Goal: Transaction & Acquisition: Book appointment/travel/reservation

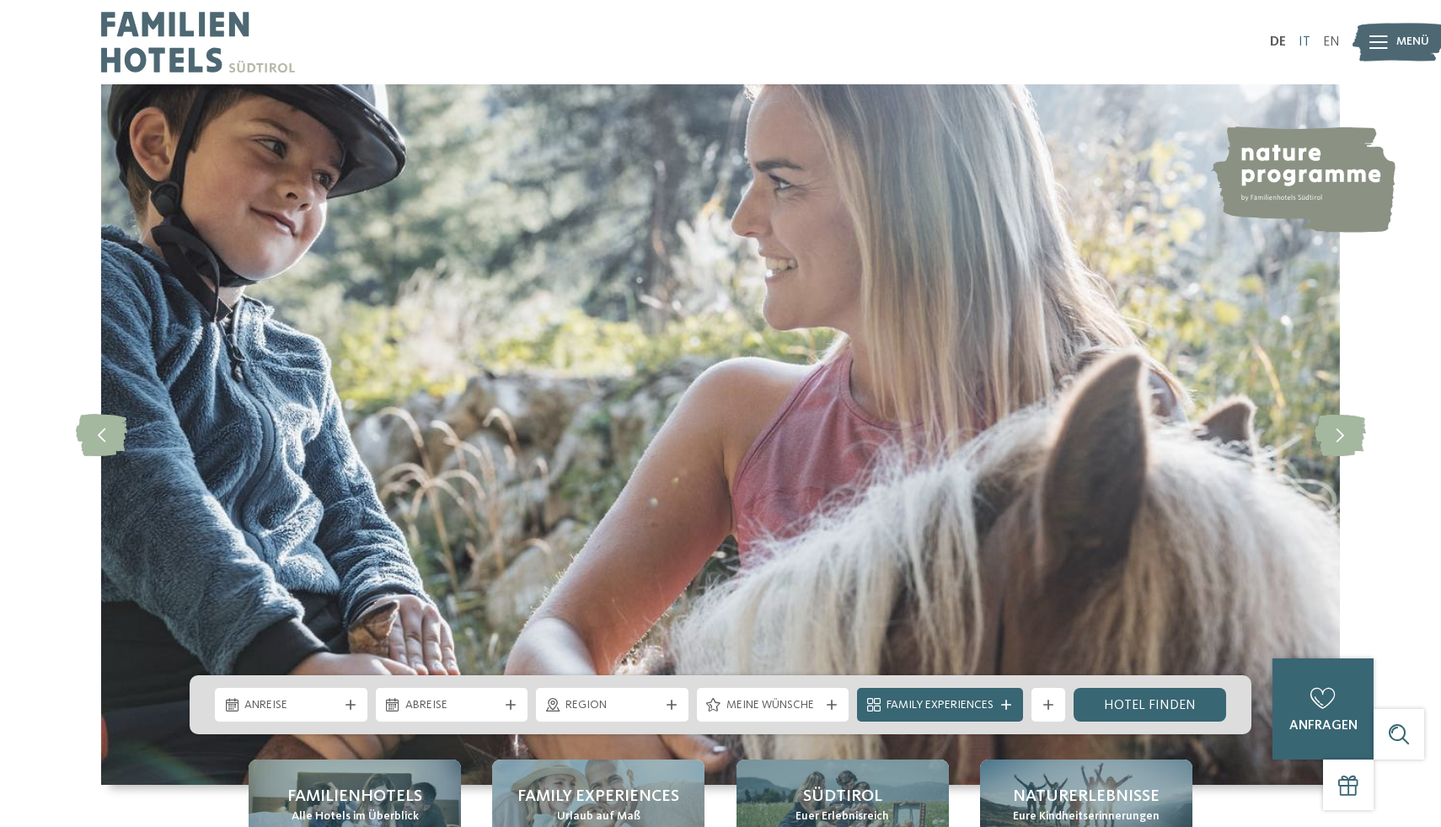
click at [1304, 44] on link "IT" at bounding box center [1305, 41] width 12 height 13
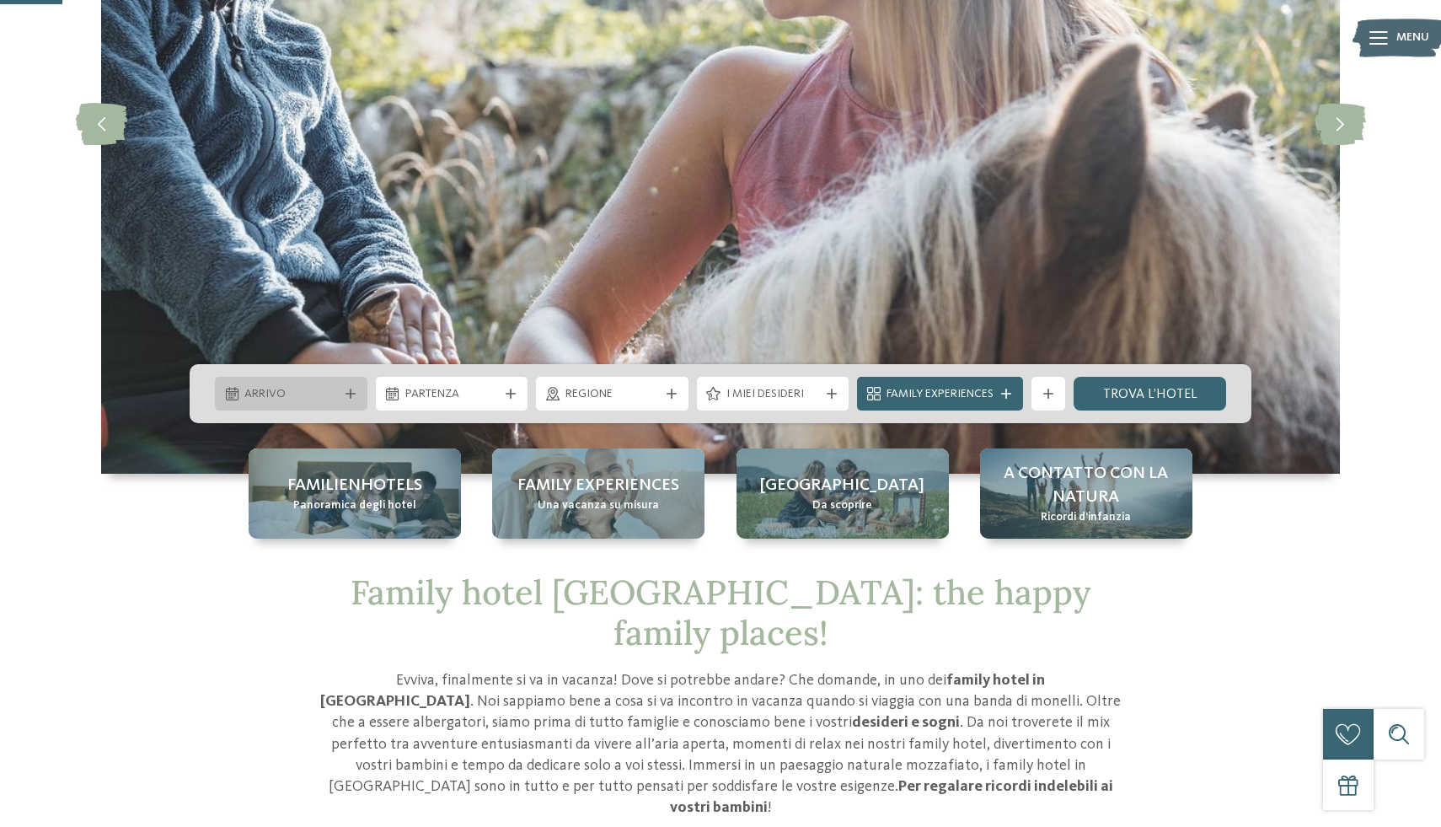
click at [352, 394] on icon at bounding box center [351, 393] width 10 height 10
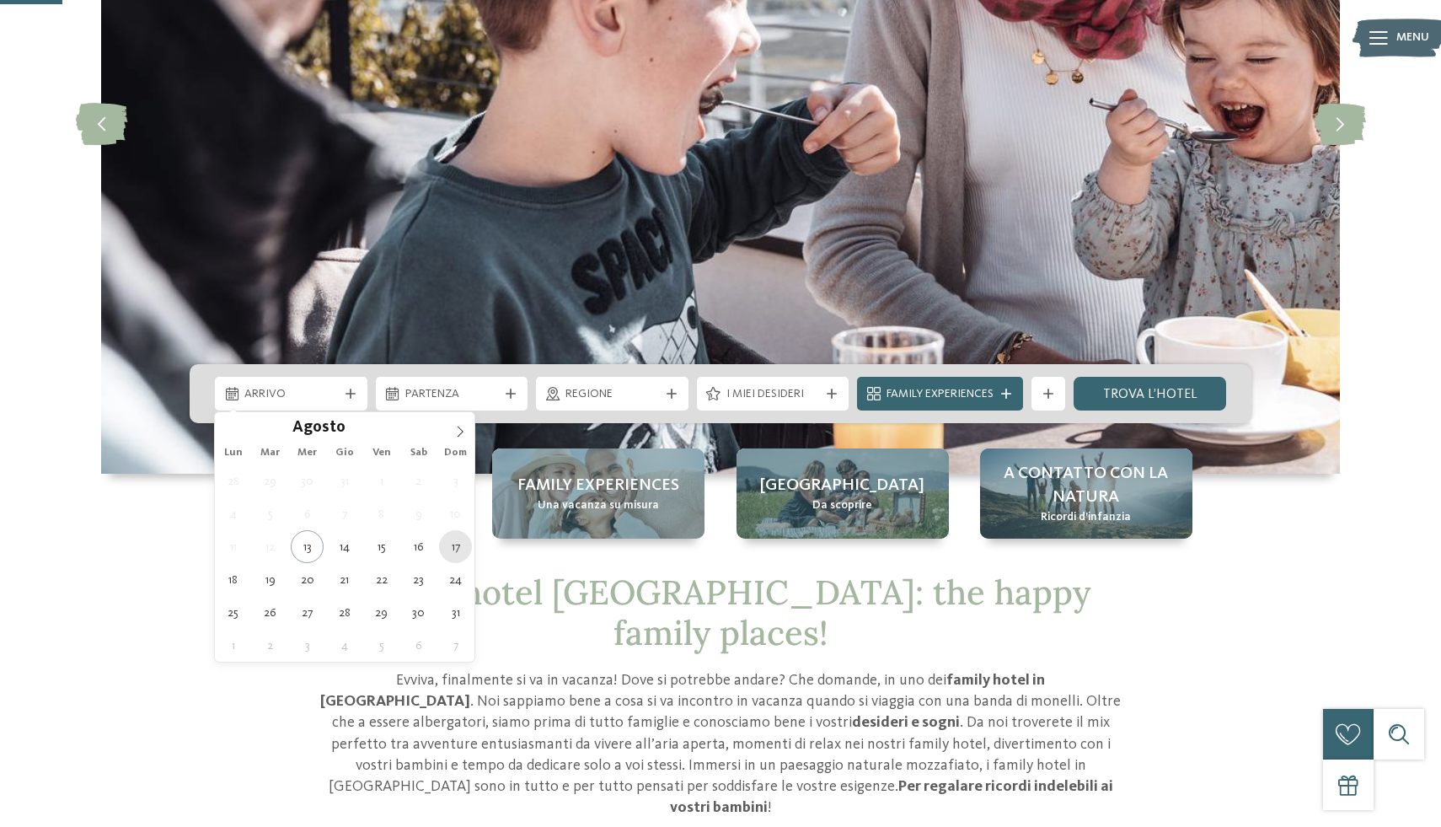
type div "[DATE]"
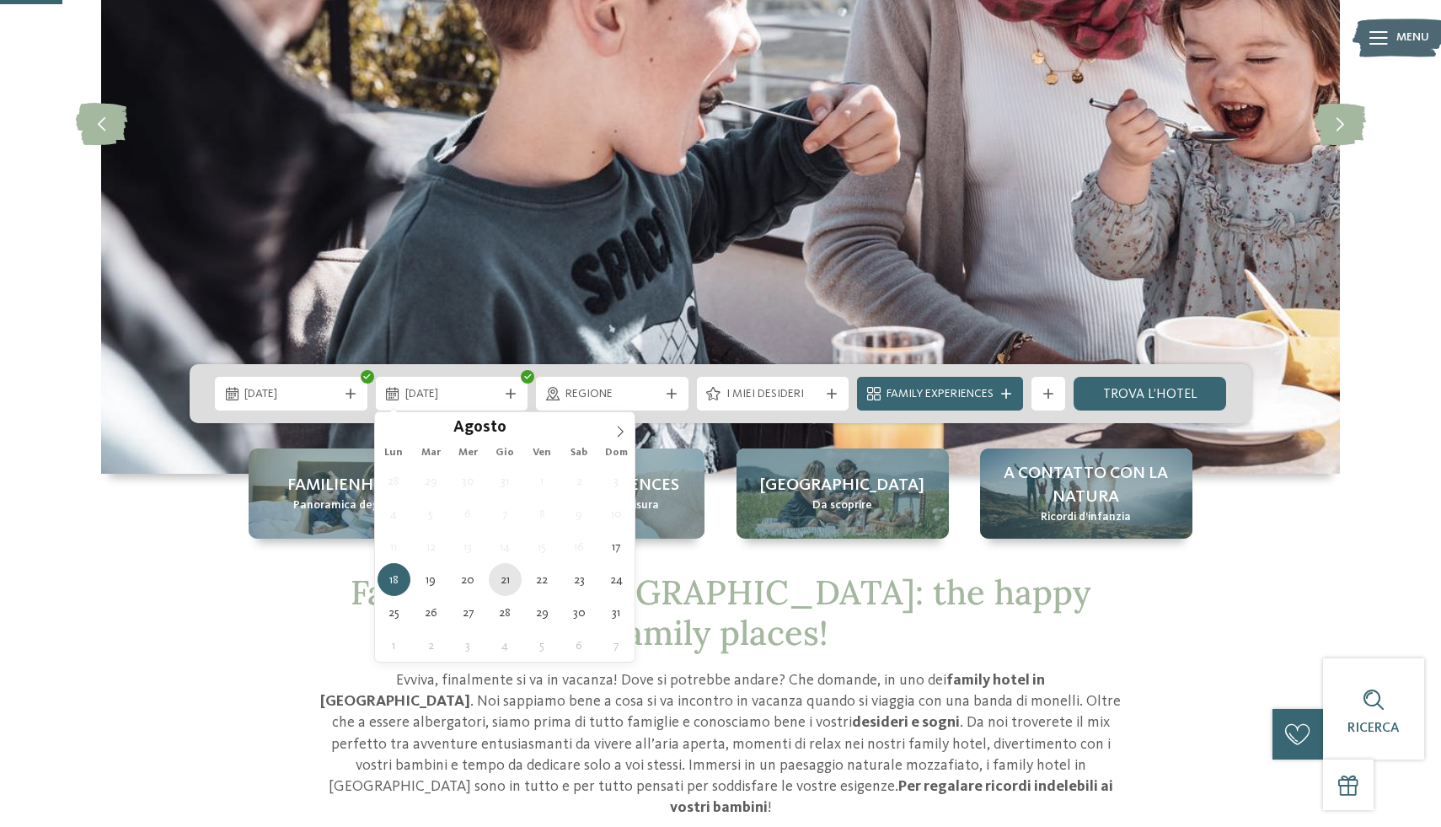
type div "[DATE]"
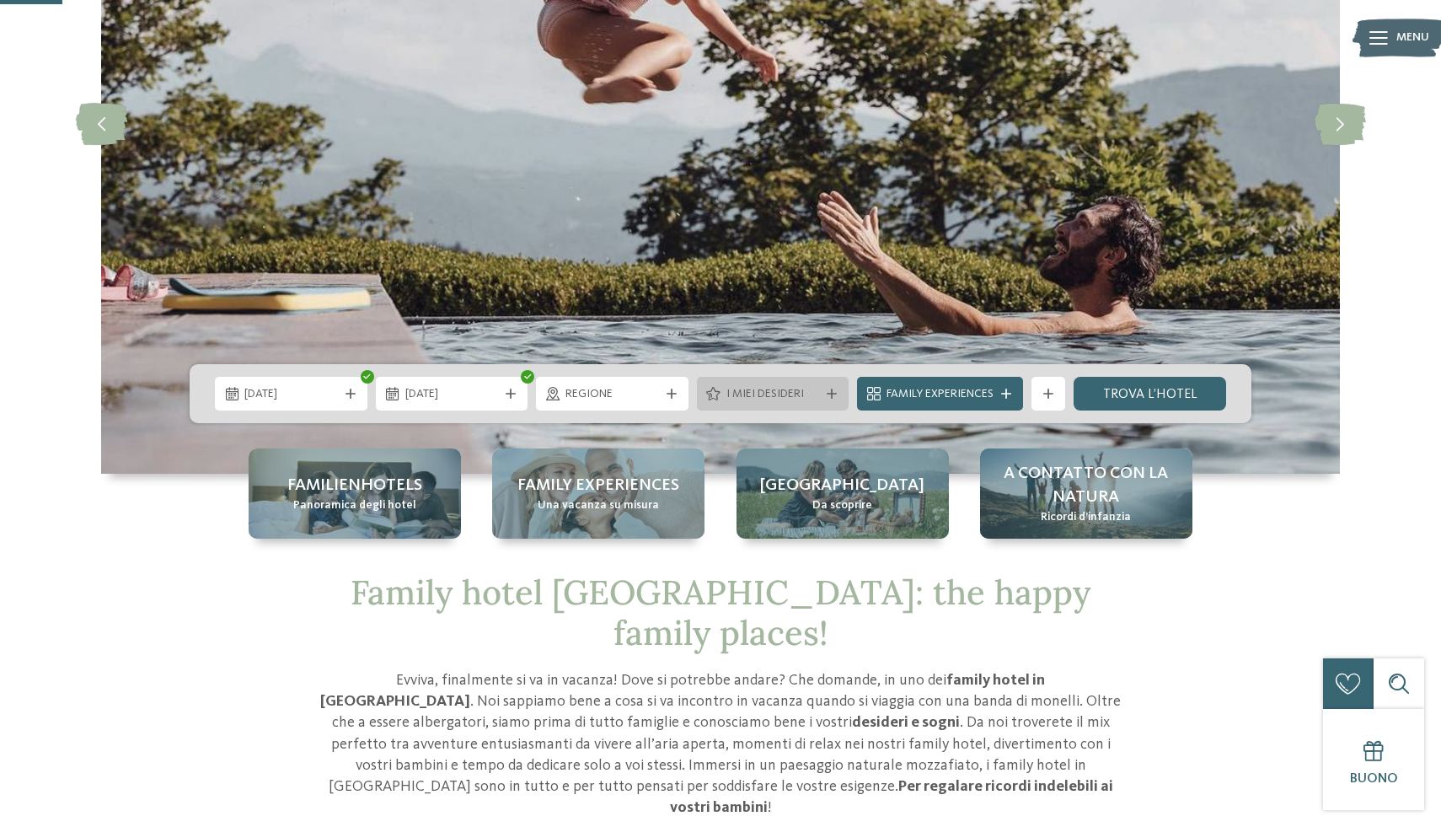
click at [753, 388] on span "I miei desideri" at bounding box center [773, 394] width 94 height 17
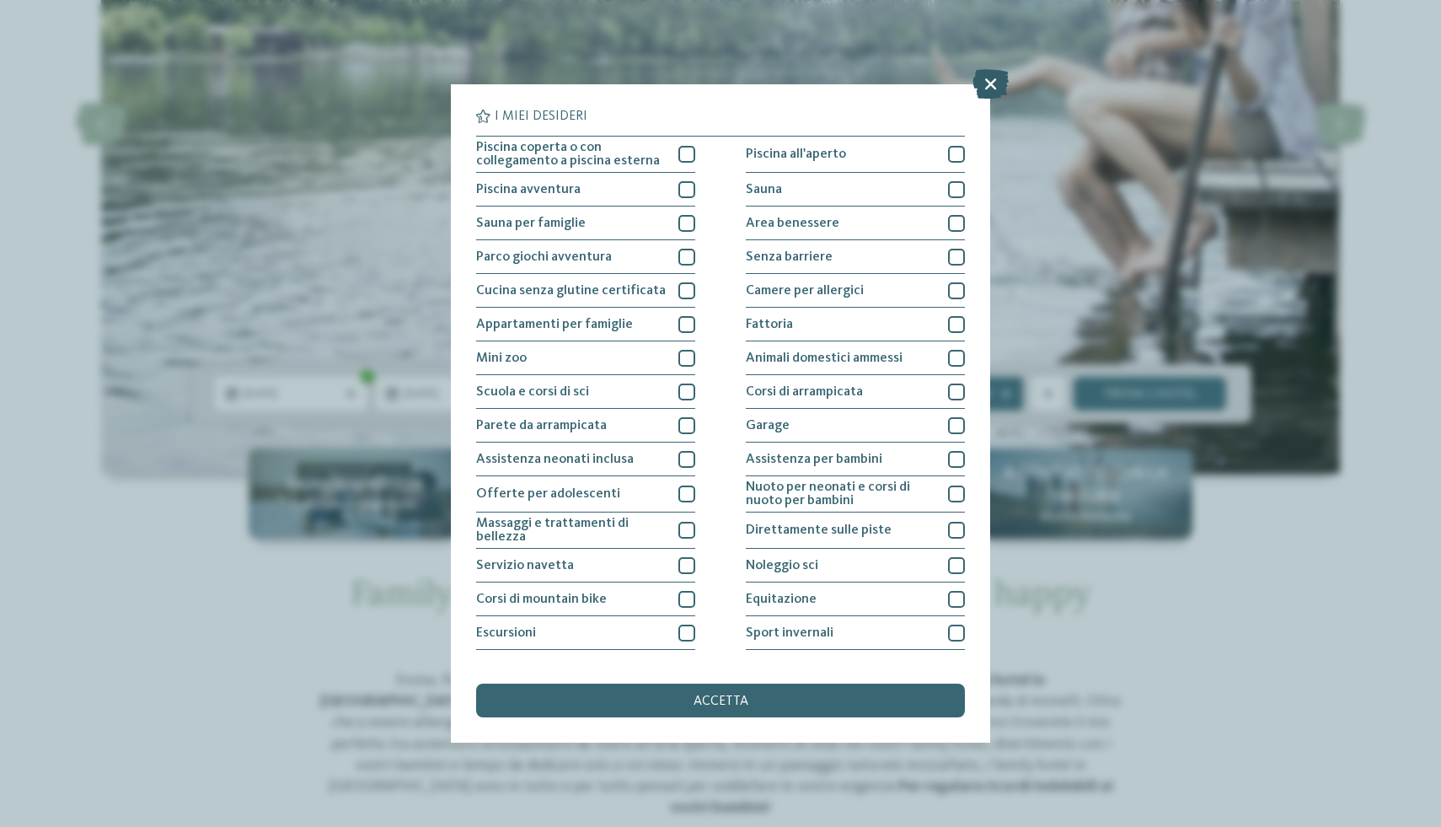
click at [988, 83] on icon at bounding box center [990, 83] width 36 height 29
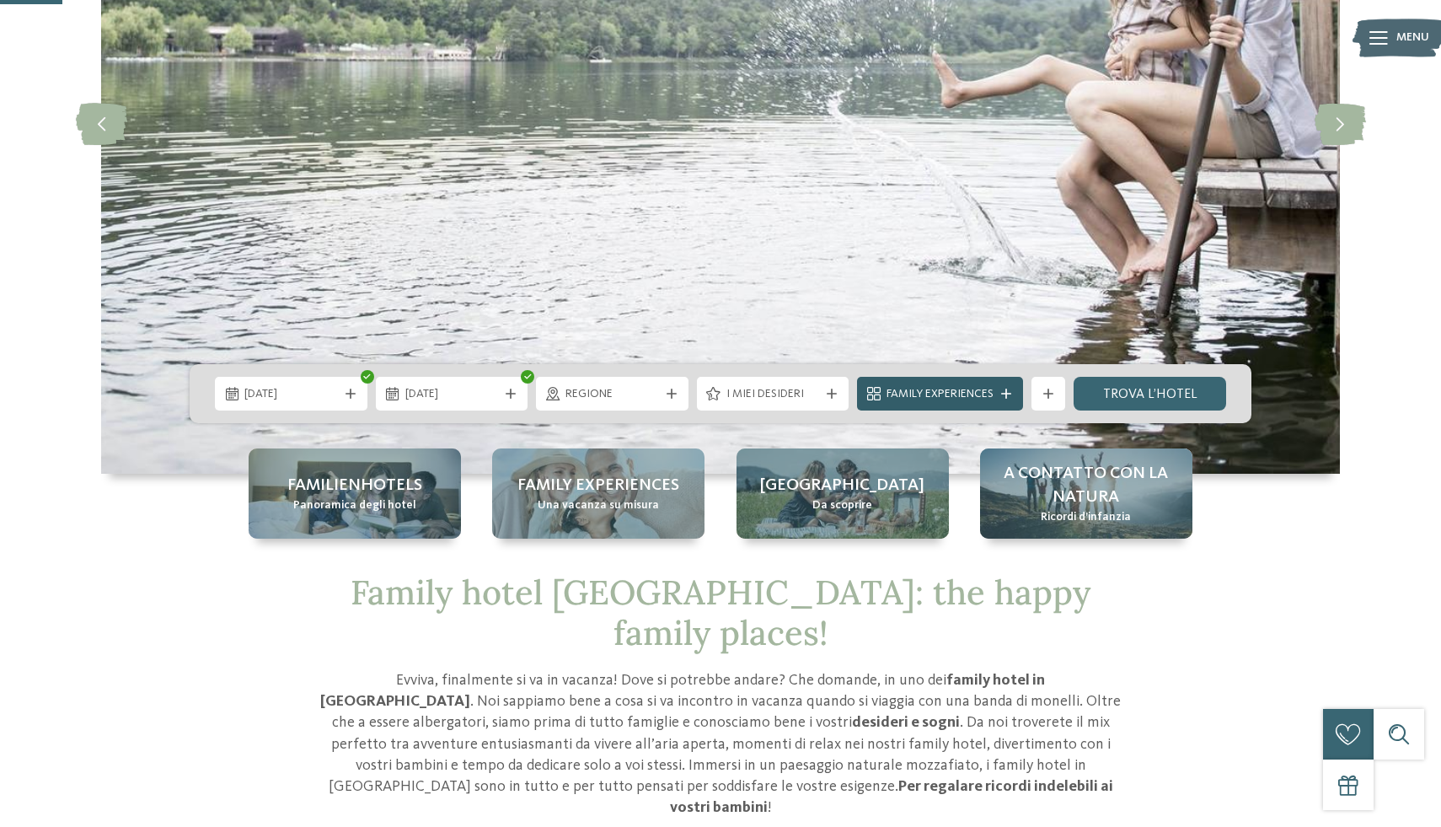
click at [1010, 394] on icon at bounding box center [1006, 393] width 10 height 10
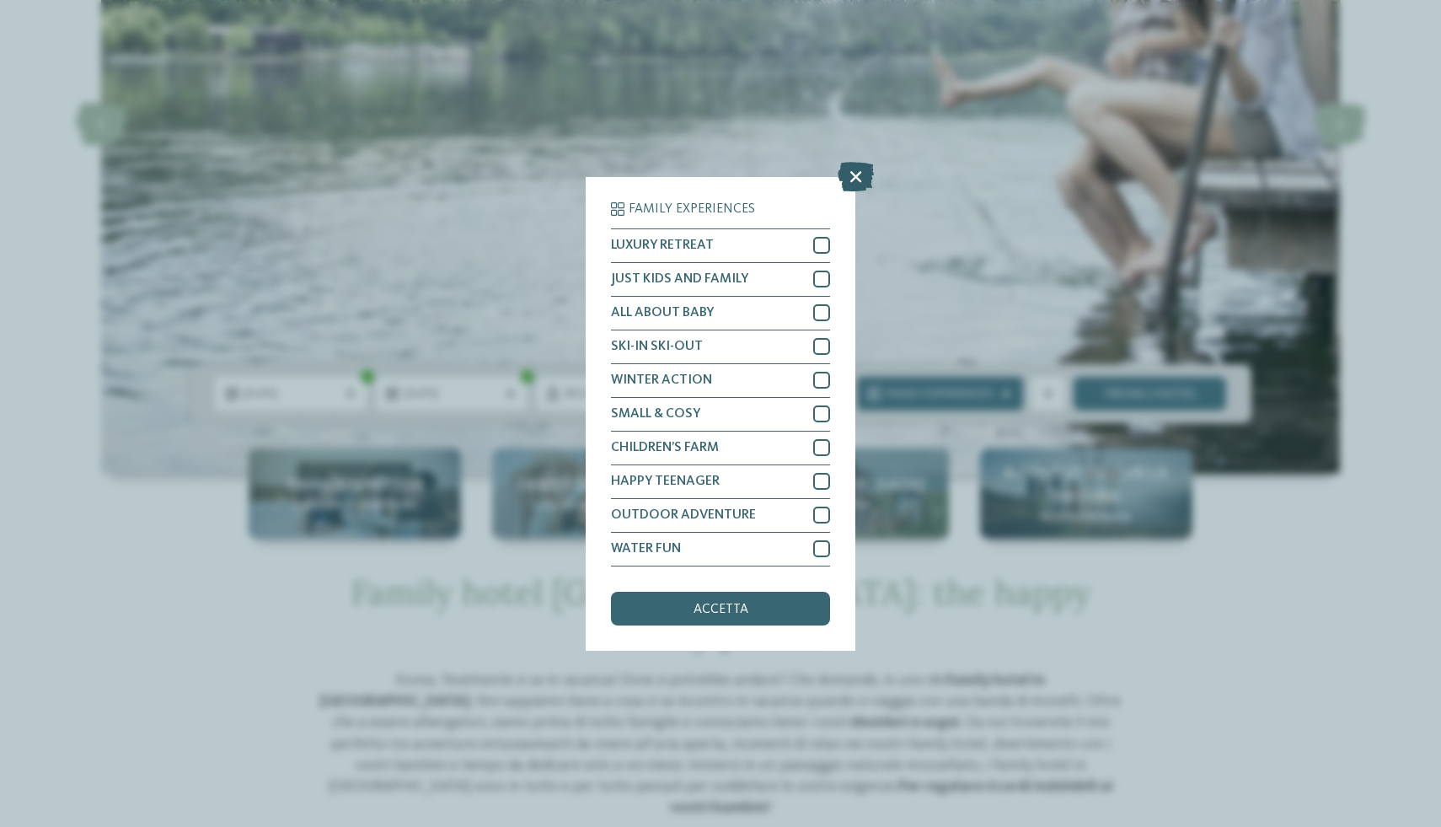
click at [850, 168] on icon at bounding box center [856, 175] width 36 height 29
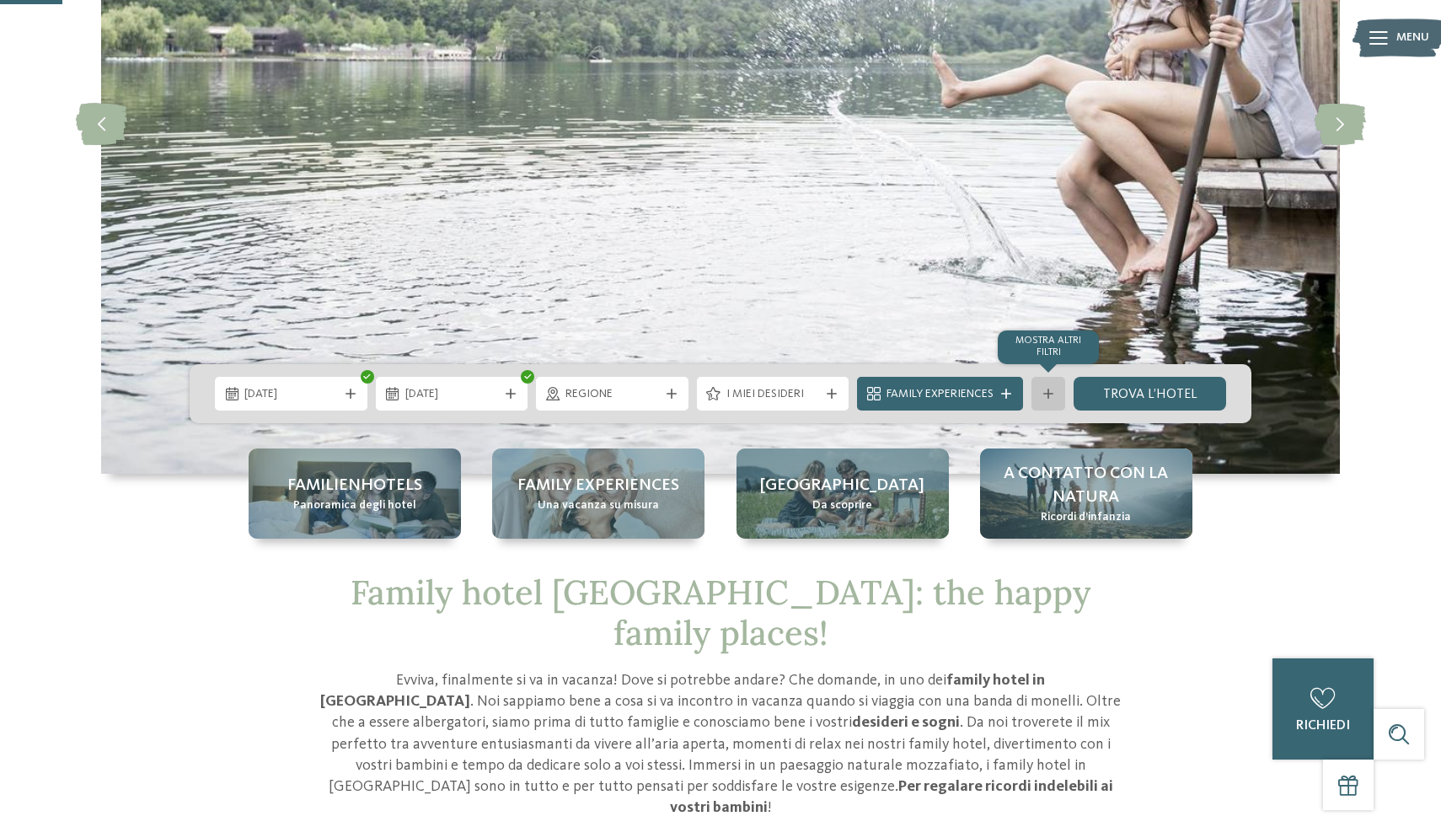
click at [1053, 394] on icon at bounding box center [1048, 393] width 10 height 10
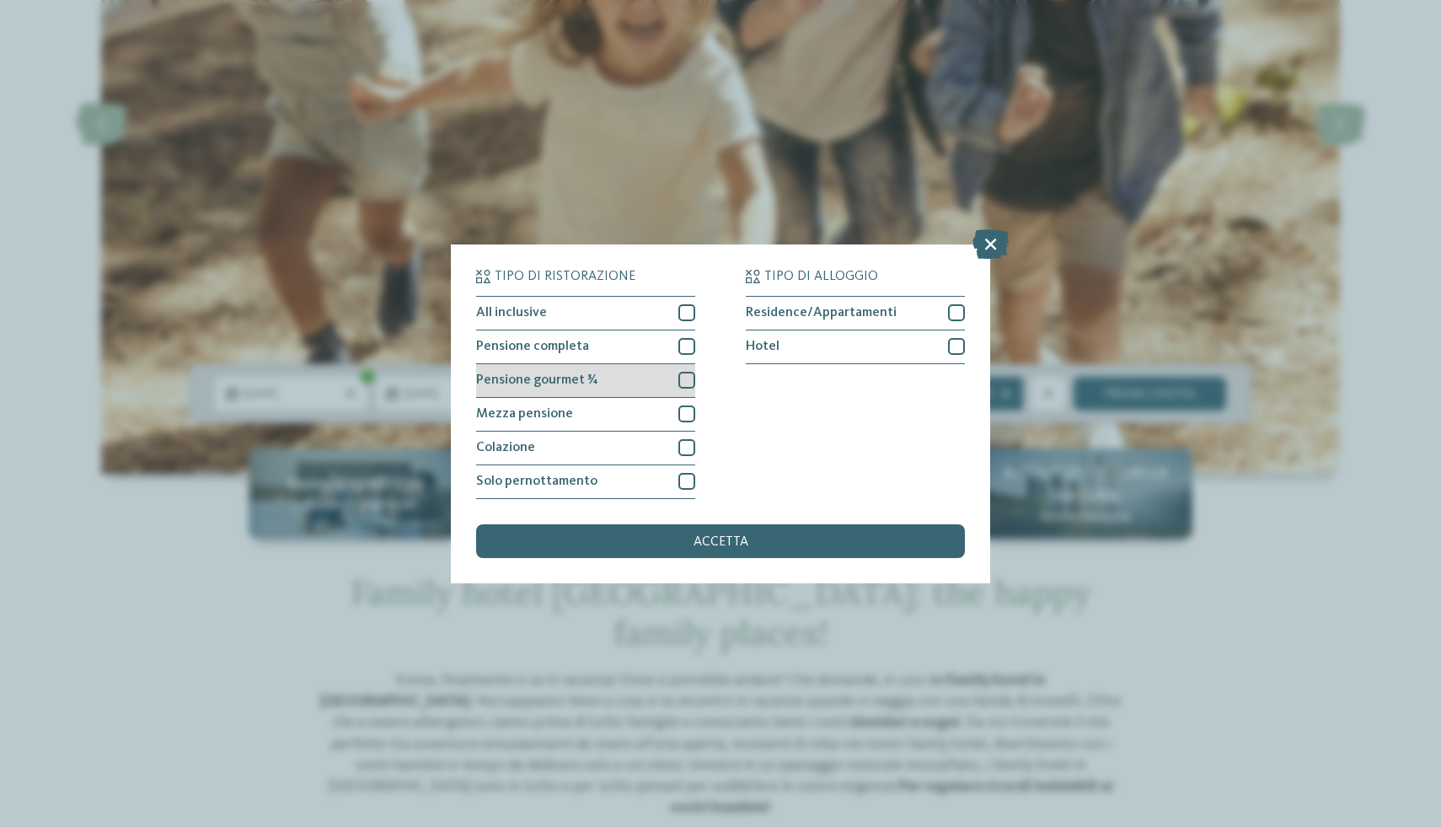
click at [684, 377] on div at bounding box center [686, 380] width 17 height 17
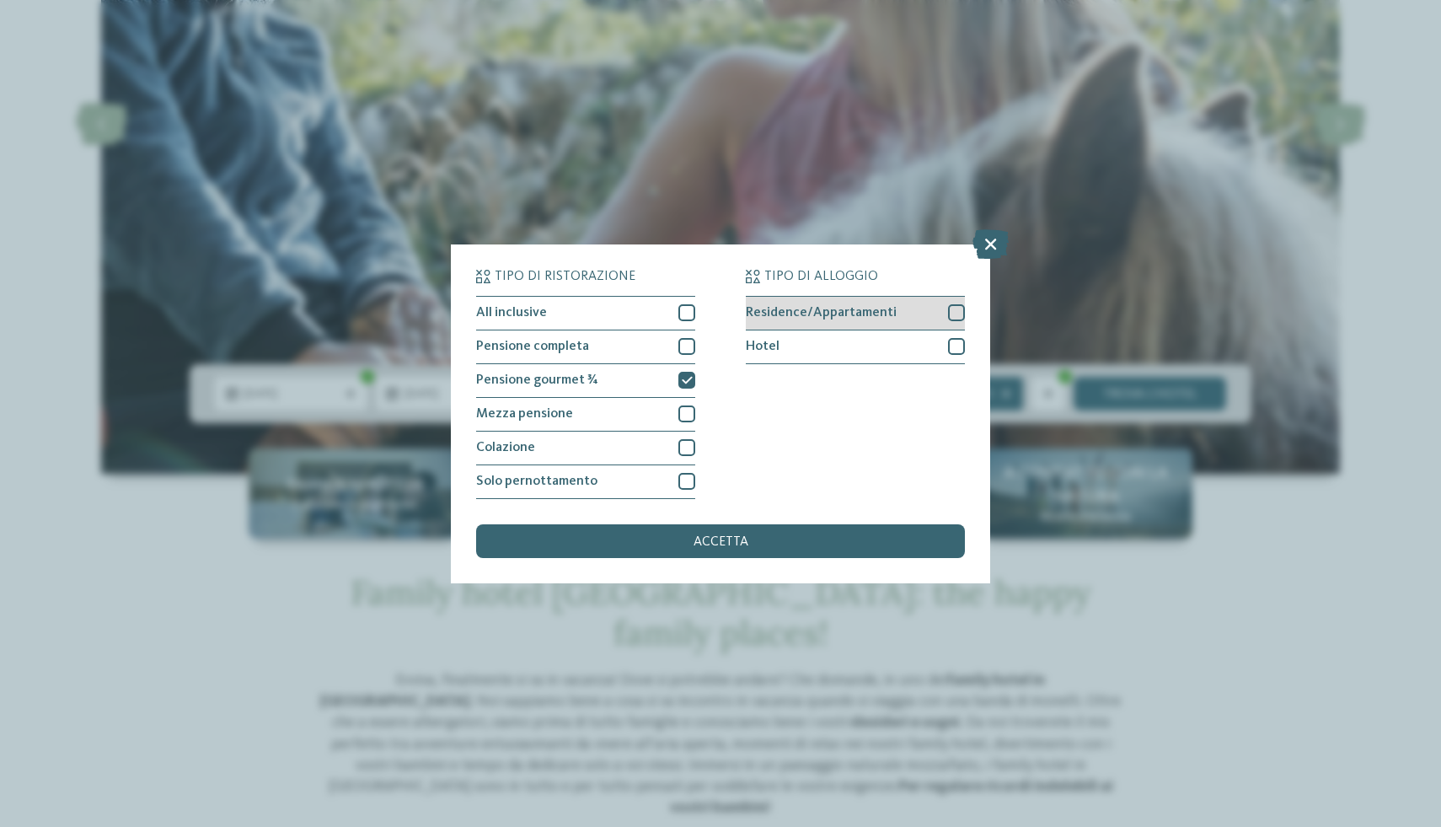
click at [953, 328] on div "Residence/Appartamenti" at bounding box center [855, 314] width 219 height 34
click at [955, 343] on div at bounding box center [956, 346] width 17 height 17
click at [956, 312] on icon at bounding box center [956, 313] width 11 height 10
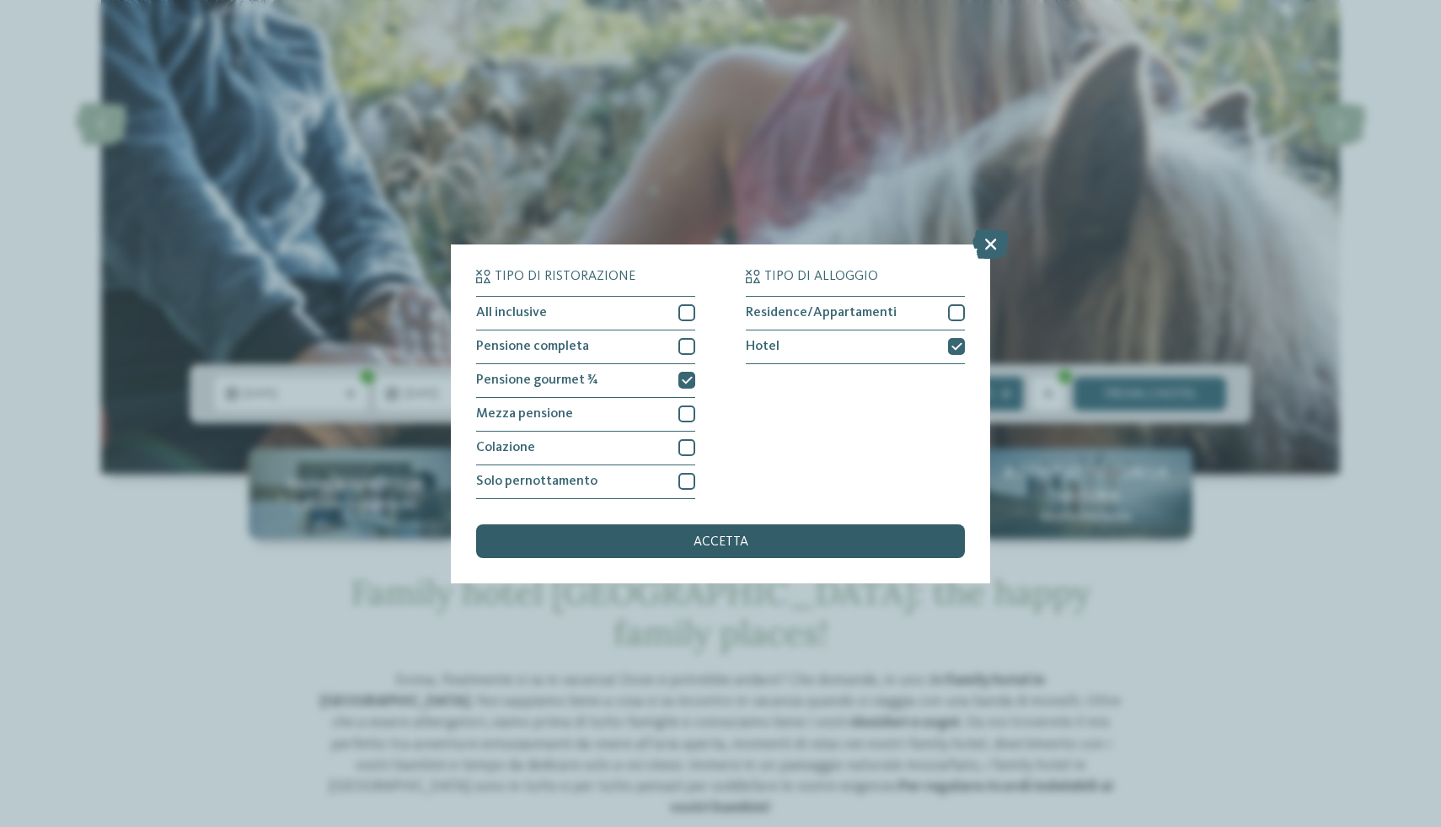
click at [808, 532] on div "accetta" at bounding box center [720, 541] width 489 height 34
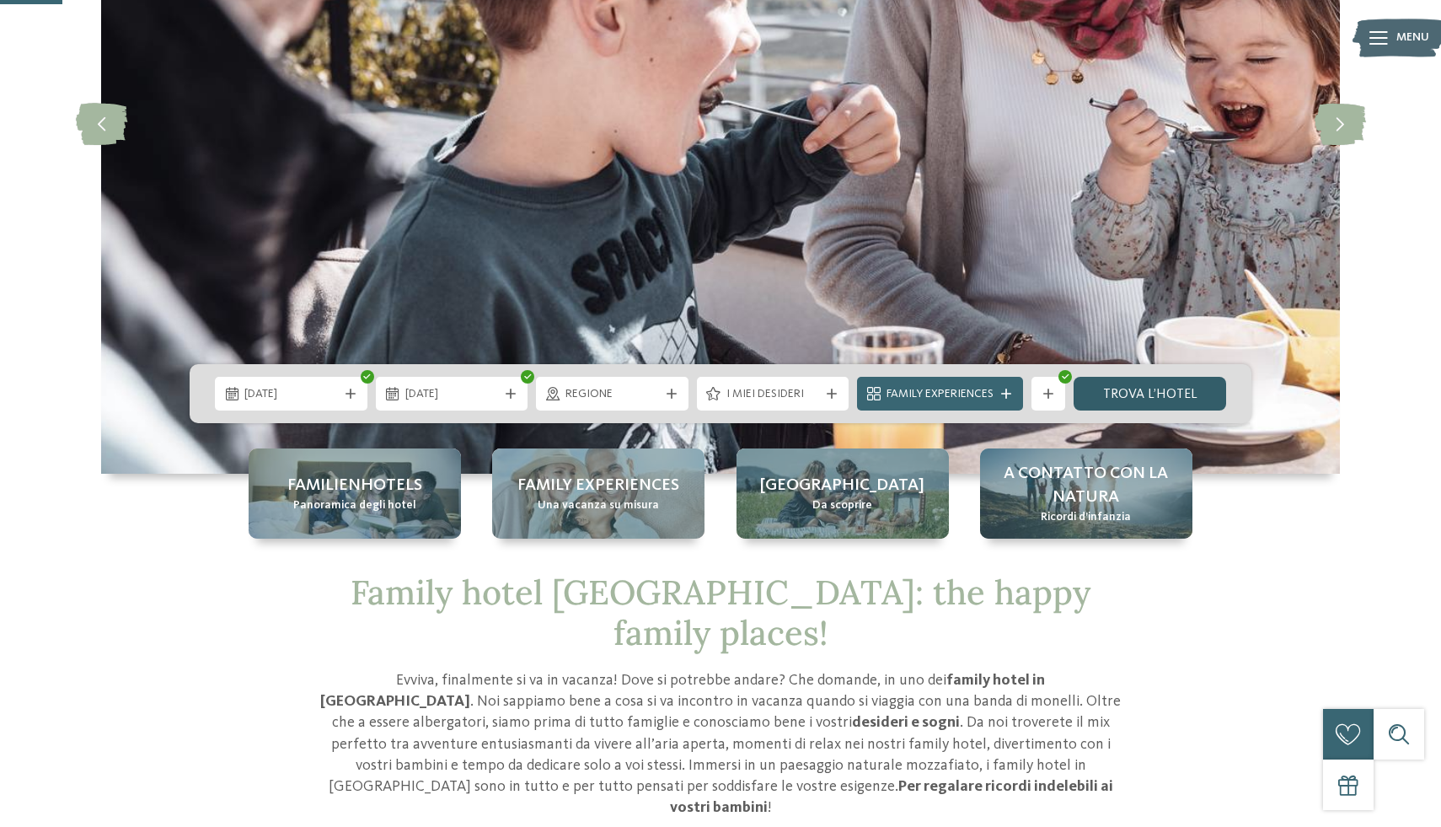
click at [1112, 397] on link "trova l’hotel" at bounding box center [1150, 394] width 153 height 34
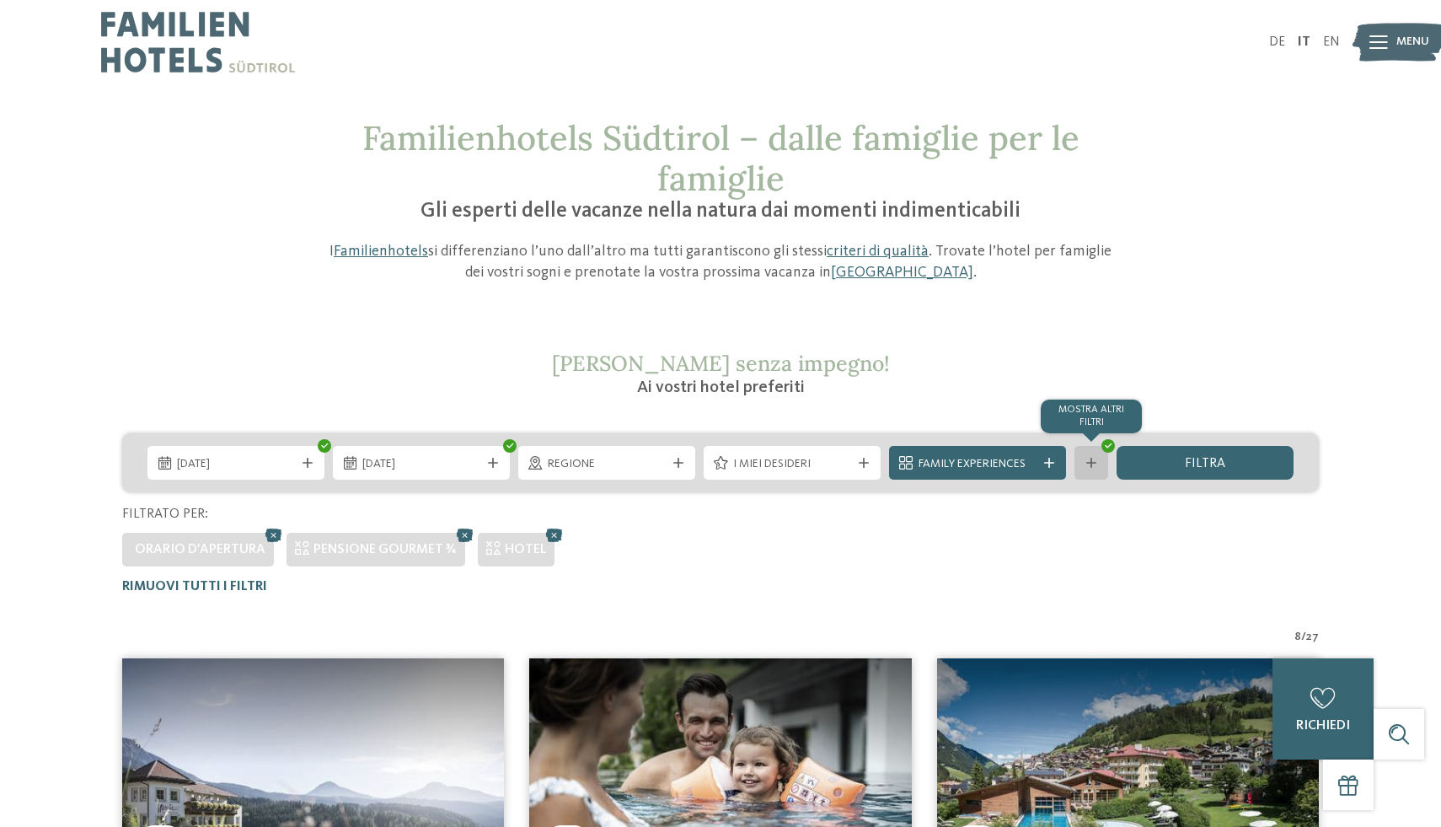
click at [1091, 458] on icon at bounding box center [1091, 463] width 10 height 10
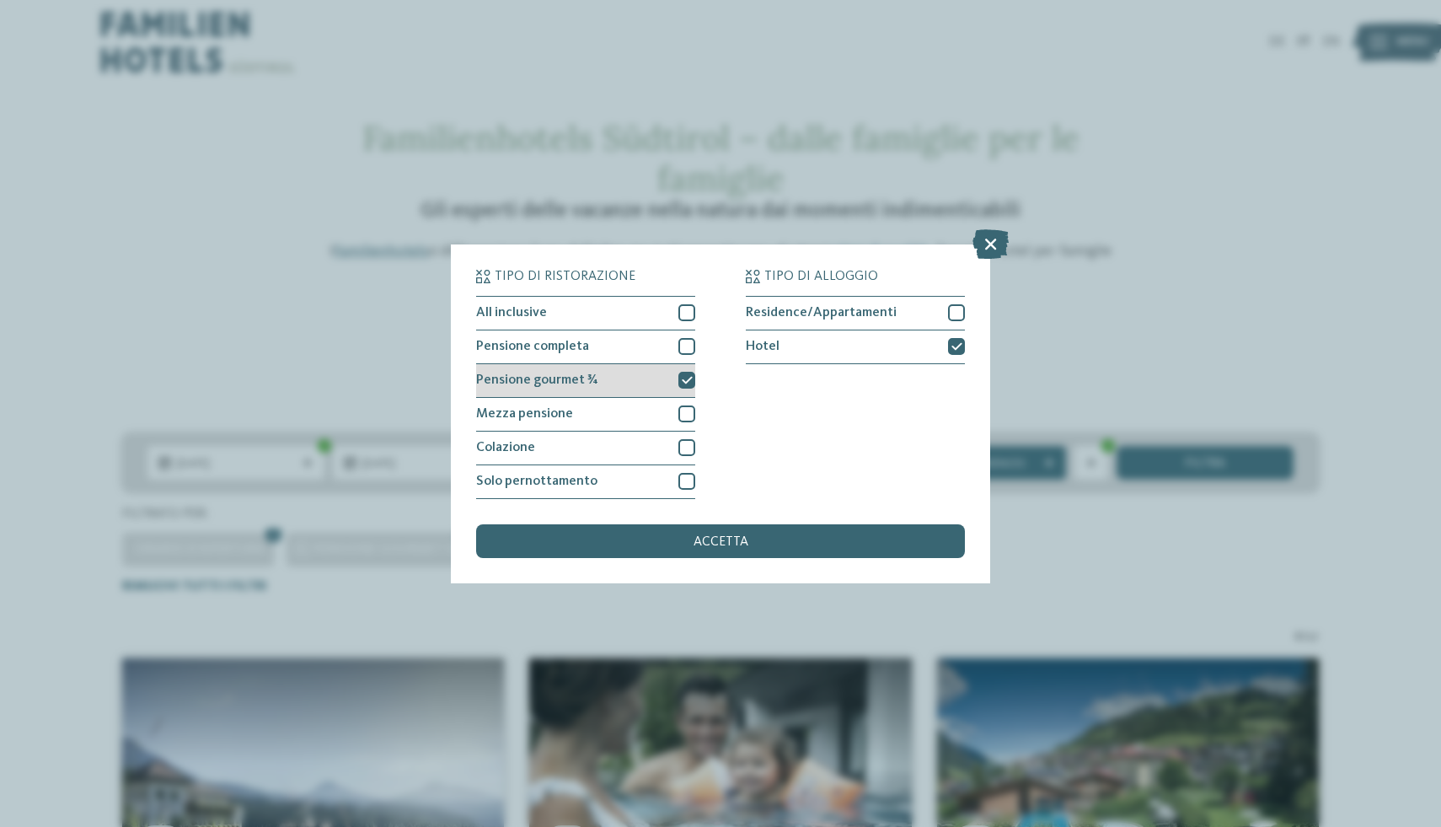
click at [682, 382] on icon at bounding box center [687, 380] width 11 height 10
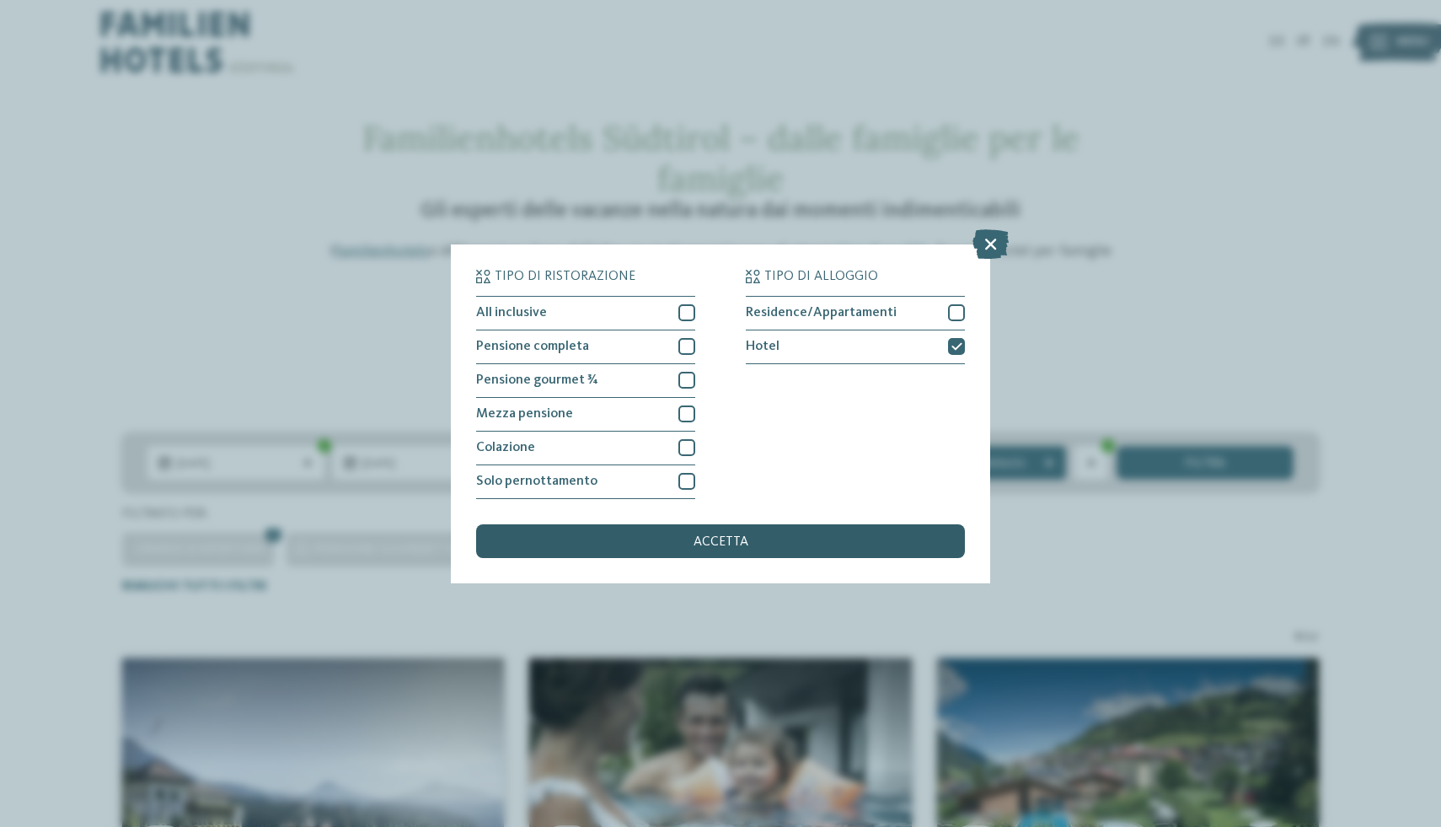
click at [831, 543] on div "accetta" at bounding box center [720, 541] width 489 height 34
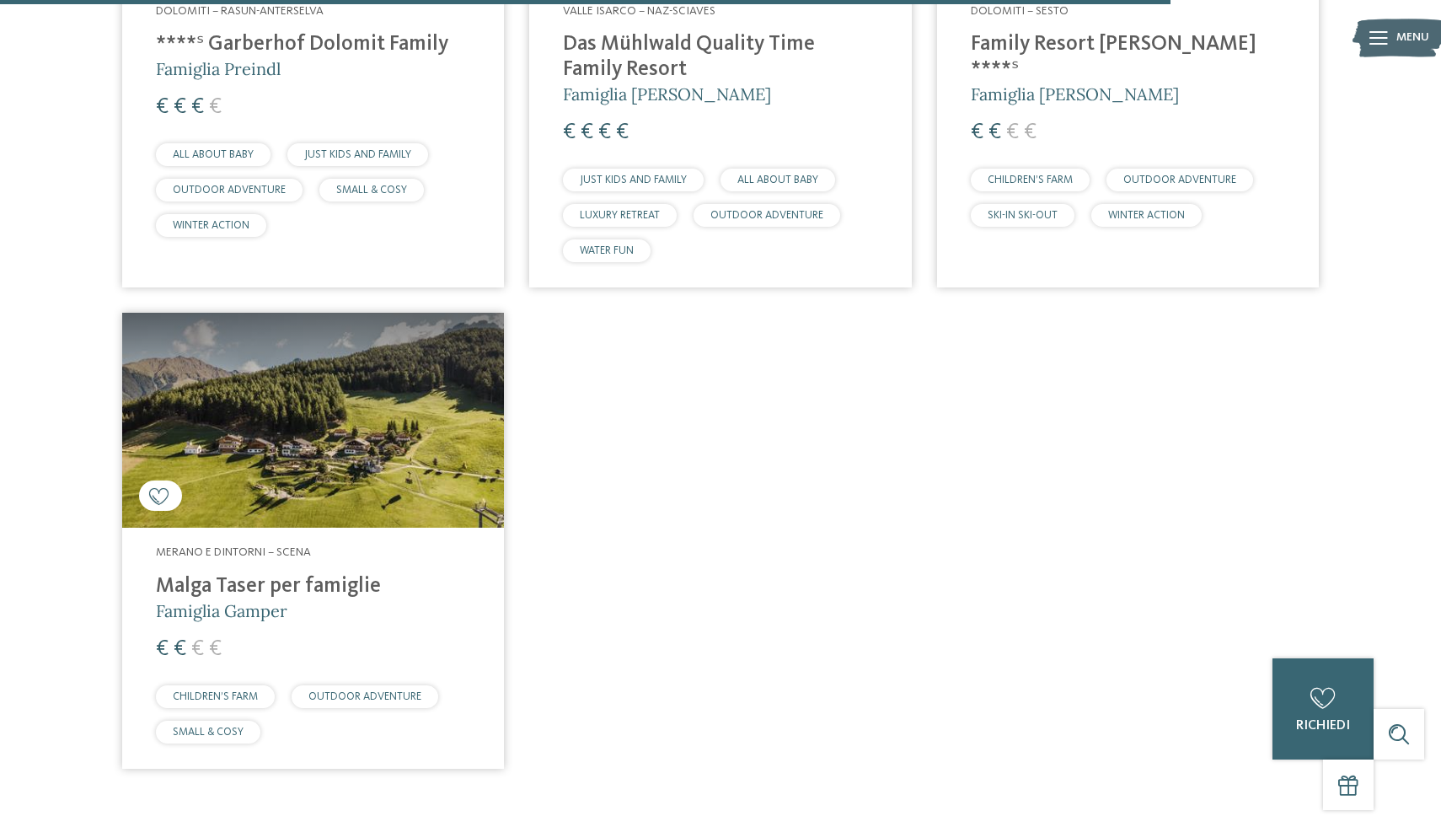
scroll to position [3610, 0]
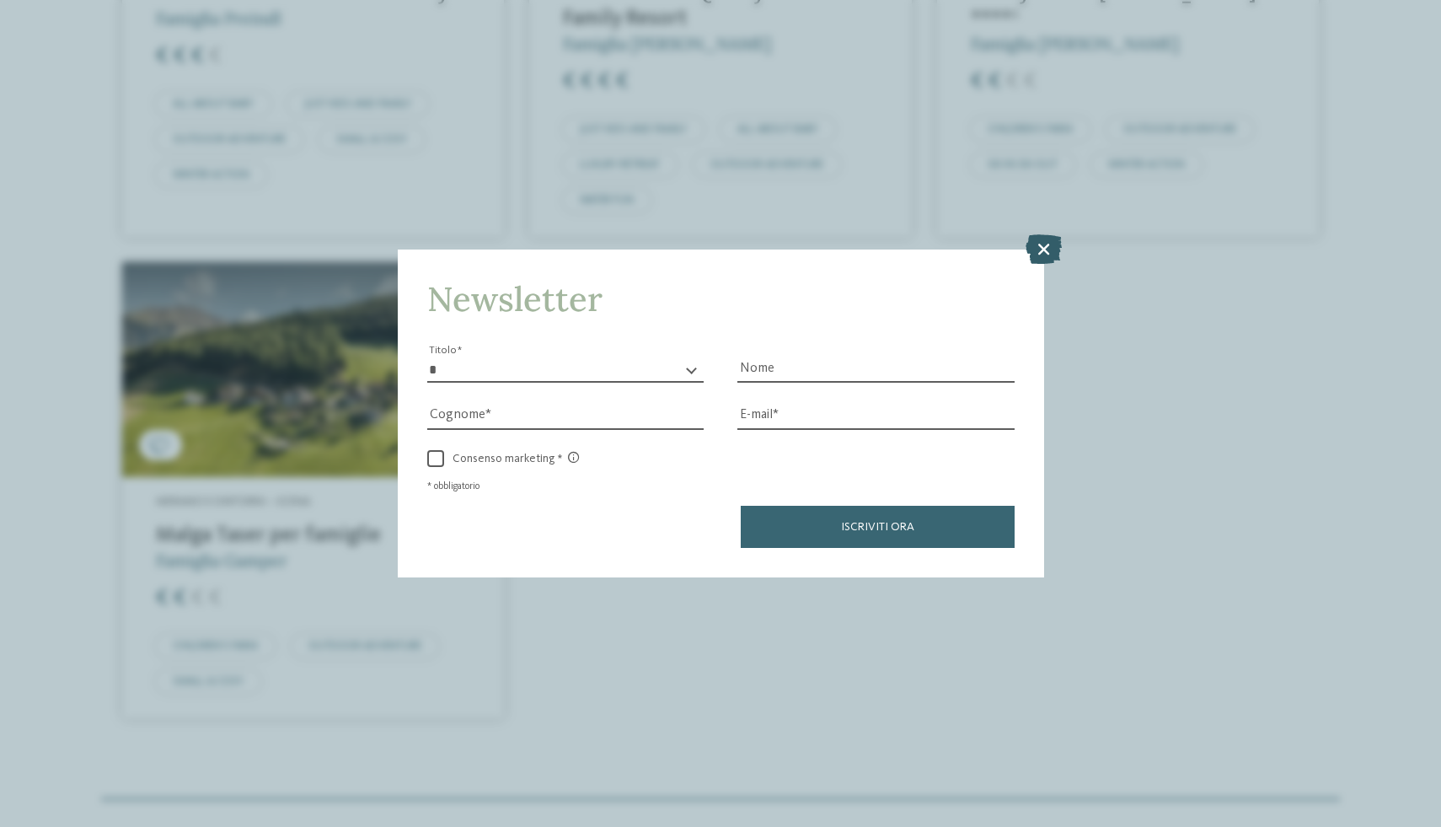
click at [1031, 250] on icon at bounding box center [1044, 248] width 36 height 29
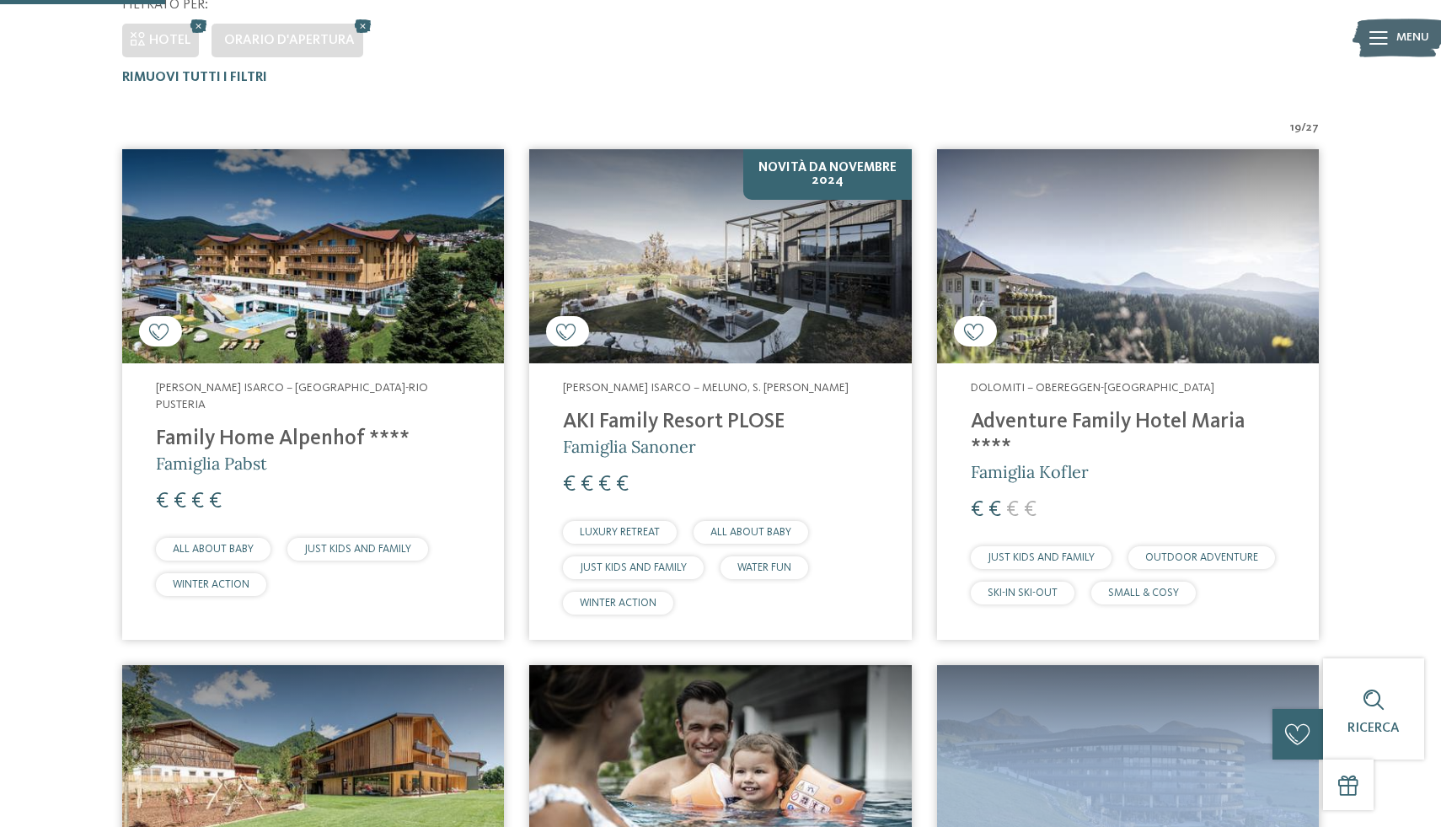
scroll to position [506, 0]
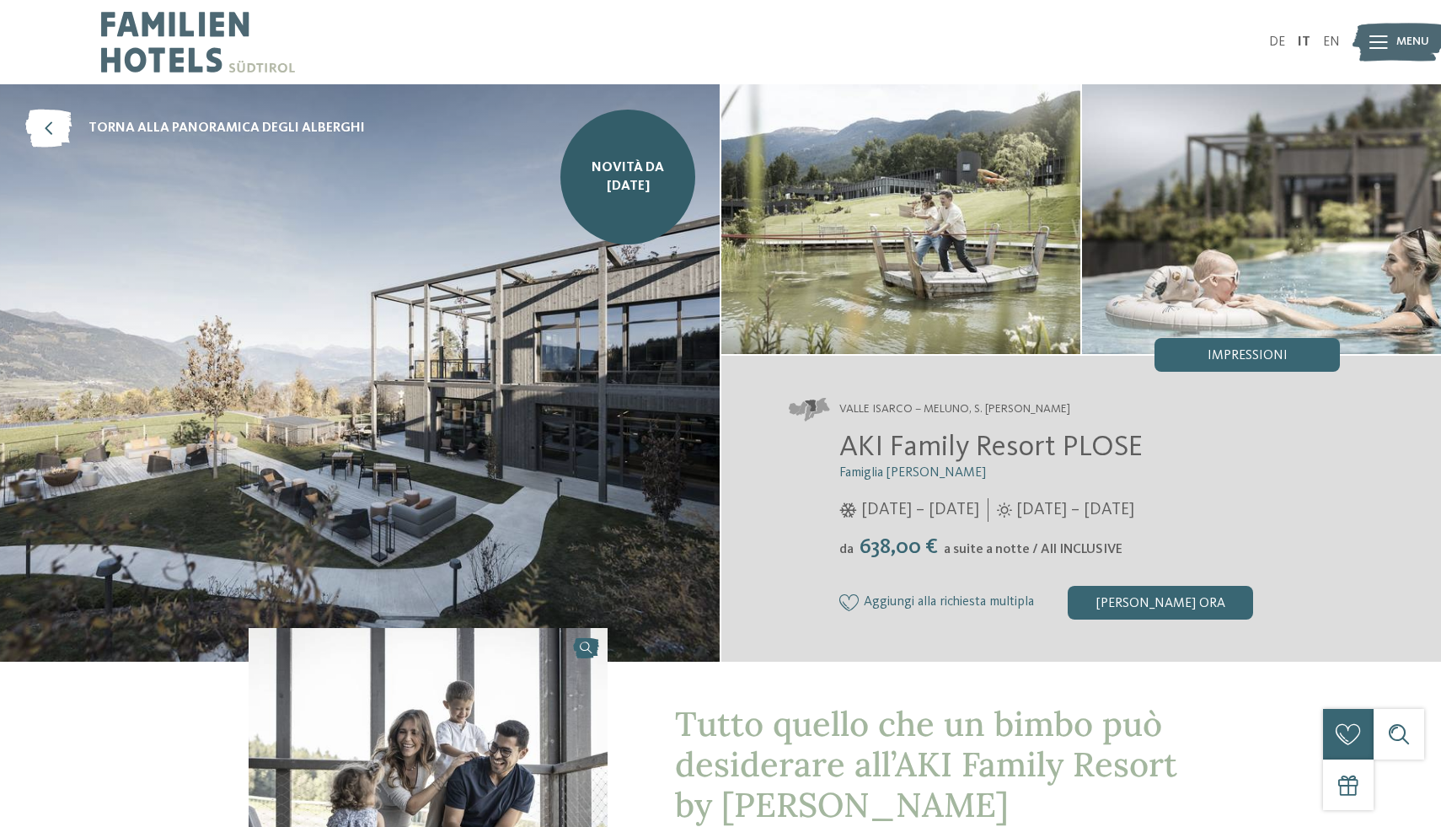
click at [1201, 247] on img at bounding box center [1261, 219] width 359 height 270
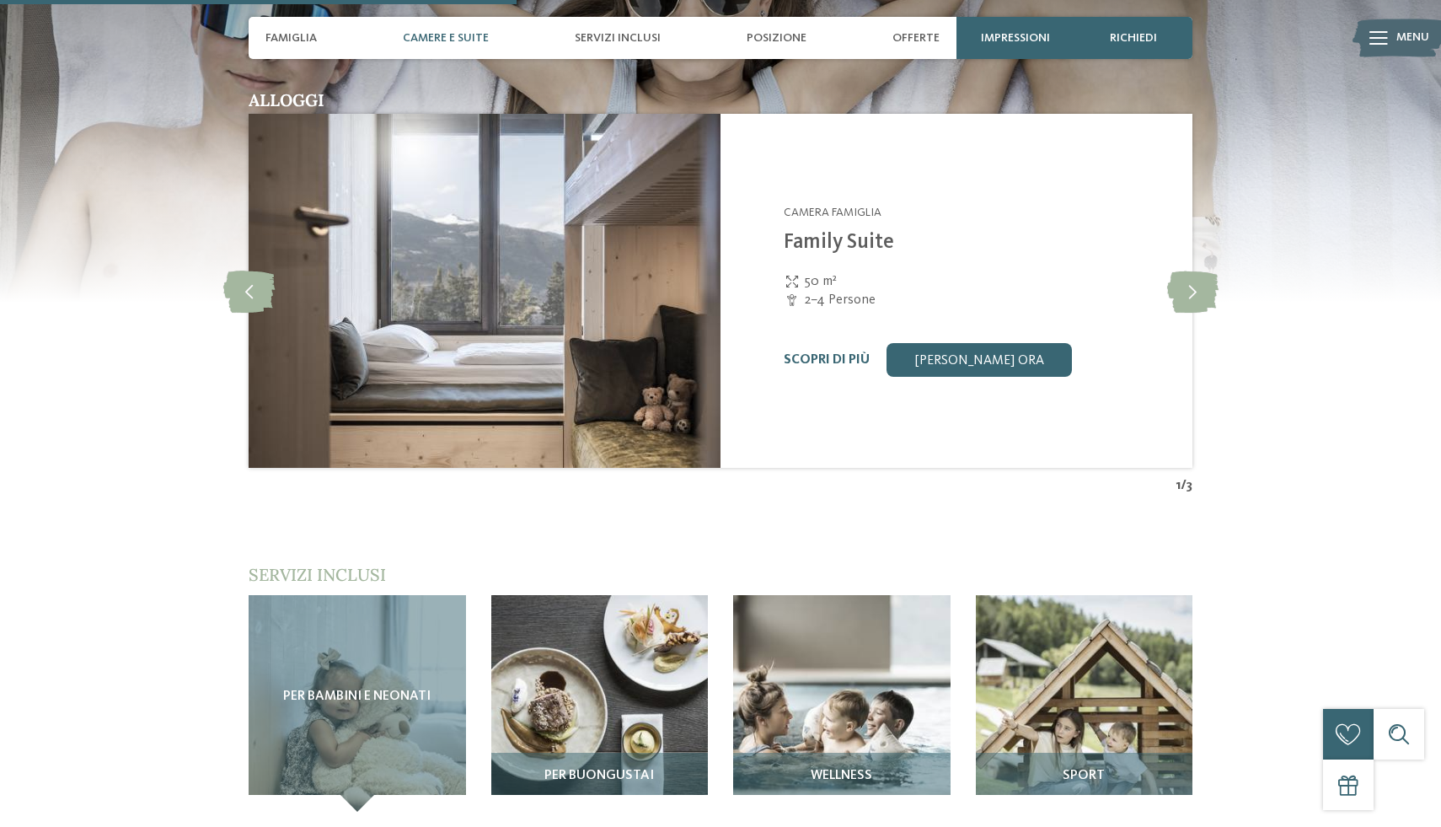
scroll to position [2012, 0]
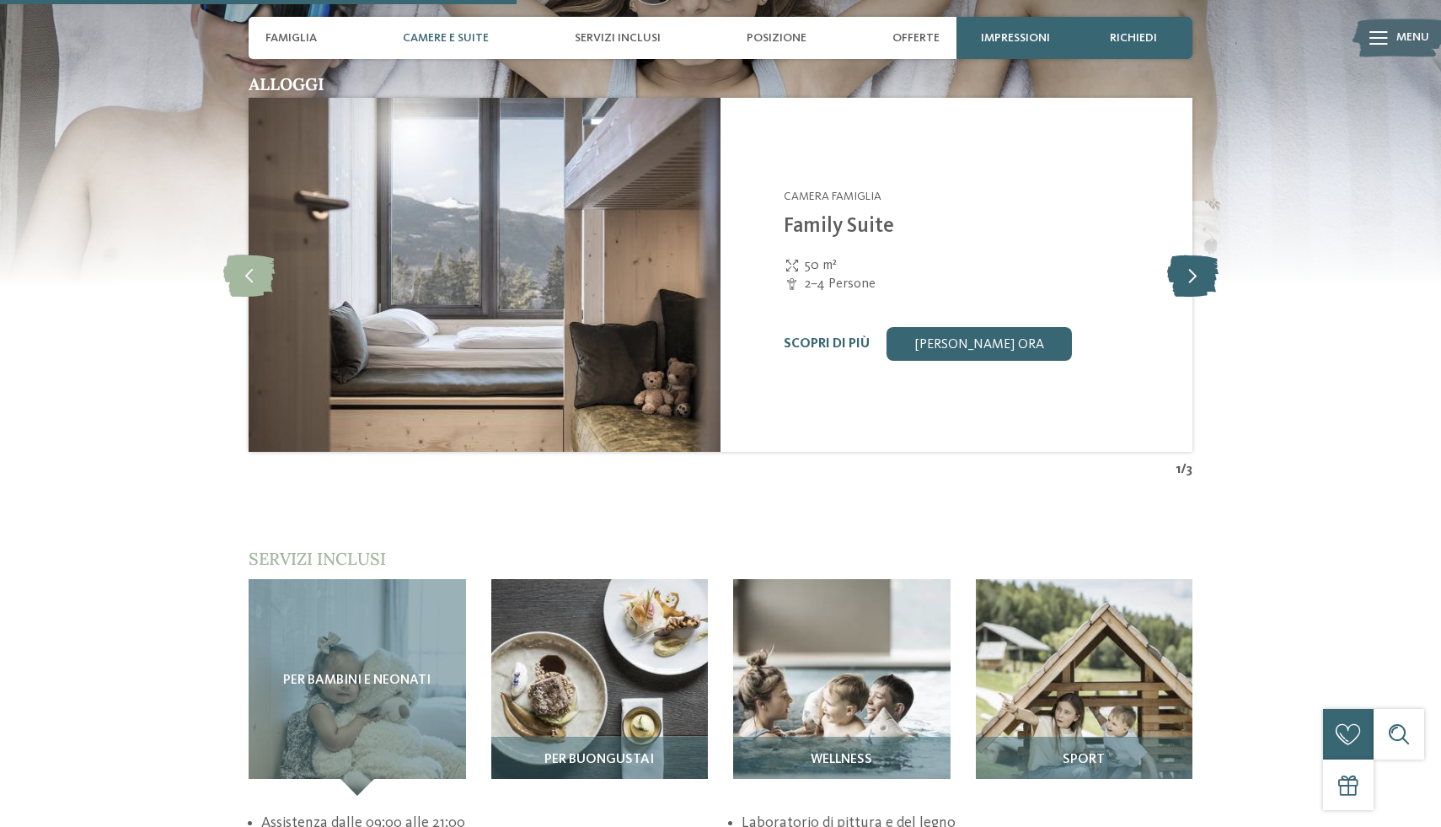
click at [1194, 282] on icon at bounding box center [1192, 275] width 51 height 42
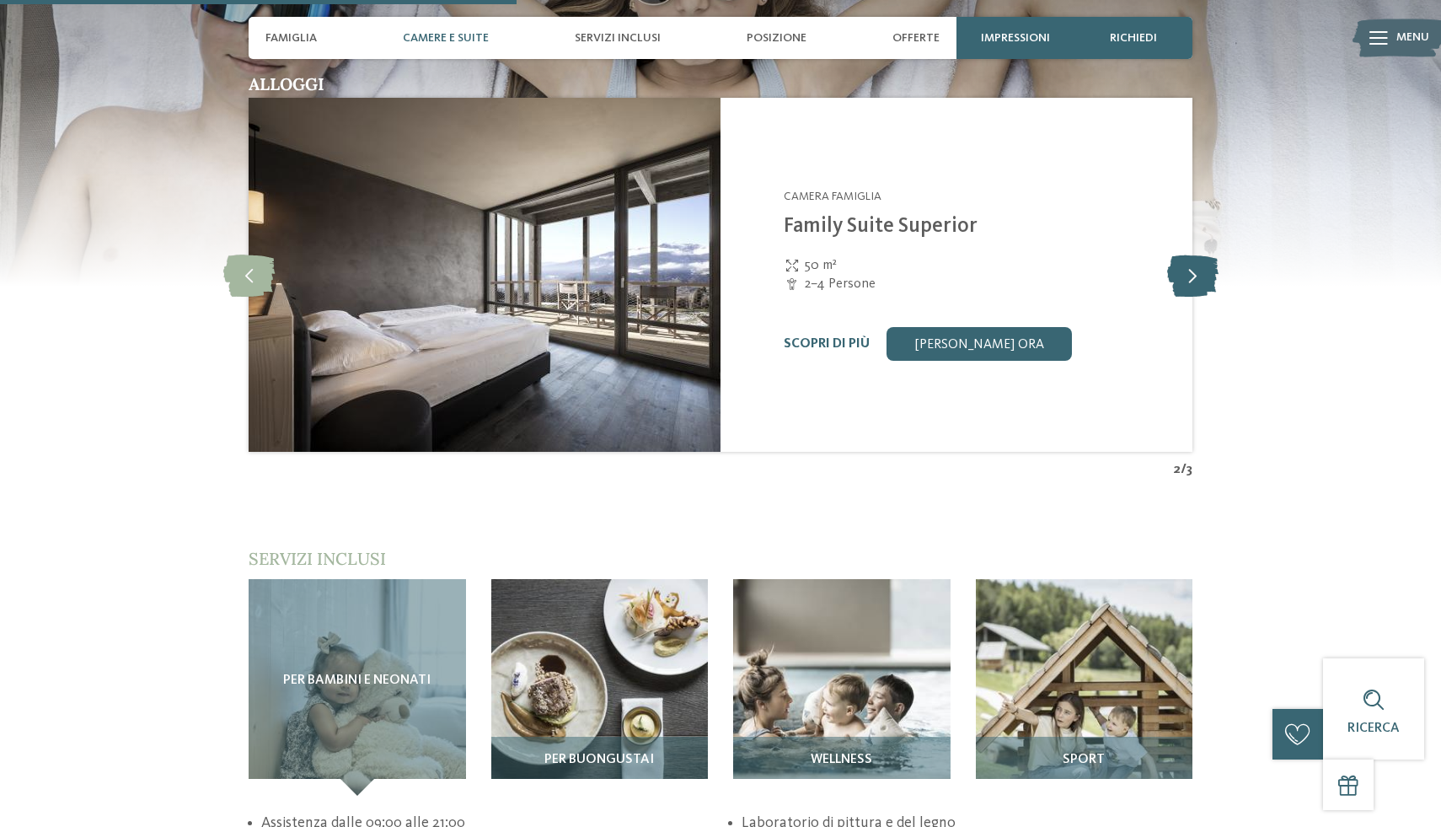
click at [1194, 282] on icon at bounding box center [1192, 275] width 51 height 42
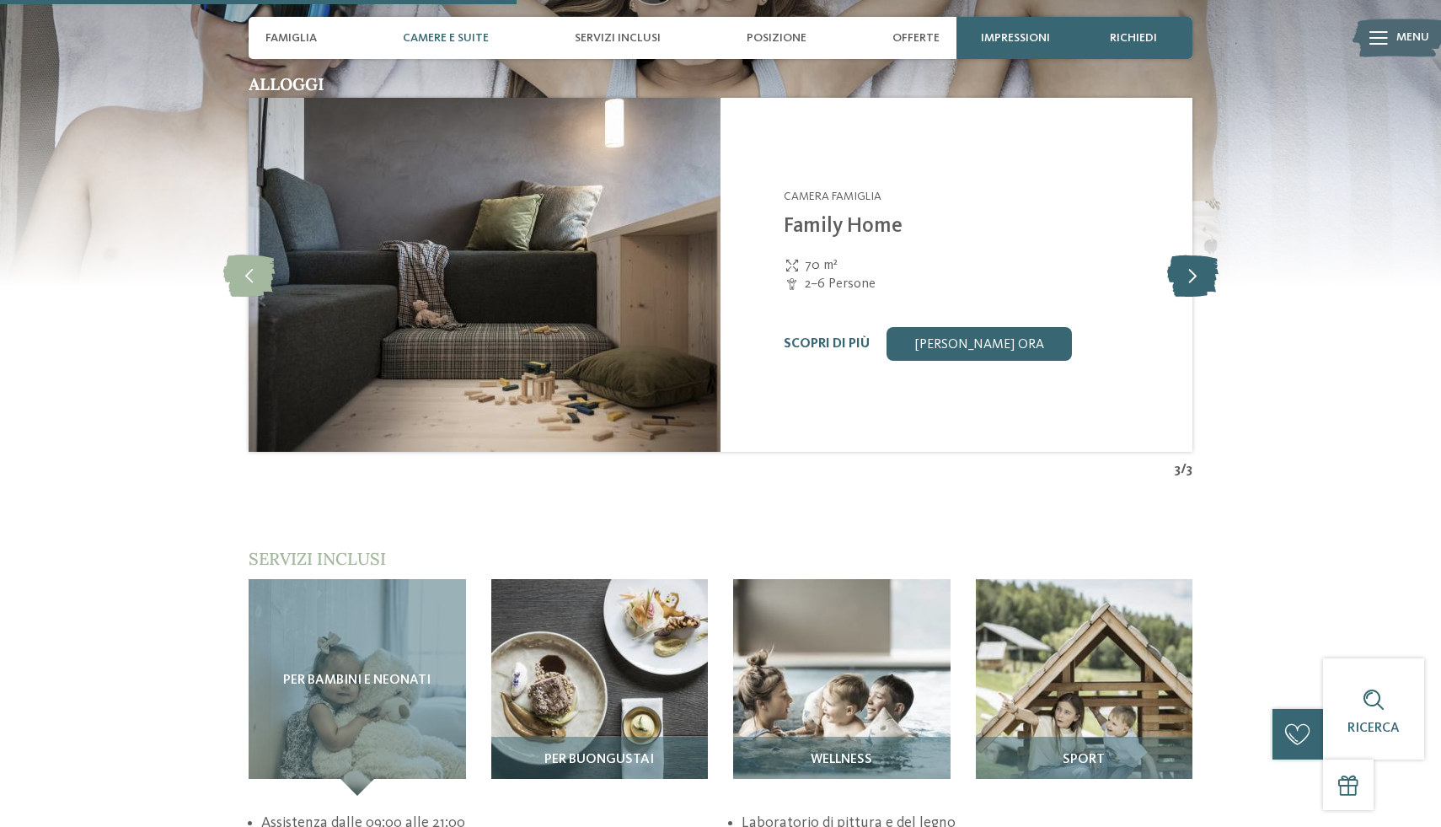
click at [1194, 282] on icon at bounding box center [1192, 275] width 51 height 42
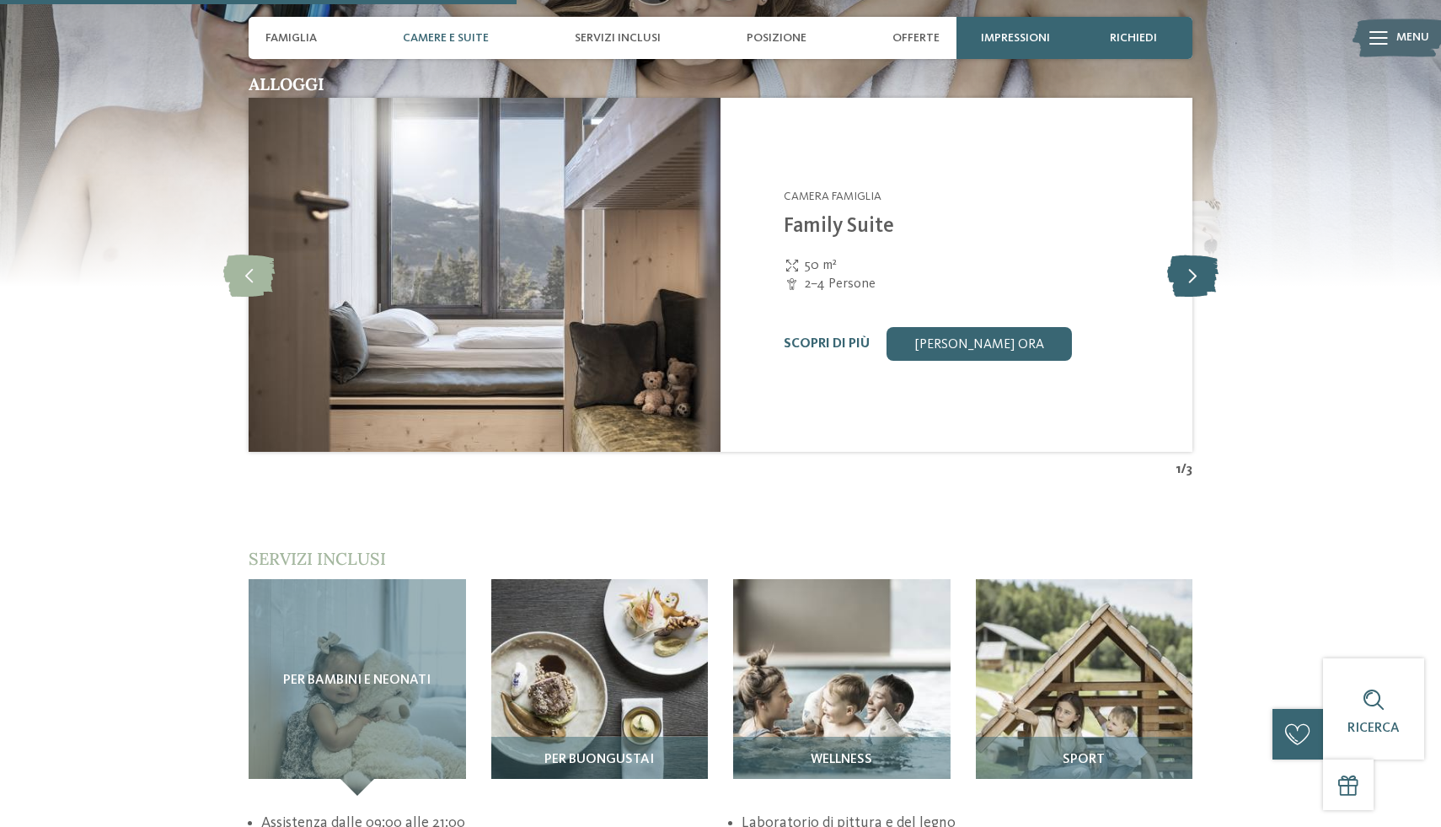
click at [1194, 282] on icon at bounding box center [1192, 275] width 51 height 42
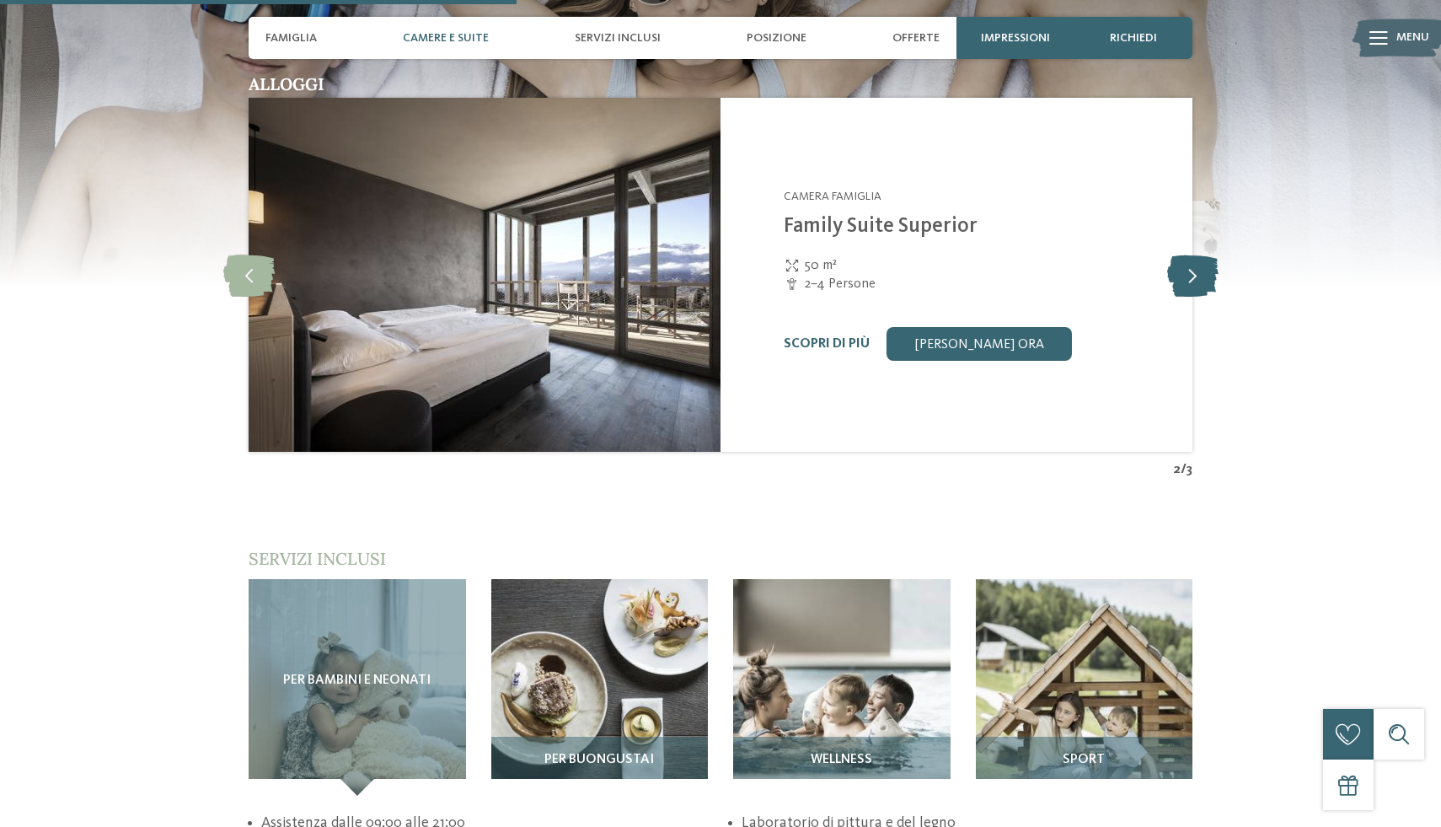
click at [1194, 282] on icon at bounding box center [1192, 275] width 51 height 42
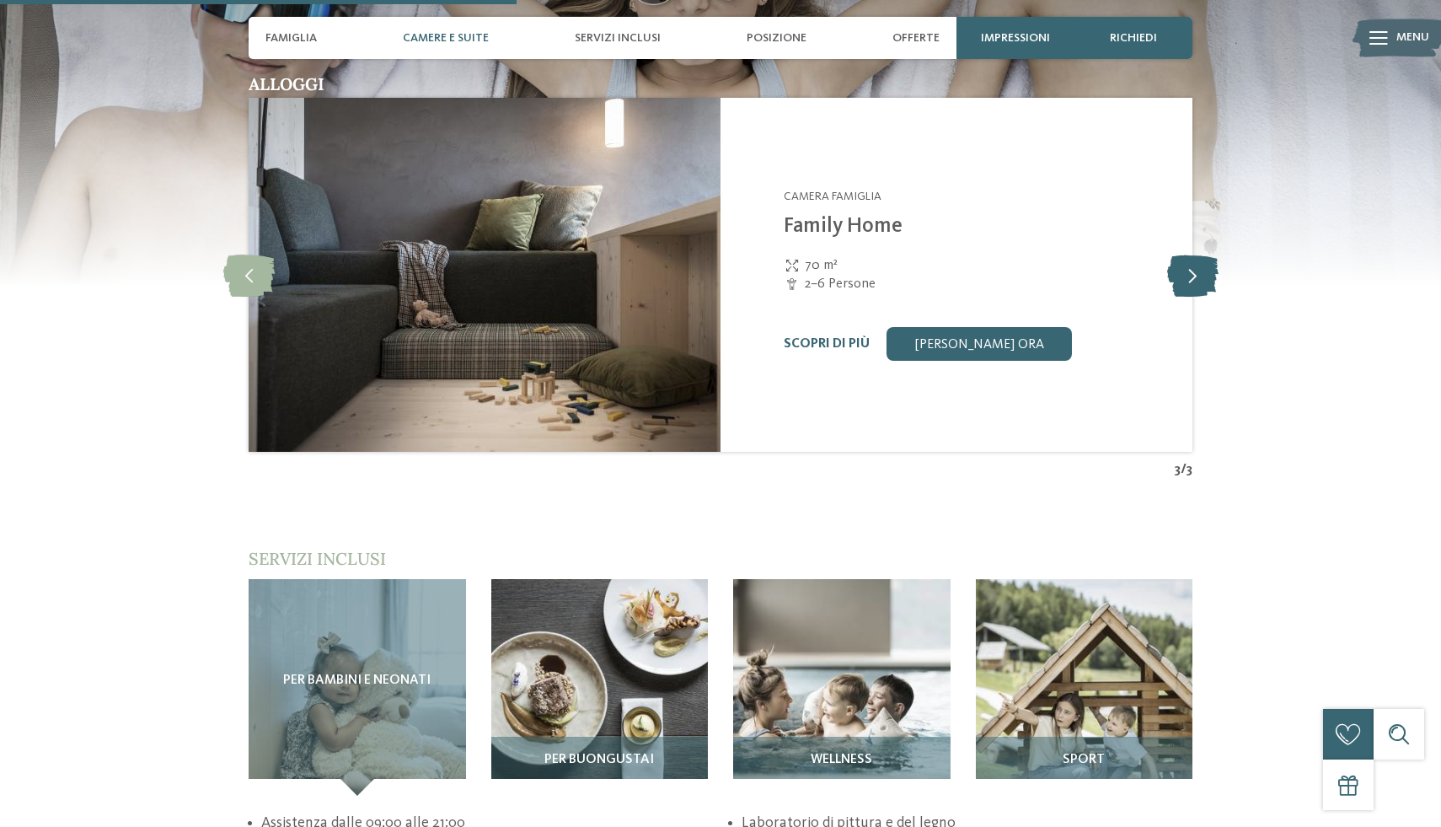
click at [1194, 282] on icon at bounding box center [1192, 275] width 51 height 42
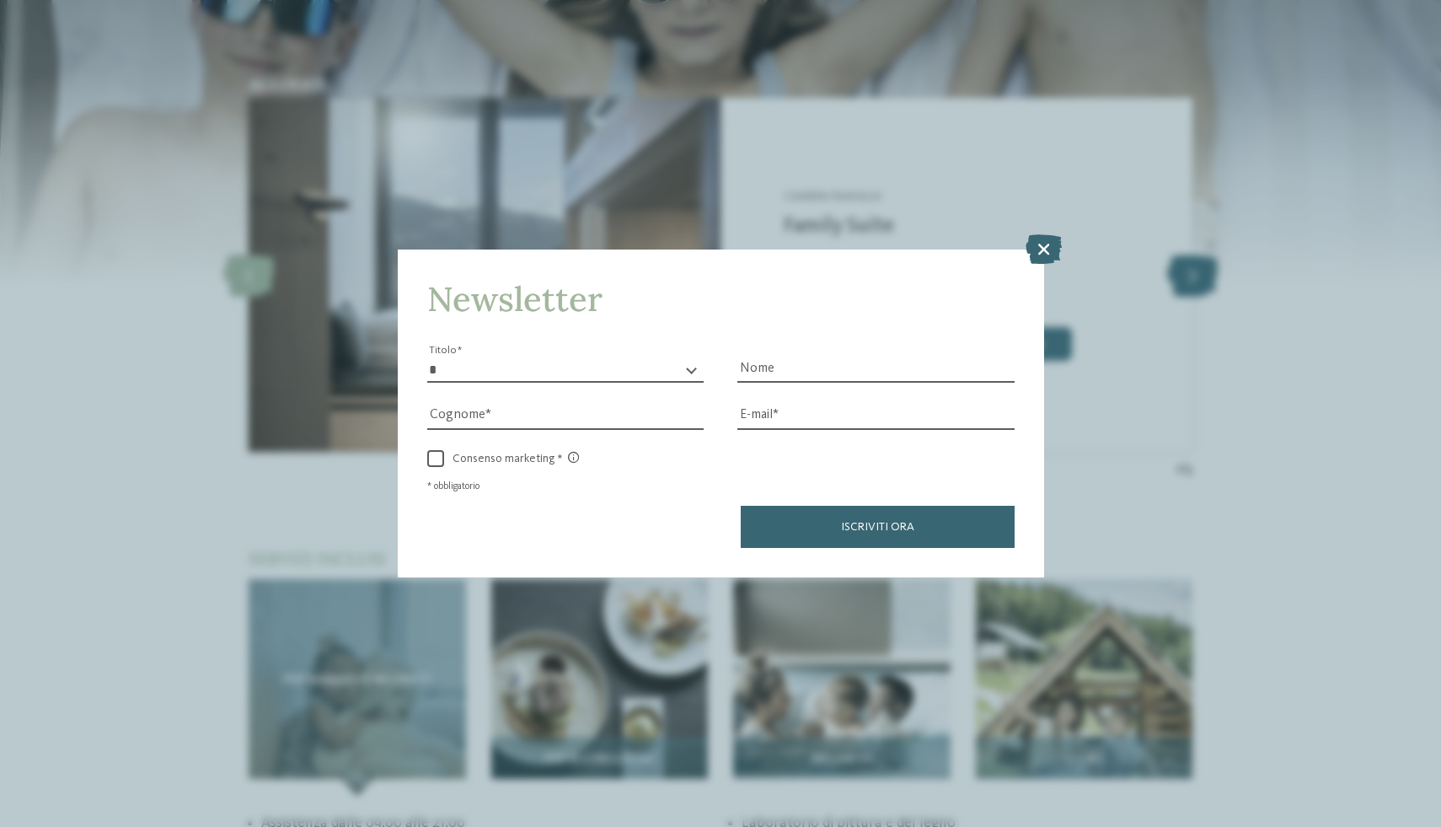
click at [1194, 282] on div "Newsletter * ****** ******* ******** ****** Titolo Nome Cognome Fax" at bounding box center [720, 413] width 1441 height 827
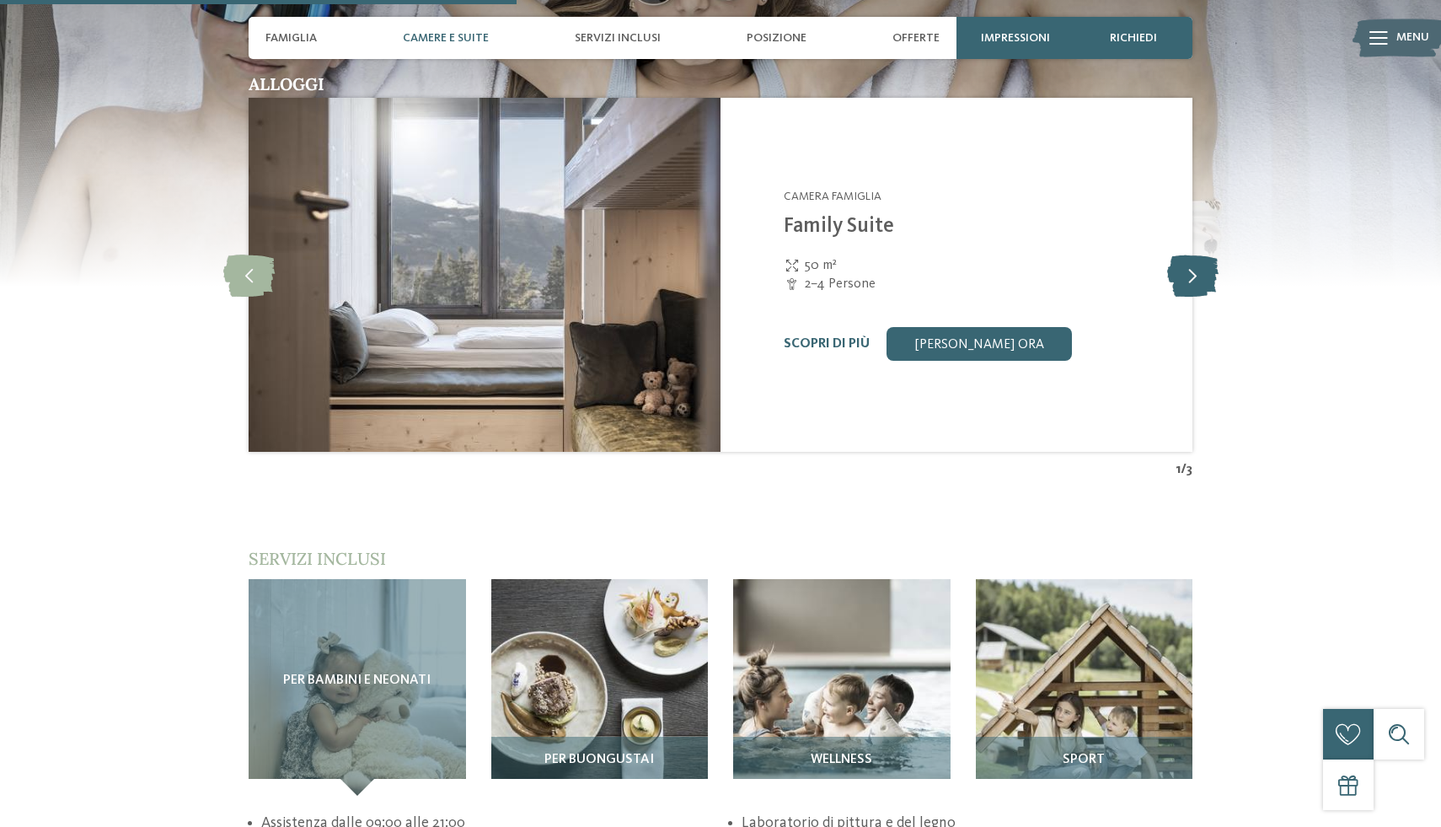
click at [1182, 279] on icon at bounding box center [1192, 275] width 51 height 42
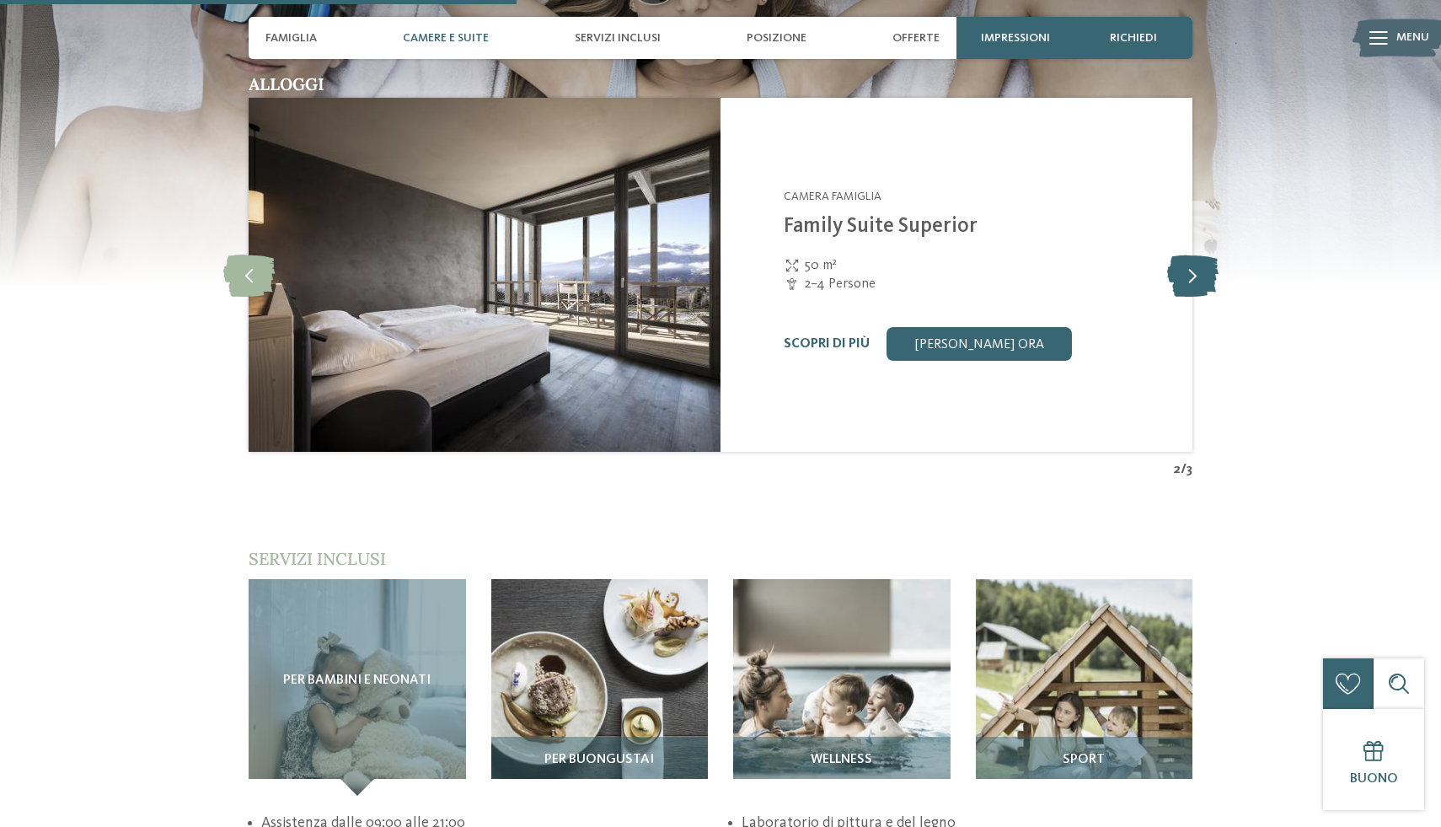
click at [1184, 279] on icon at bounding box center [1192, 275] width 51 height 42
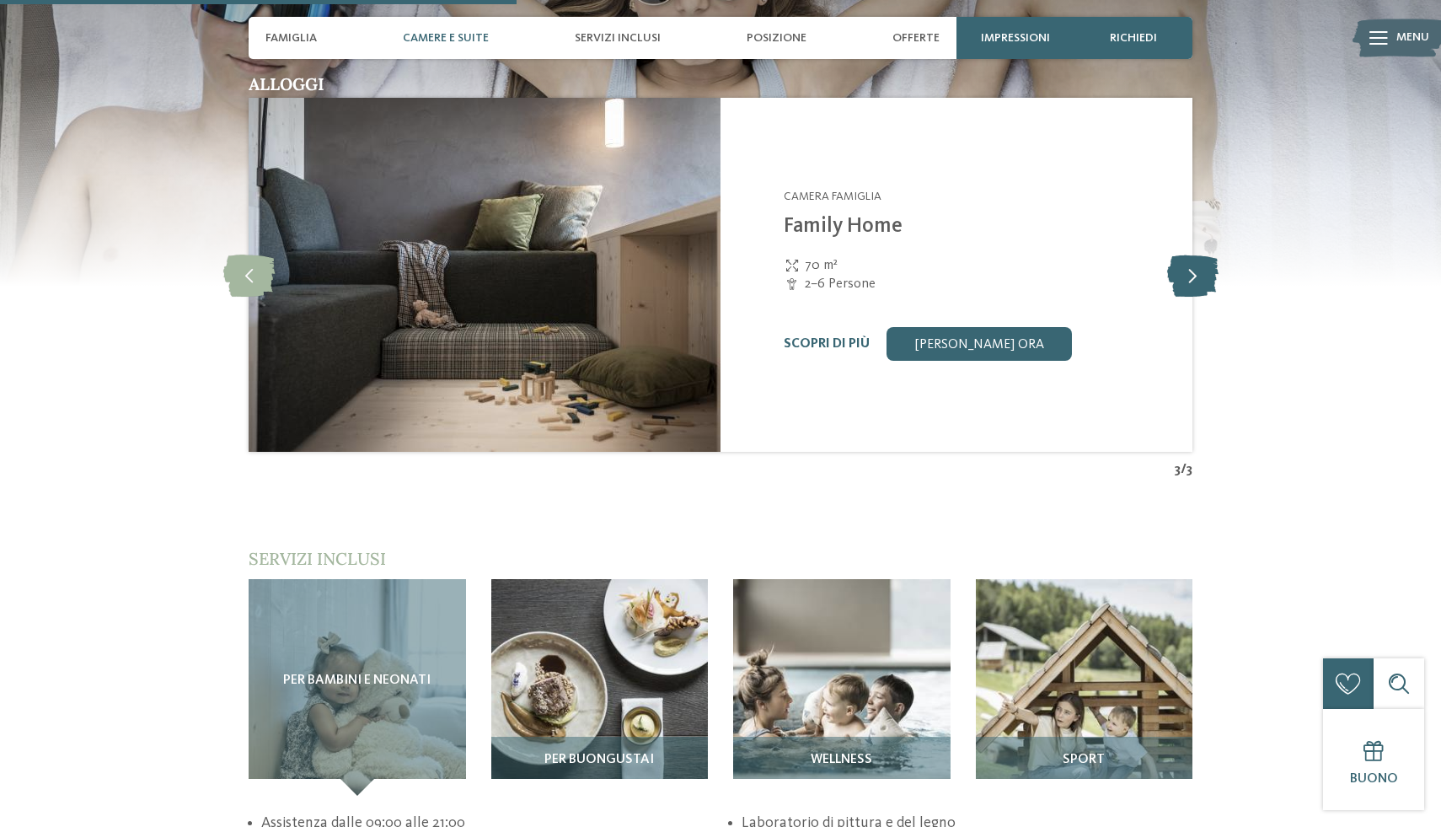
click at [1184, 279] on icon at bounding box center [1192, 275] width 51 height 42
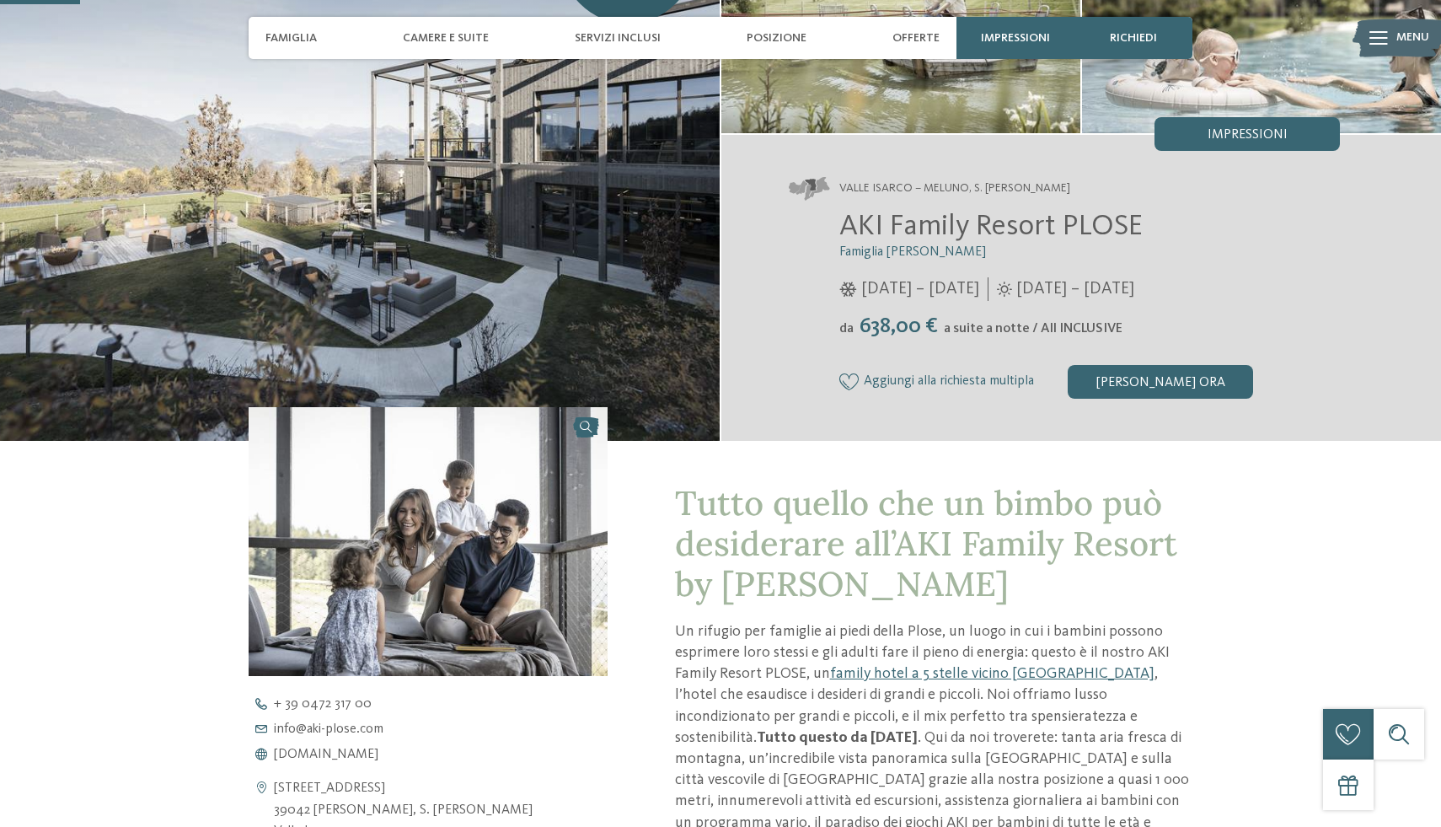
scroll to position [0, 0]
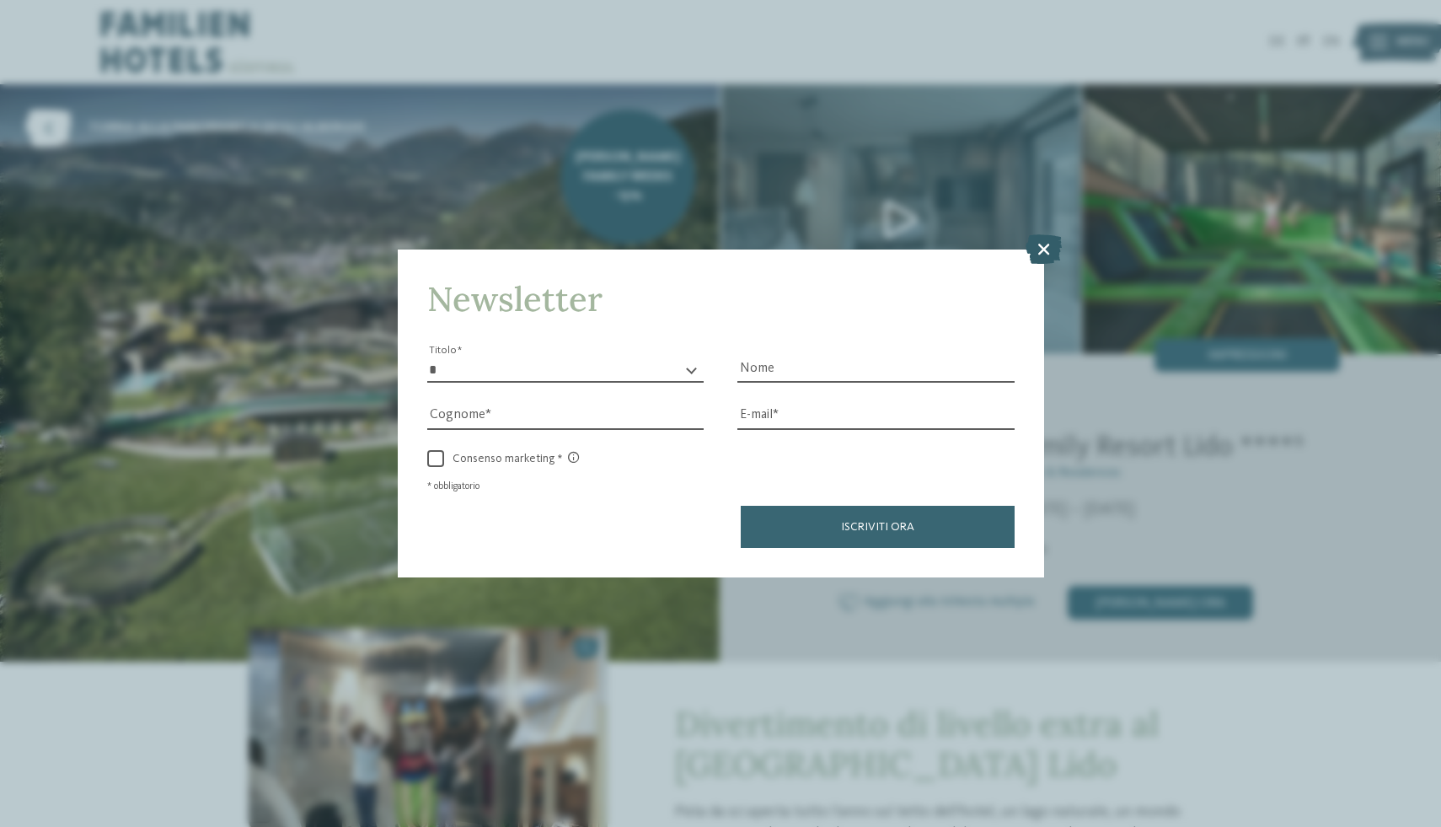
click at [1053, 246] on icon at bounding box center [1044, 248] width 36 height 29
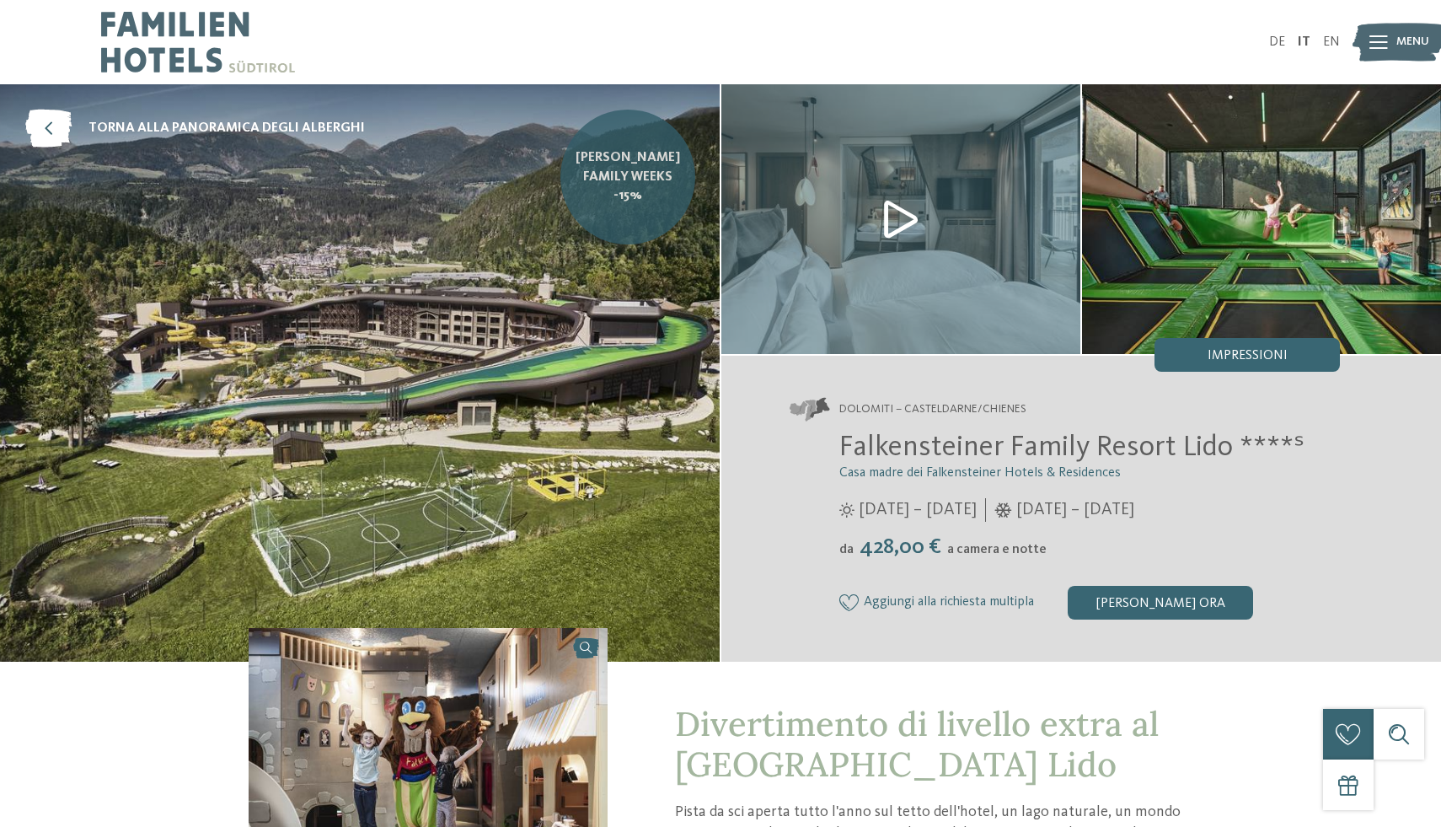
click at [638, 189] on span "Falky's Family Weeks -15%" at bounding box center [628, 176] width 110 height 56
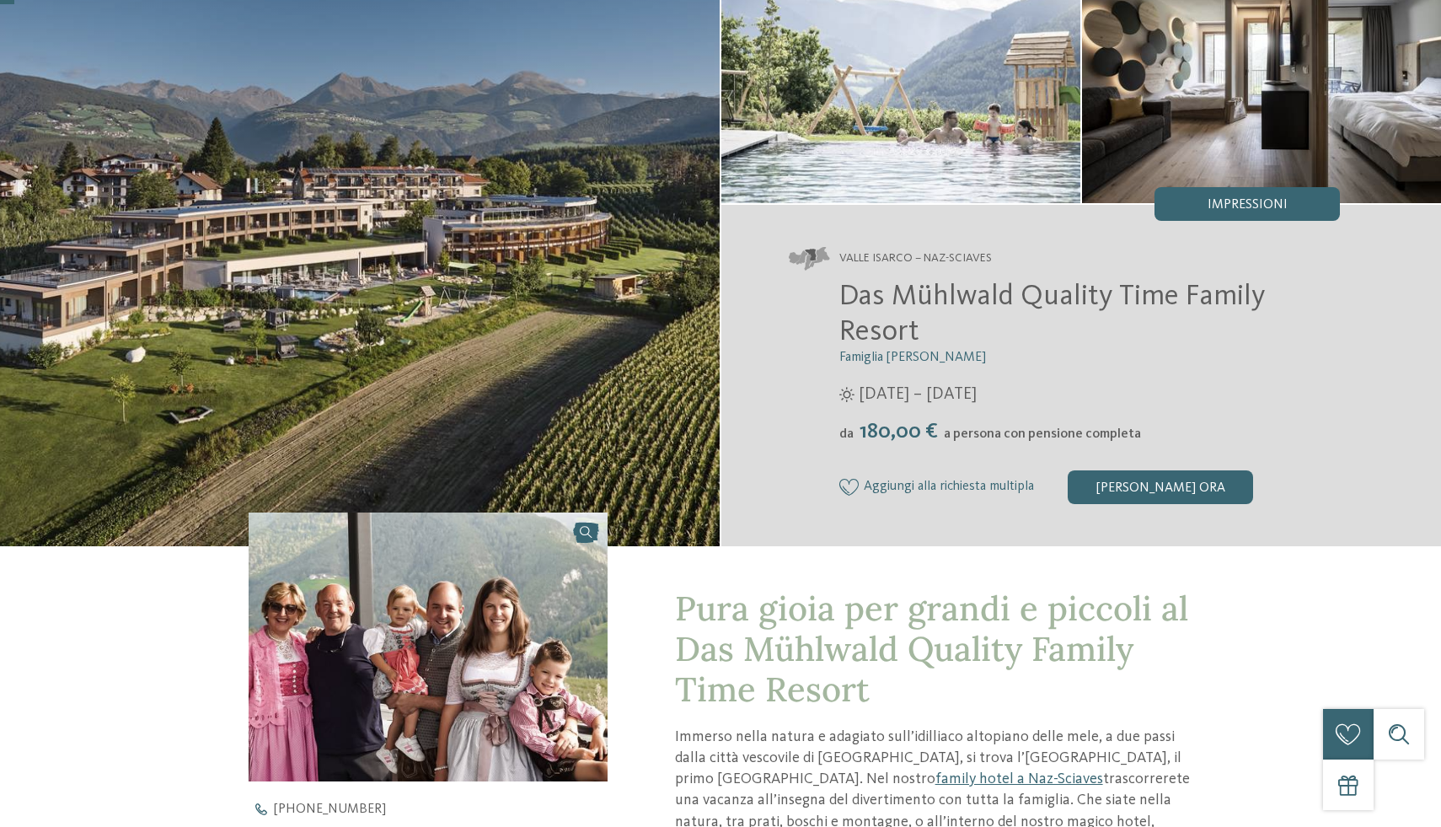
scroll to position [27, 0]
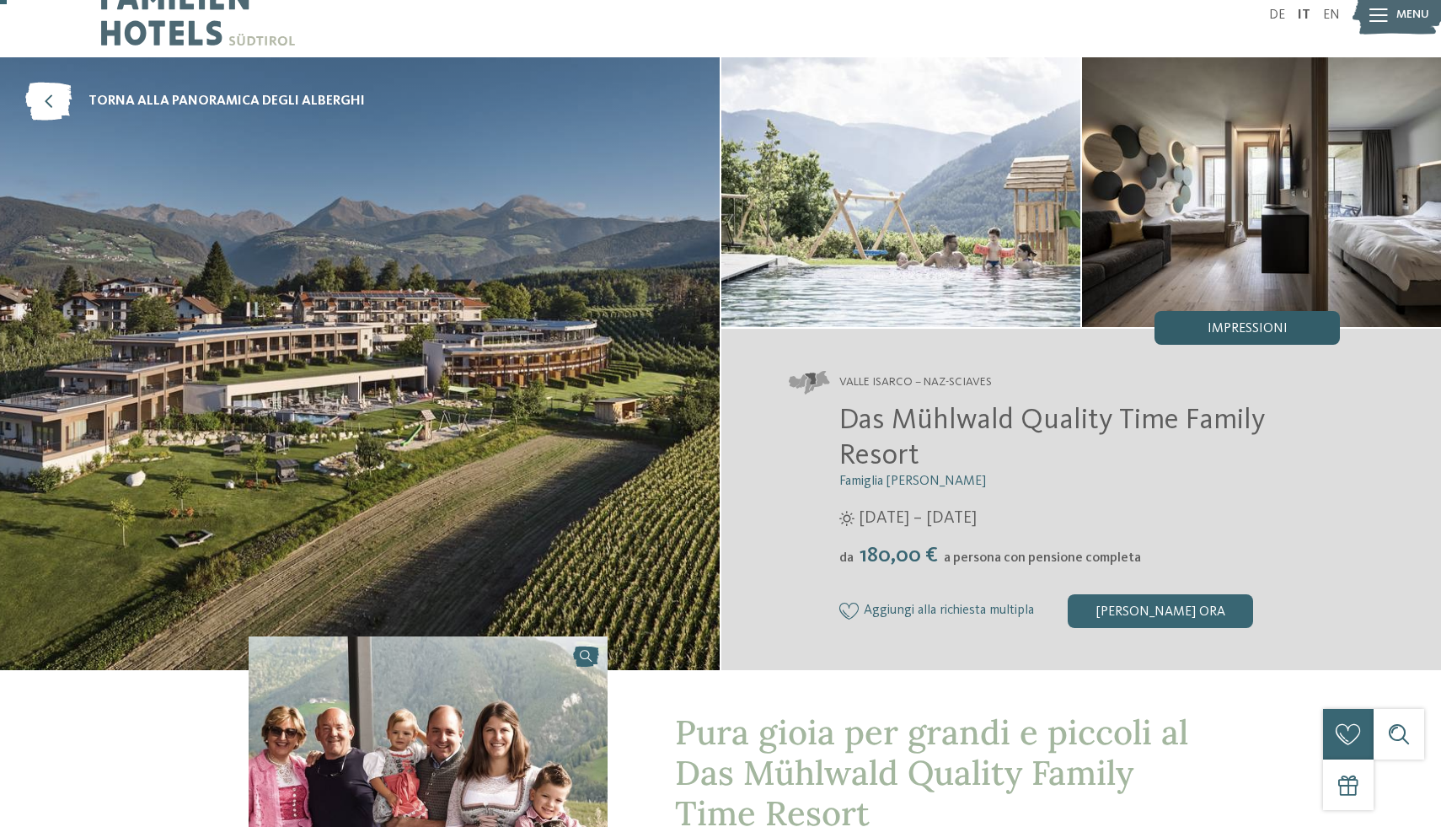
click at [1246, 322] on span "Impressioni" at bounding box center [1248, 328] width 80 height 13
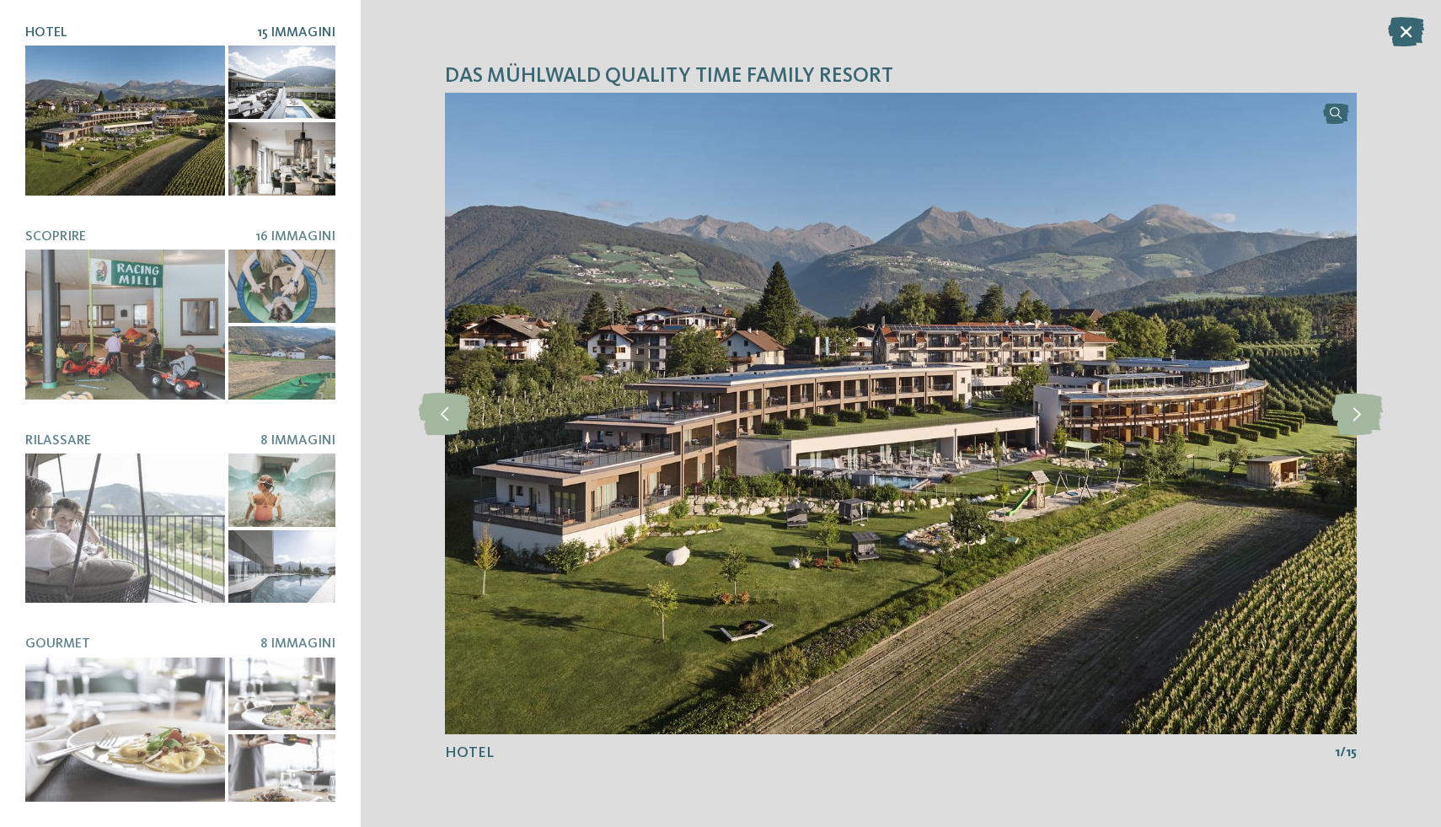
click at [279, 100] on div at bounding box center [281, 82] width 107 height 73
click at [1341, 422] on icon at bounding box center [1356, 414] width 51 height 42
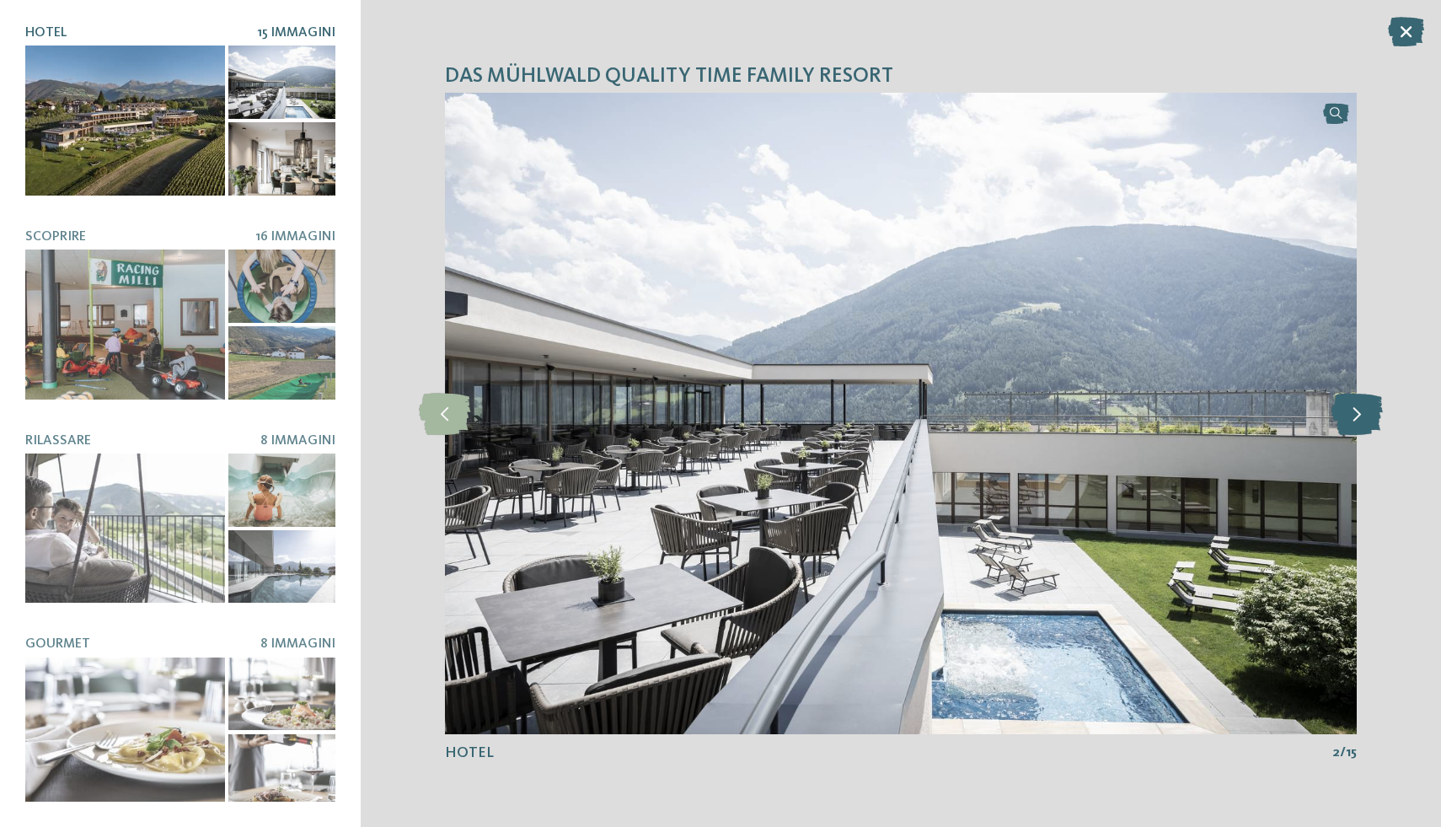
click at [1348, 423] on icon at bounding box center [1356, 414] width 51 height 42
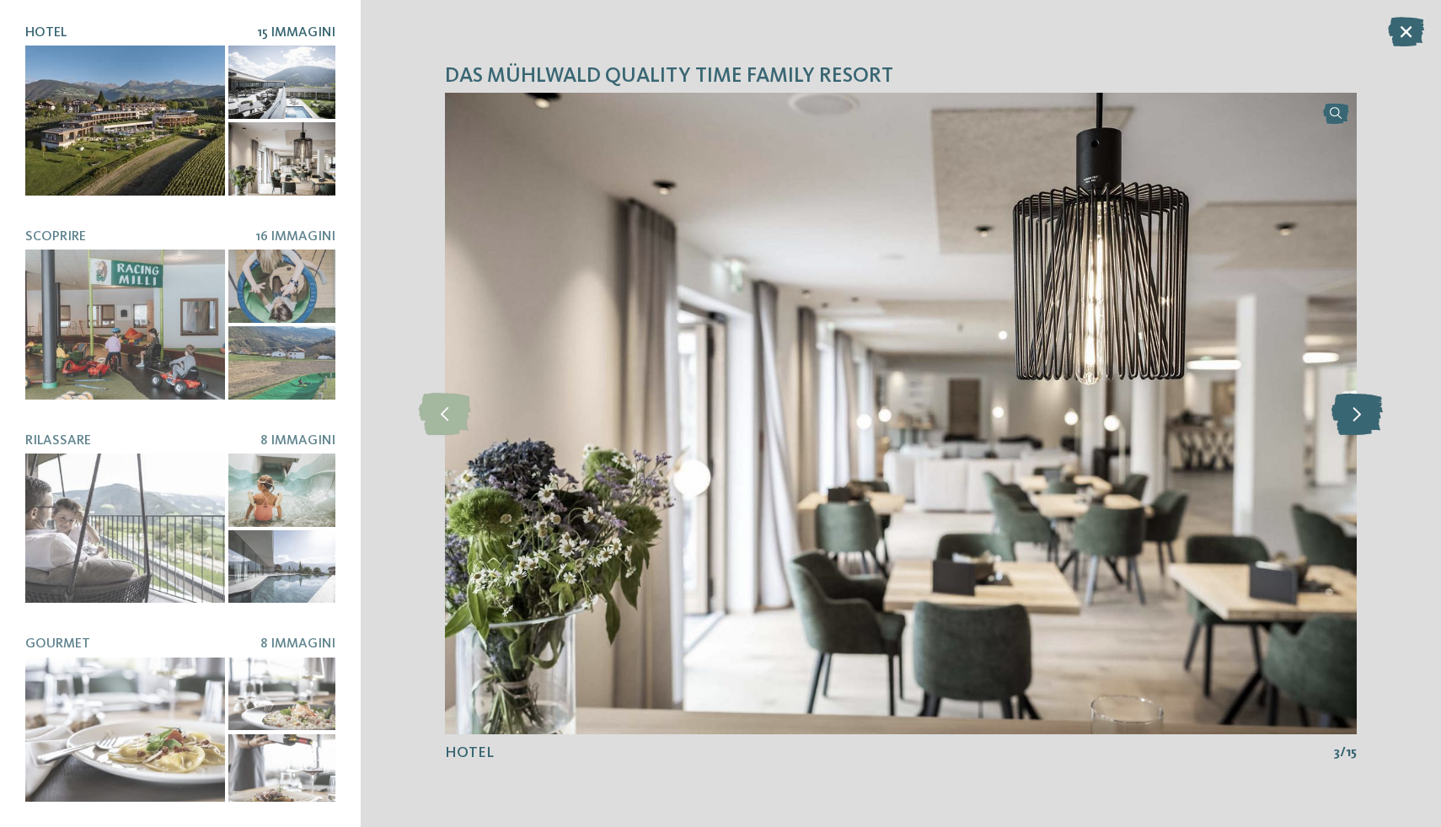
click at [1350, 423] on icon at bounding box center [1356, 414] width 51 height 42
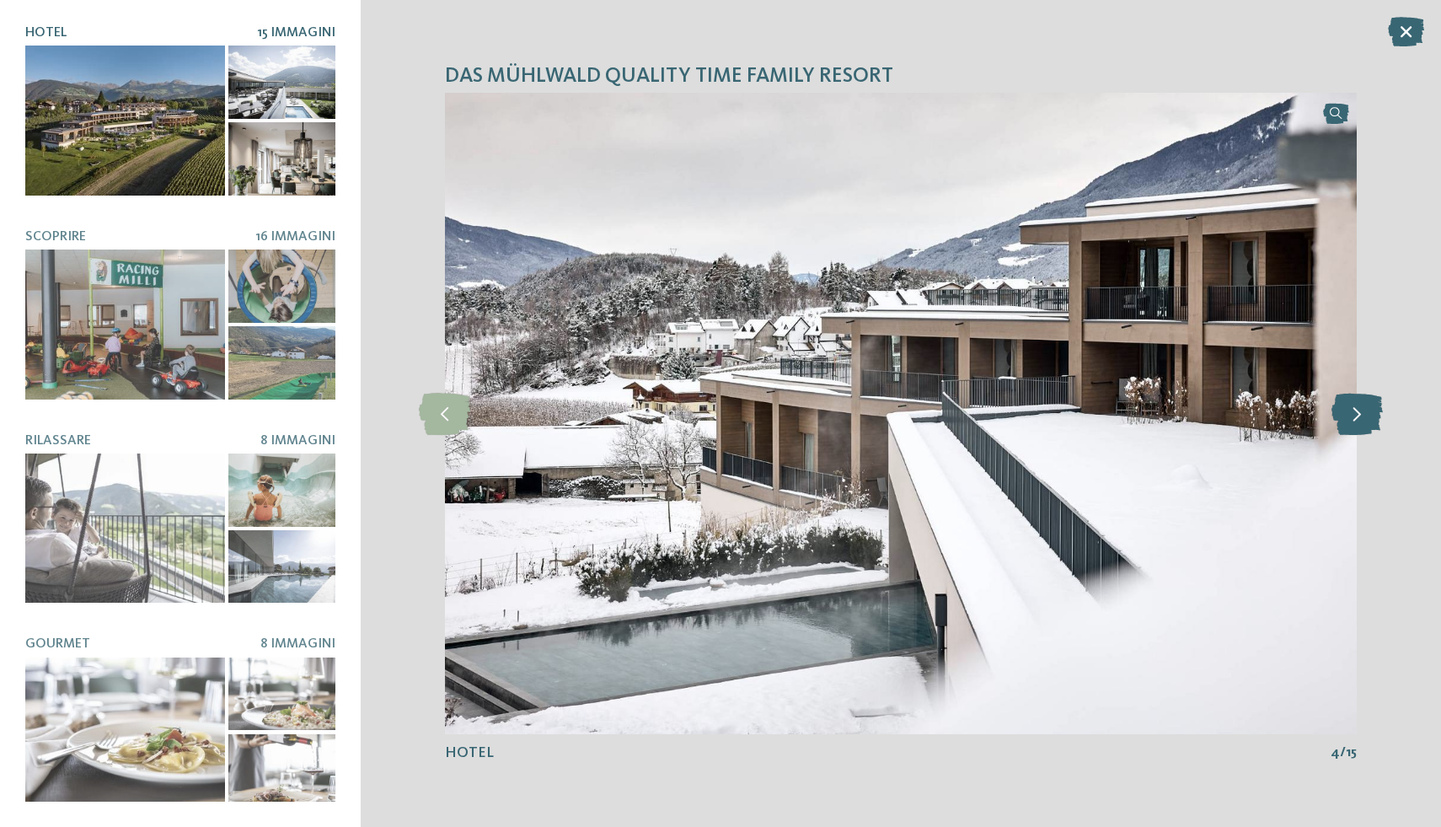
click at [1350, 423] on icon at bounding box center [1356, 414] width 51 height 42
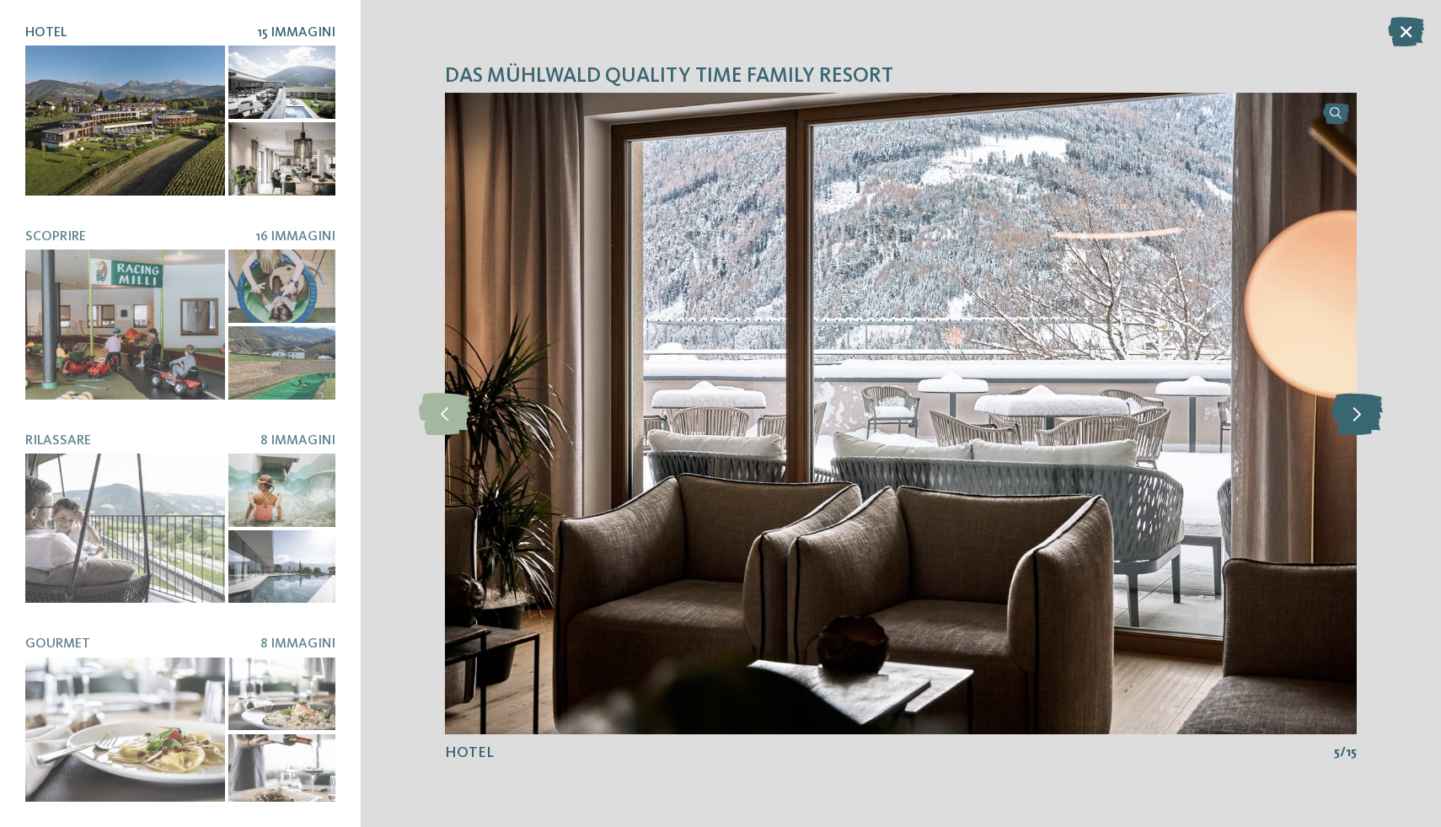
click at [1350, 423] on icon at bounding box center [1356, 414] width 51 height 42
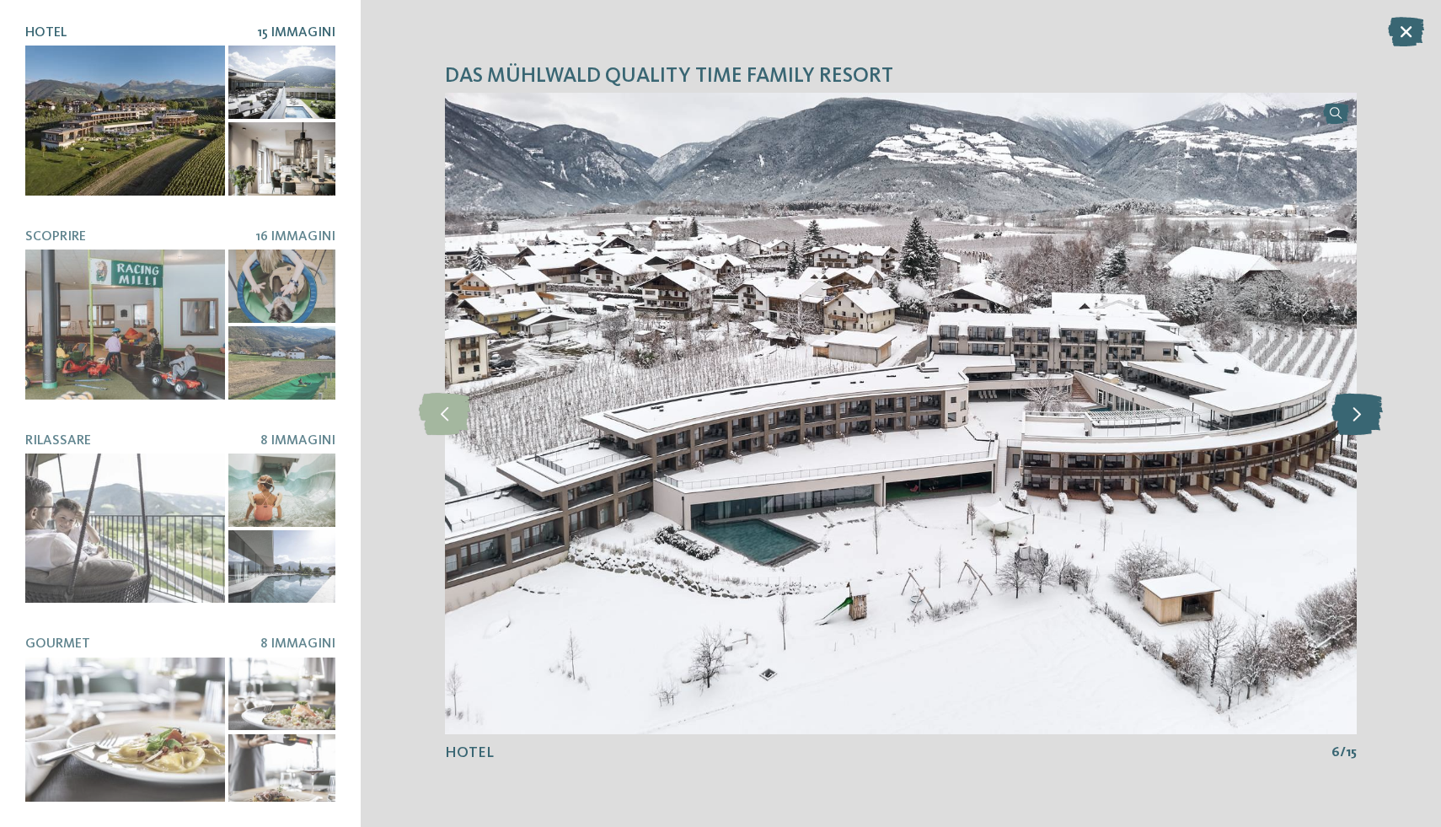
click at [1350, 423] on icon at bounding box center [1356, 414] width 51 height 42
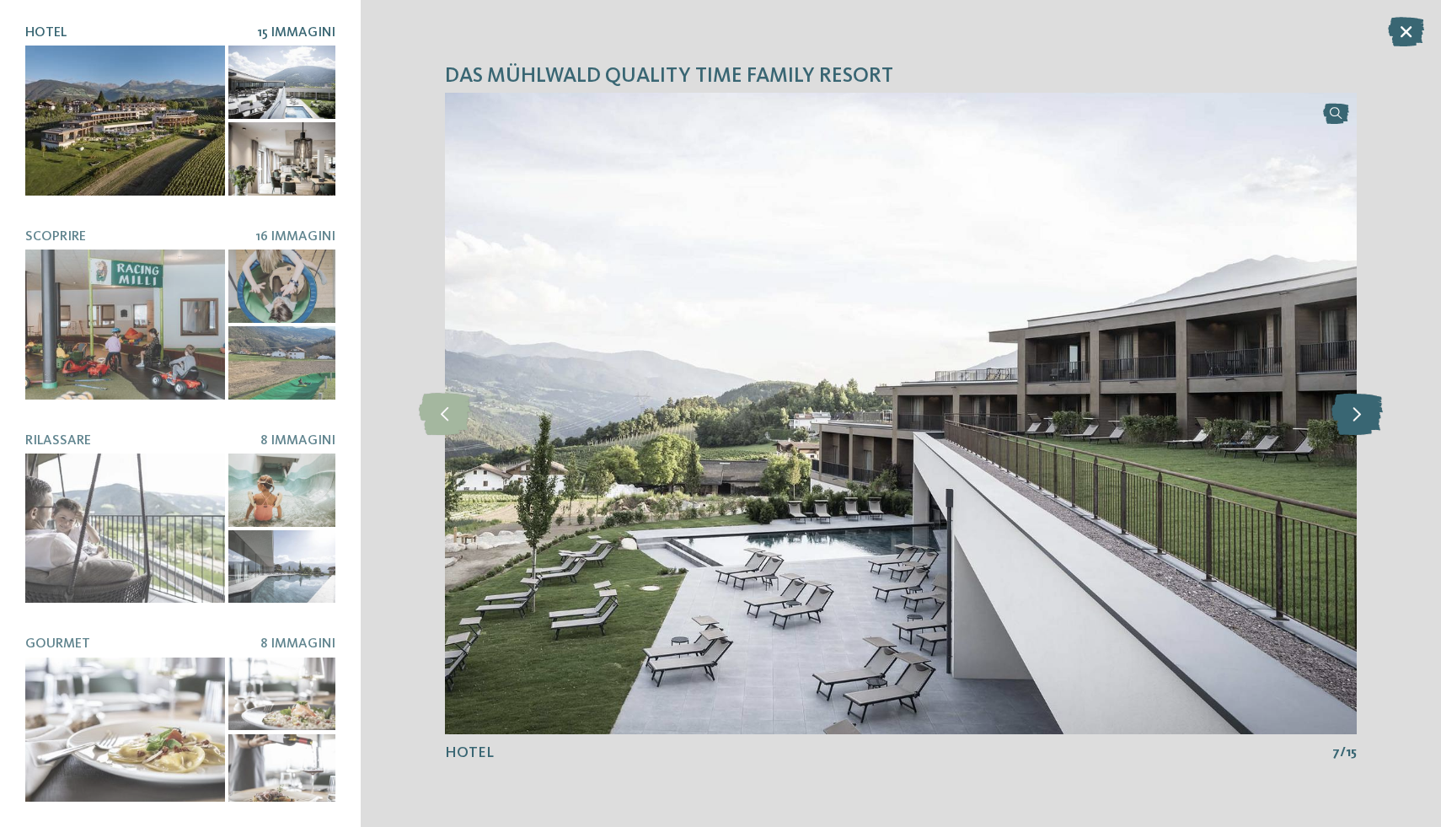
click at [1350, 423] on icon at bounding box center [1356, 414] width 51 height 42
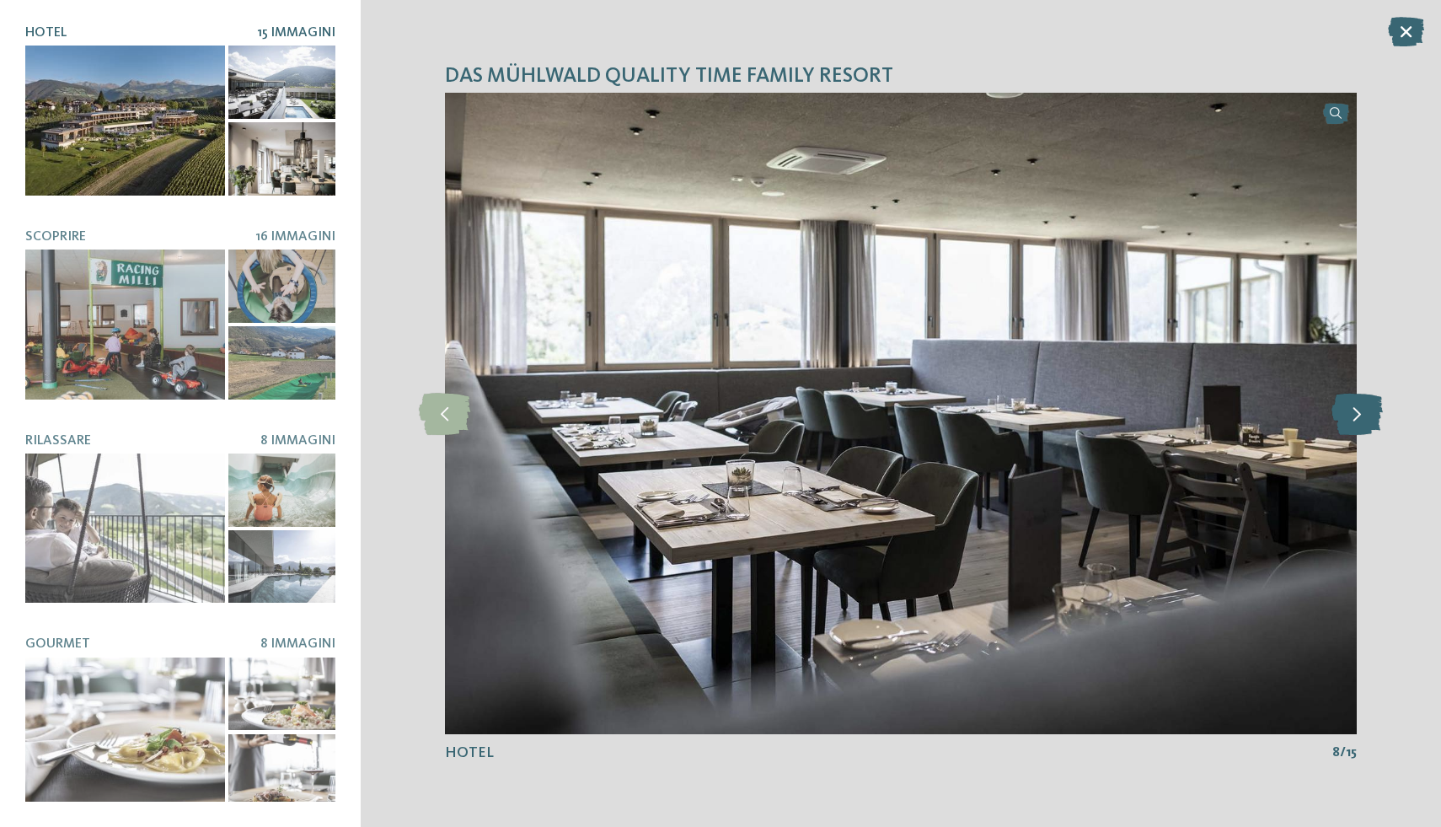
click at [1350, 423] on icon at bounding box center [1356, 414] width 51 height 42
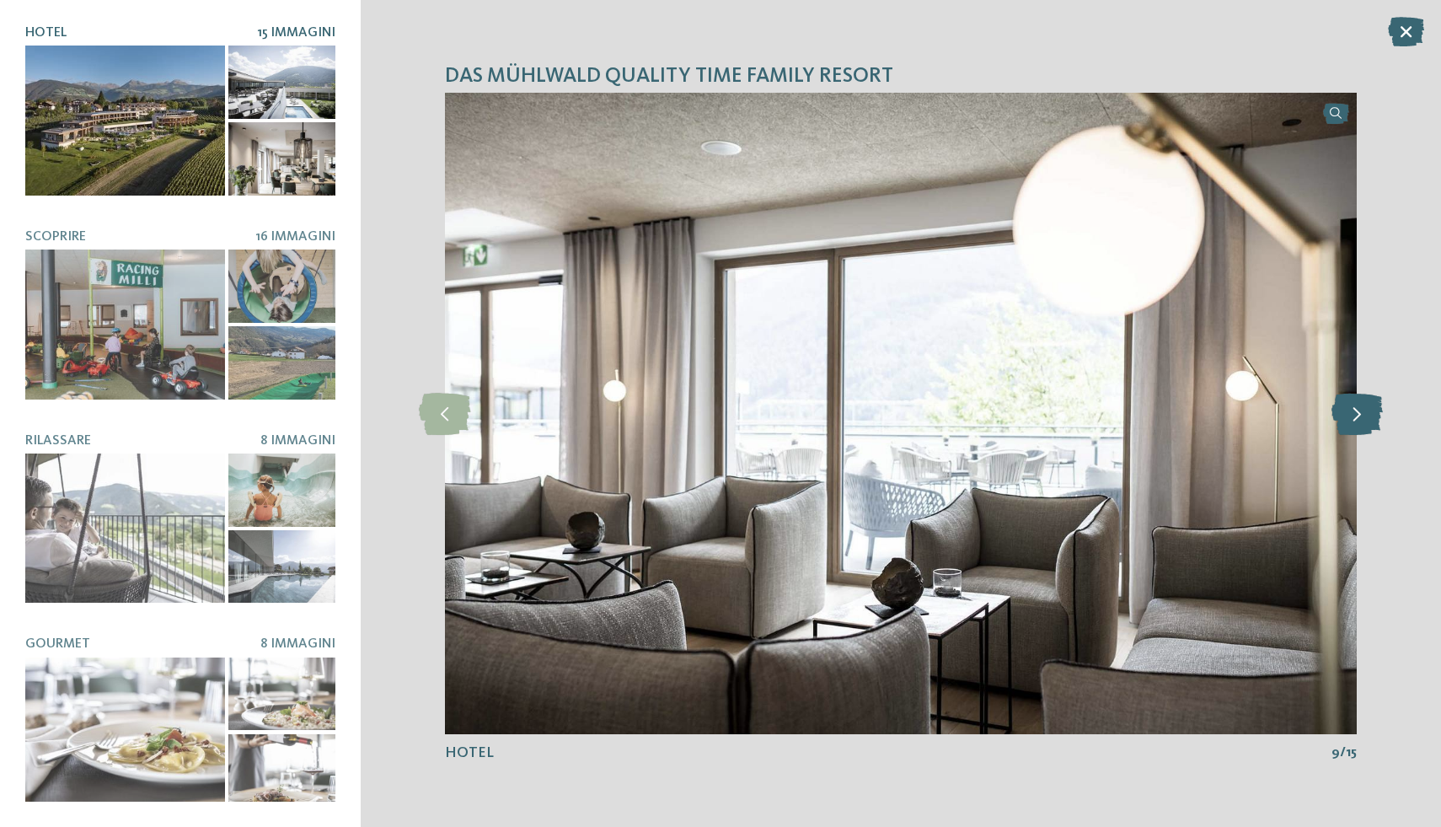
click at [1350, 423] on icon at bounding box center [1356, 414] width 51 height 42
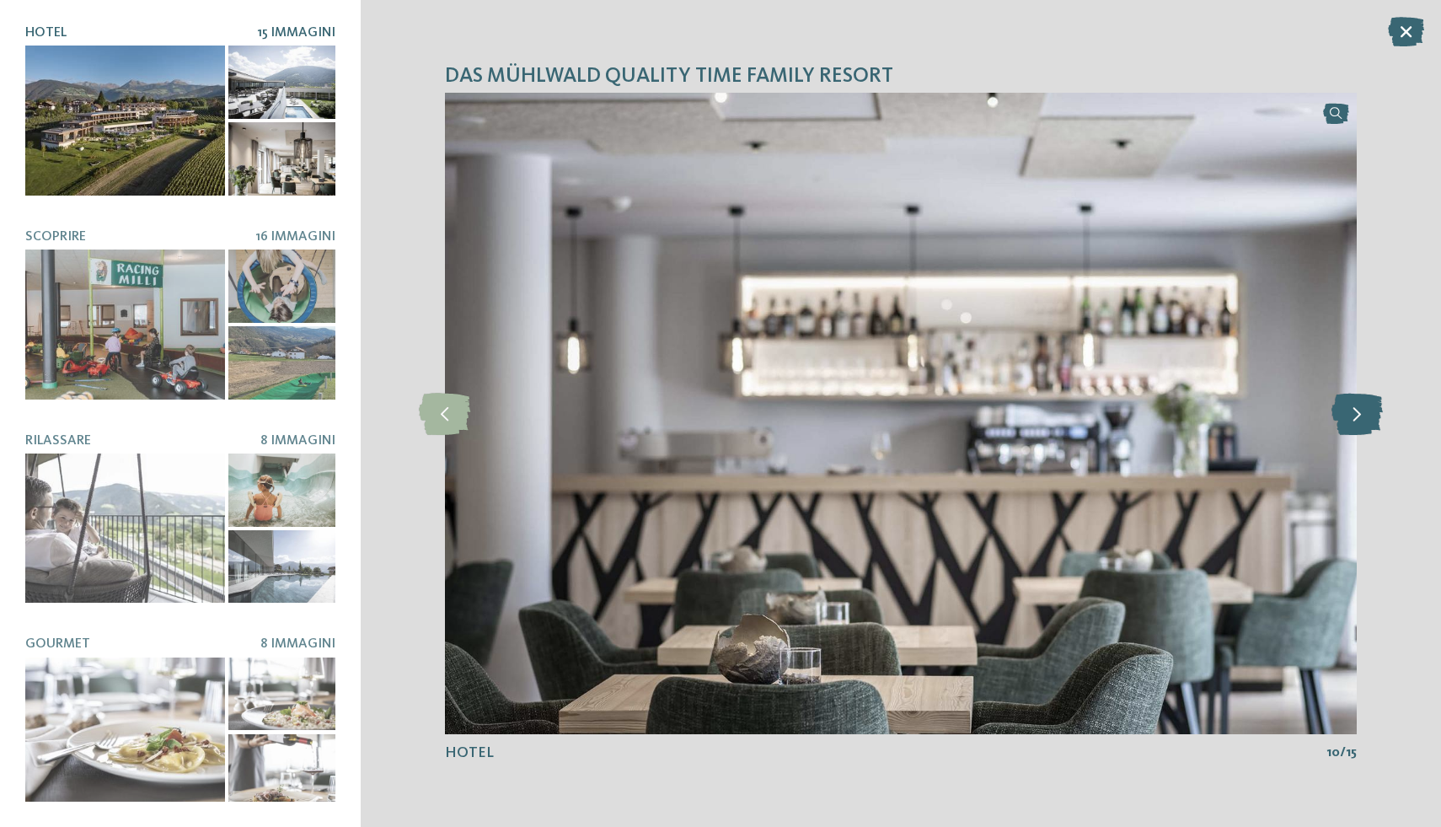
click at [1350, 423] on icon at bounding box center [1356, 414] width 51 height 42
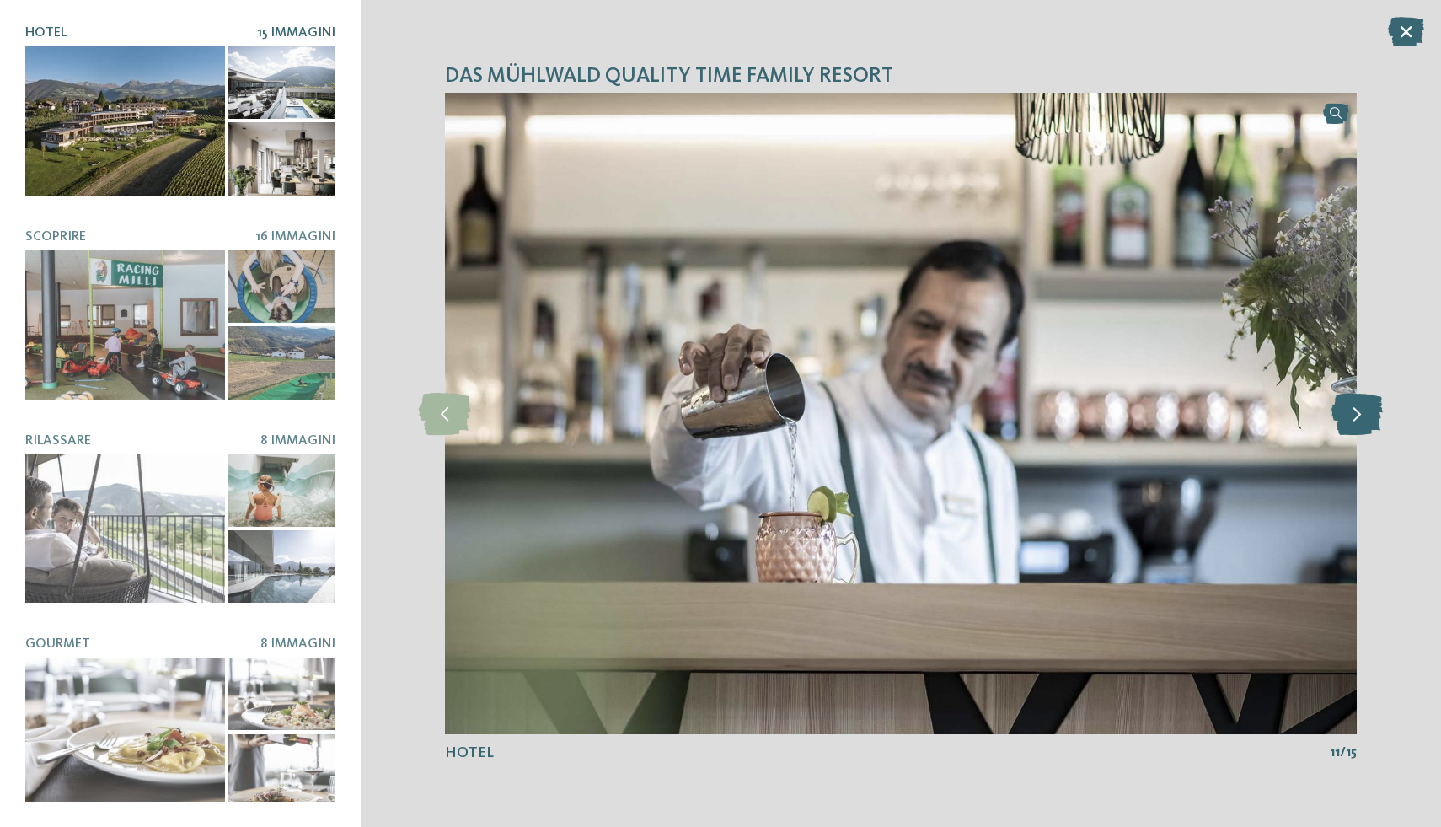
click at [1350, 423] on icon at bounding box center [1356, 414] width 51 height 42
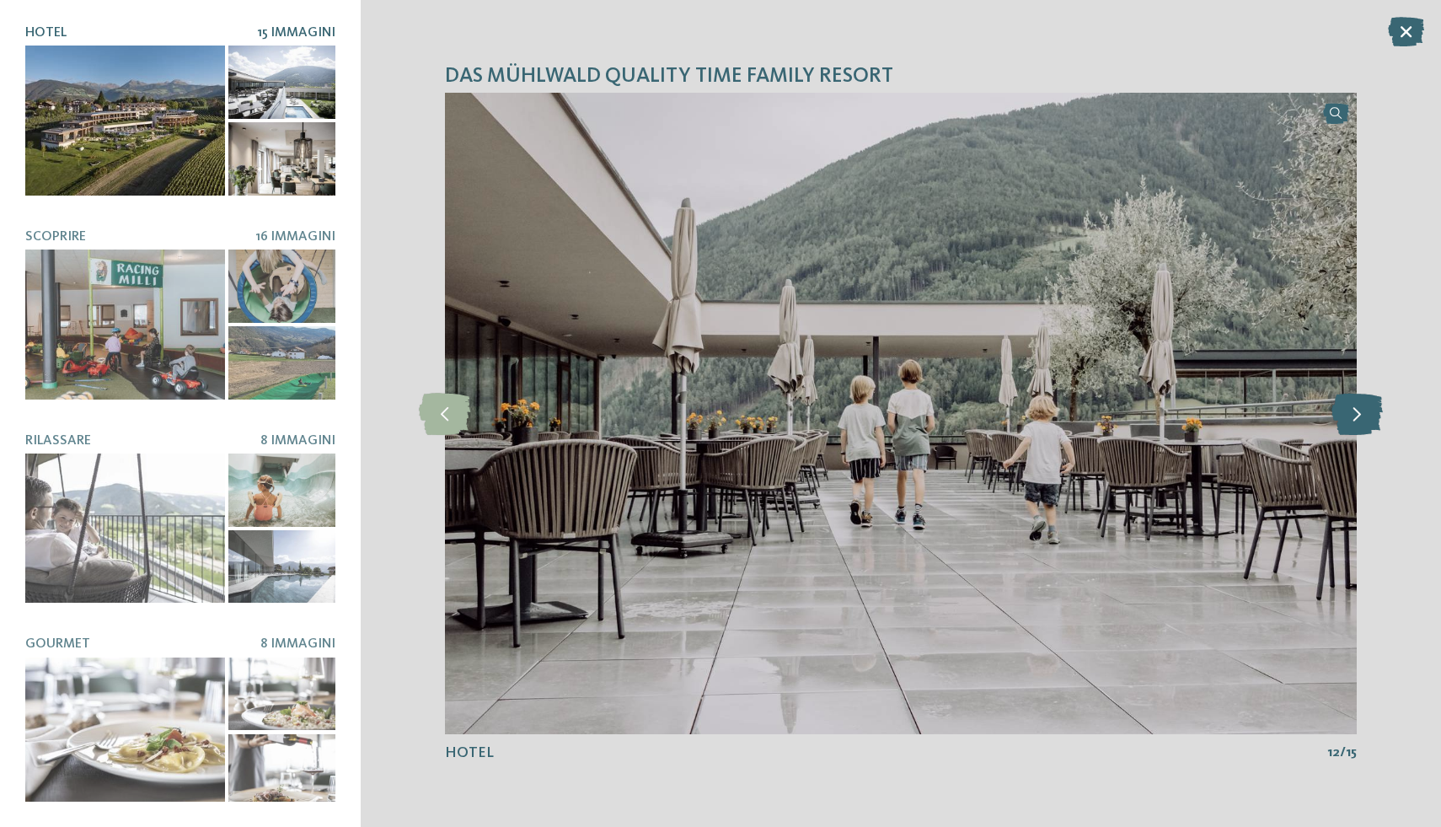
click at [1350, 423] on icon at bounding box center [1356, 414] width 51 height 42
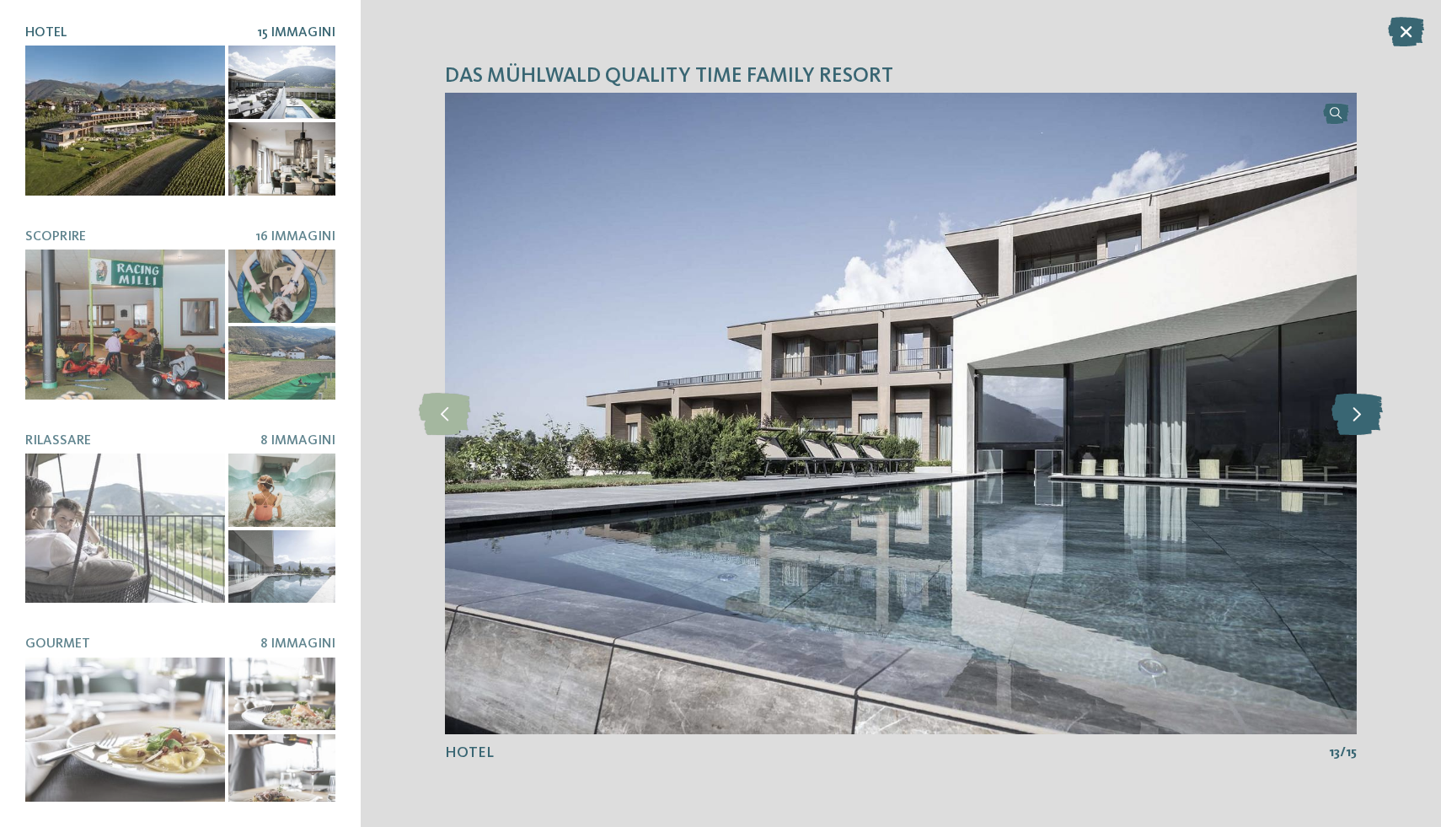
click at [1350, 423] on icon at bounding box center [1356, 414] width 51 height 42
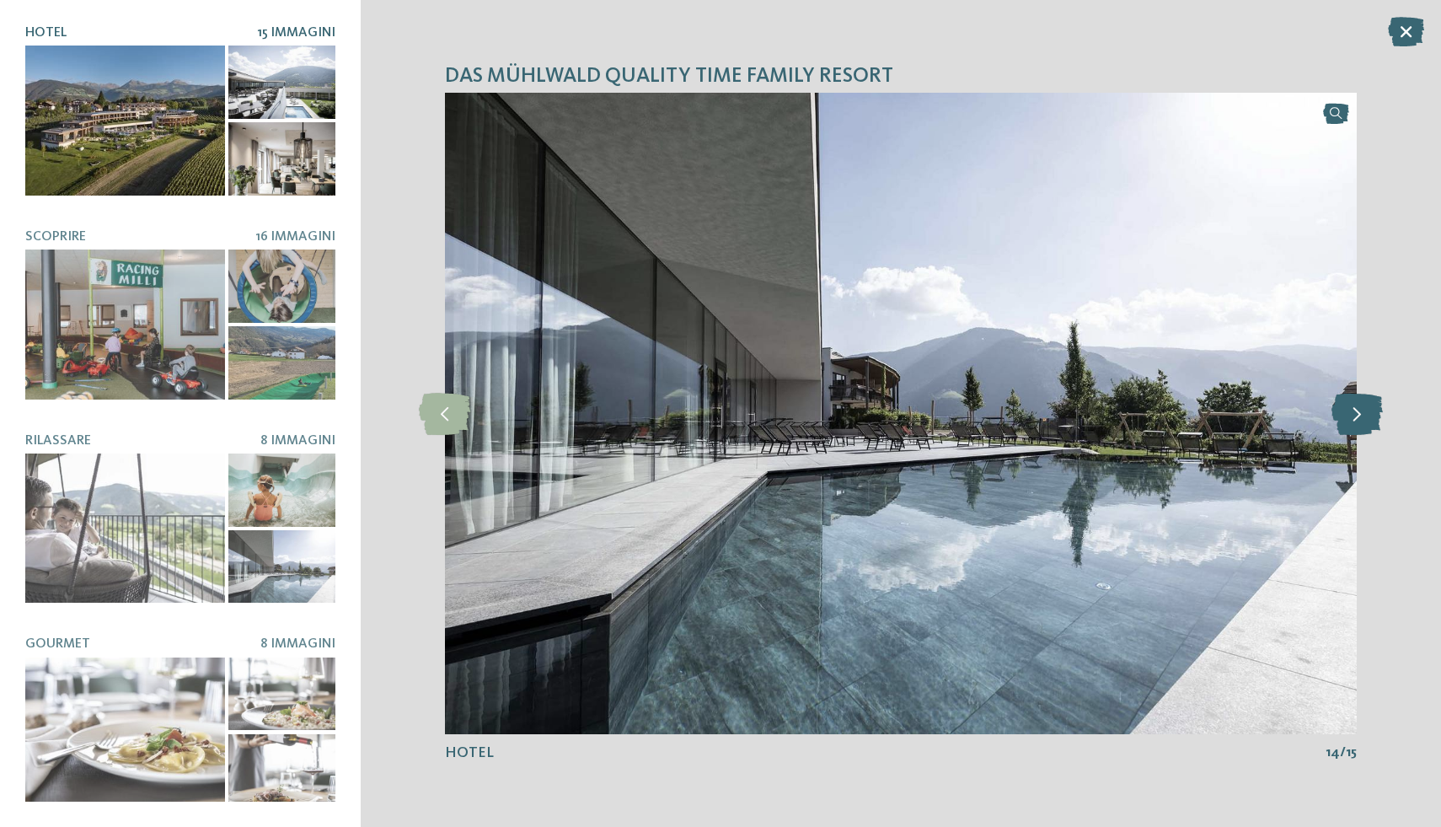
click at [1350, 423] on icon at bounding box center [1356, 414] width 51 height 42
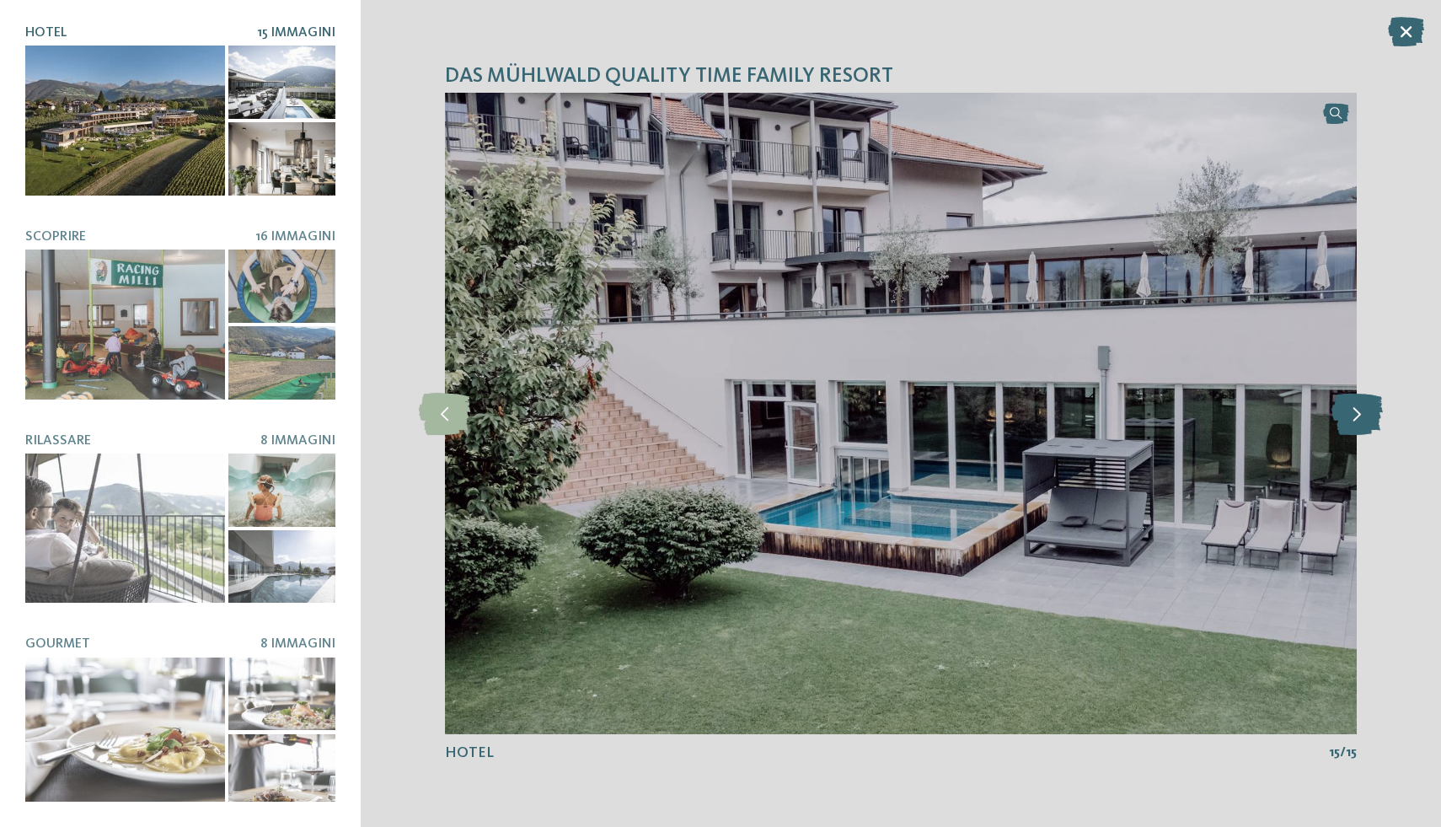
click at [1350, 423] on icon at bounding box center [1356, 414] width 51 height 42
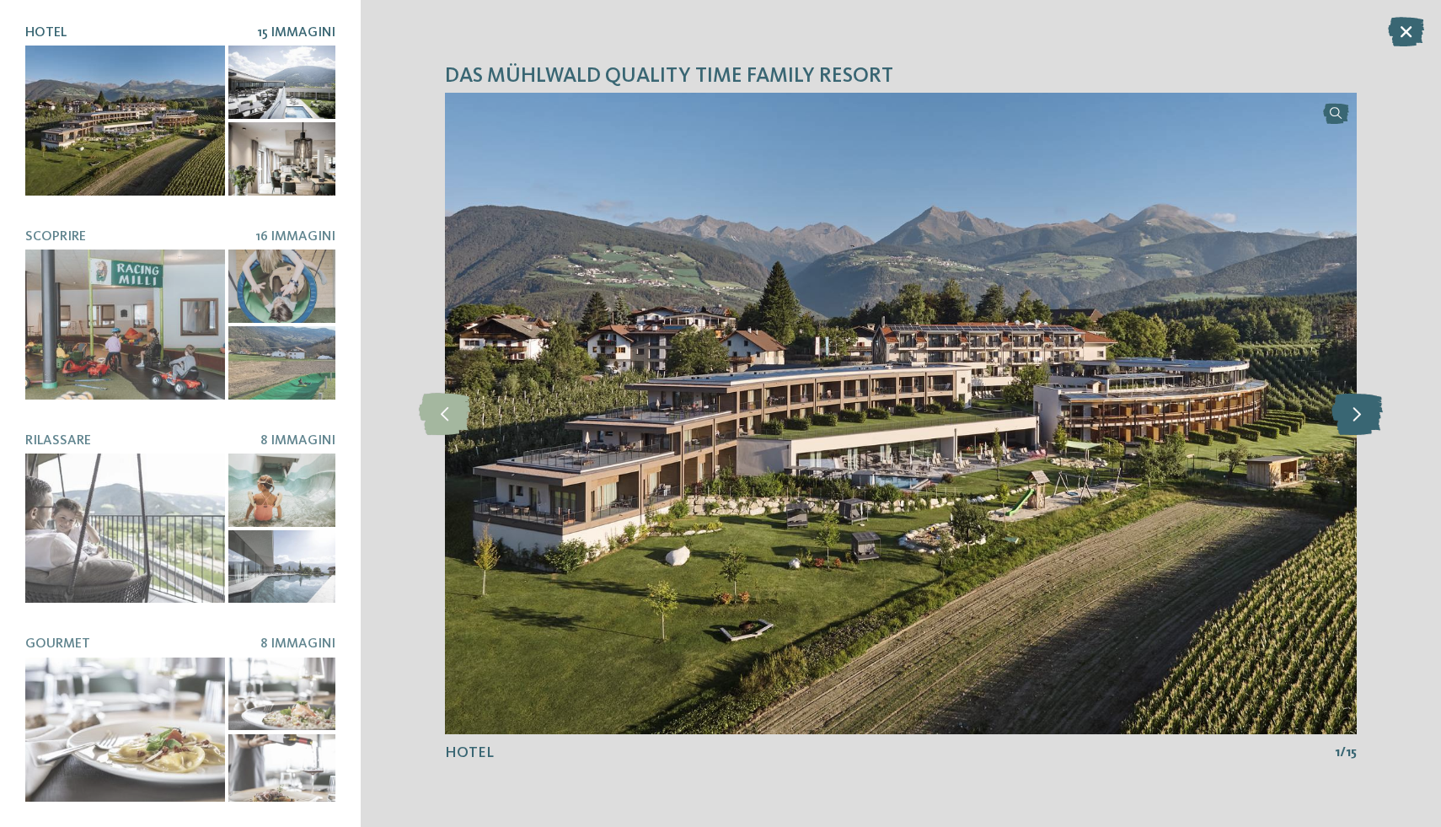
click at [1350, 423] on icon at bounding box center [1356, 414] width 51 height 42
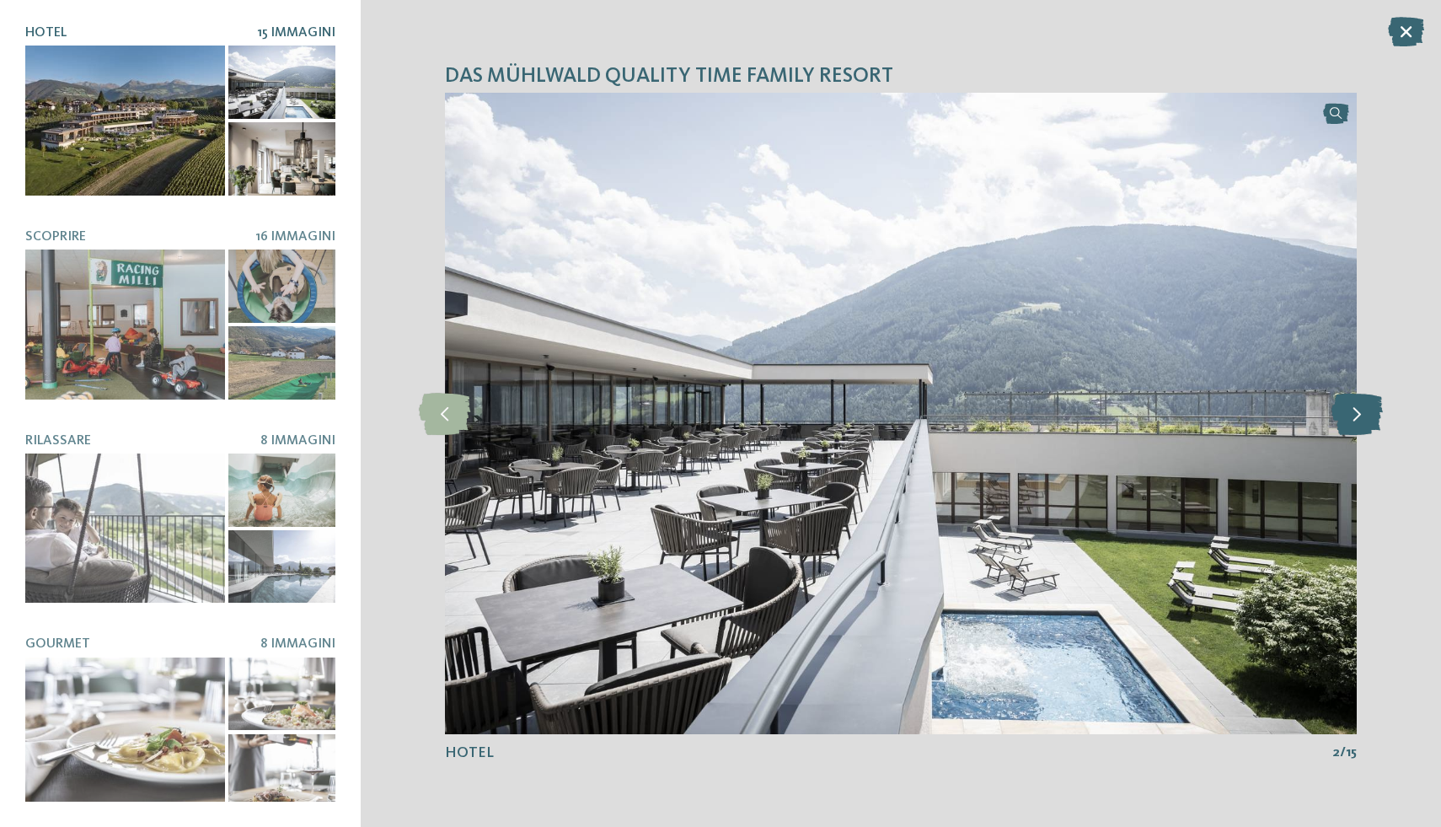
click at [1350, 423] on icon at bounding box center [1356, 414] width 51 height 42
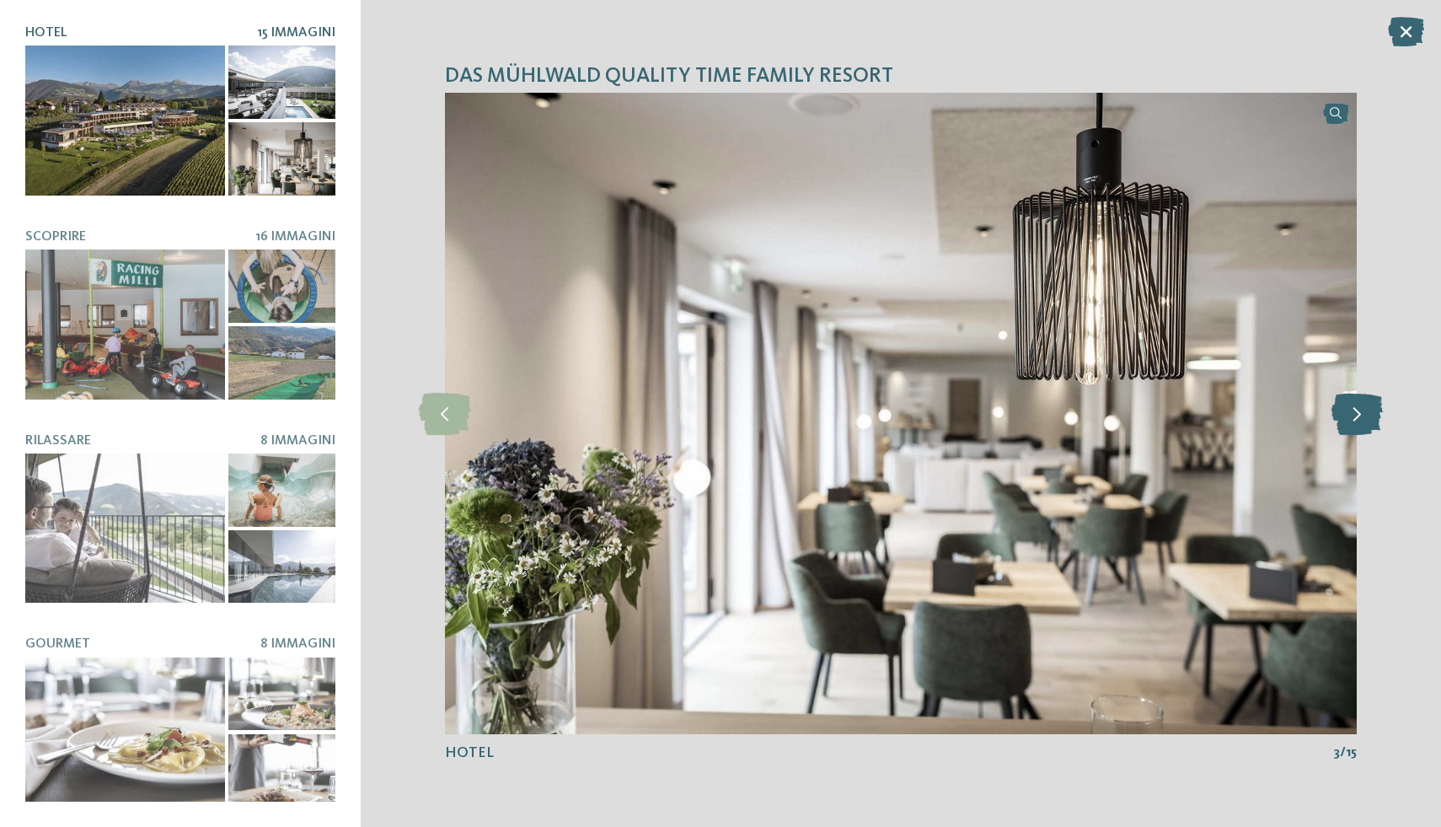
click at [1350, 423] on icon at bounding box center [1356, 414] width 51 height 42
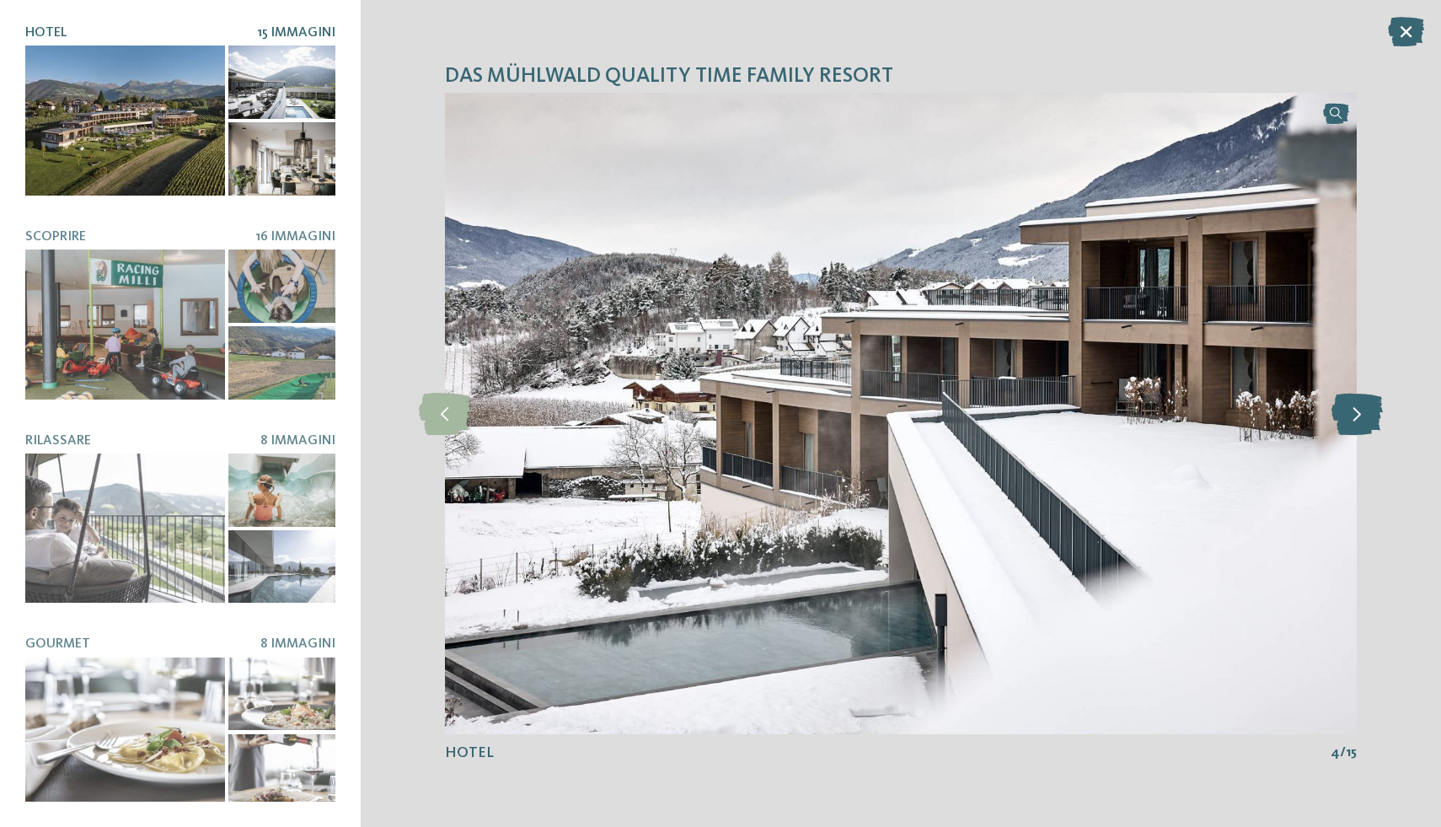
click at [1350, 423] on icon at bounding box center [1356, 414] width 51 height 42
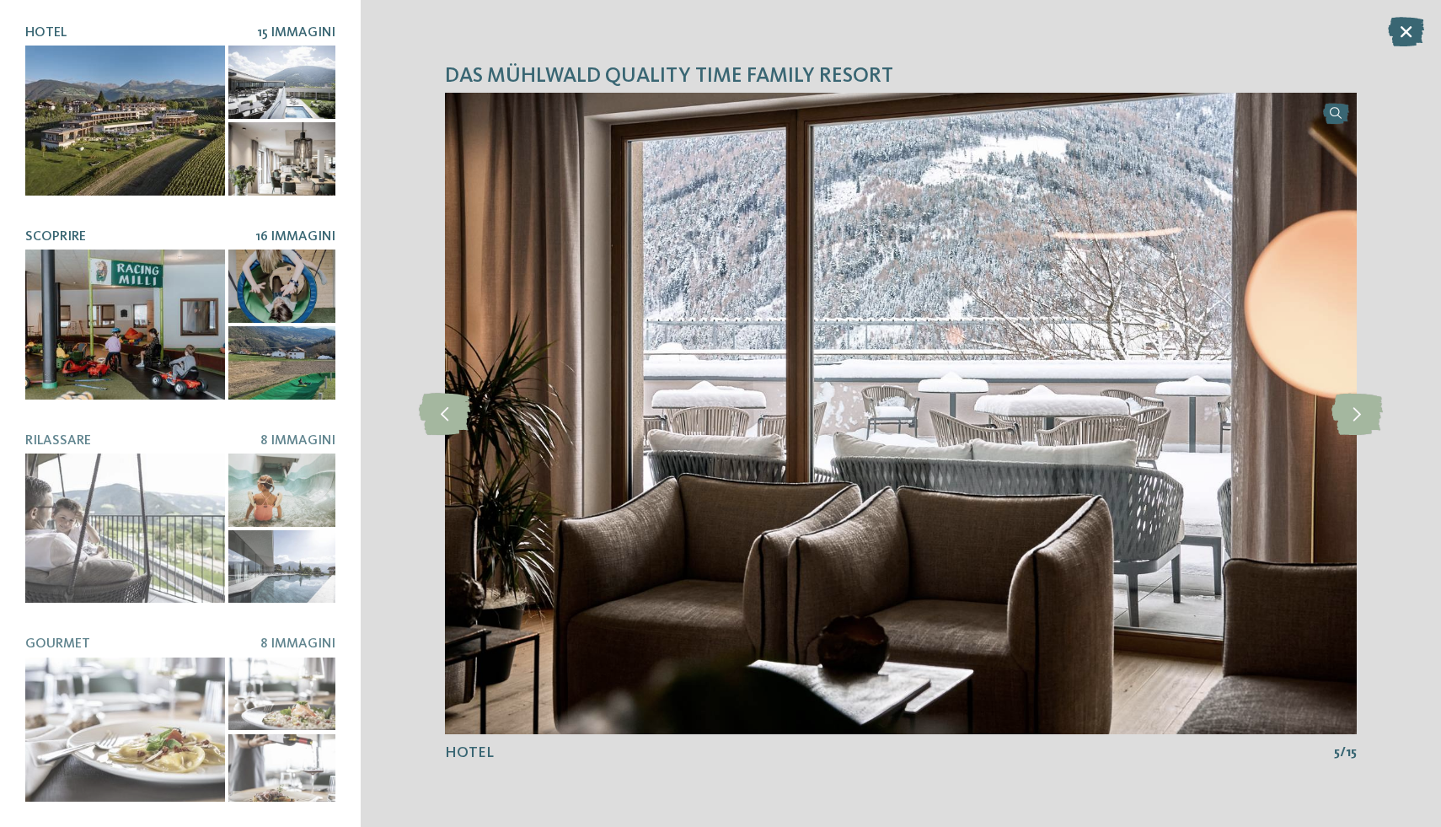
click at [179, 299] on div at bounding box center [125, 324] width 200 height 150
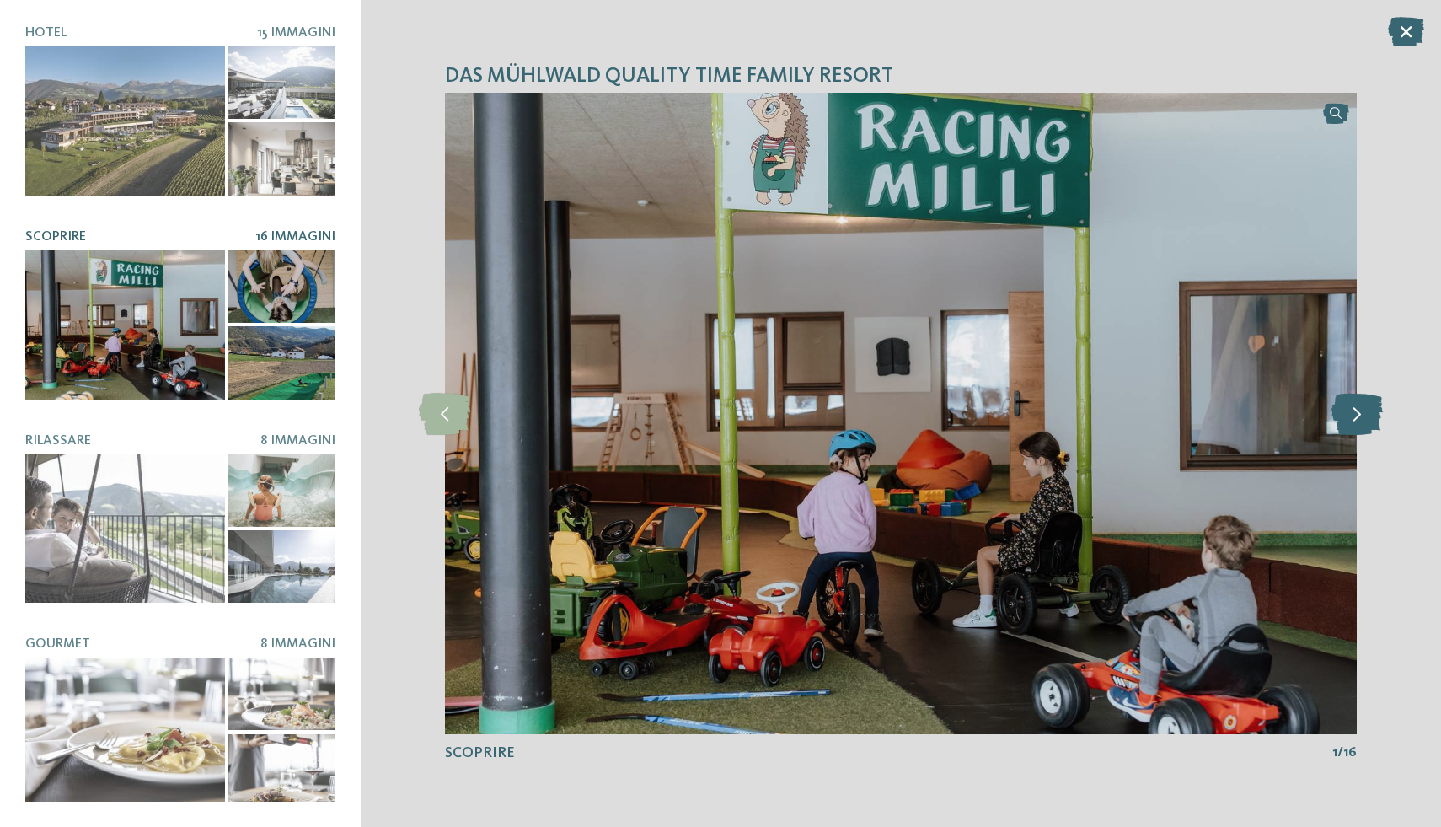
click at [1359, 421] on icon at bounding box center [1356, 414] width 51 height 42
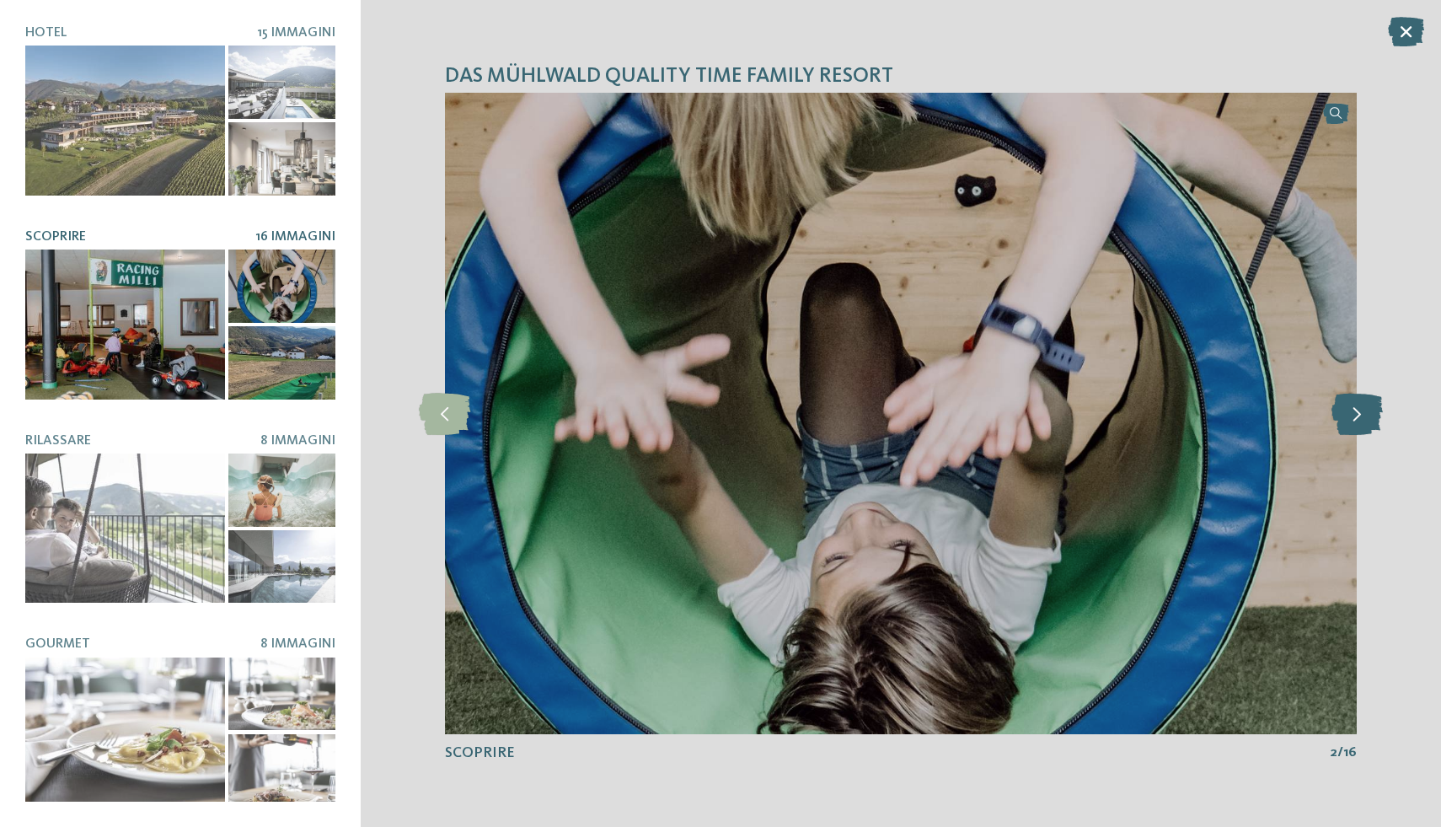
click at [1359, 421] on icon at bounding box center [1356, 414] width 51 height 42
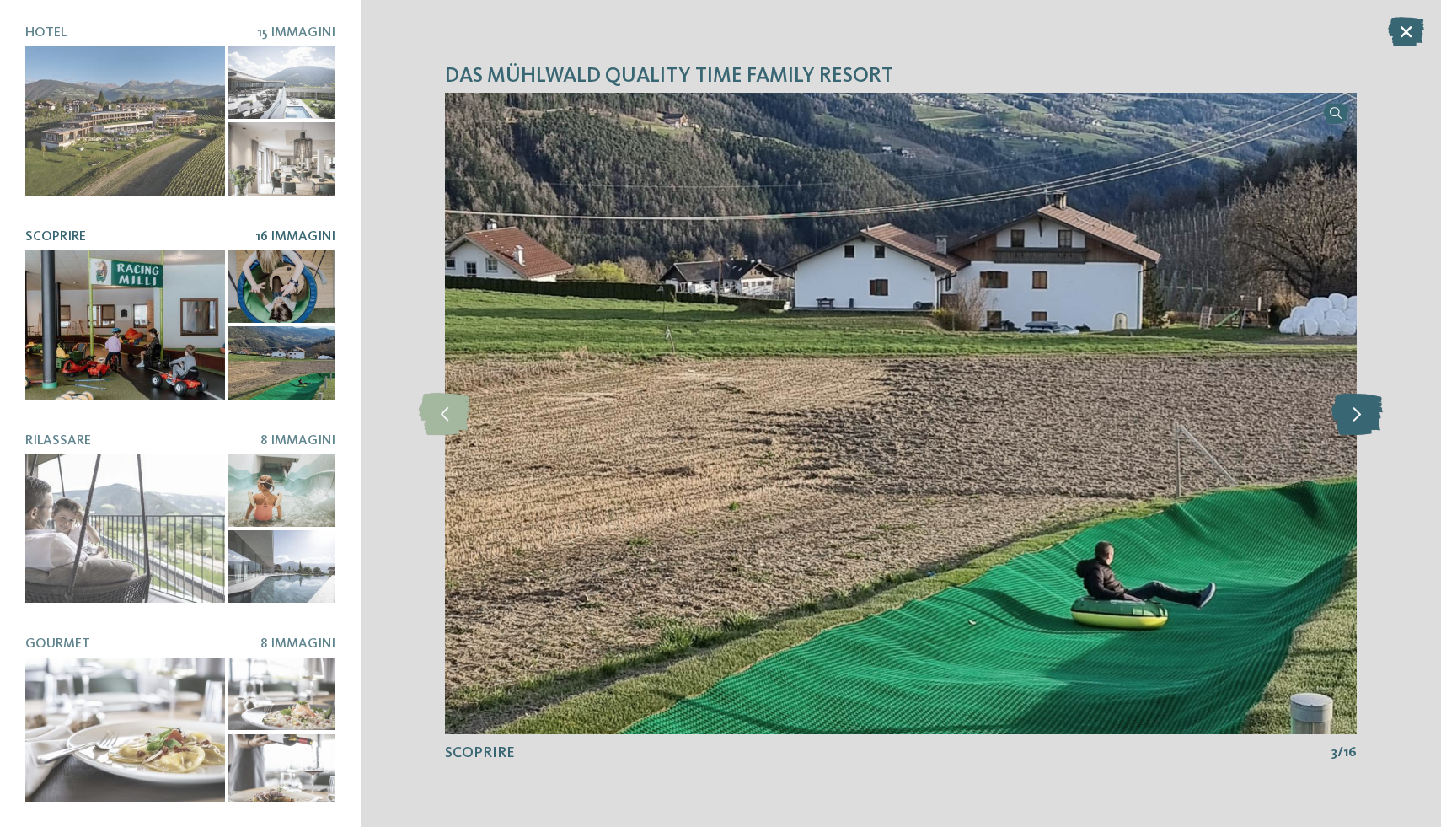
click at [1359, 421] on icon at bounding box center [1356, 414] width 51 height 42
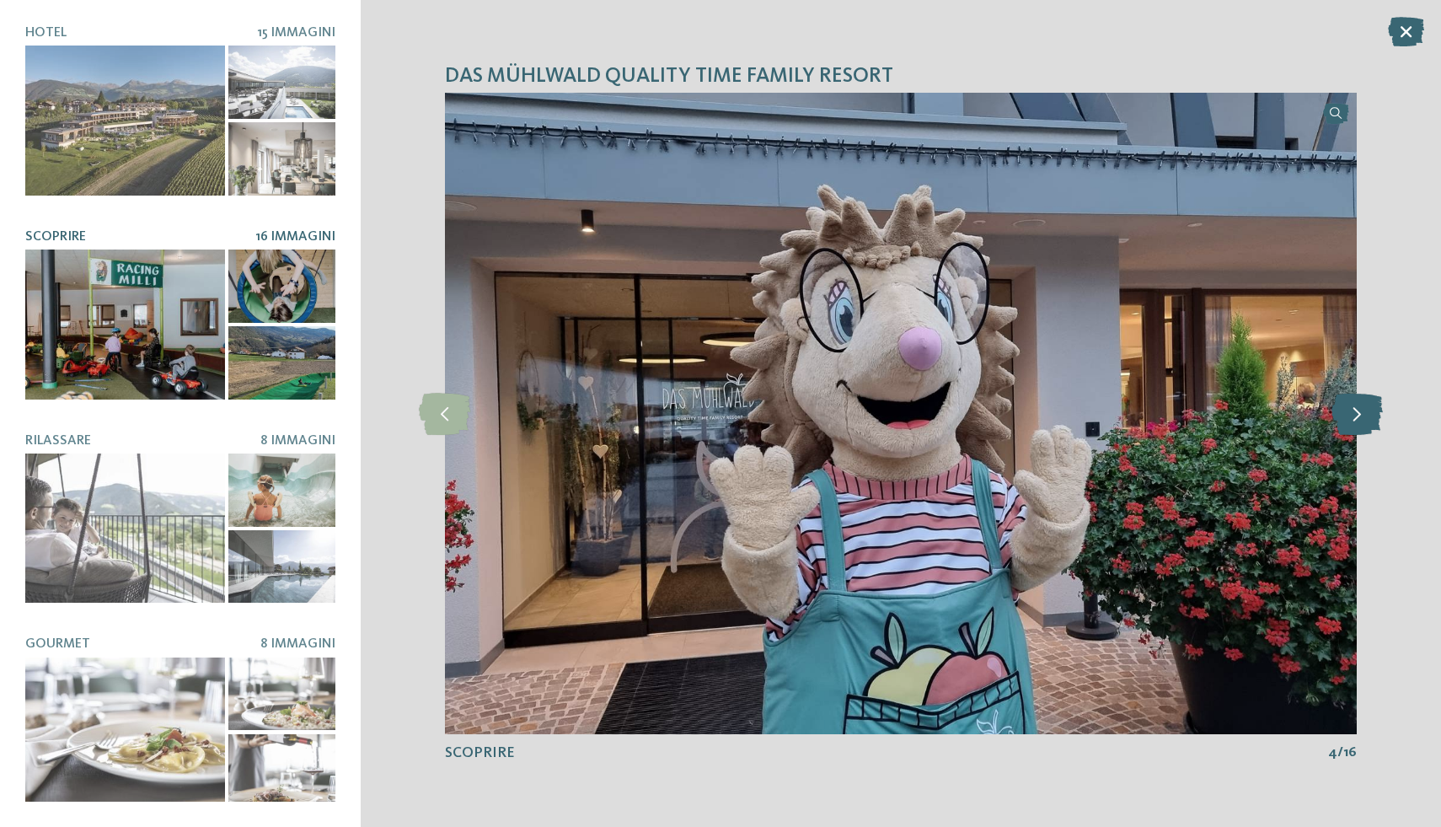
click at [1359, 421] on icon at bounding box center [1356, 414] width 51 height 42
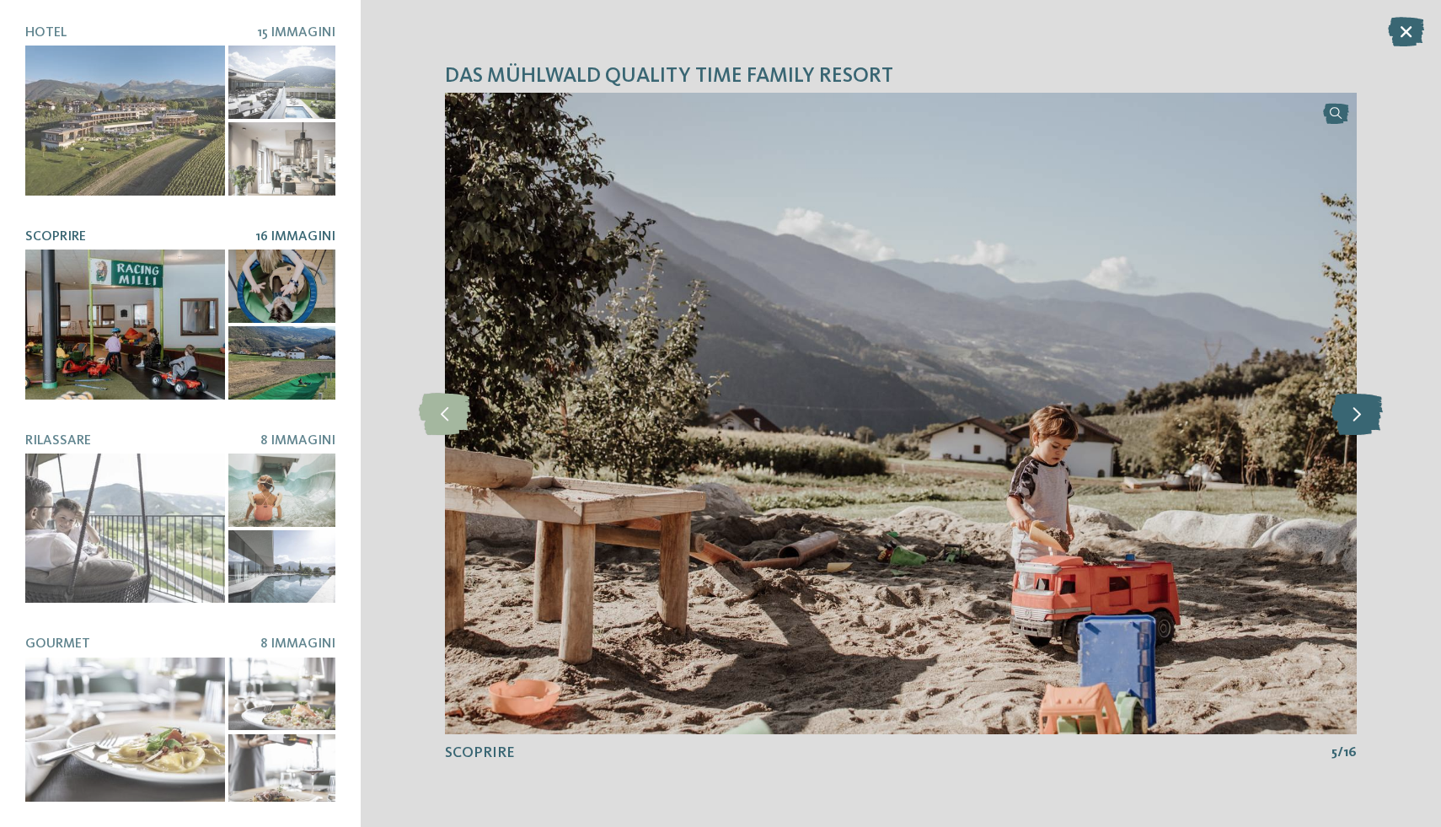
click at [1359, 421] on icon at bounding box center [1356, 414] width 51 height 42
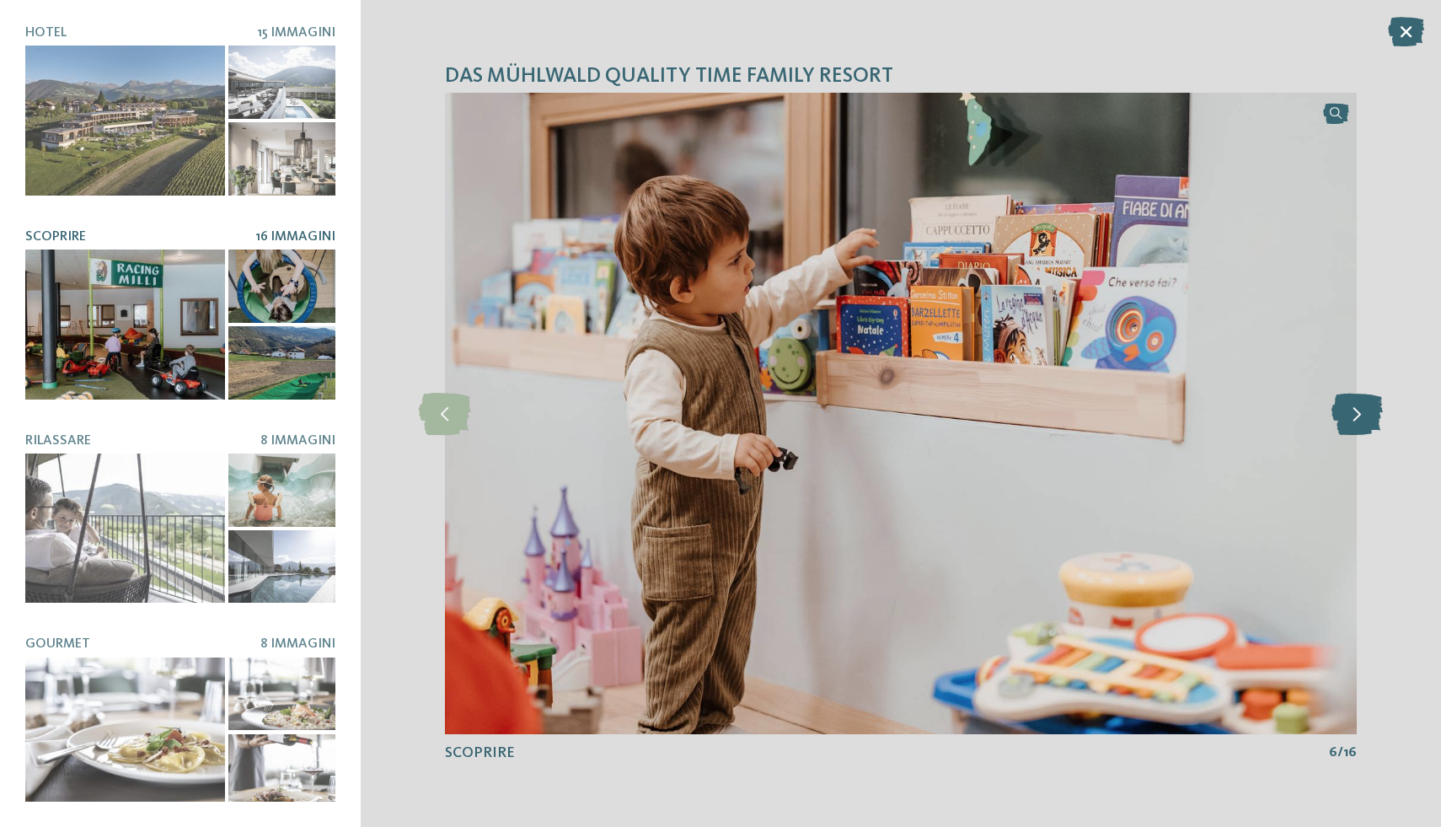
click at [1359, 421] on icon at bounding box center [1356, 414] width 51 height 42
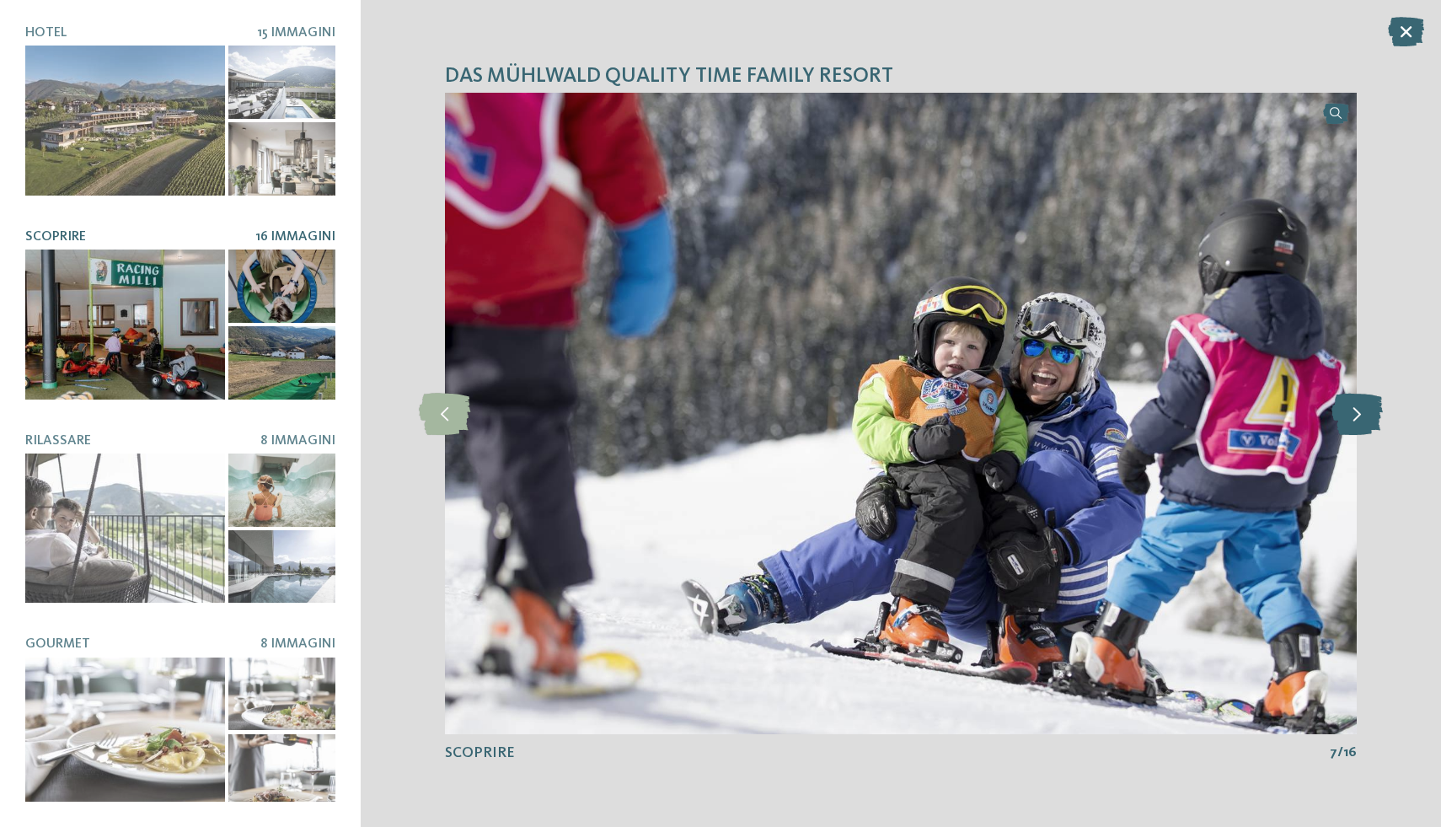
click at [1359, 421] on icon at bounding box center [1356, 414] width 51 height 42
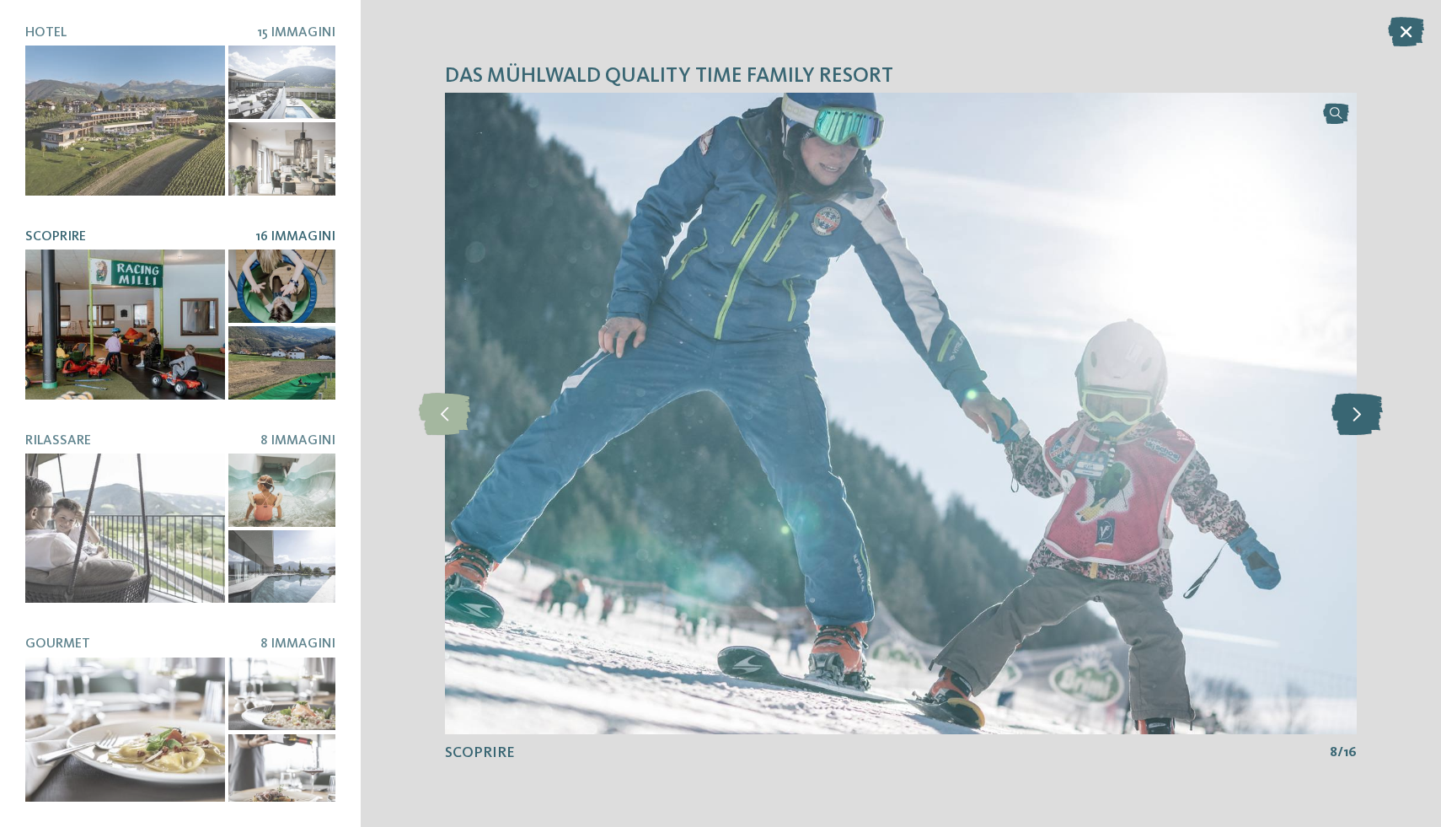
click at [1359, 421] on icon at bounding box center [1356, 414] width 51 height 42
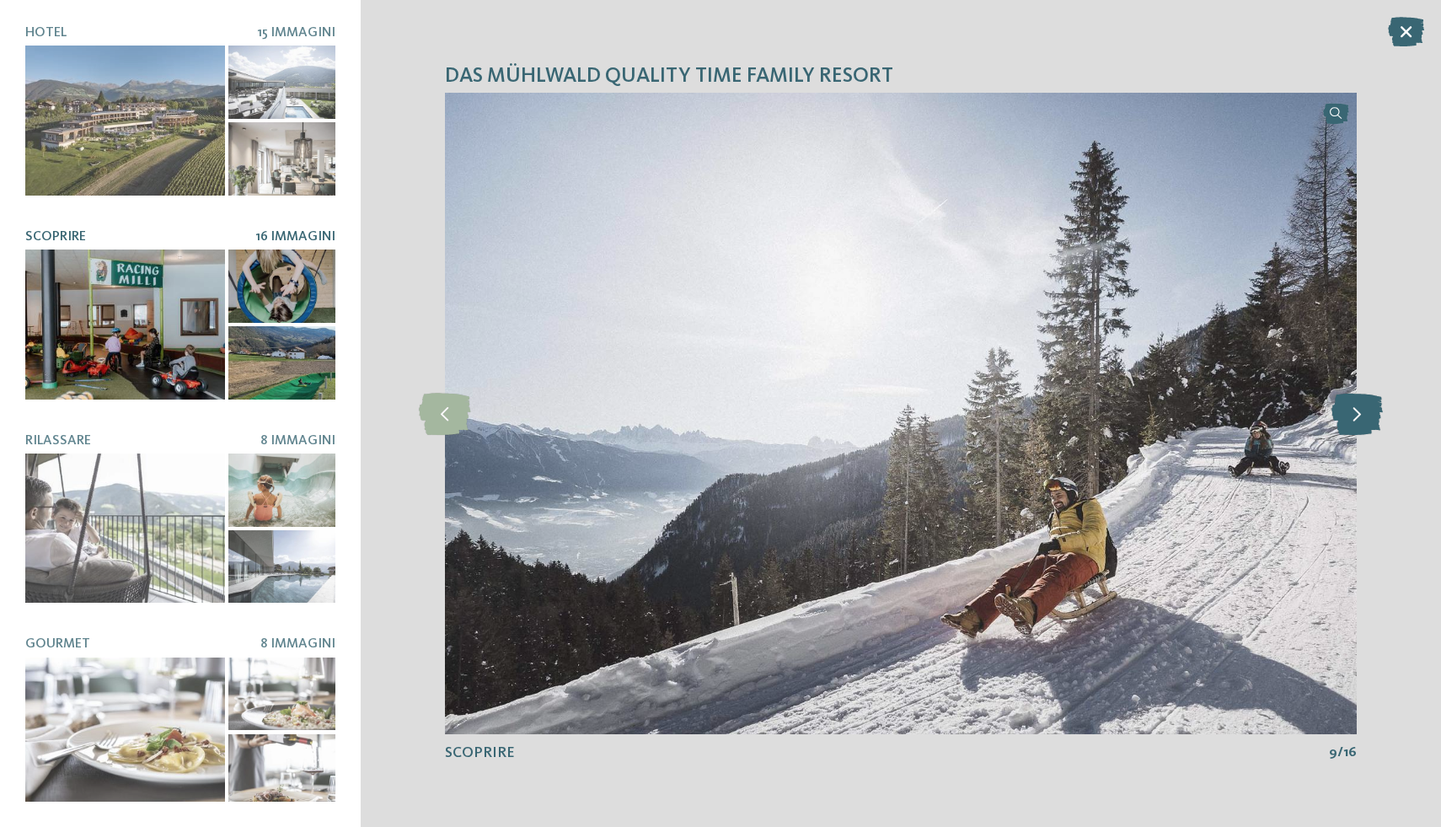
click at [1359, 421] on icon at bounding box center [1356, 414] width 51 height 42
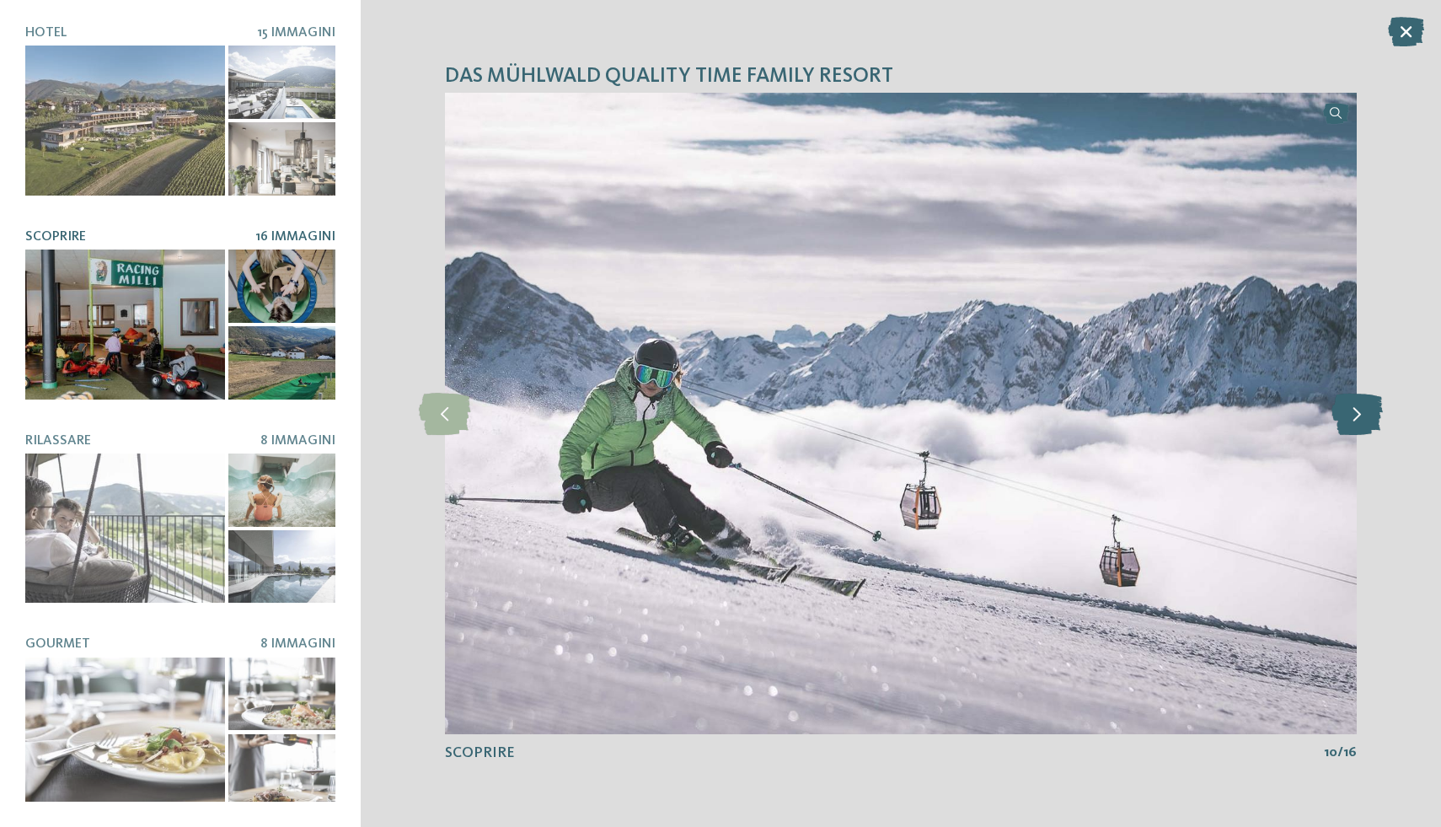
click at [1359, 421] on icon at bounding box center [1356, 414] width 51 height 42
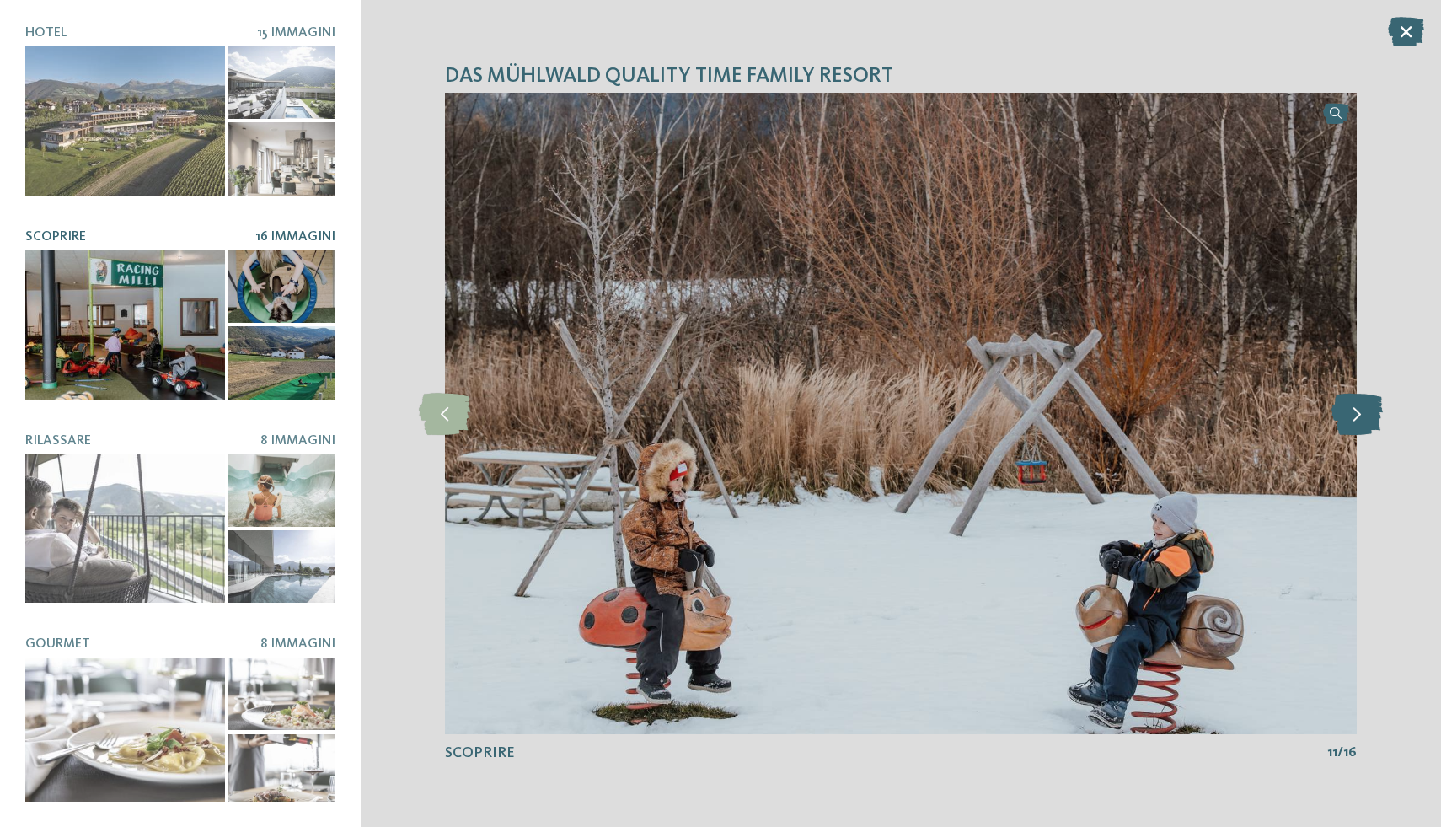
click at [1359, 421] on icon at bounding box center [1356, 414] width 51 height 42
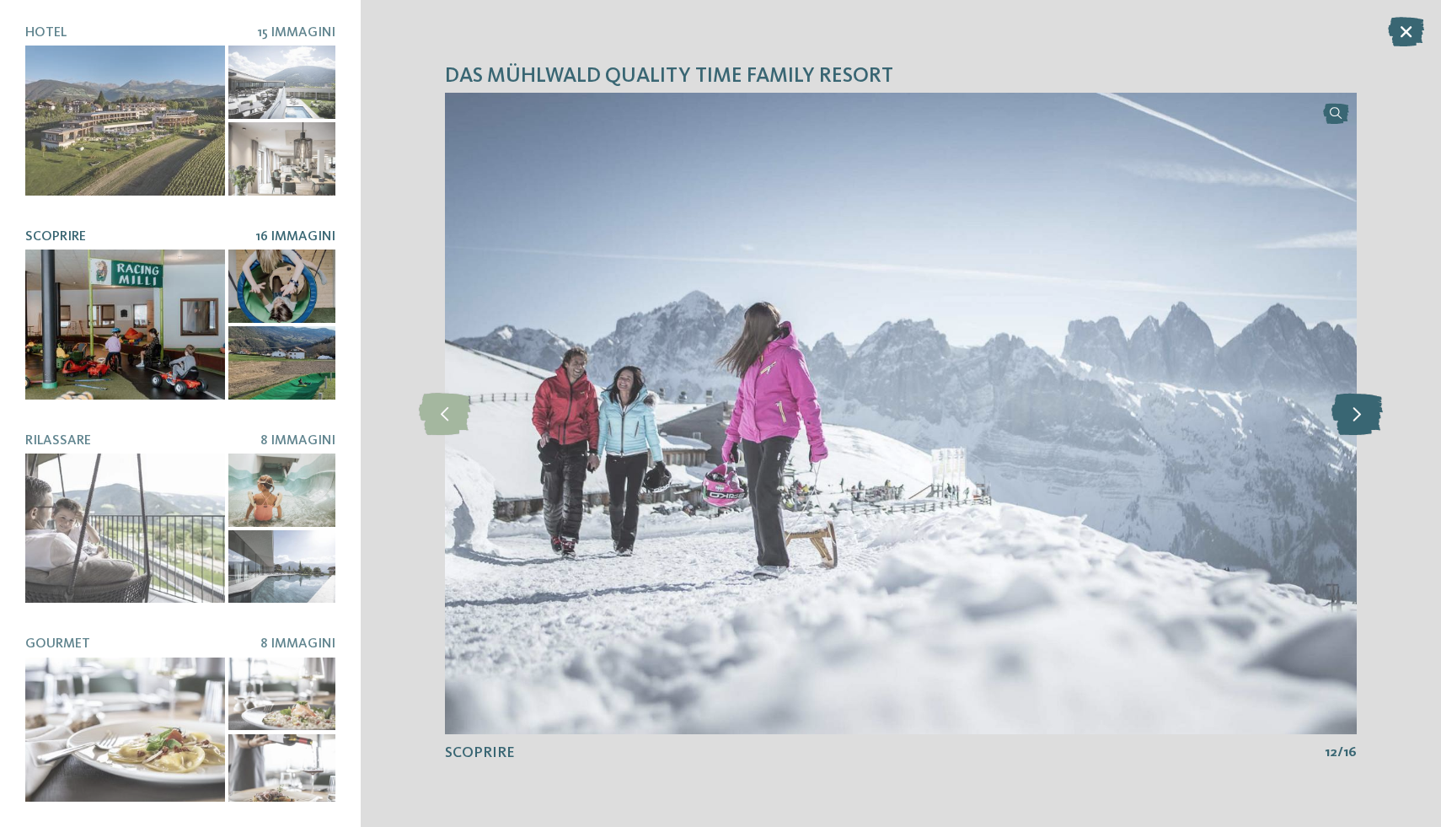
click at [1359, 421] on icon at bounding box center [1356, 414] width 51 height 42
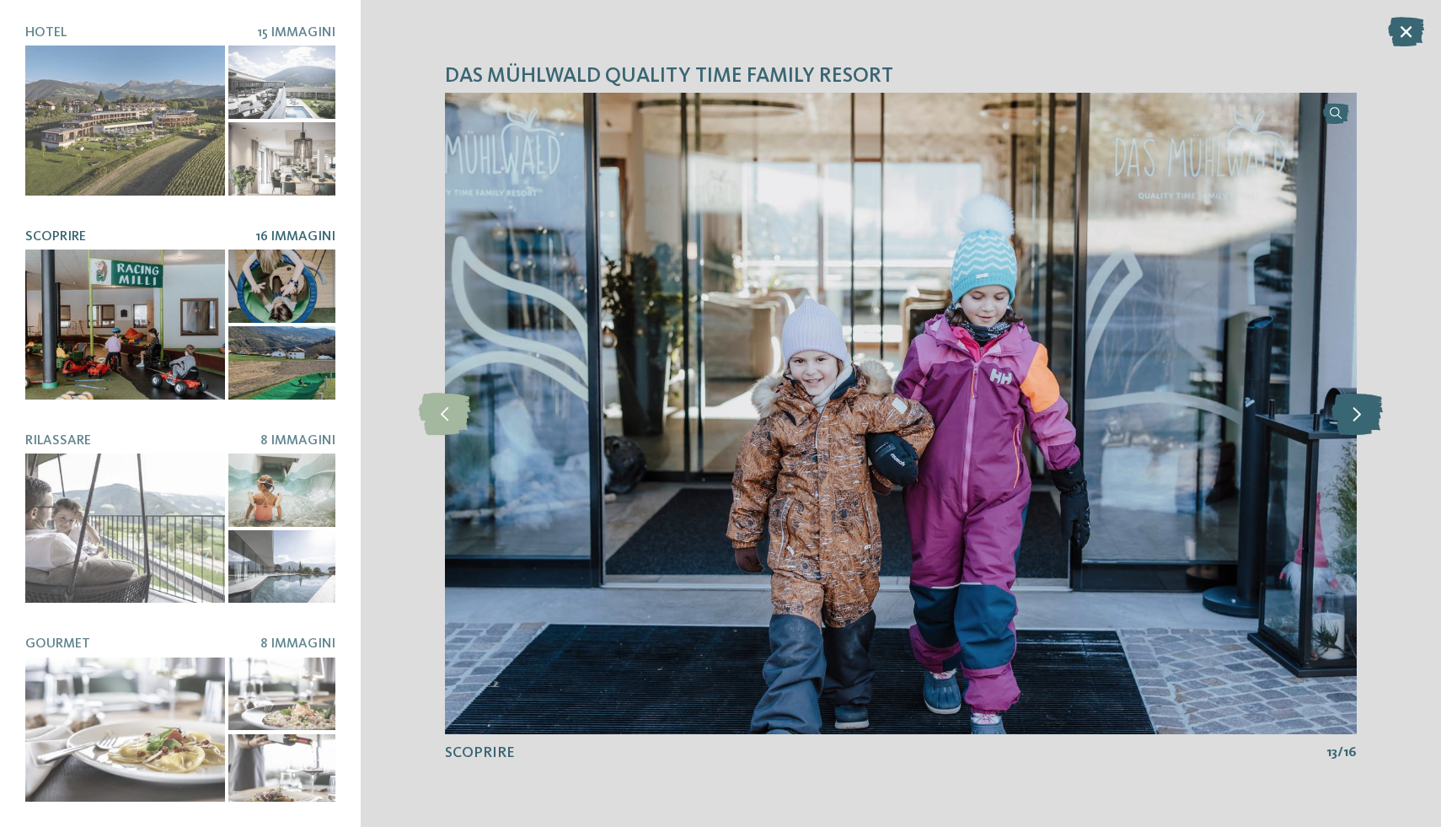
click at [1359, 421] on icon at bounding box center [1356, 414] width 51 height 42
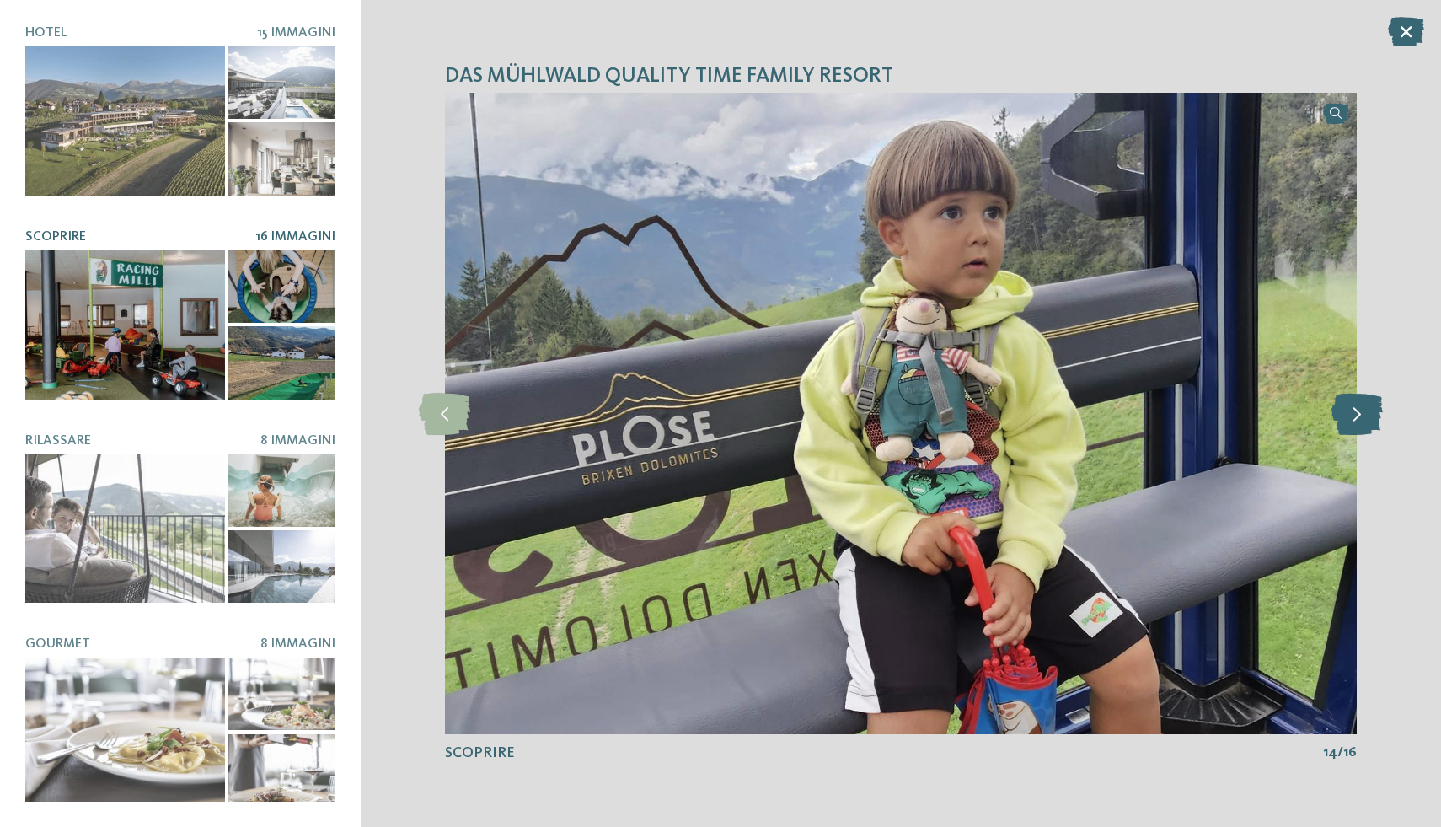
click at [1359, 421] on icon at bounding box center [1356, 414] width 51 height 42
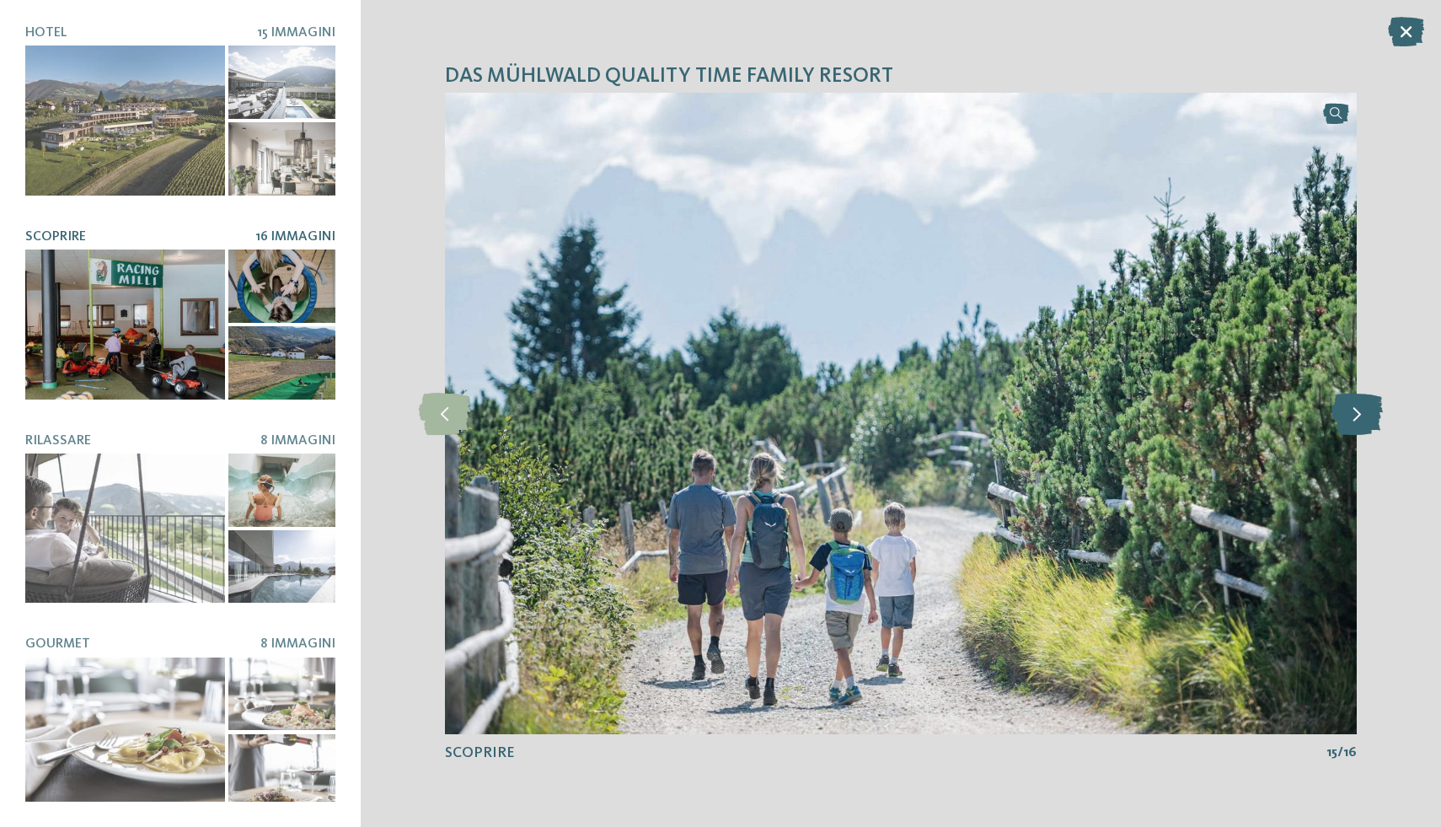
click at [1359, 421] on icon at bounding box center [1356, 414] width 51 height 42
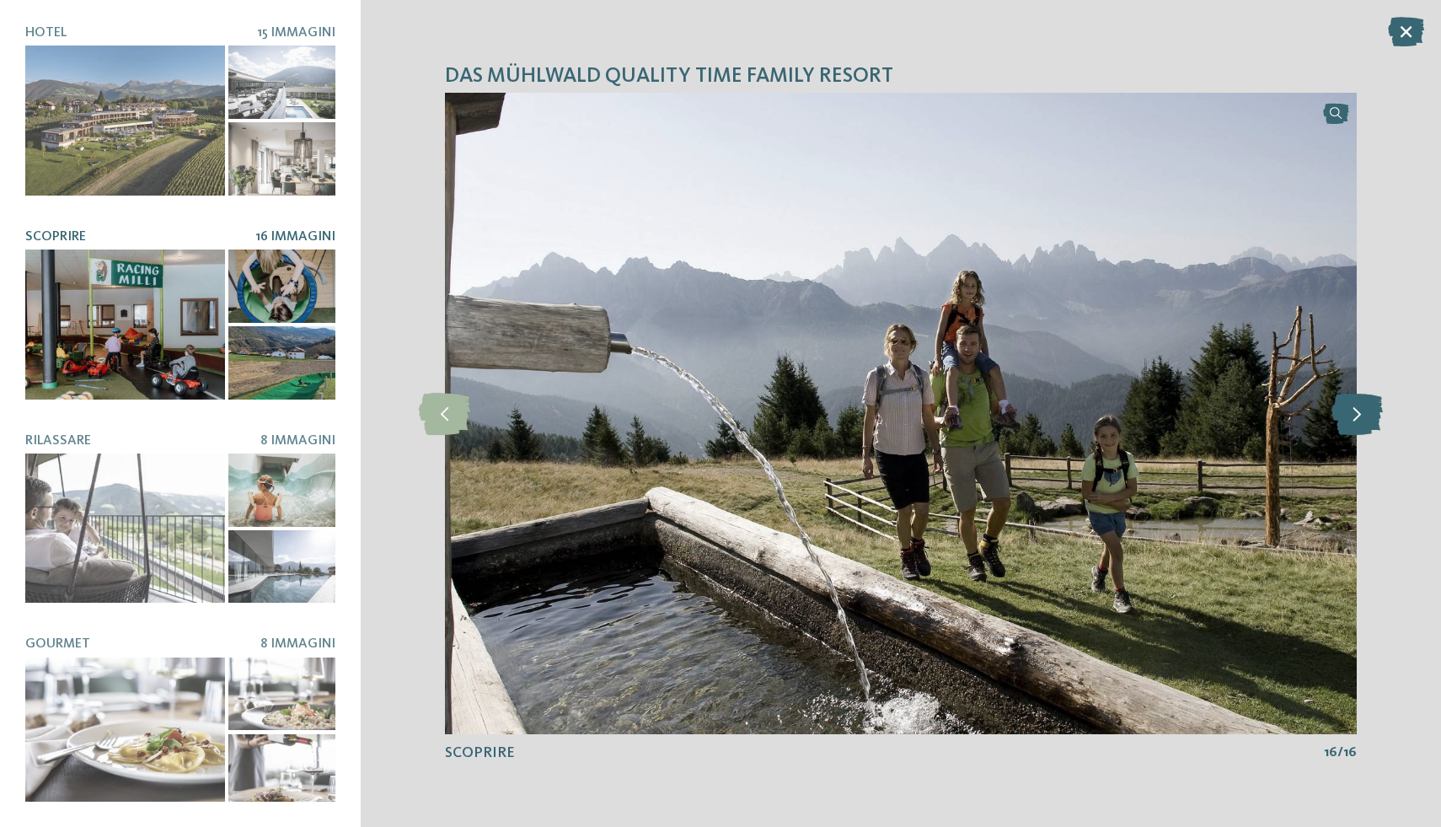
click at [1359, 421] on icon at bounding box center [1356, 414] width 51 height 42
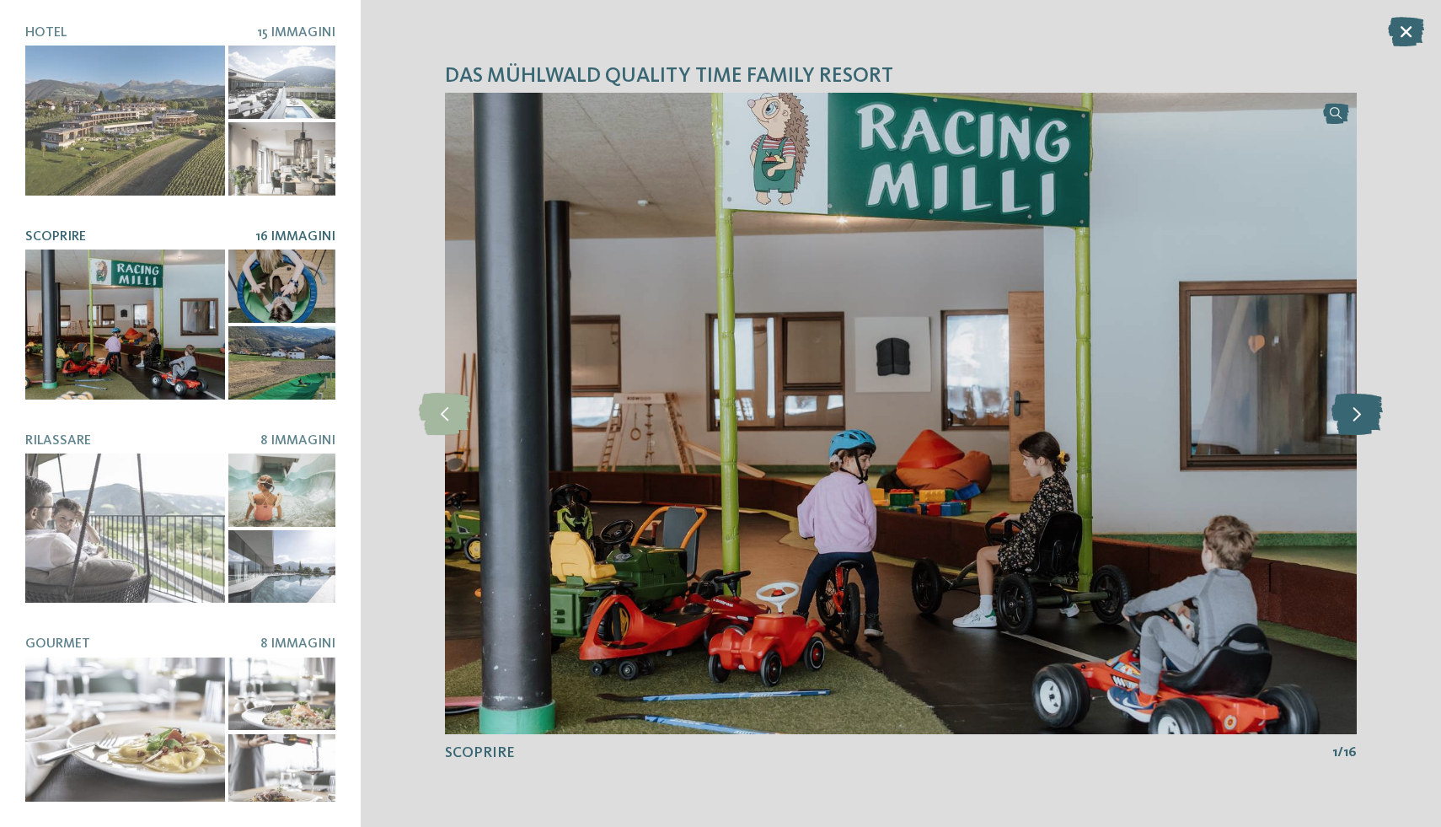
click at [1359, 421] on icon at bounding box center [1356, 414] width 51 height 42
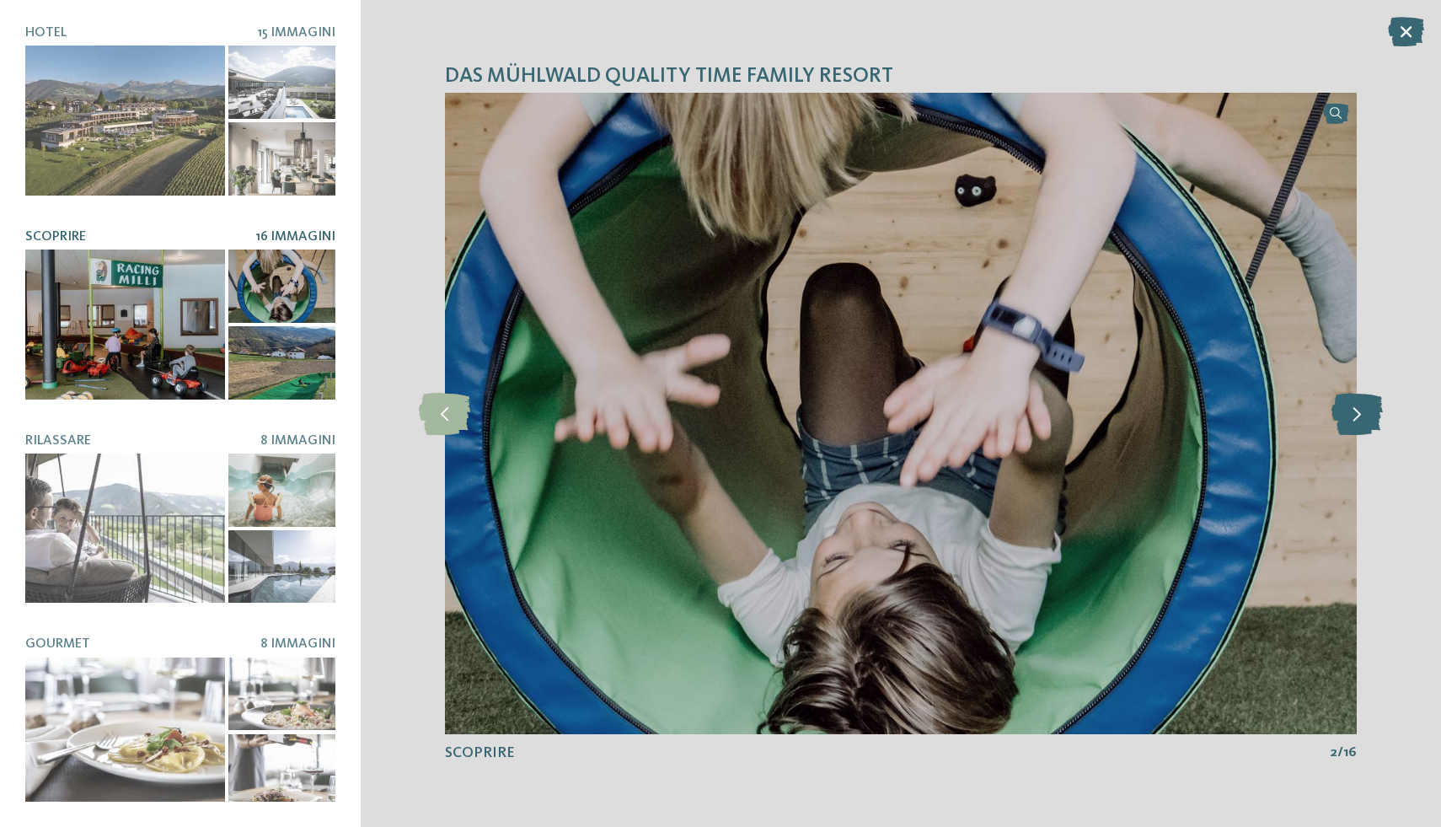
click at [1363, 421] on icon at bounding box center [1356, 414] width 51 height 42
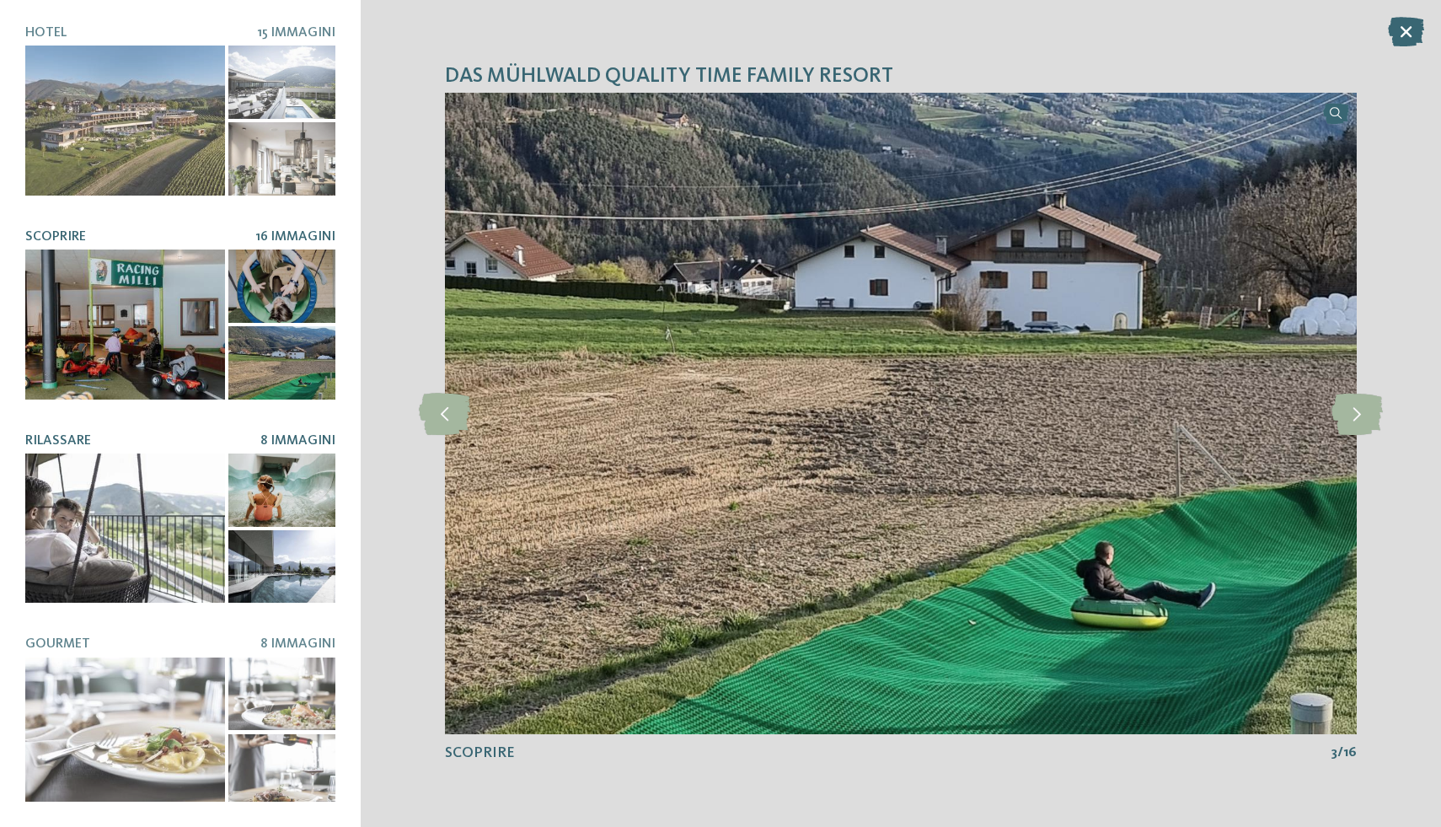
click at [101, 492] on div at bounding box center [125, 528] width 200 height 150
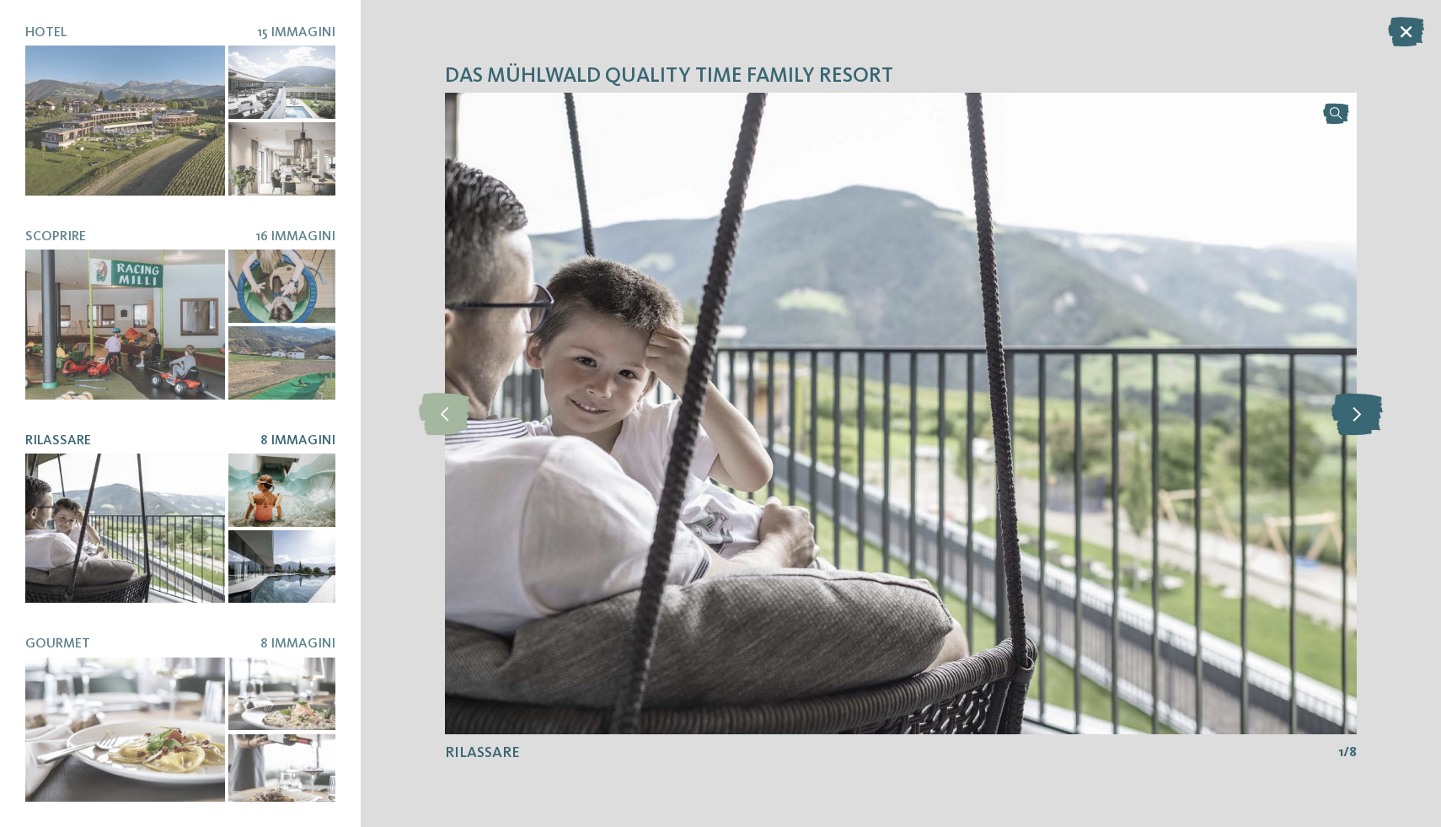
click at [1336, 427] on icon at bounding box center [1356, 414] width 51 height 42
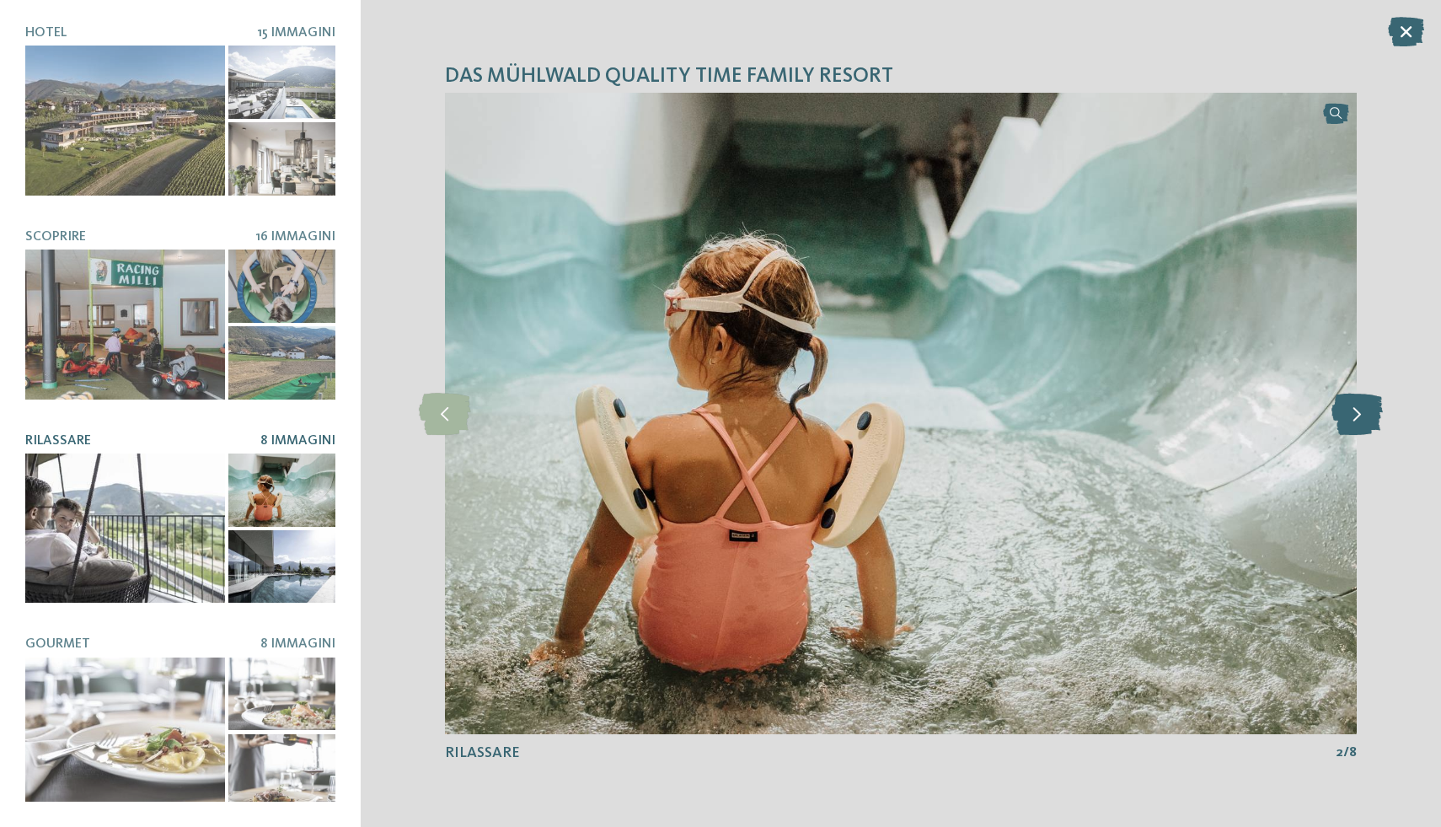
click at [1352, 424] on icon at bounding box center [1356, 414] width 51 height 42
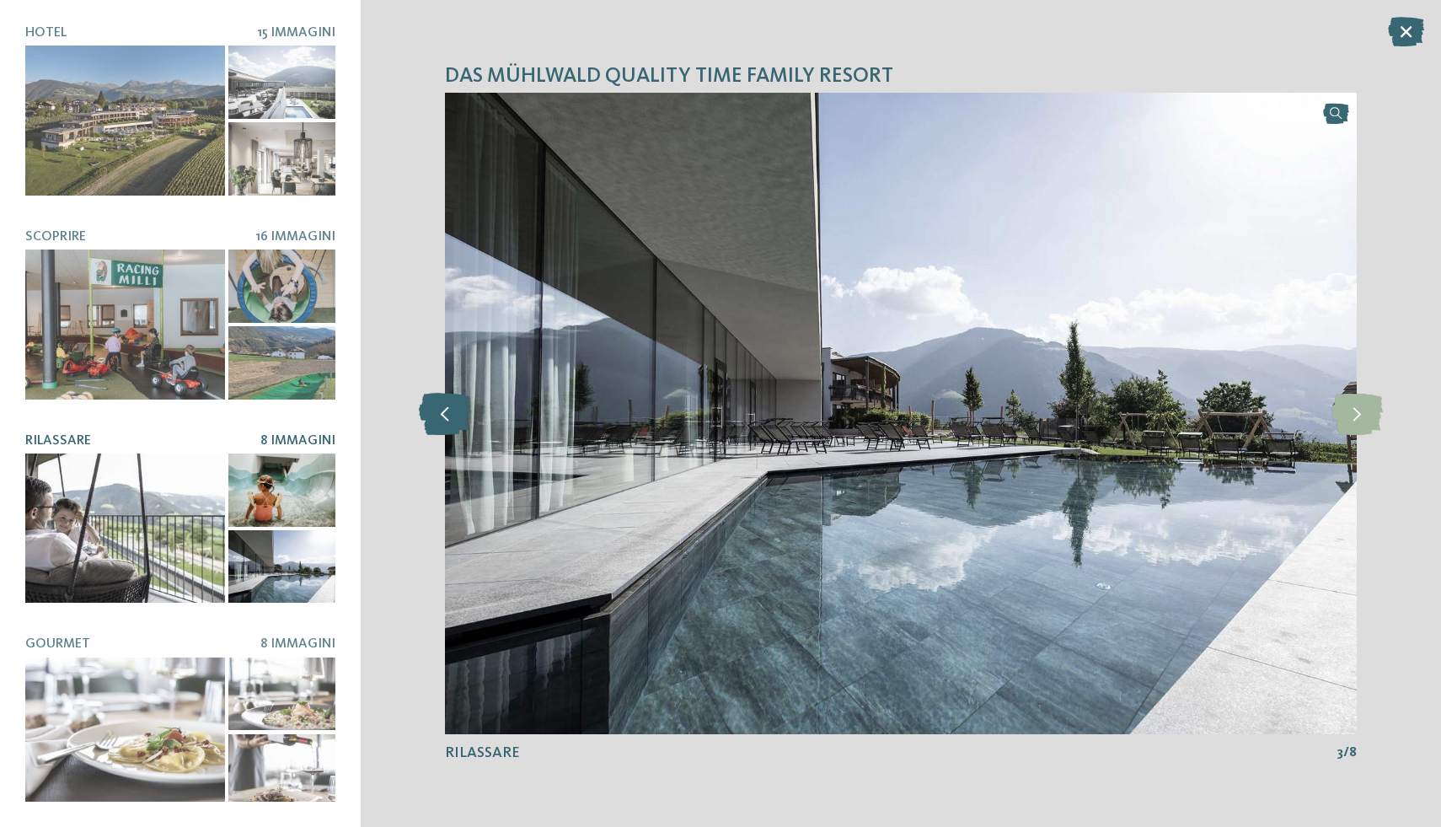
click at [439, 427] on icon at bounding box center [444, 414] width 51 height 42
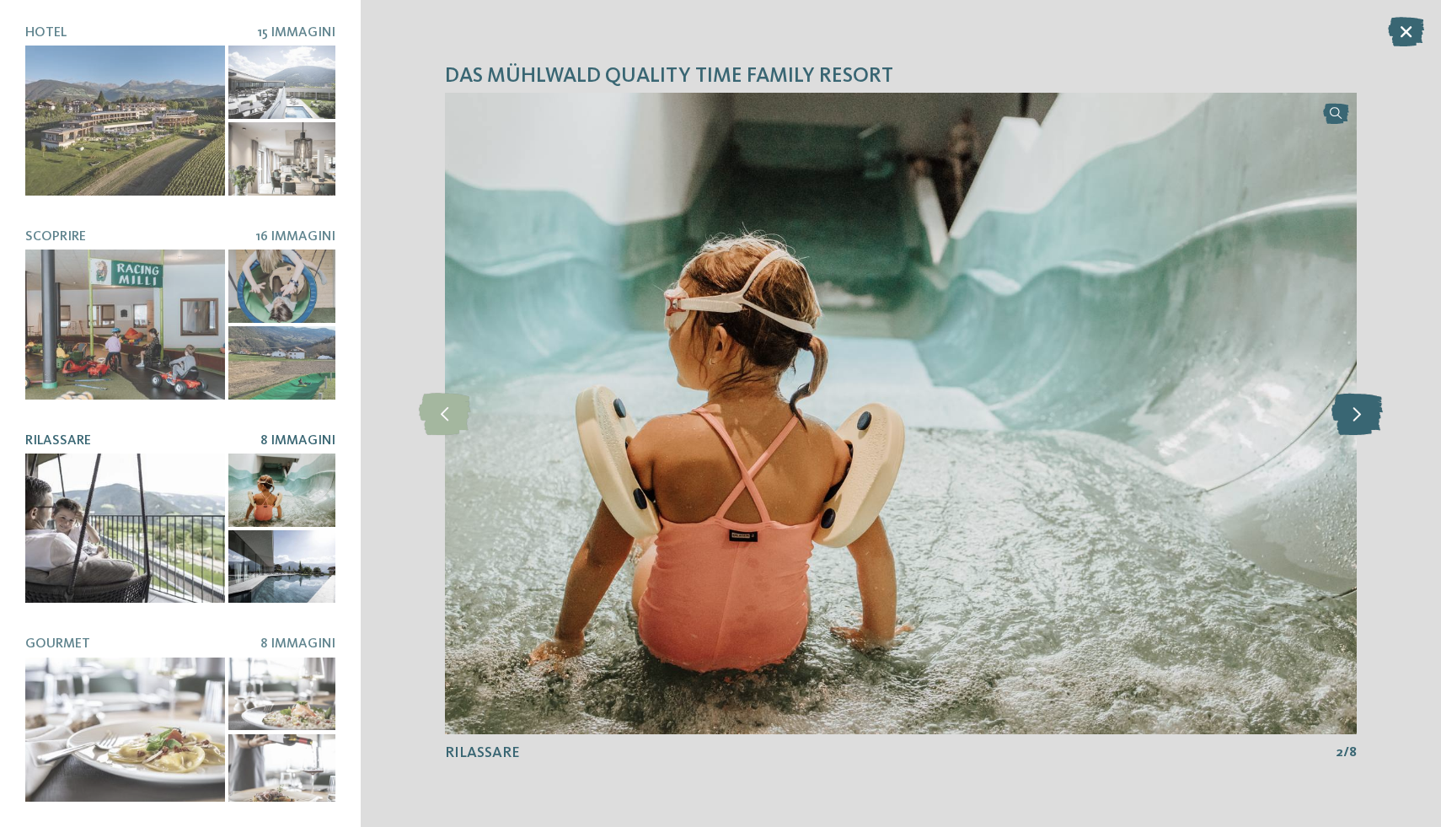
click at [1363, 410] on icon at bounding box center [1356, 414] width 51 height 42
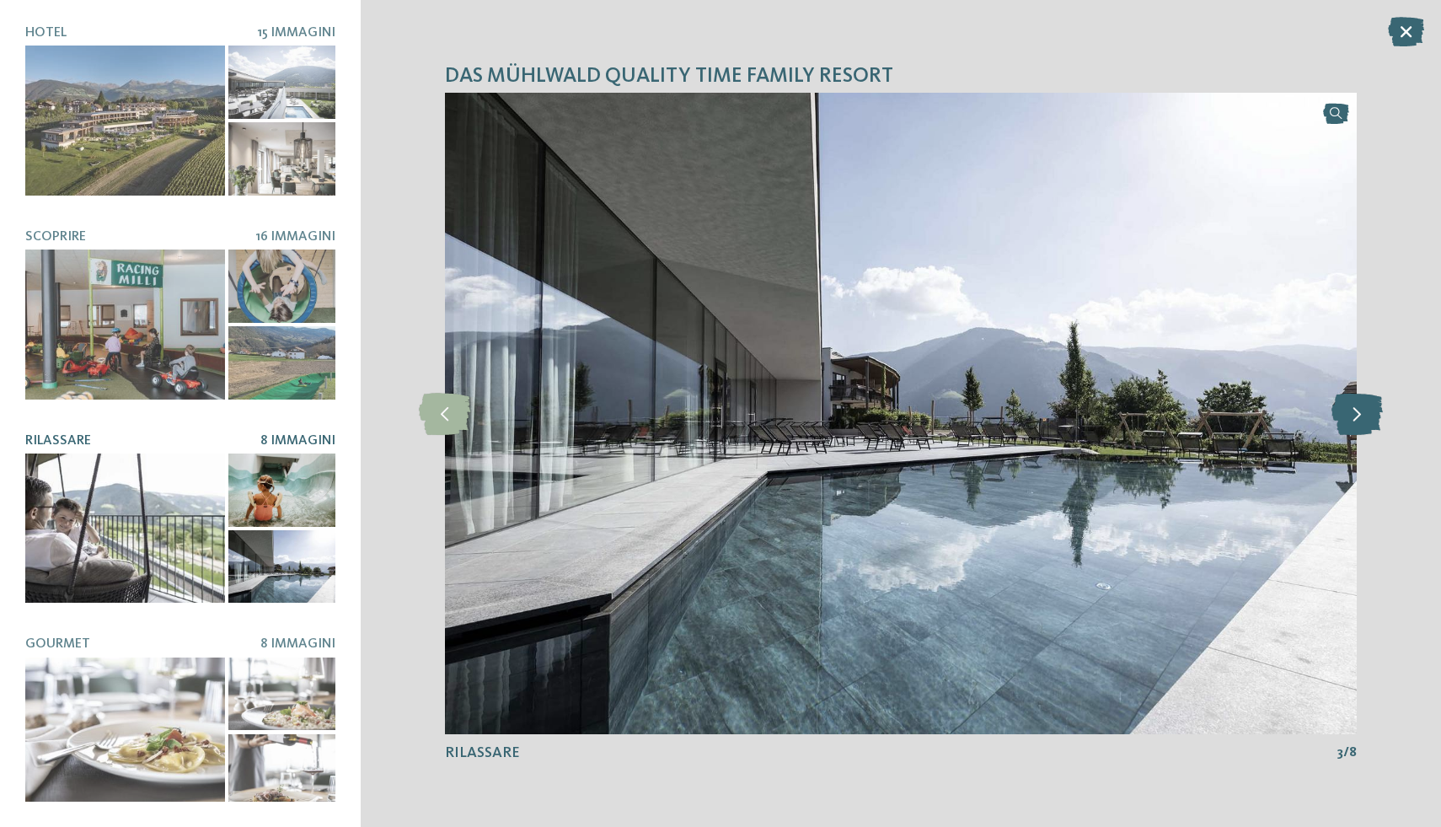
click at [1368, 414] on icon at bounding box center [1356, 414] width 51 height 42
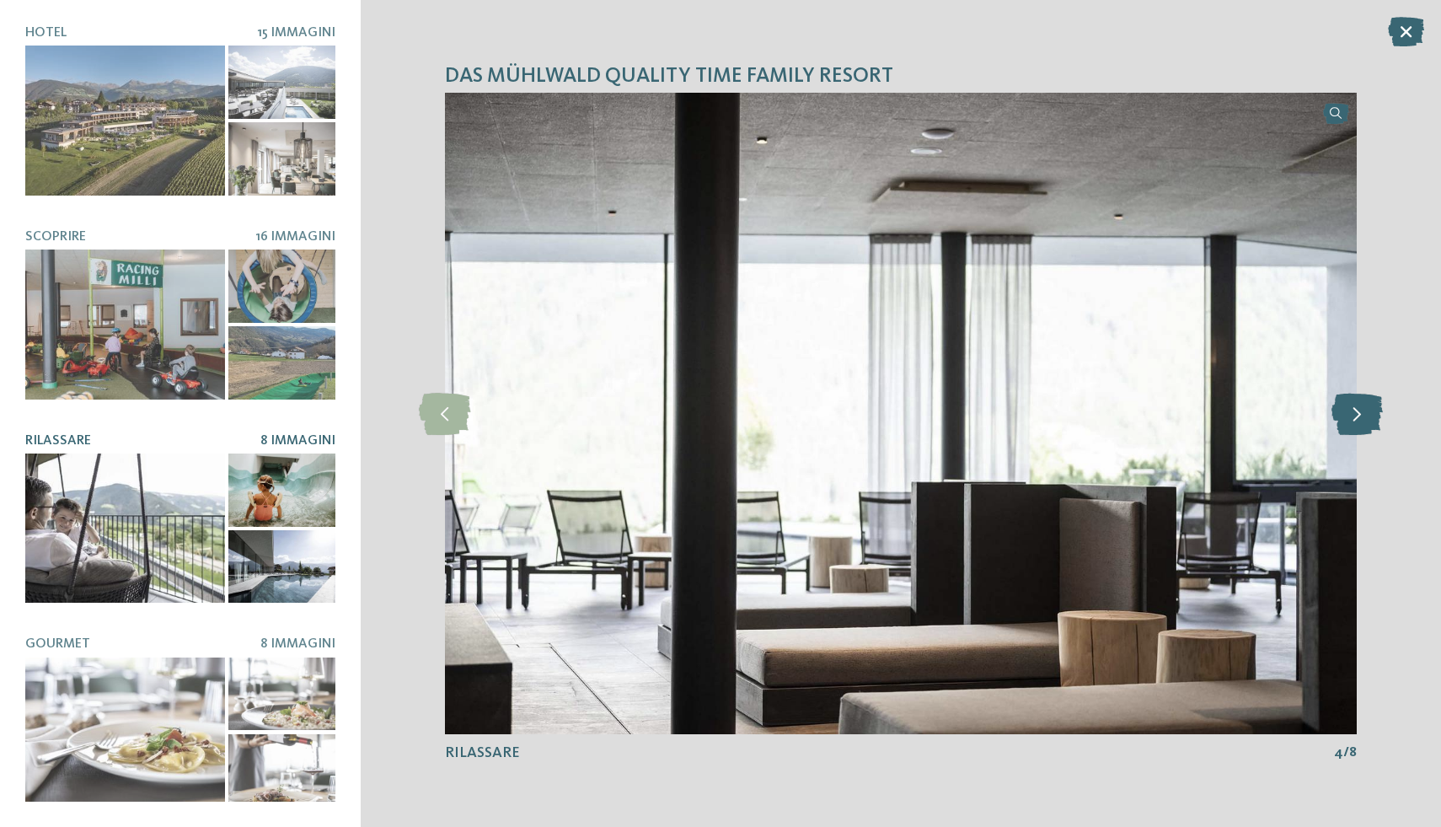
click at [1368, 414] on icon at bounding box center [1356, 414] width 51 height 42
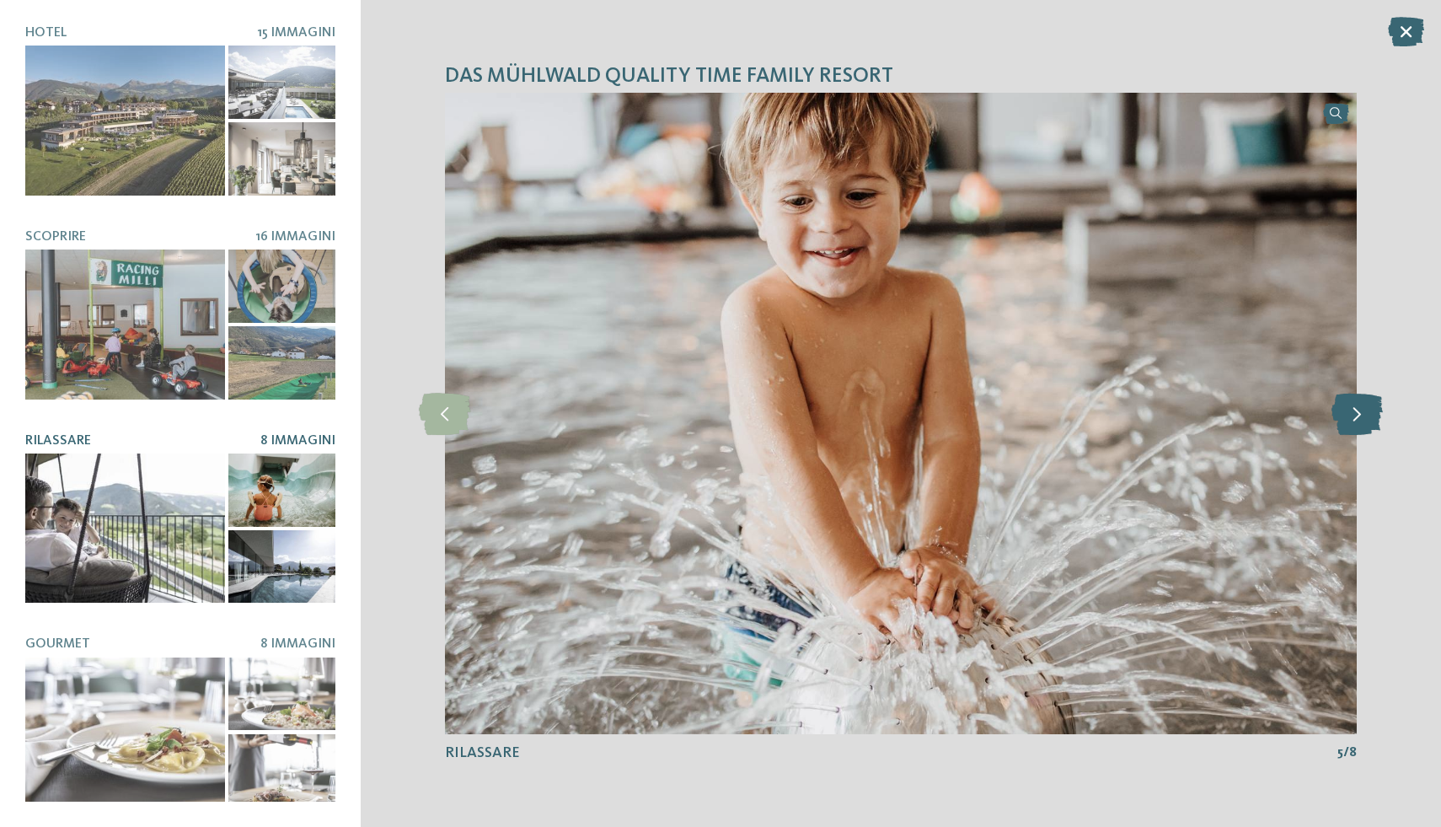
click at [1368, 414] on icon at bounding box center [1356, 414] width 51 height 42
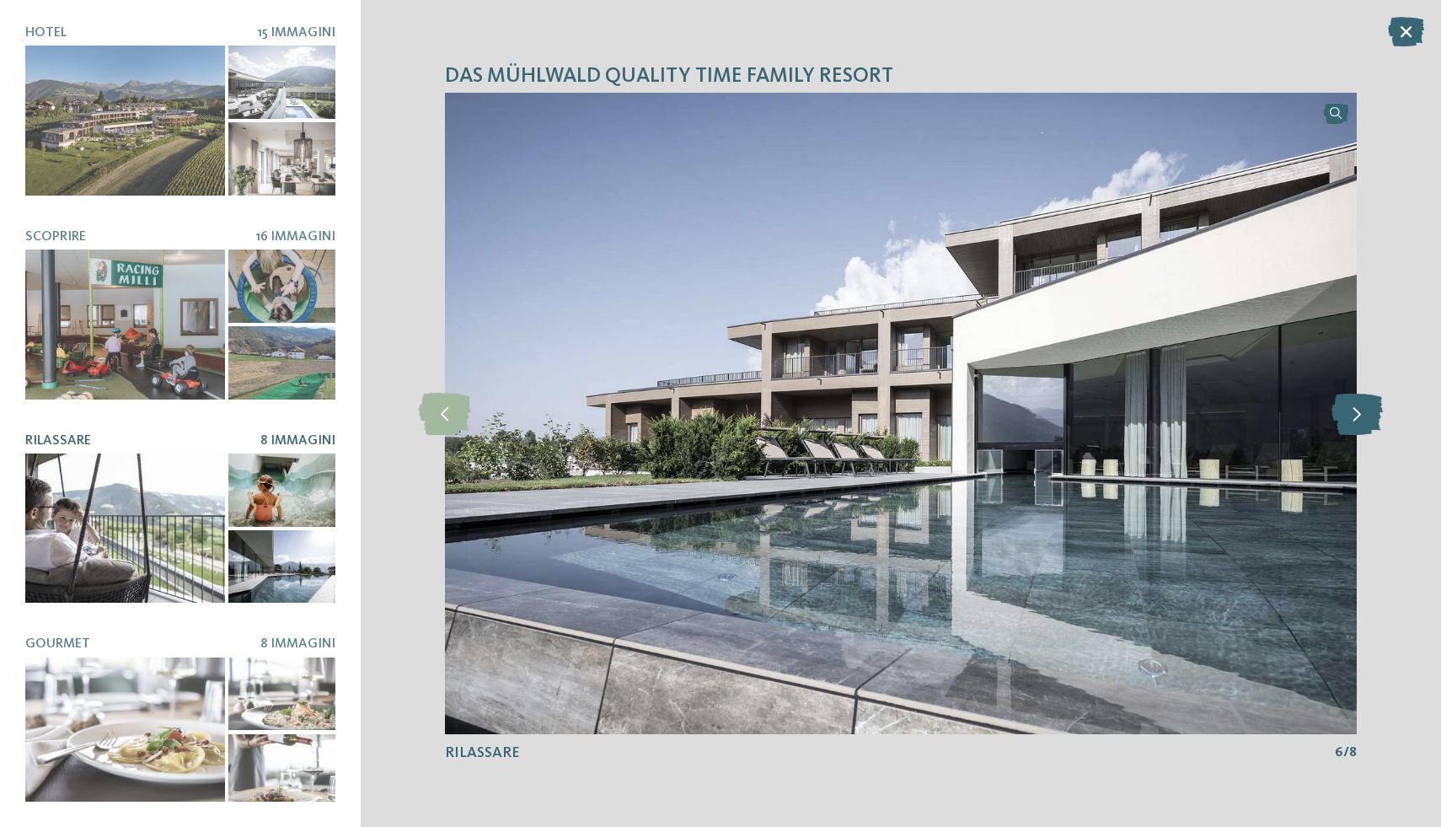
click at [1368, 414] on icon at bounding box center [1356, 414] width 51 height 42
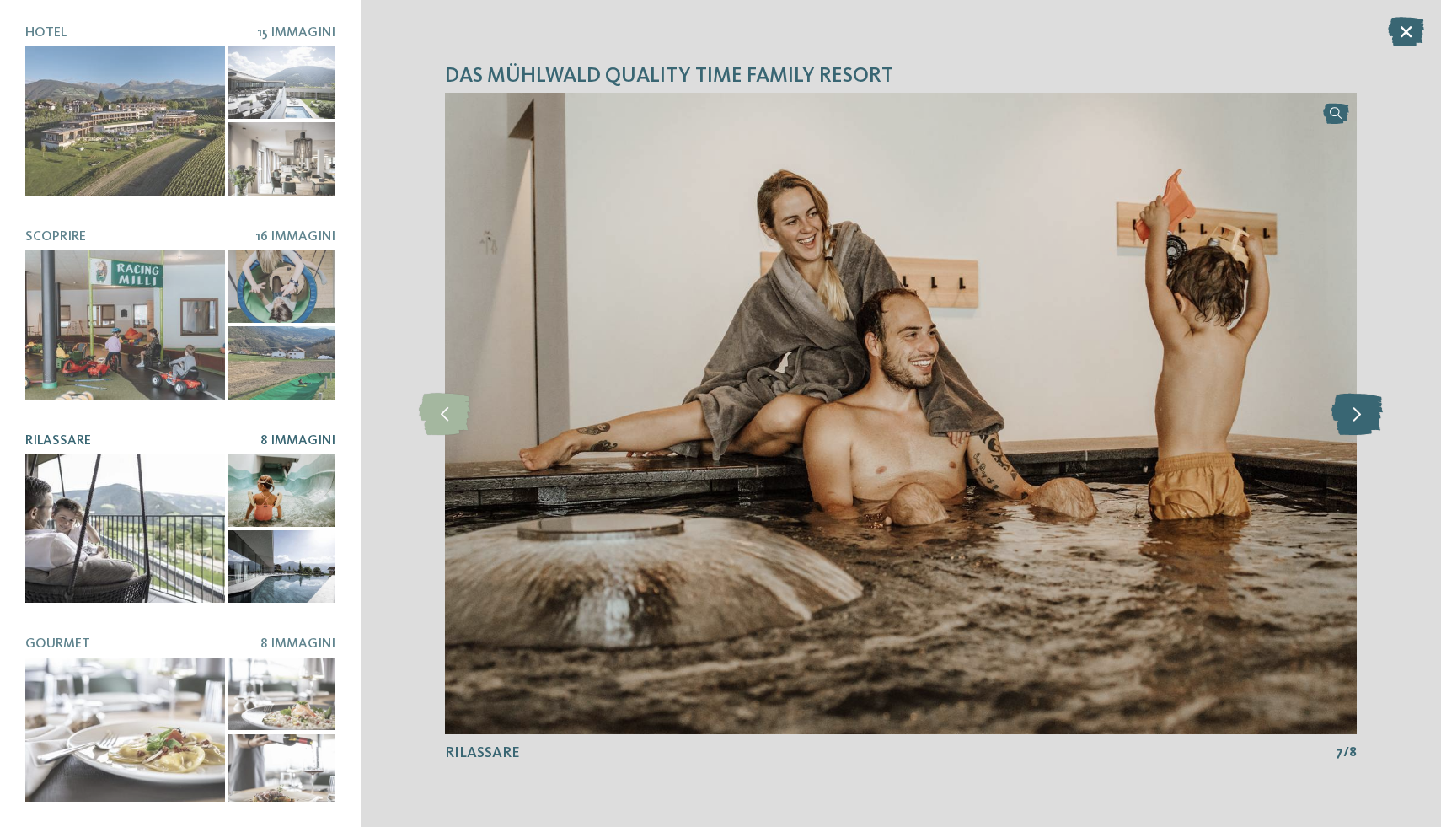
click at [1368, 414] on icon at bounding box center [1356, 414] width 51 height 42
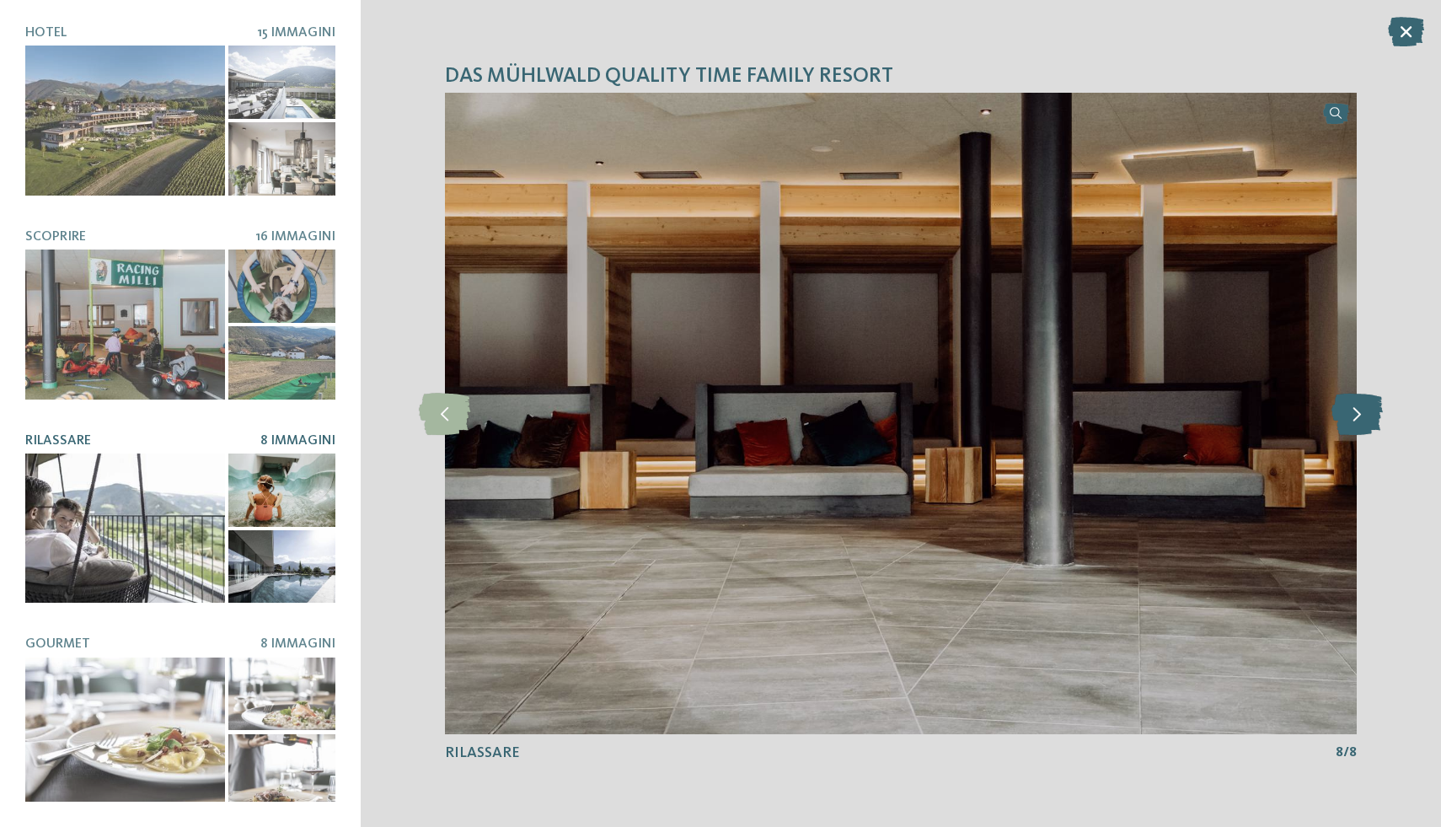
click at [1368, 414] on icon at bounding box center [1356, 414] width 51 height 42
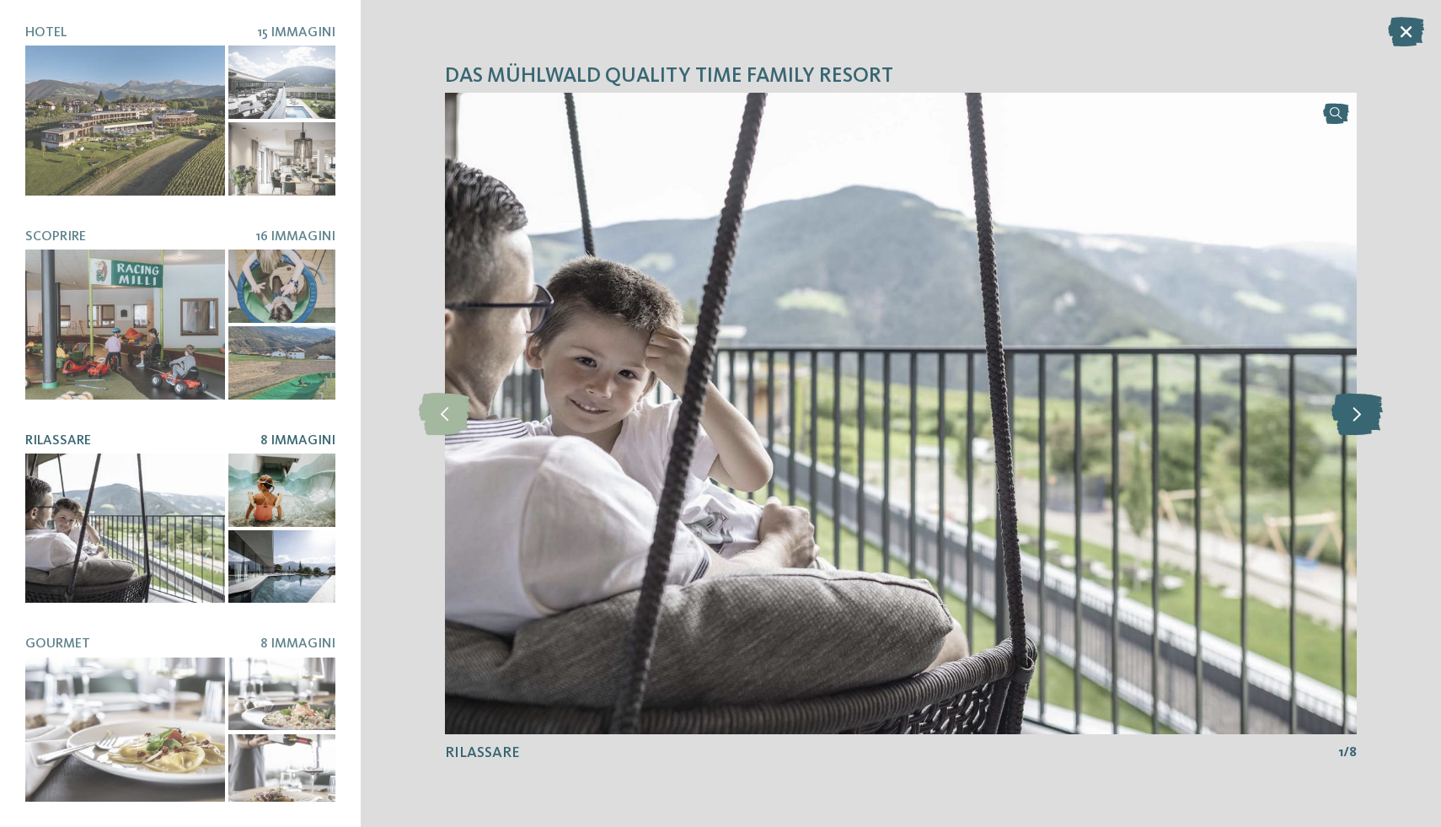
click at [1368, 414] on icon at bounding box center [1356, 414] width 51 height 42
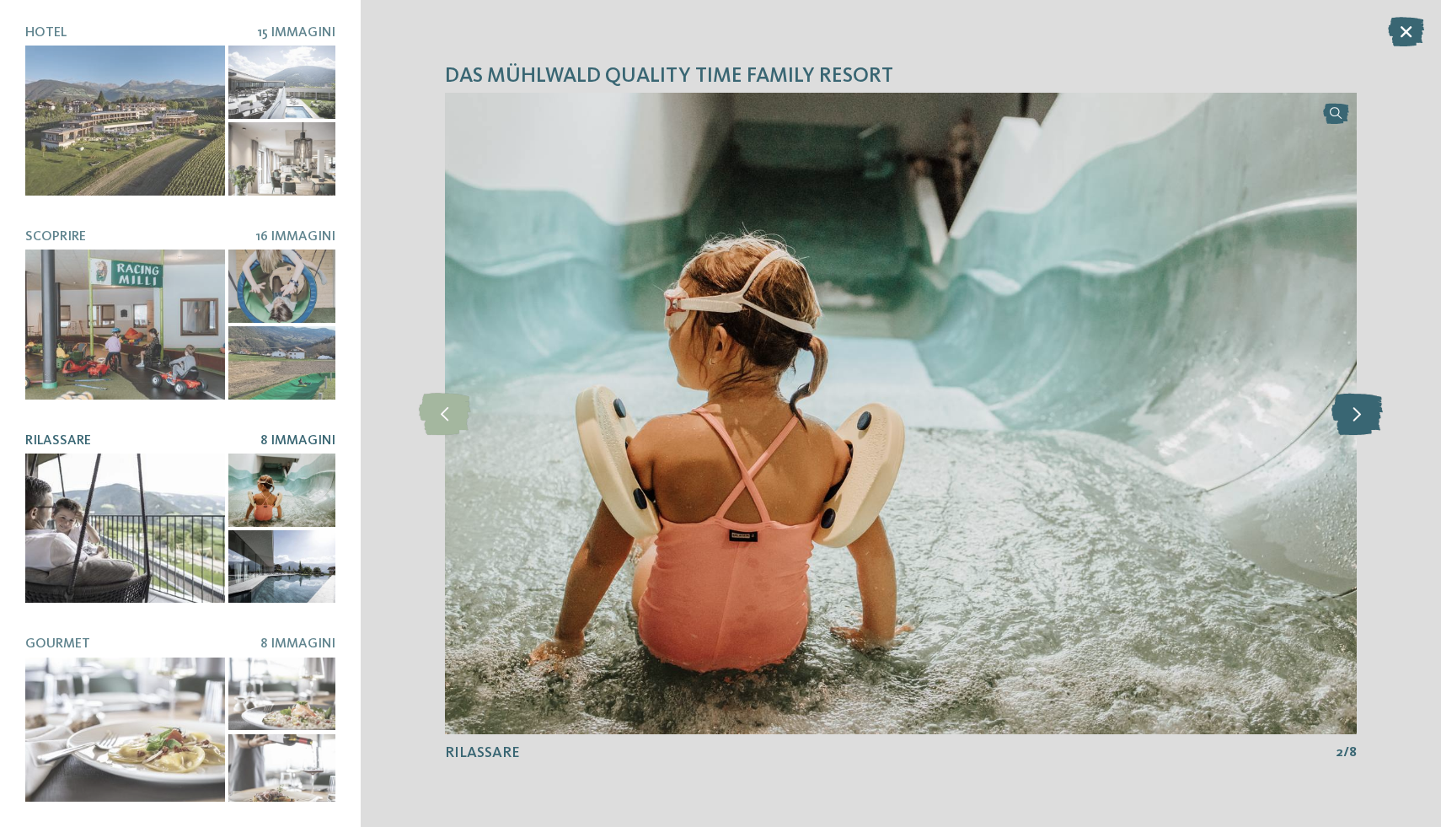
click at [1368, 414] on icon at bounding box center [1356, 414] width 51 height 42
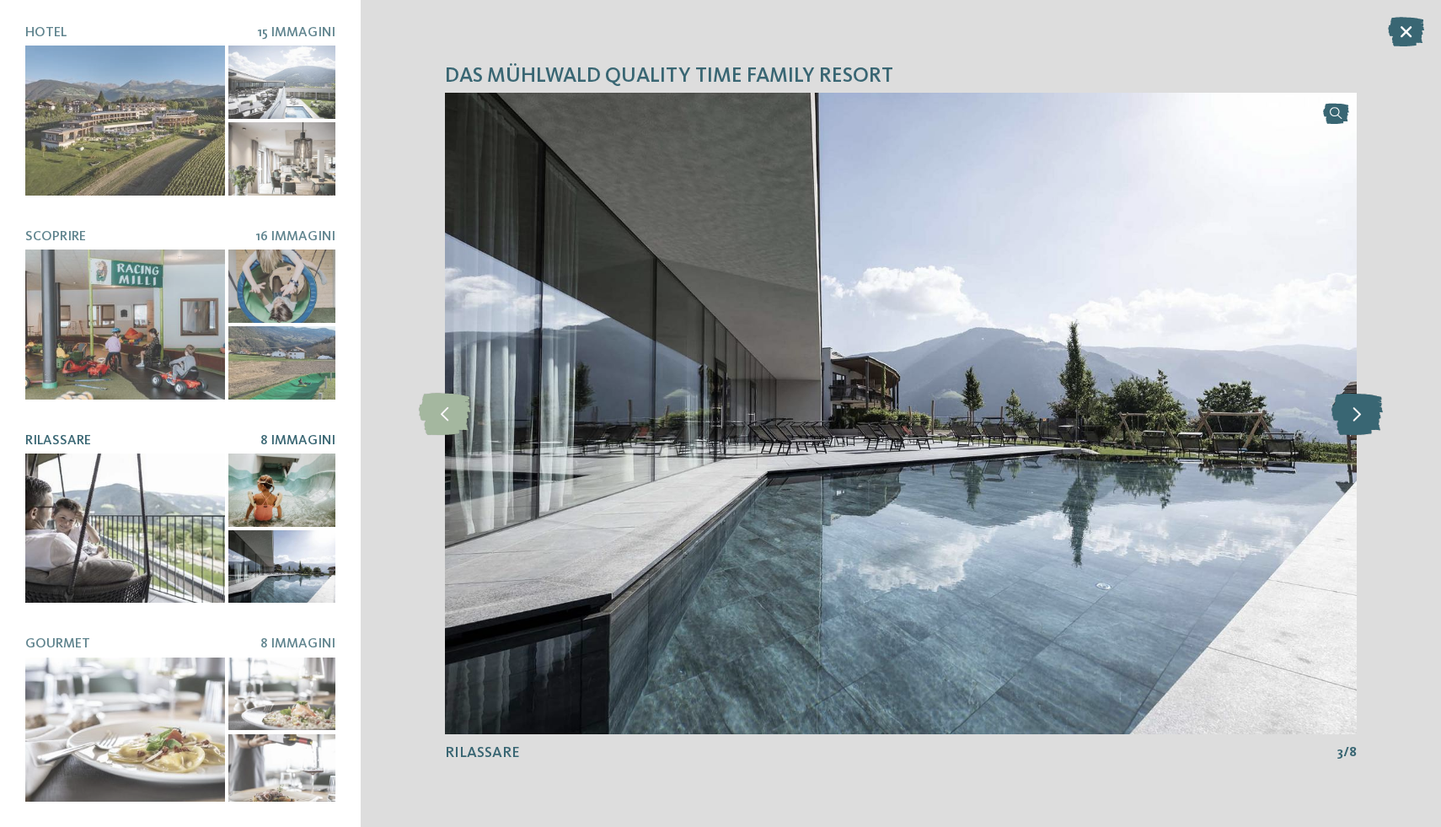
click at [1368, 414] on icon at bounding box center [1356, 414] width 51 height 42
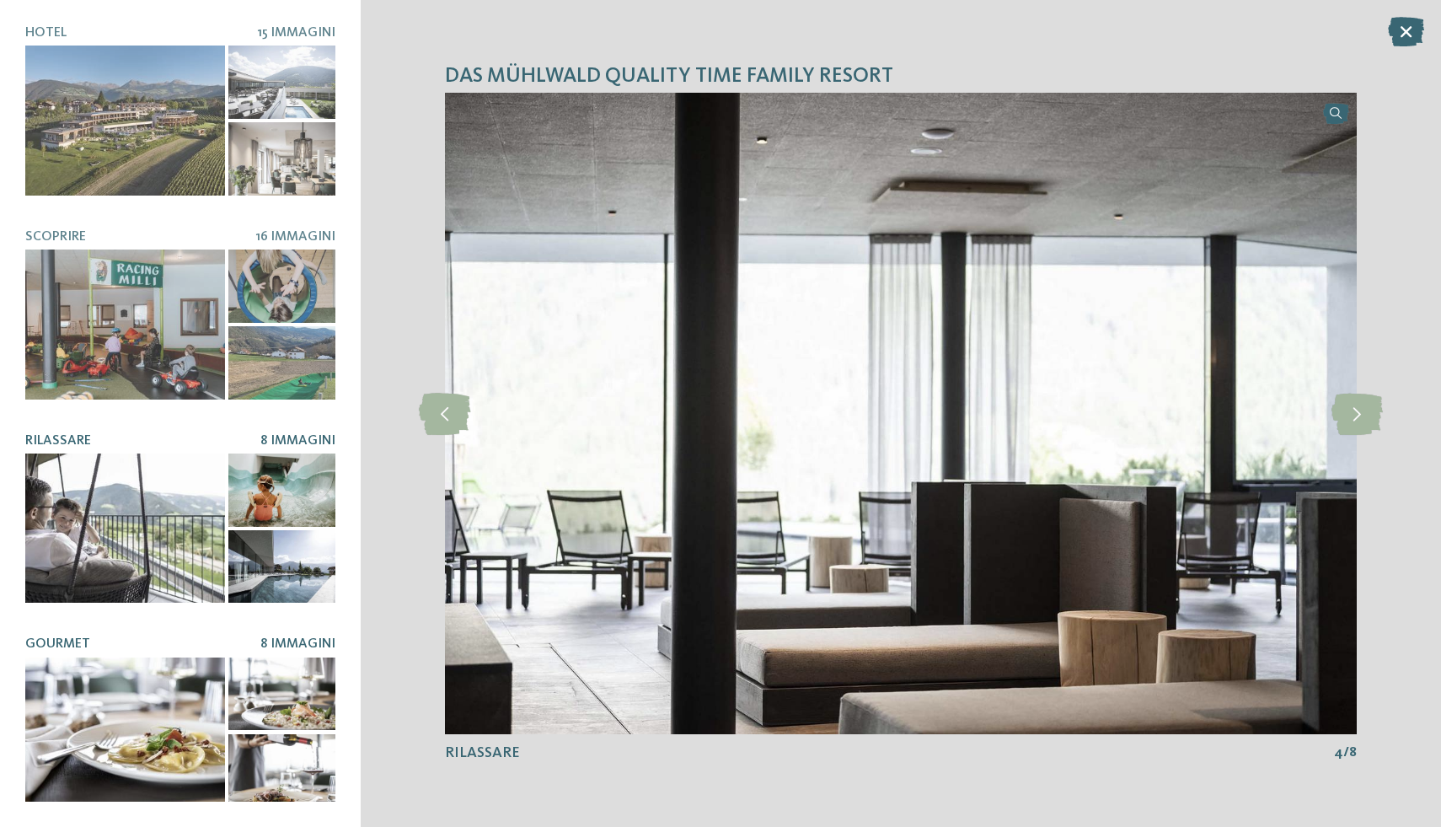
click at [200, 693] on div at bounding box center [125, 732] width 200 height 150
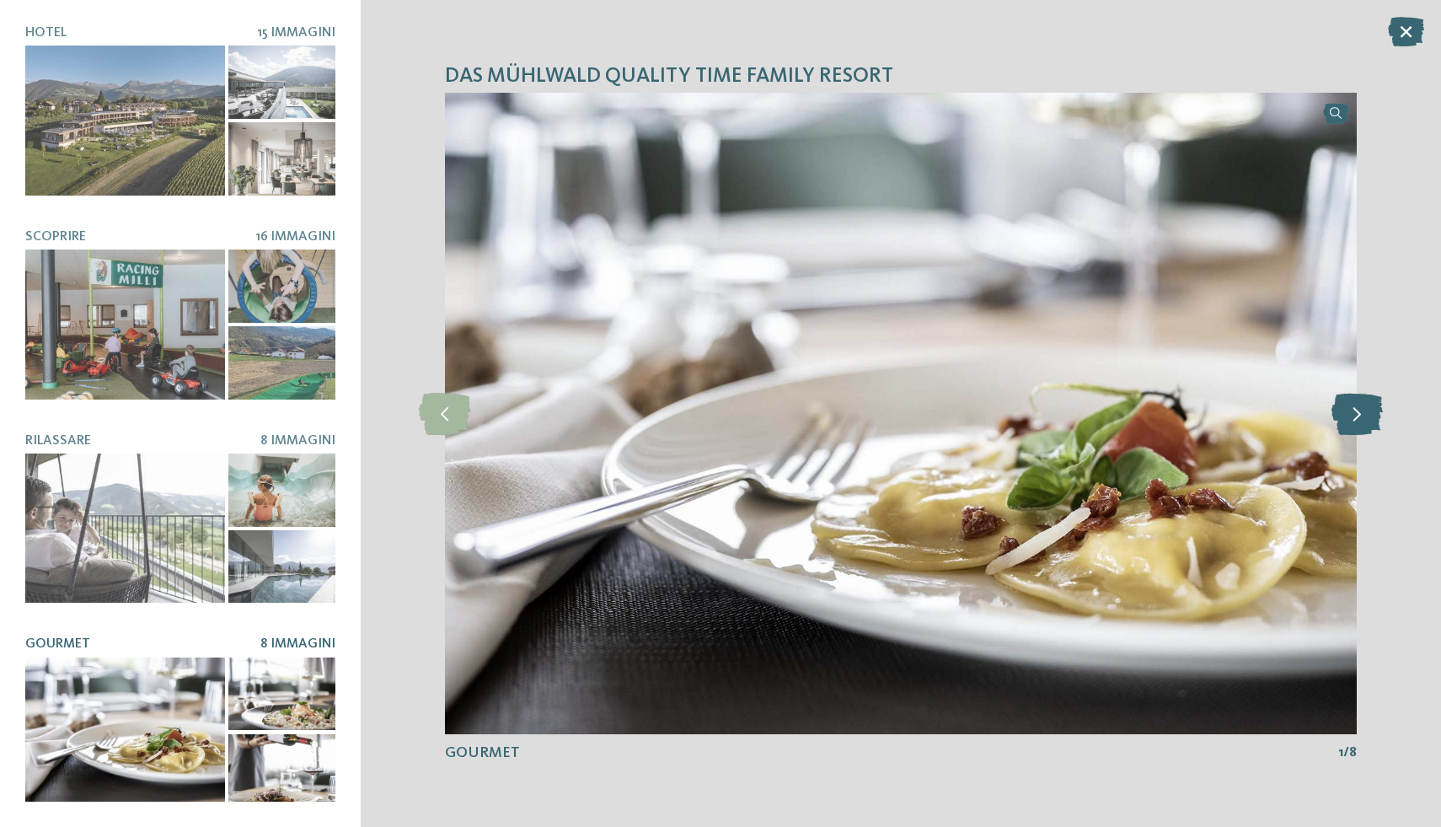
click at [1341, 411] on icon at bounding box center [1356, 414] width 51 height 42
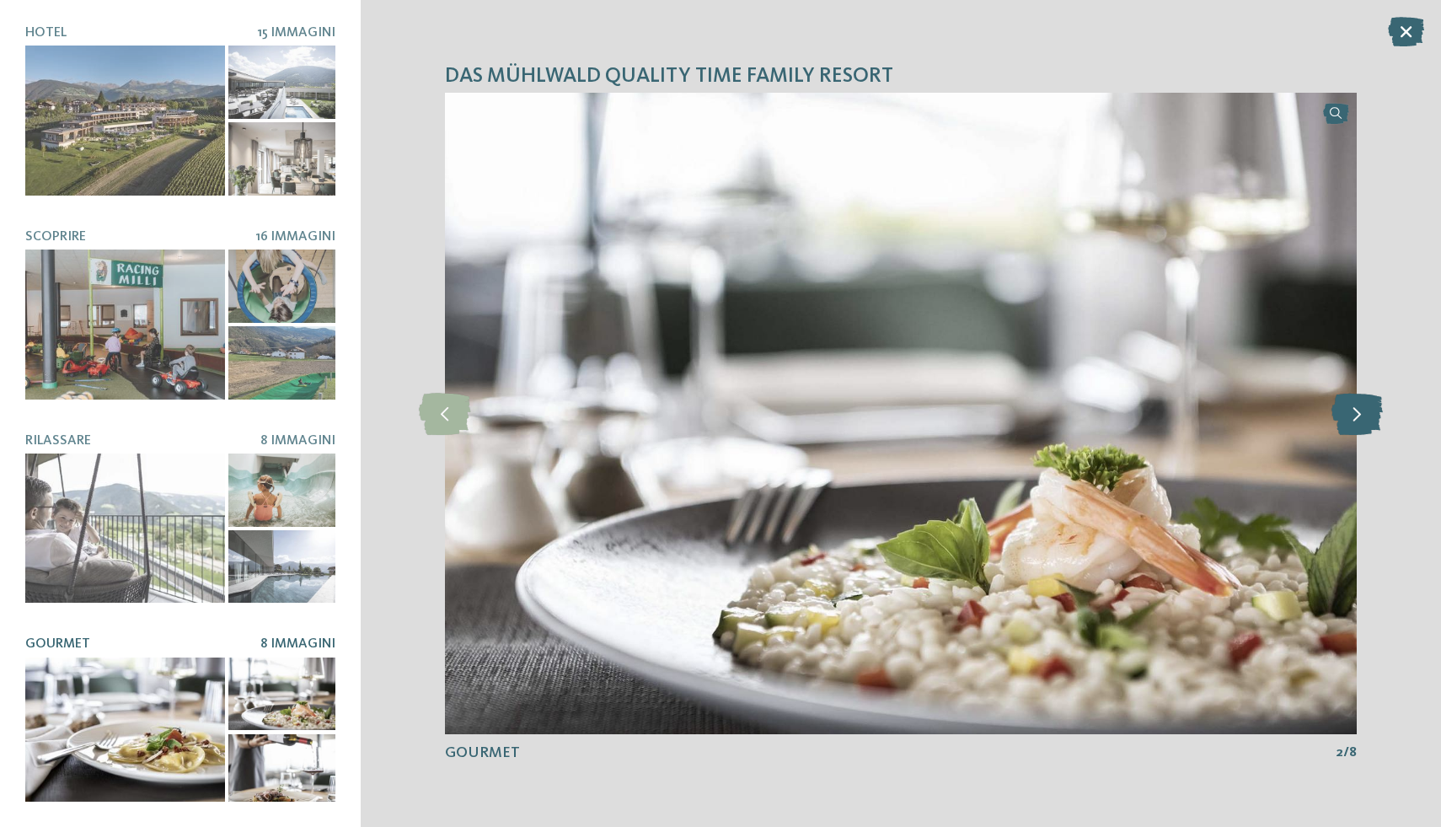
click at [1350, 411] on icon at bounding box center [1356, 414] width 51 height 42
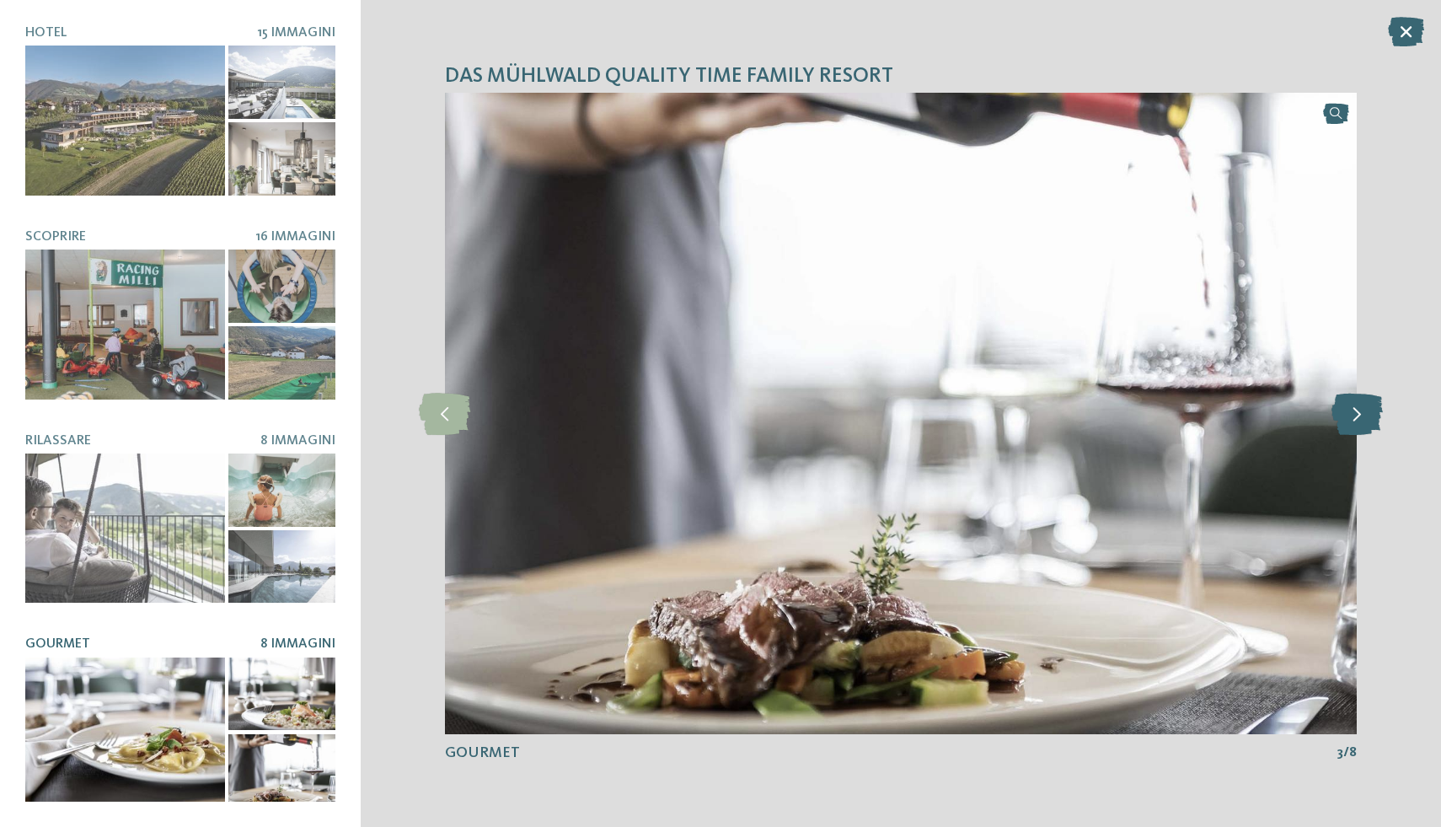
click at [1350, 411] on icon at bounding box center [1356, 414] width 51 height 42
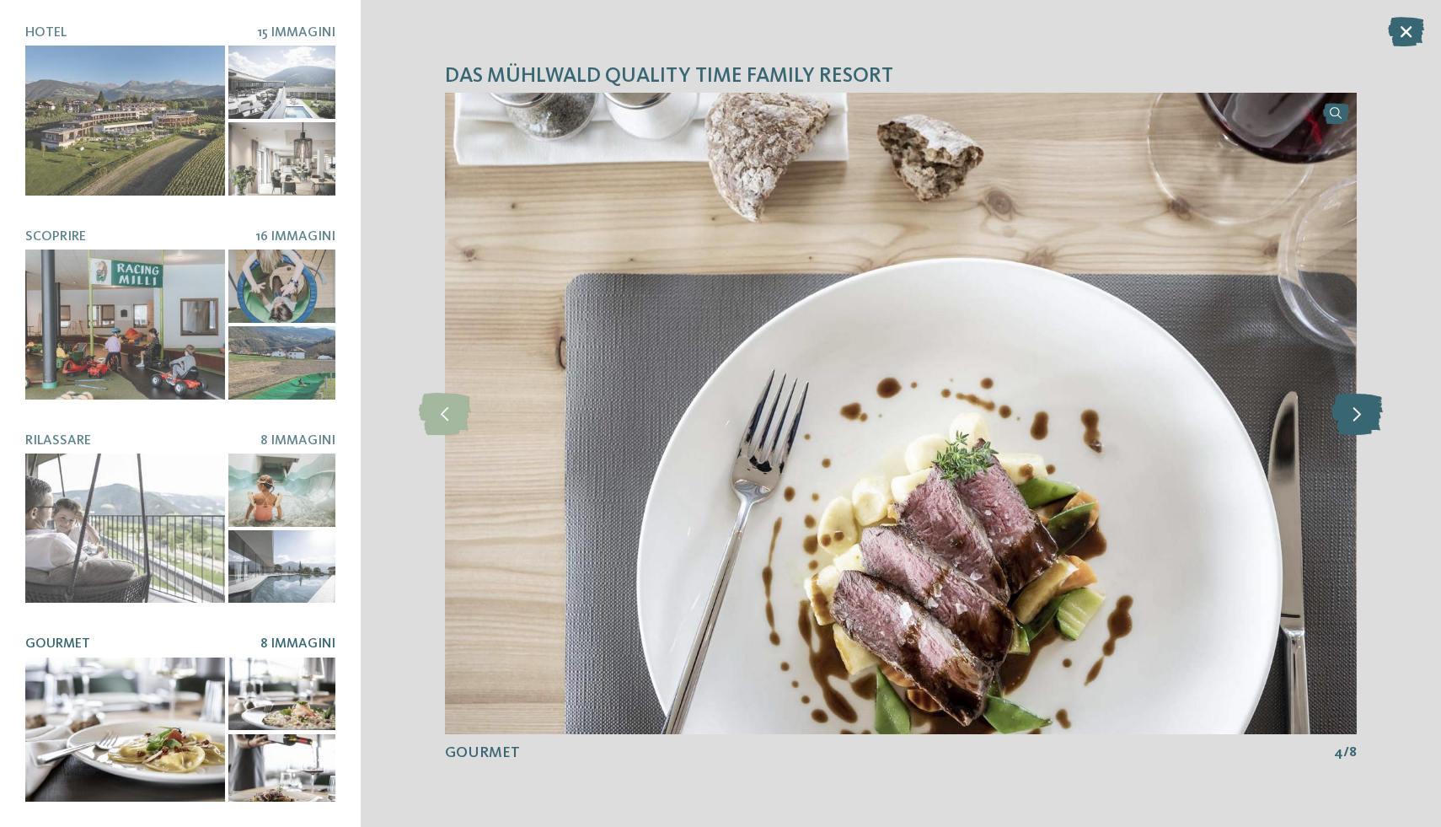
click at [1350, 411] on icon at bounding box center [1356, 414] width 51 height 42
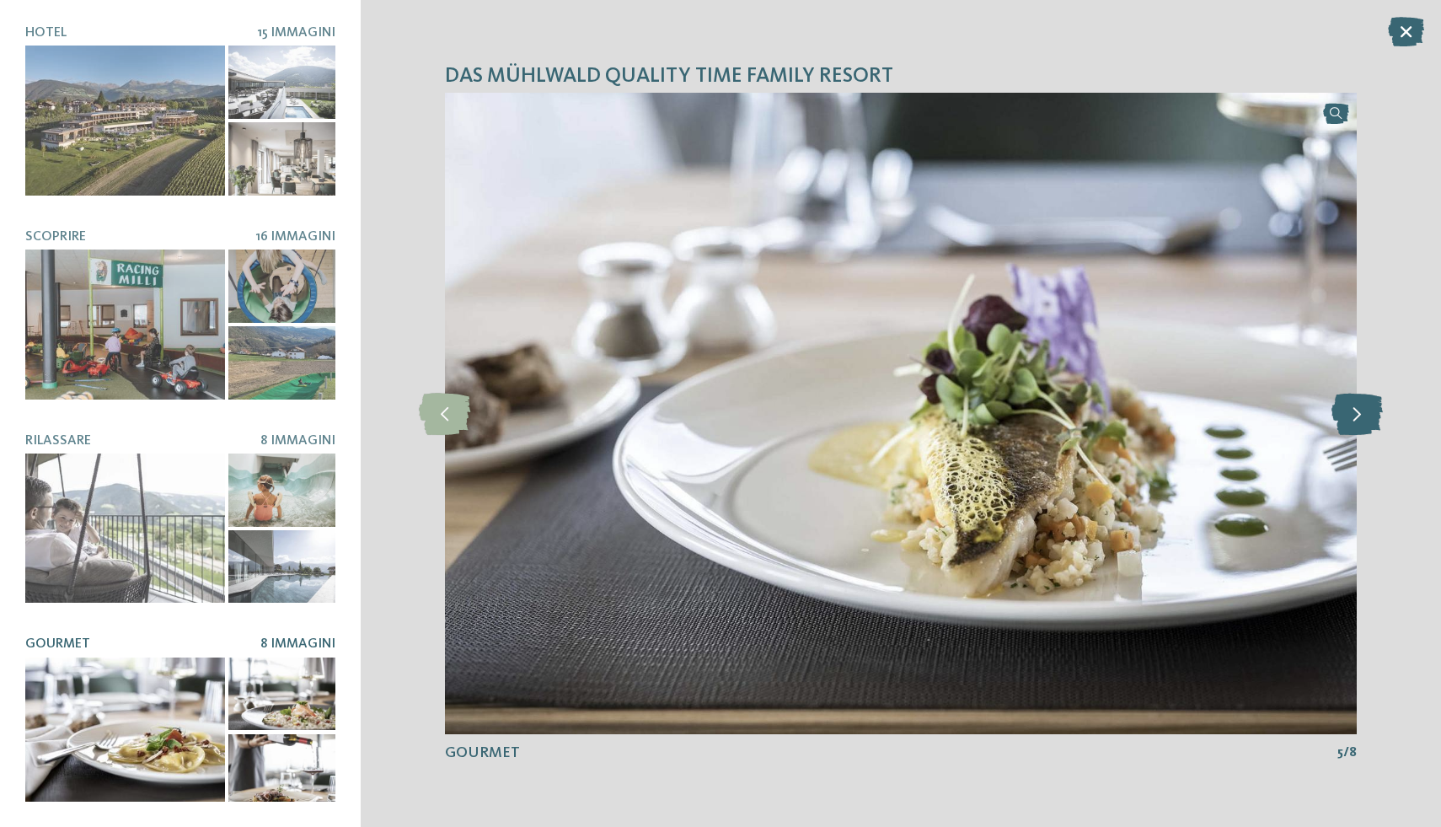
click at [1350, 411] on icon at bounding box center [1356, 414] width 51 height 42
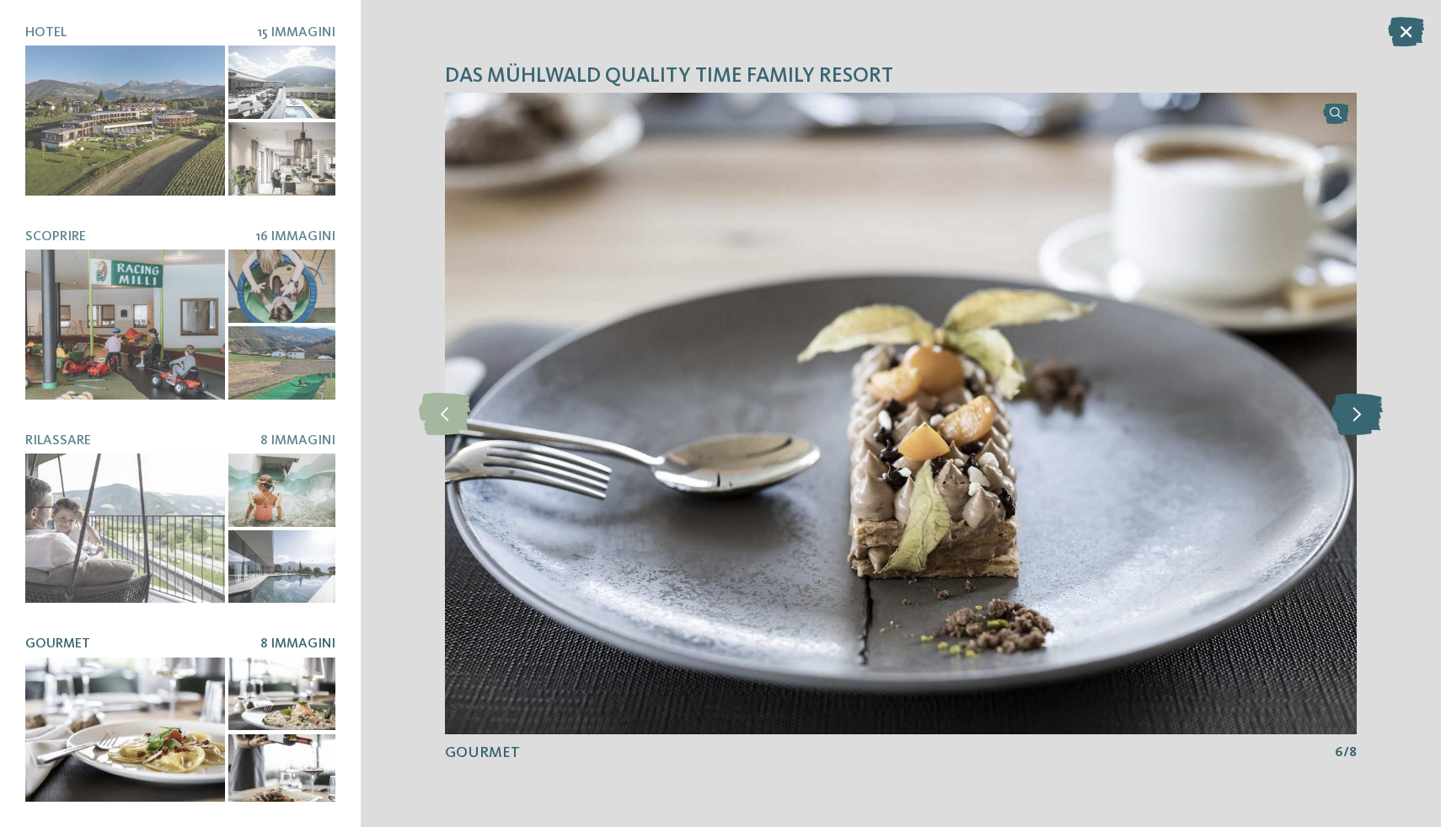
click at [1350, 411] on icon at bounding box center [1356, 414] width 51 height 42
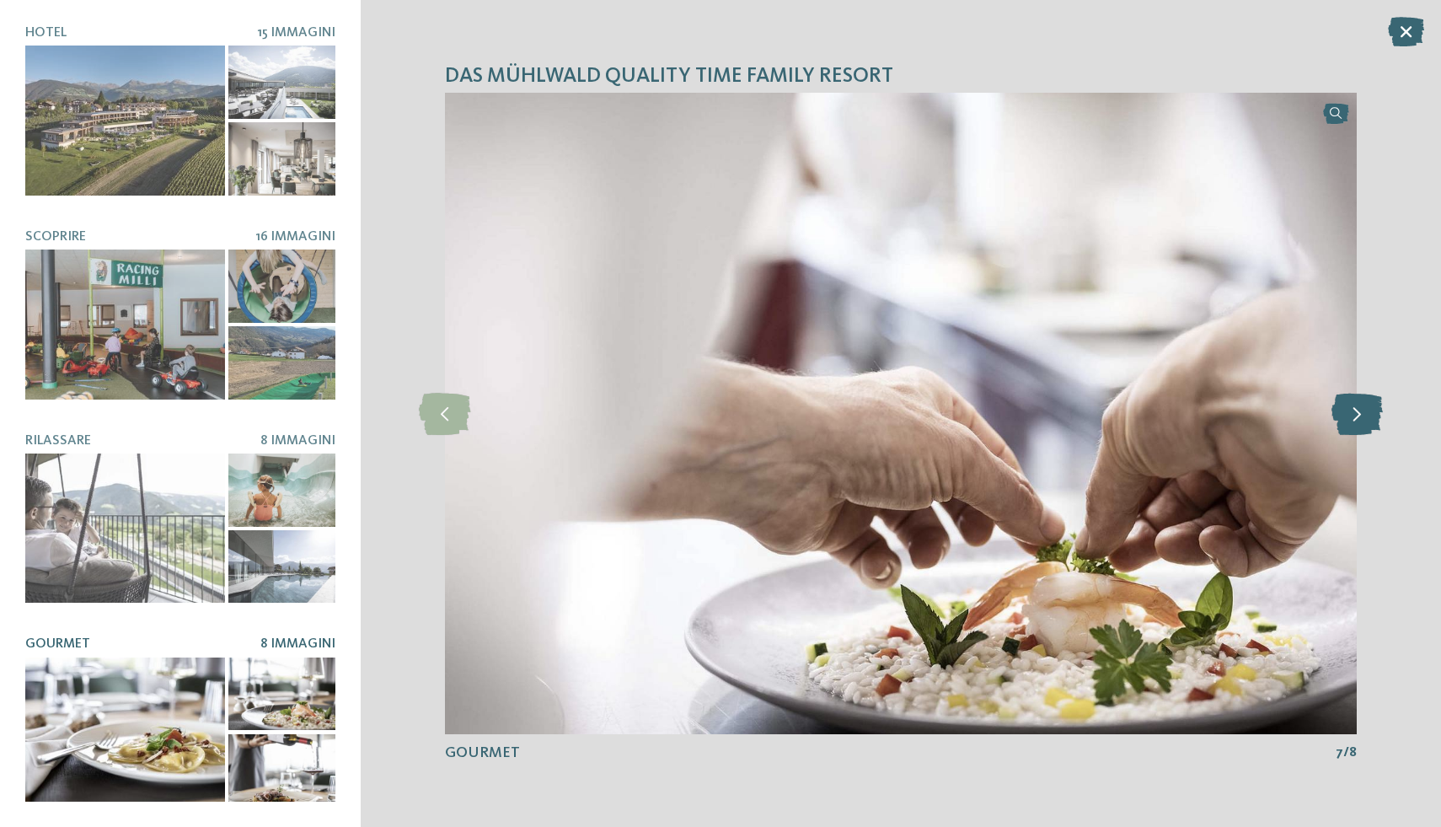
click at [1350, 411] on icon at bounding box center [1356, 414] width 51 height 42
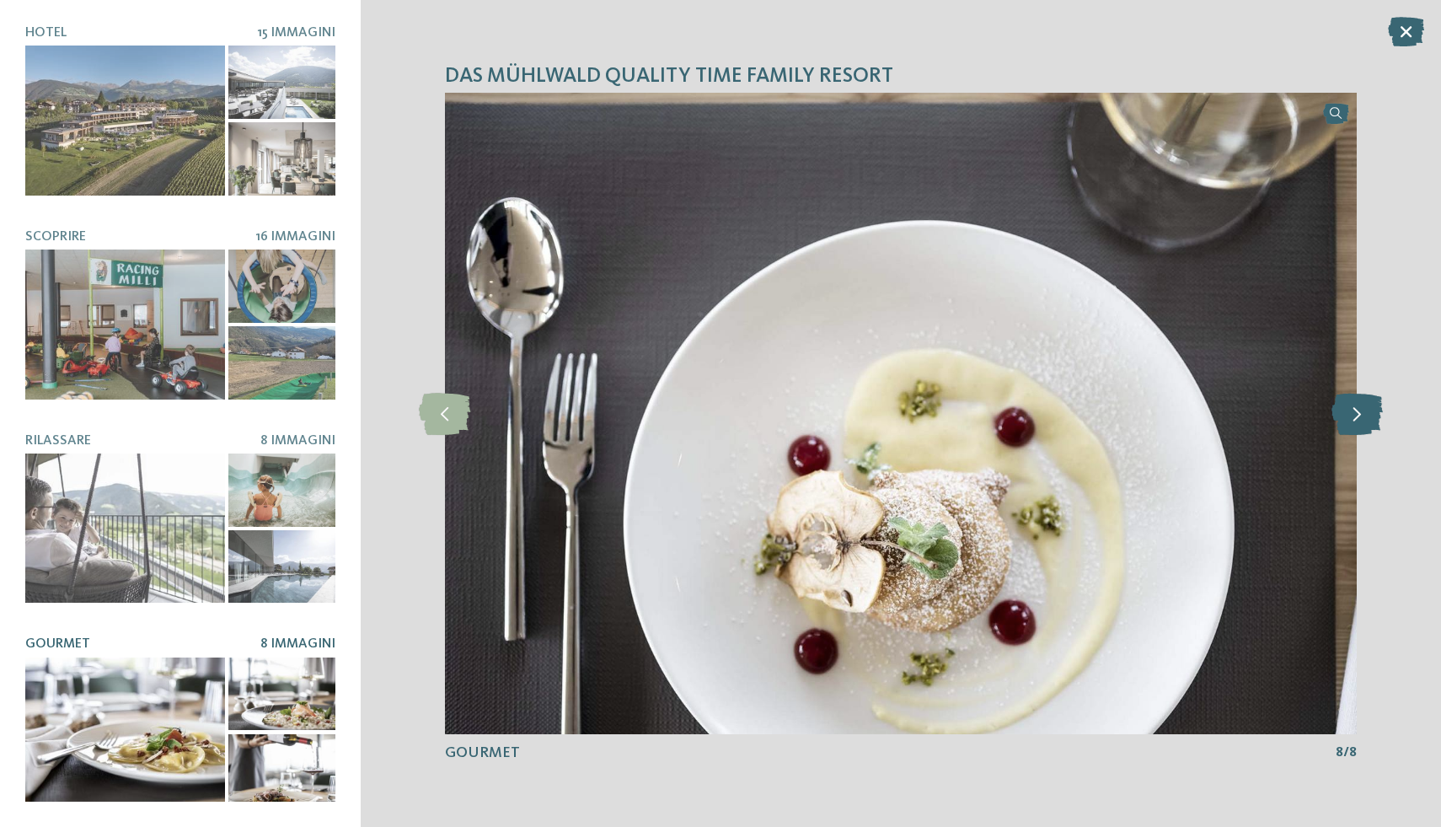
click at [1350, 411] on icon at bounding box center [1356, 414] width 51 height 42
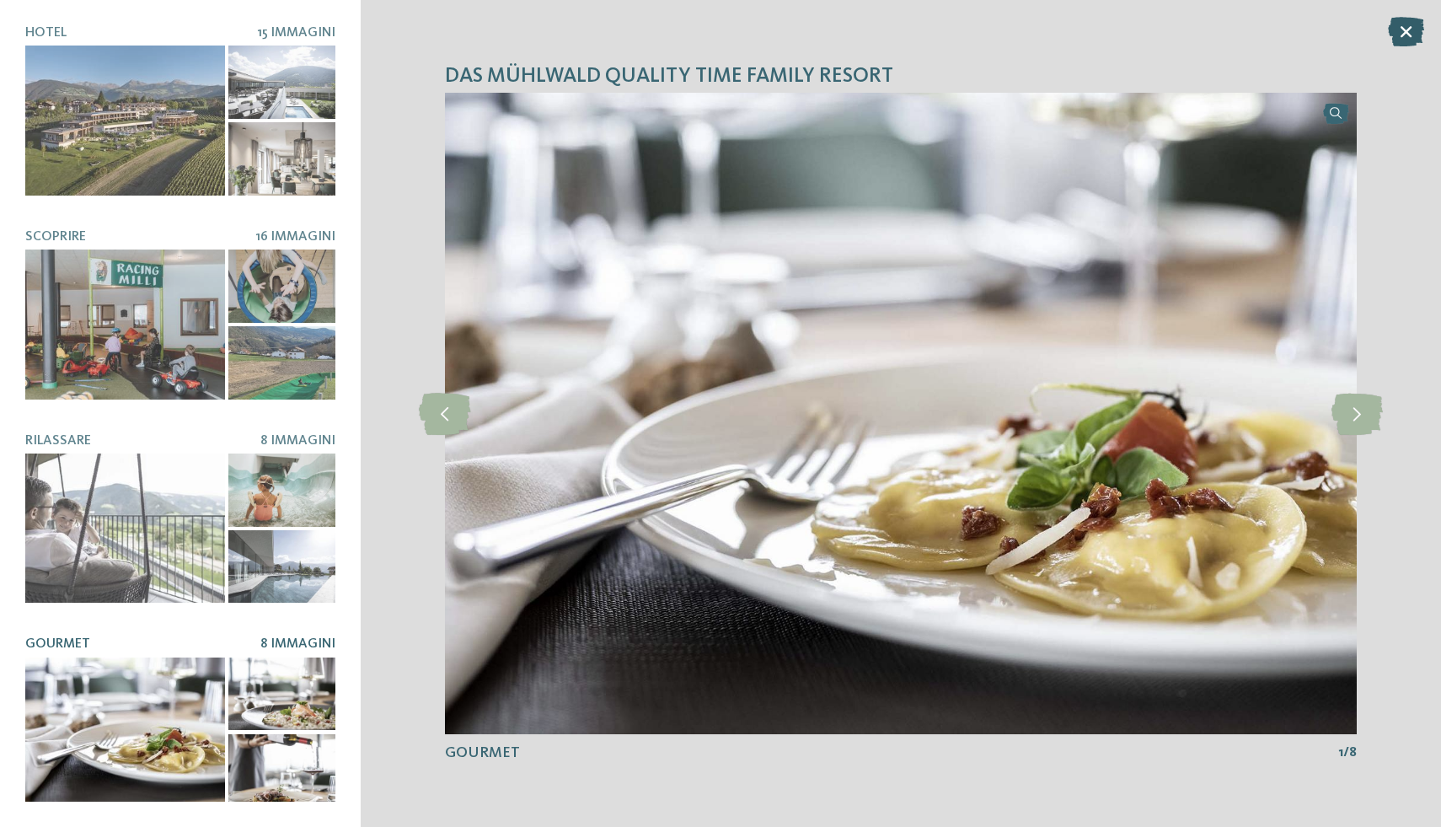
click at [1401, 29] on icon at bounding box center [1406, 31] width 36 height 29
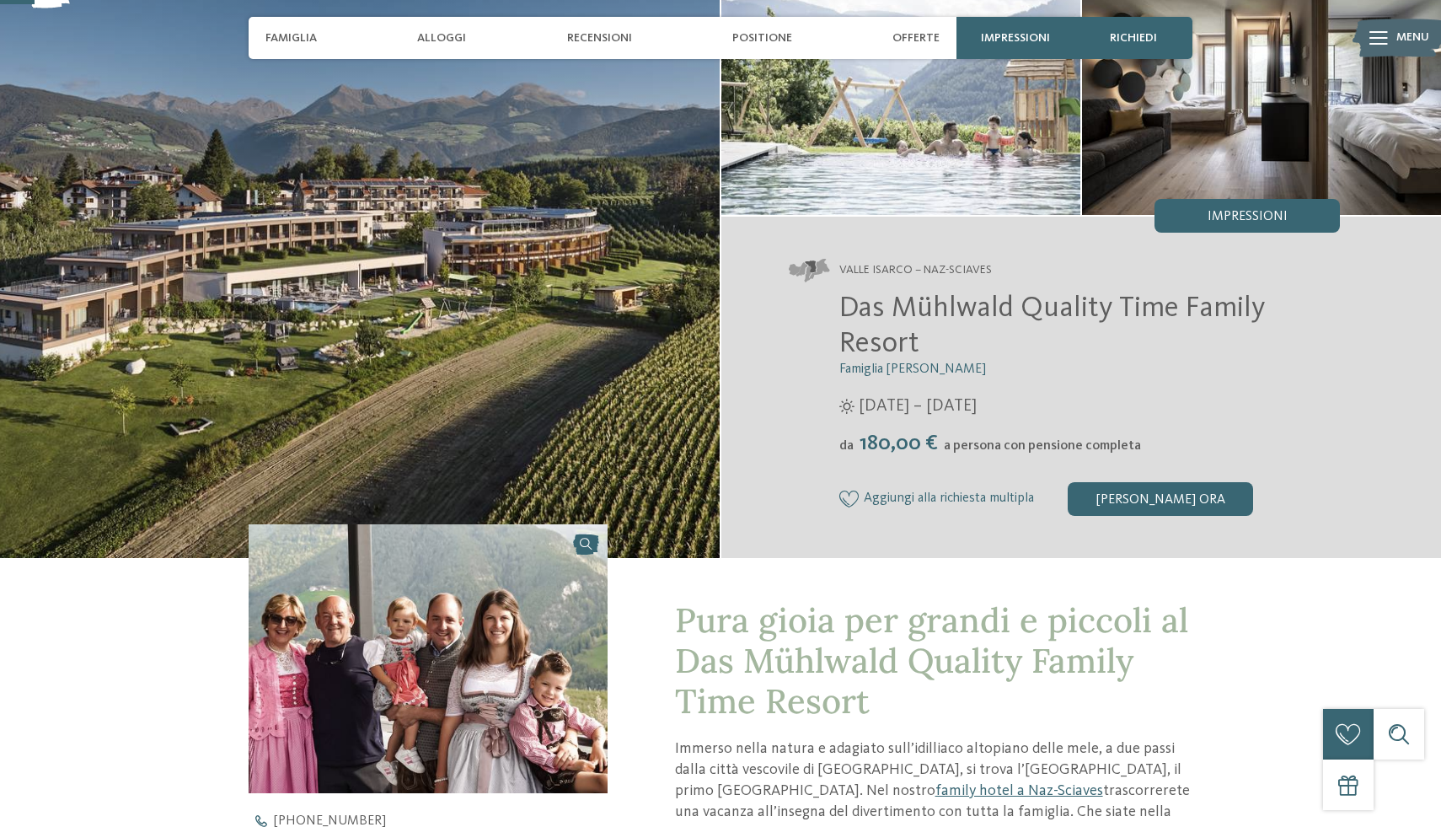
scroll to position [367, 0]
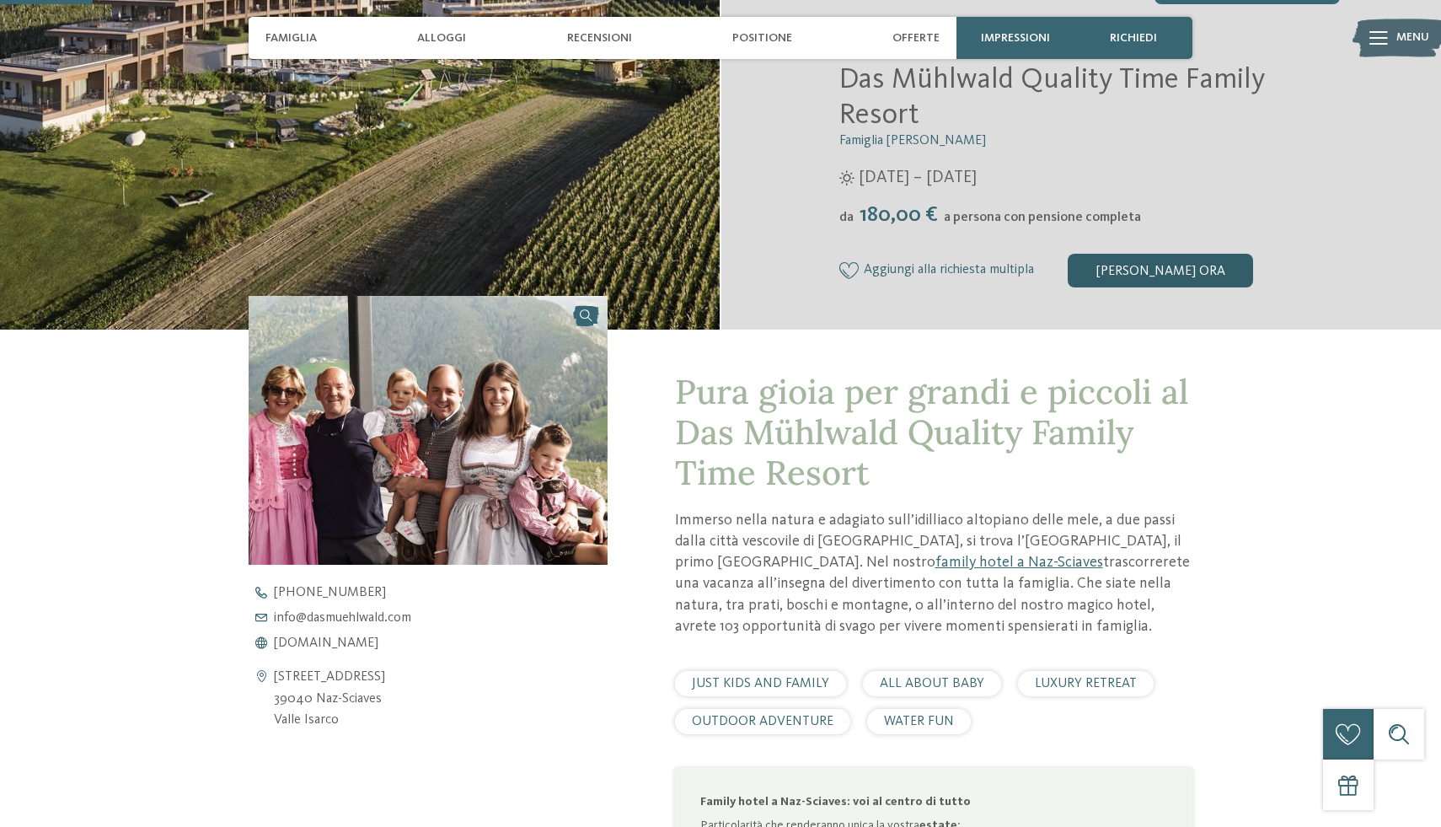
click at [1149, 265] on div "[PERSON_NAME] ora" at bounding box center [1160, 271] width 185 height 34
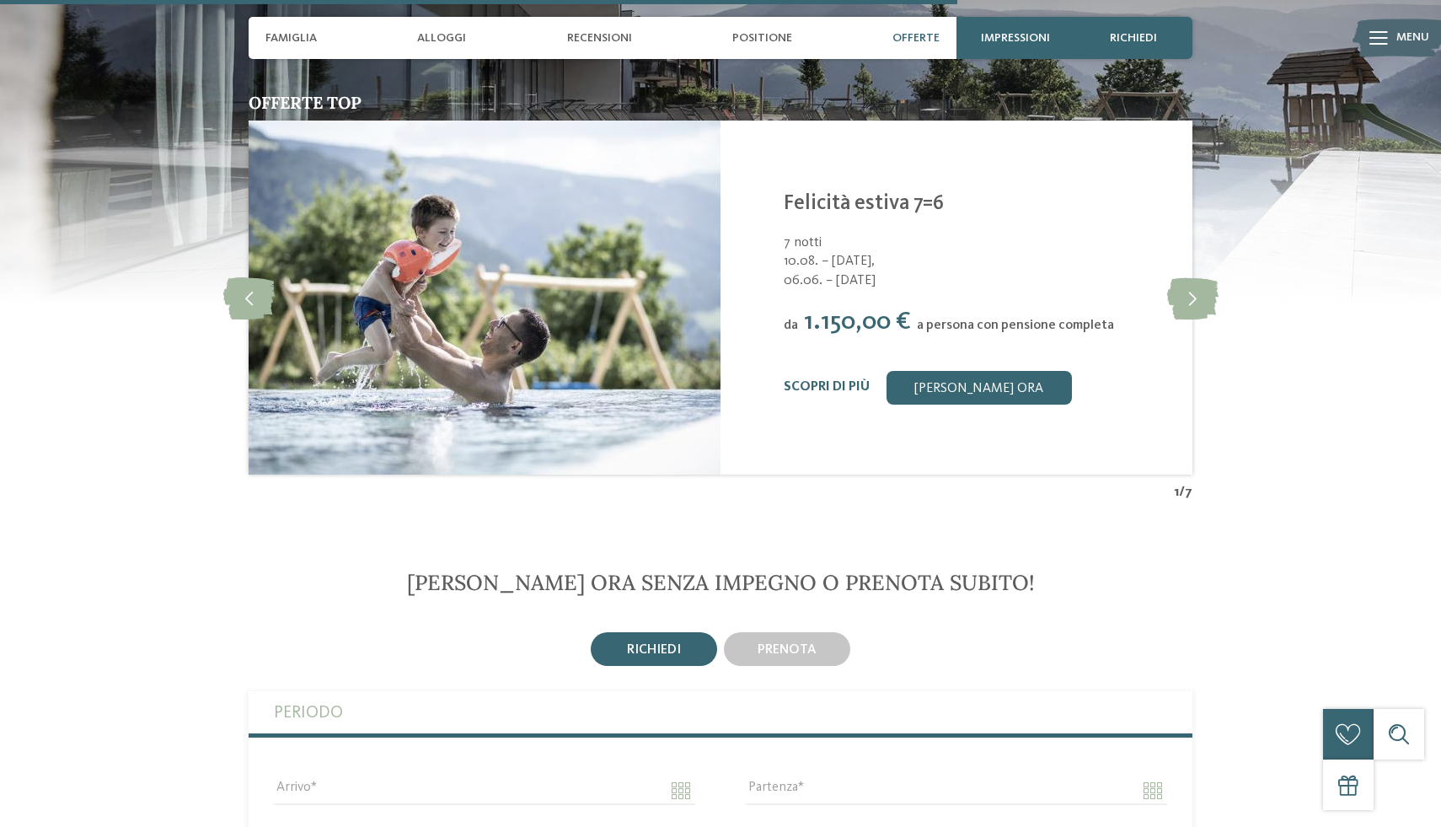
scroll to position [3704, 0]
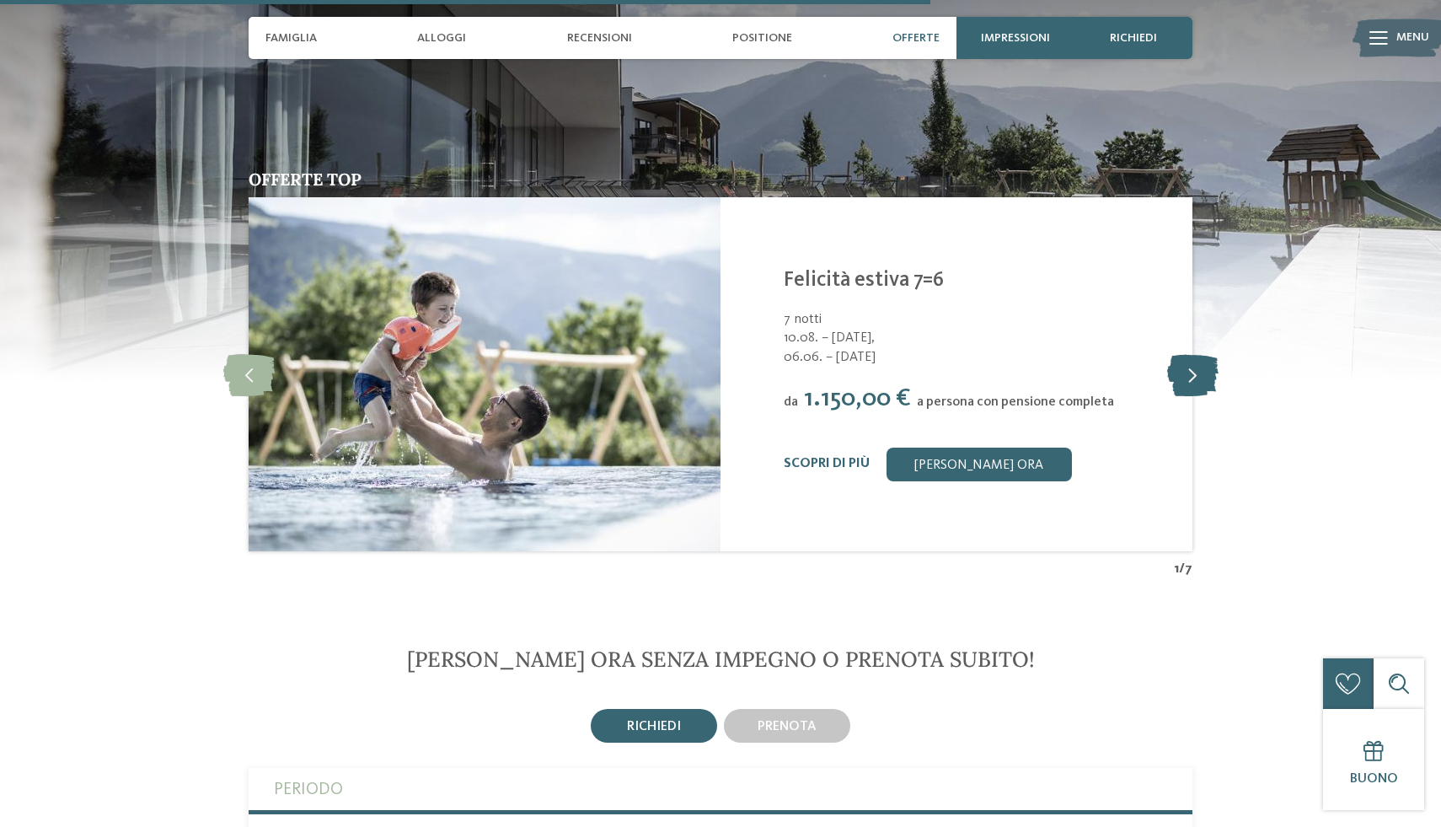
click at [1197, 372] on icon at bounding box center [1192, 374] width 51 height 42
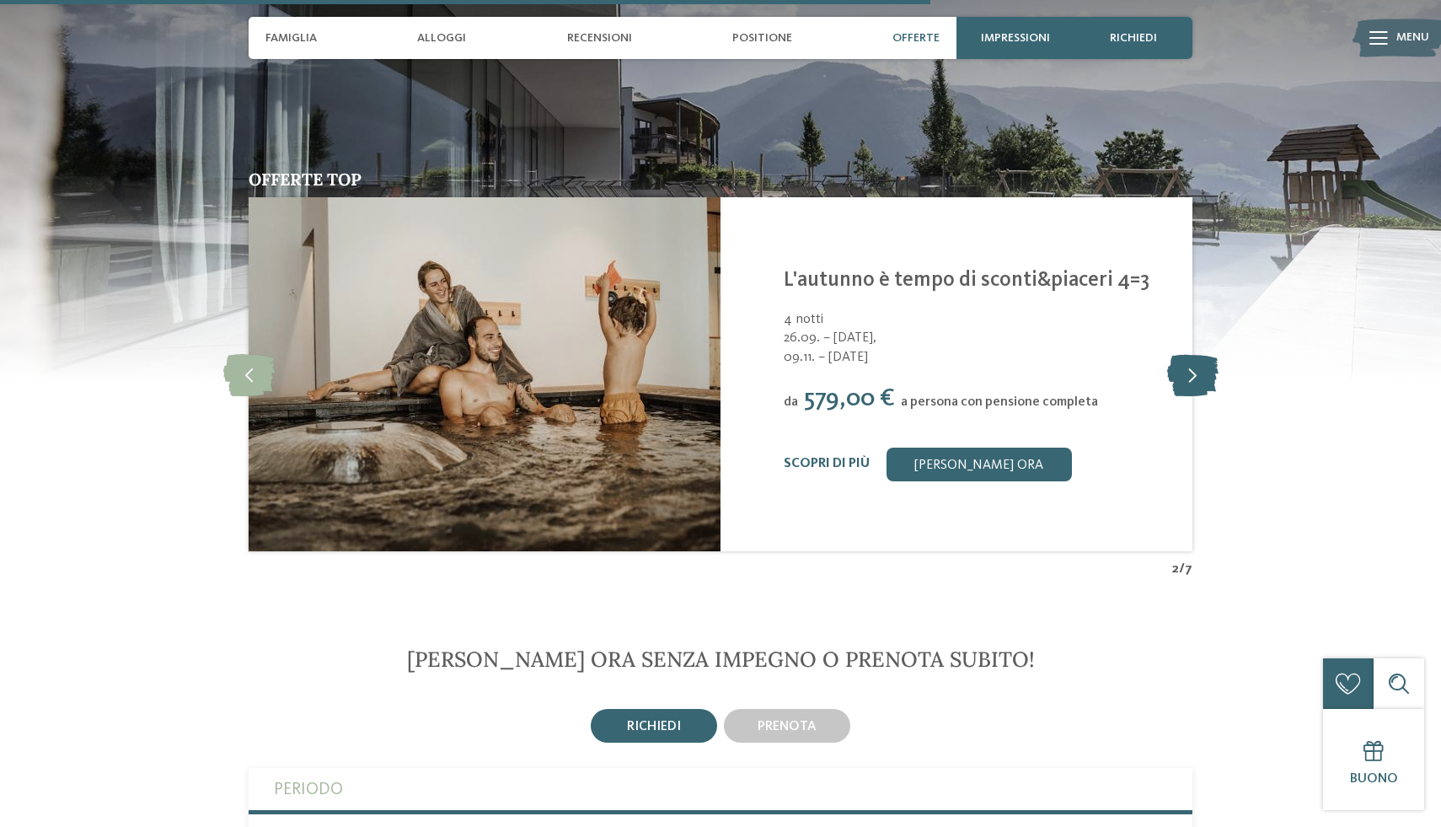
click at [1197, 372] on icon at bounding box center [1192, 374] width 51 height 42
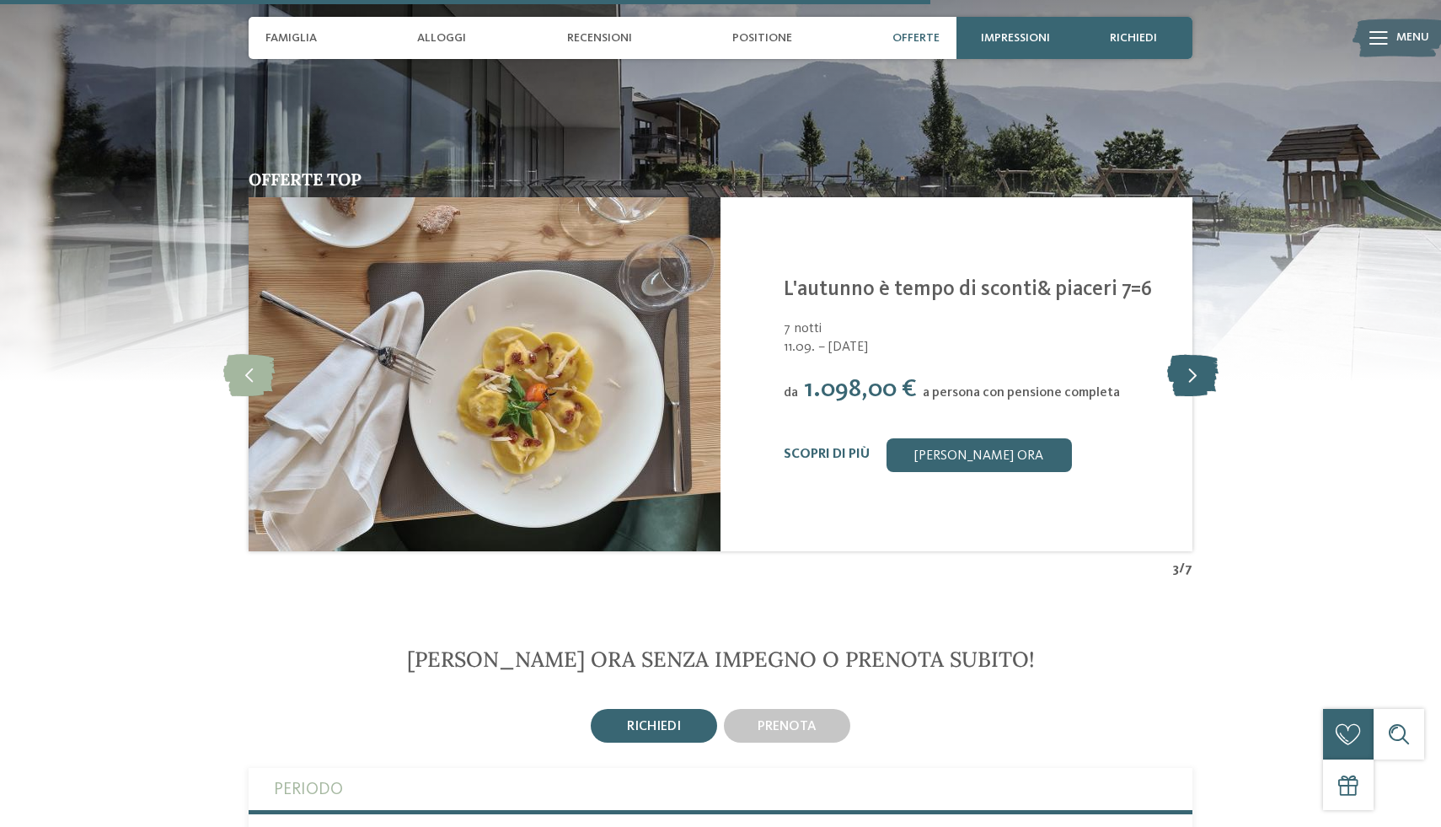
click at [1197, 372] on icon at bounding box center [1192, 374] width 51 height 42
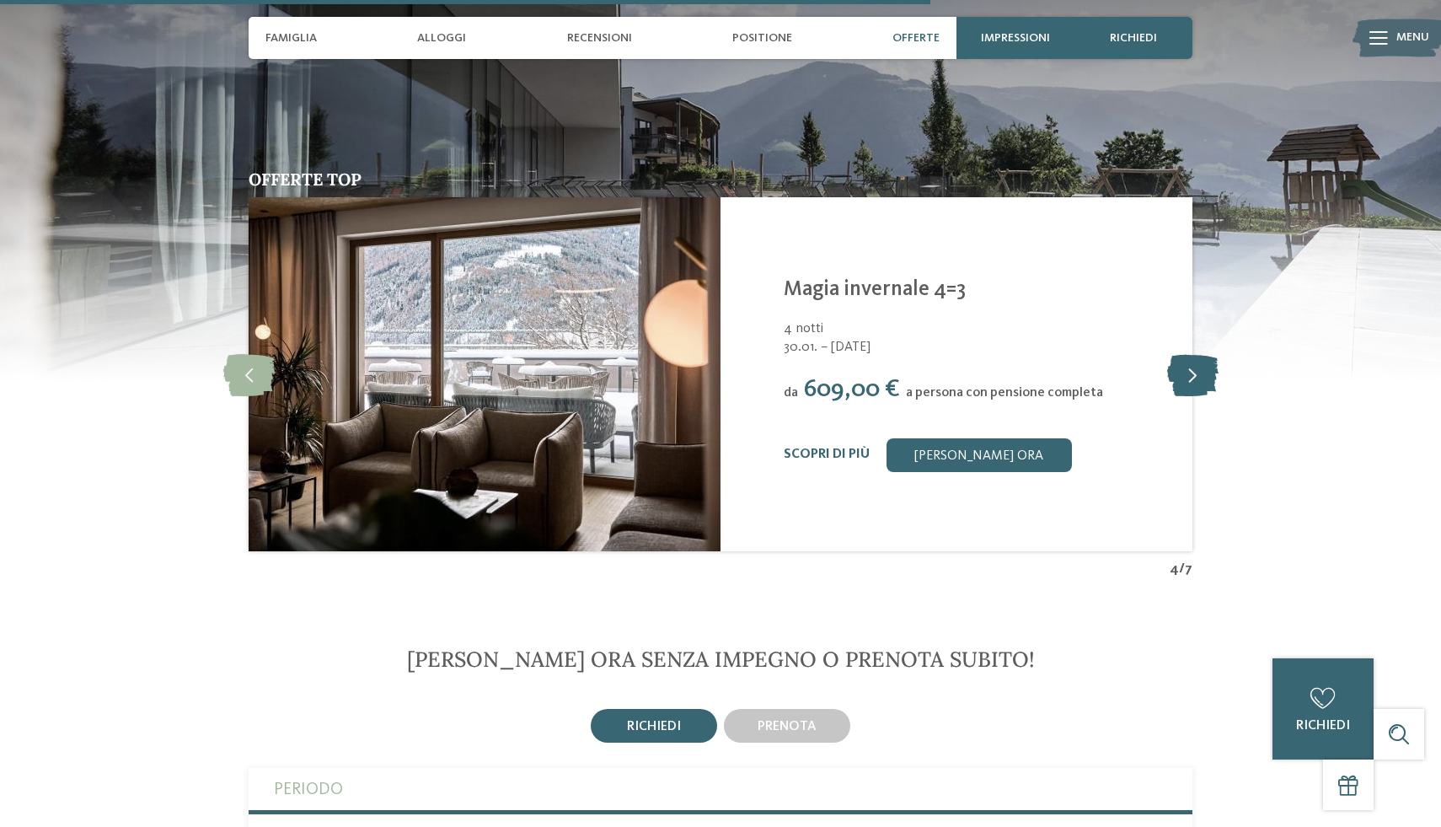
click at [1197, 372] on icon at bounding box center [1192, 374] width 51 height 42
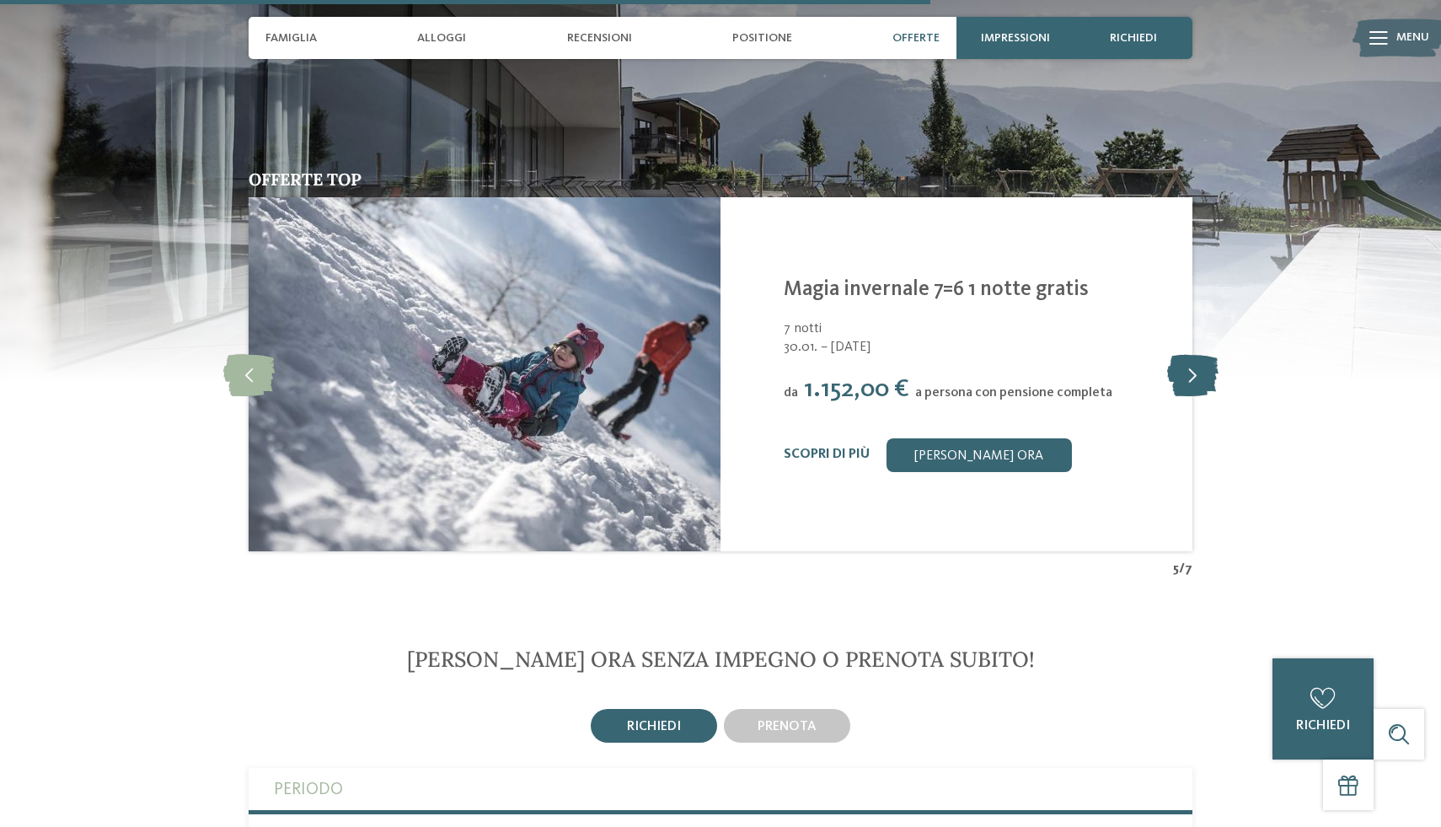
click at [1197, 372] on icon at bounding box center [1192, 374] width 51 height 42
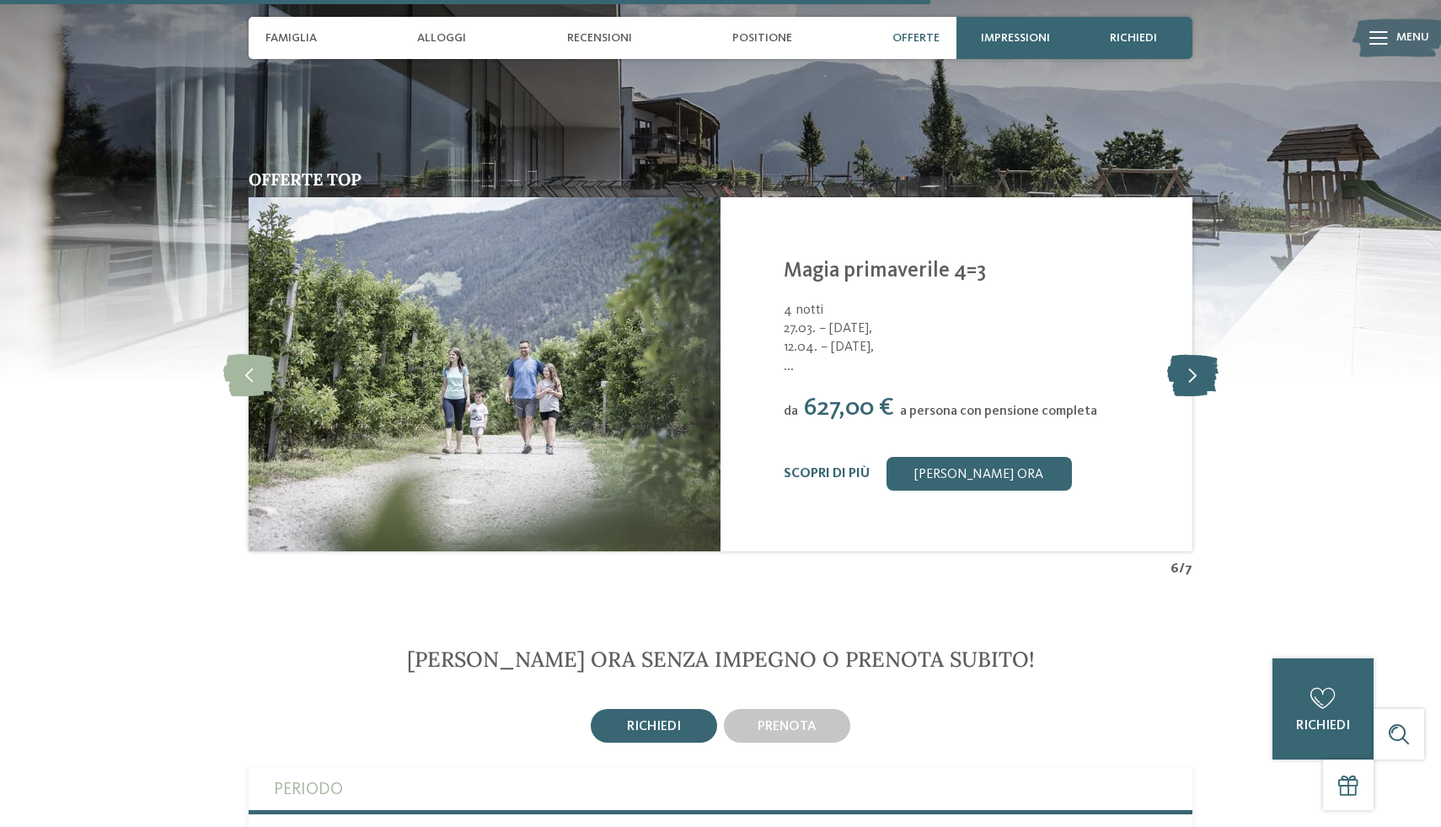
click at [1197, 372] on icon at bounding box center [1192, 374] width 51 height 42
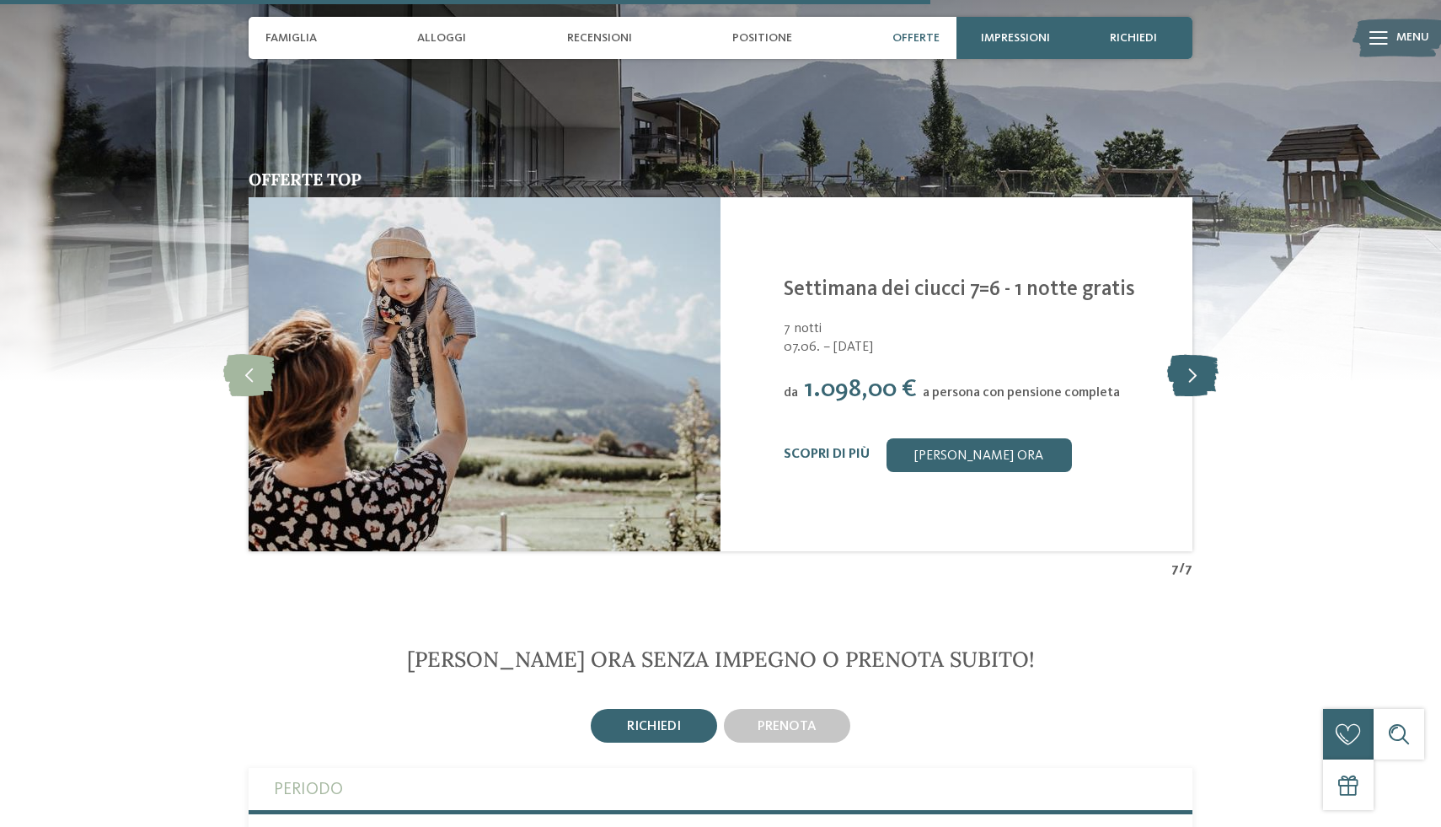
click at [1197, 372] on icon at bounding box center [1192, 374] width 51 height 42
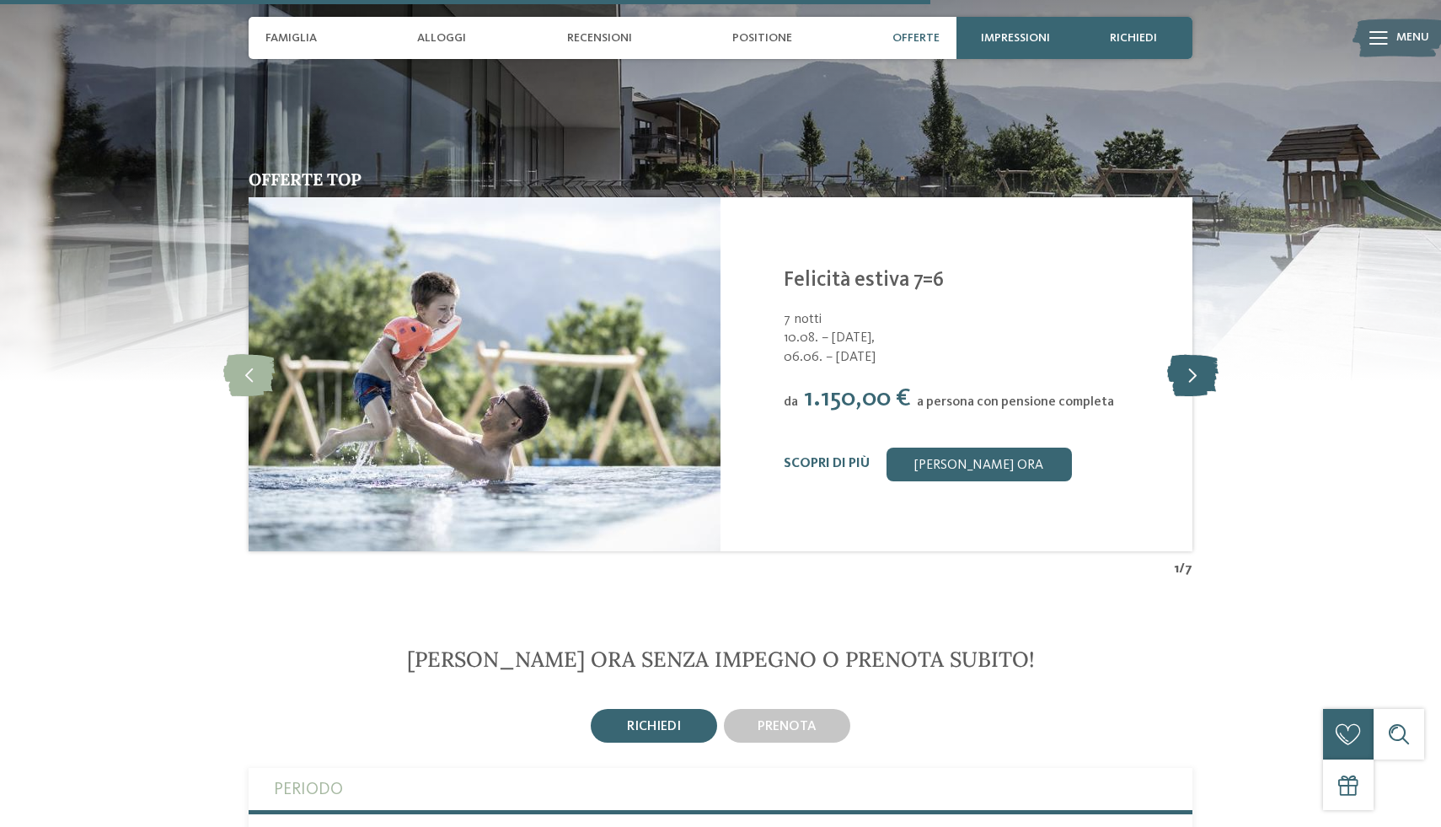
click at [1197, 372] on icon at bounding box center [1192, 374] width 51 height 42
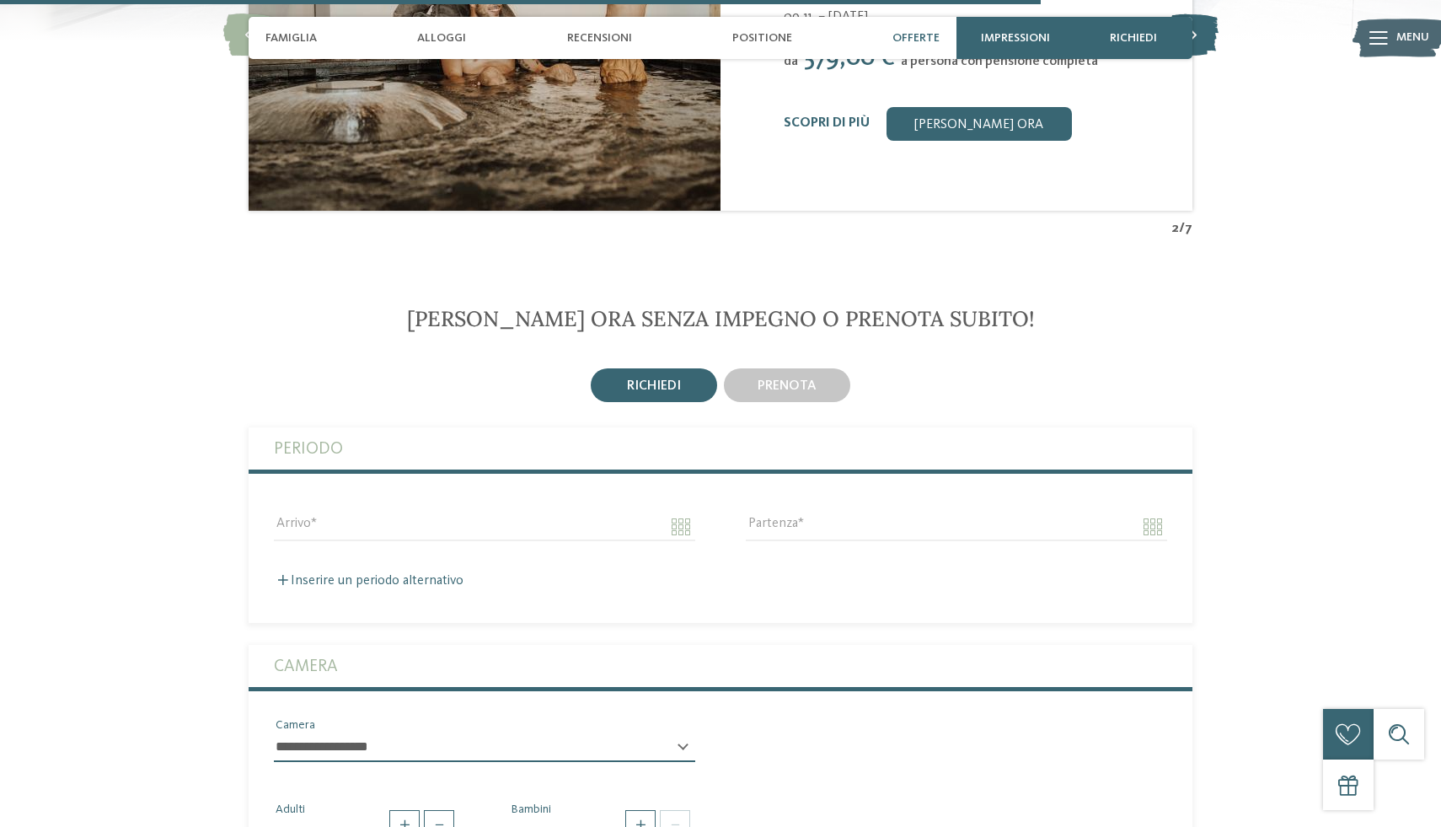
scroll to position [4159, 0]
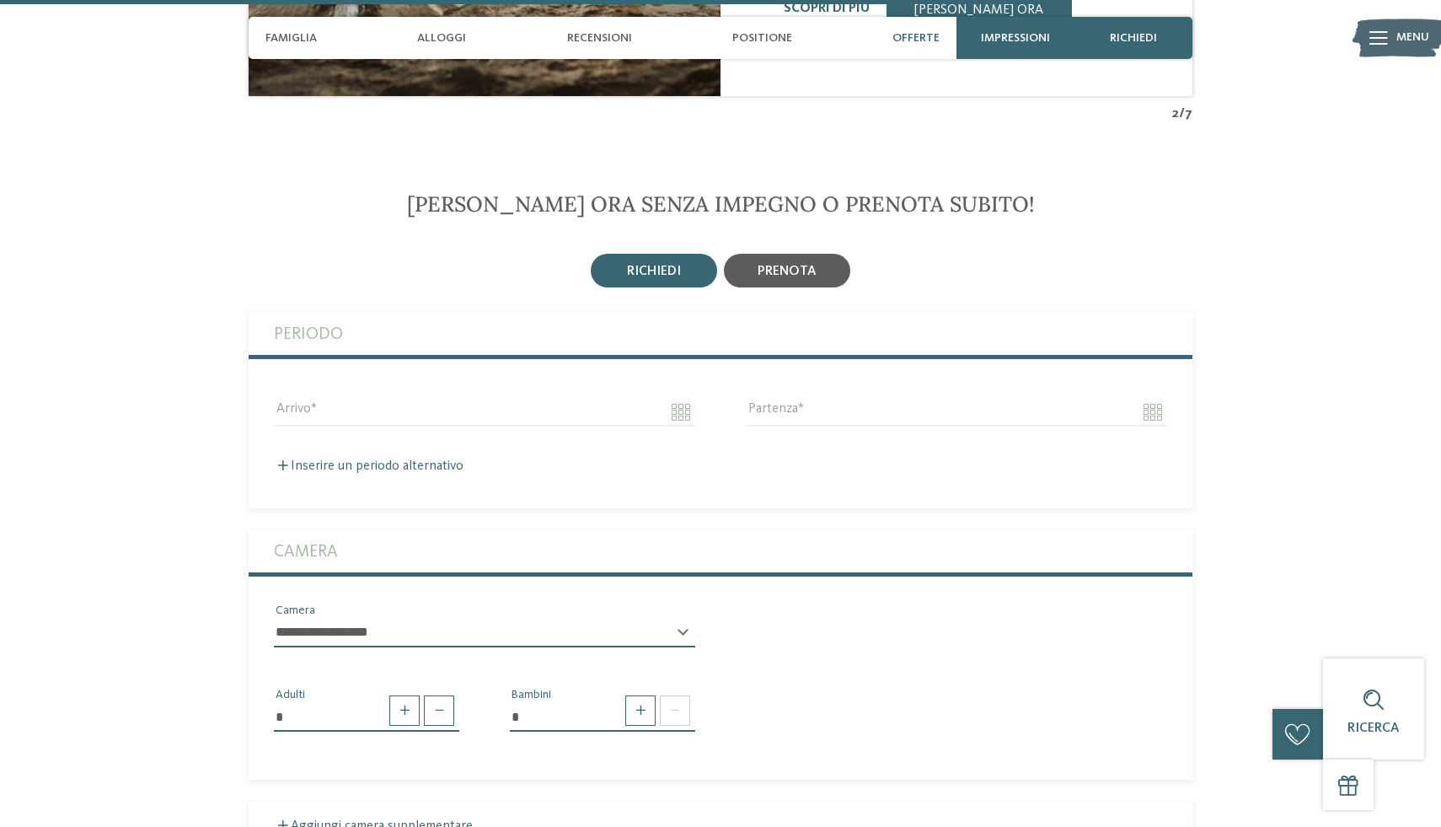
click at [794, 258] on div "prenota" at bounding box center [787, 271] width 126 height 34
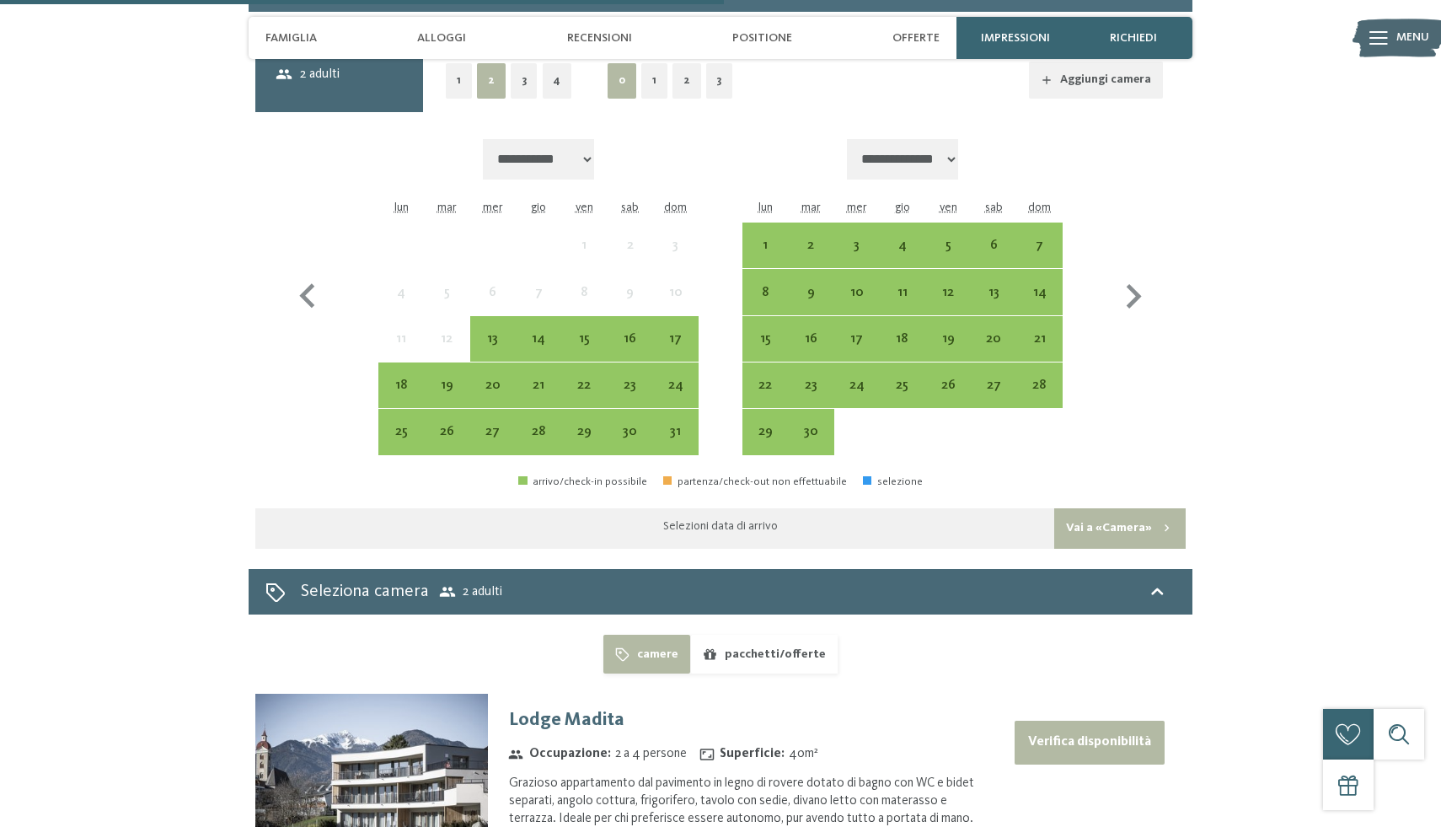
scroll to position [4493, 0]
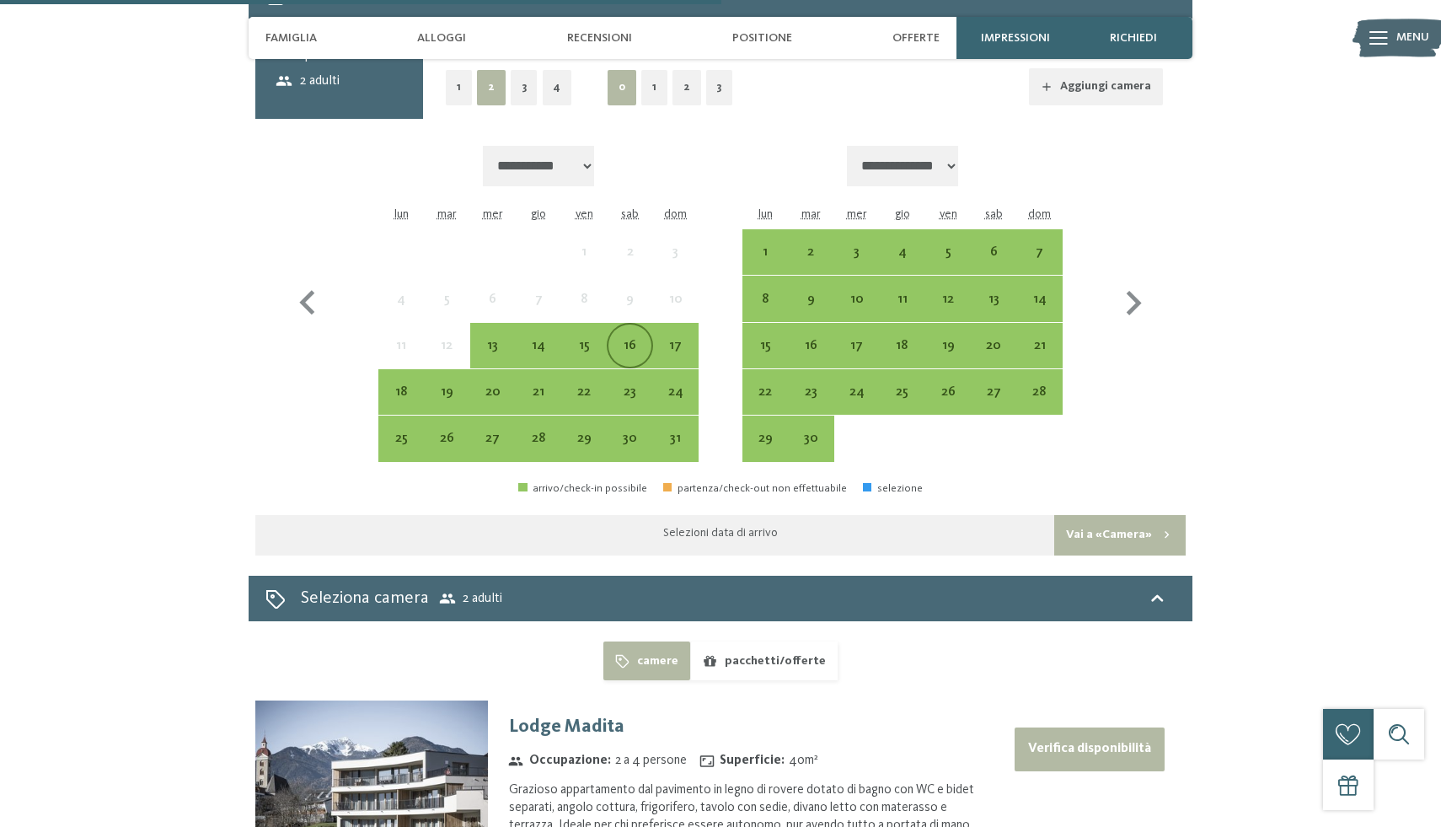
click at [640, 344] on div "16" at bounding box center [629, 360] width 42 height 42
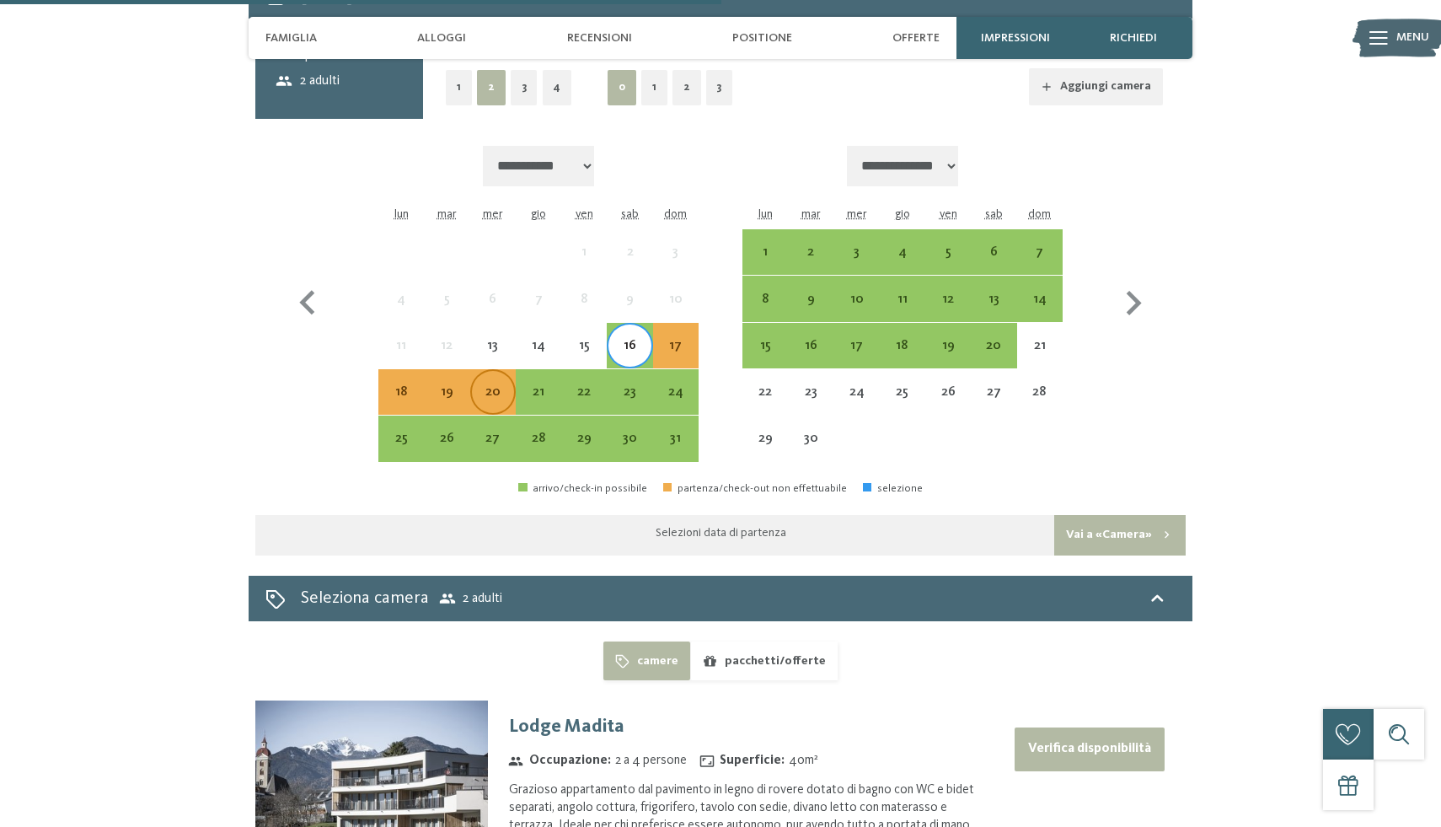
click at [493, 388] on div "20" at bounding box center [493, 406] width 42 height 42
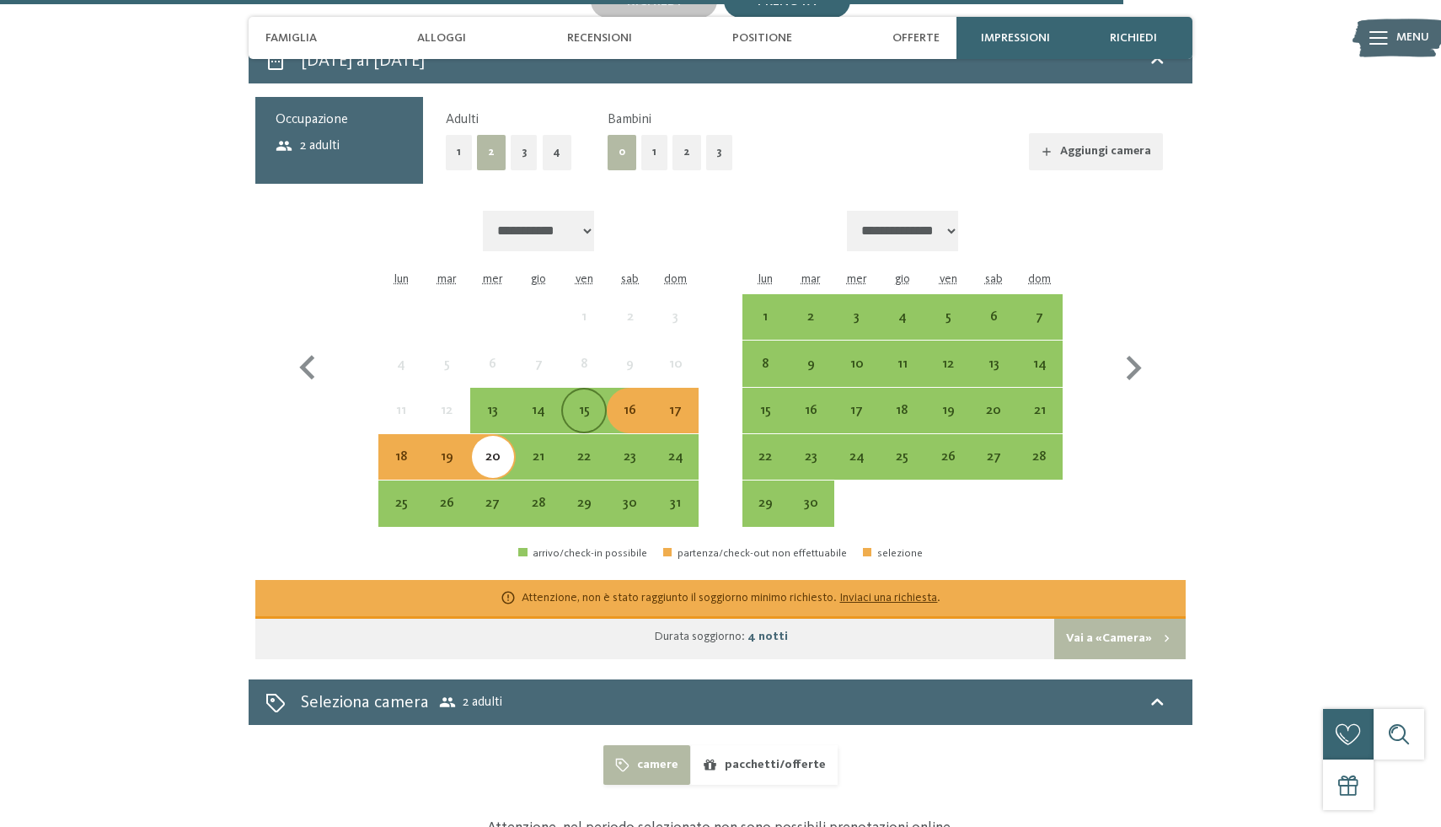
scroll to position [4396, 0]
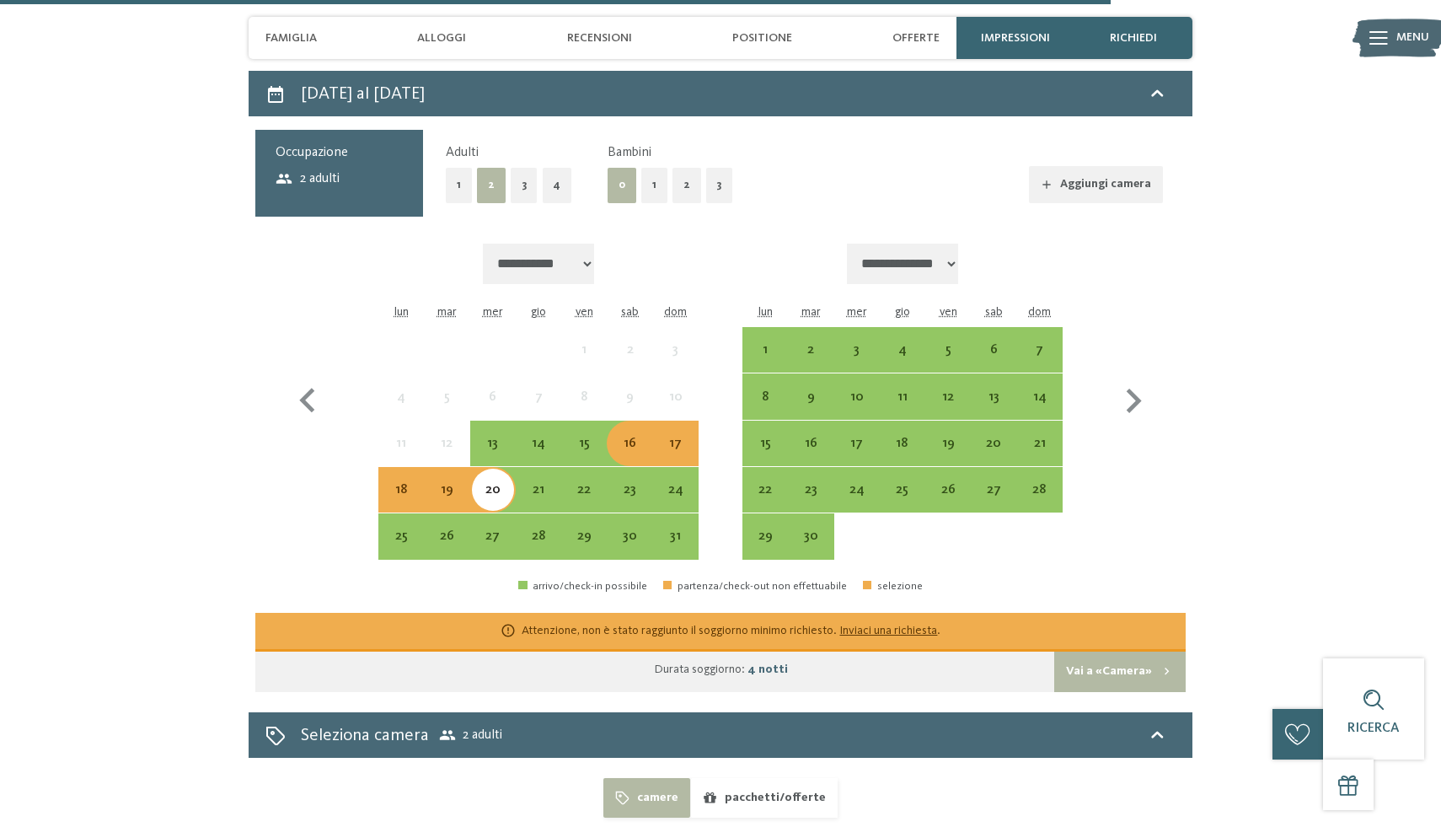
click at [651, 187] on button "1" at bounding box center [654, 185] width 26 height 35
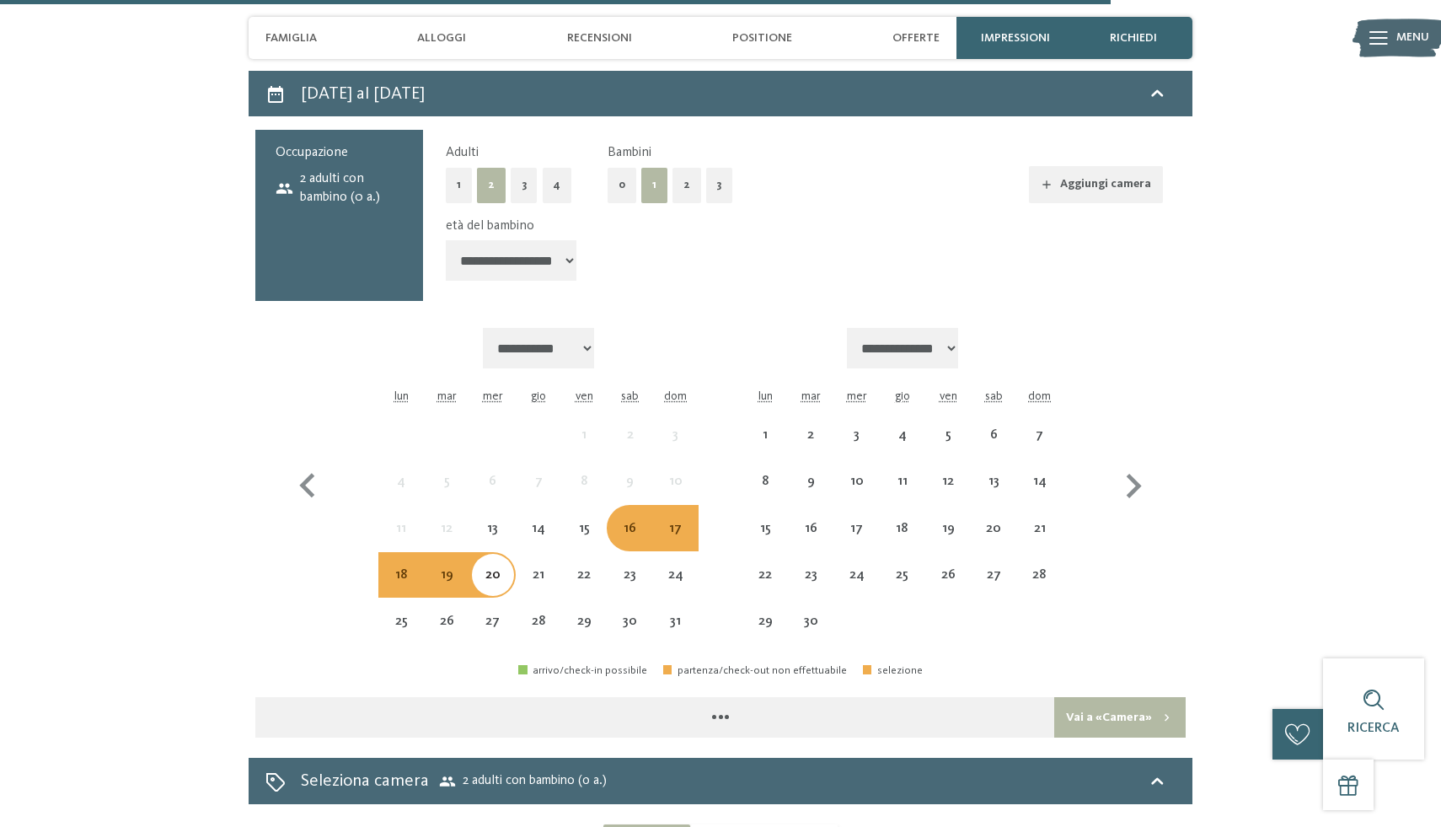
click at [517, 255] on select "**********" at bounding box center [511, 260] width 131 height 40
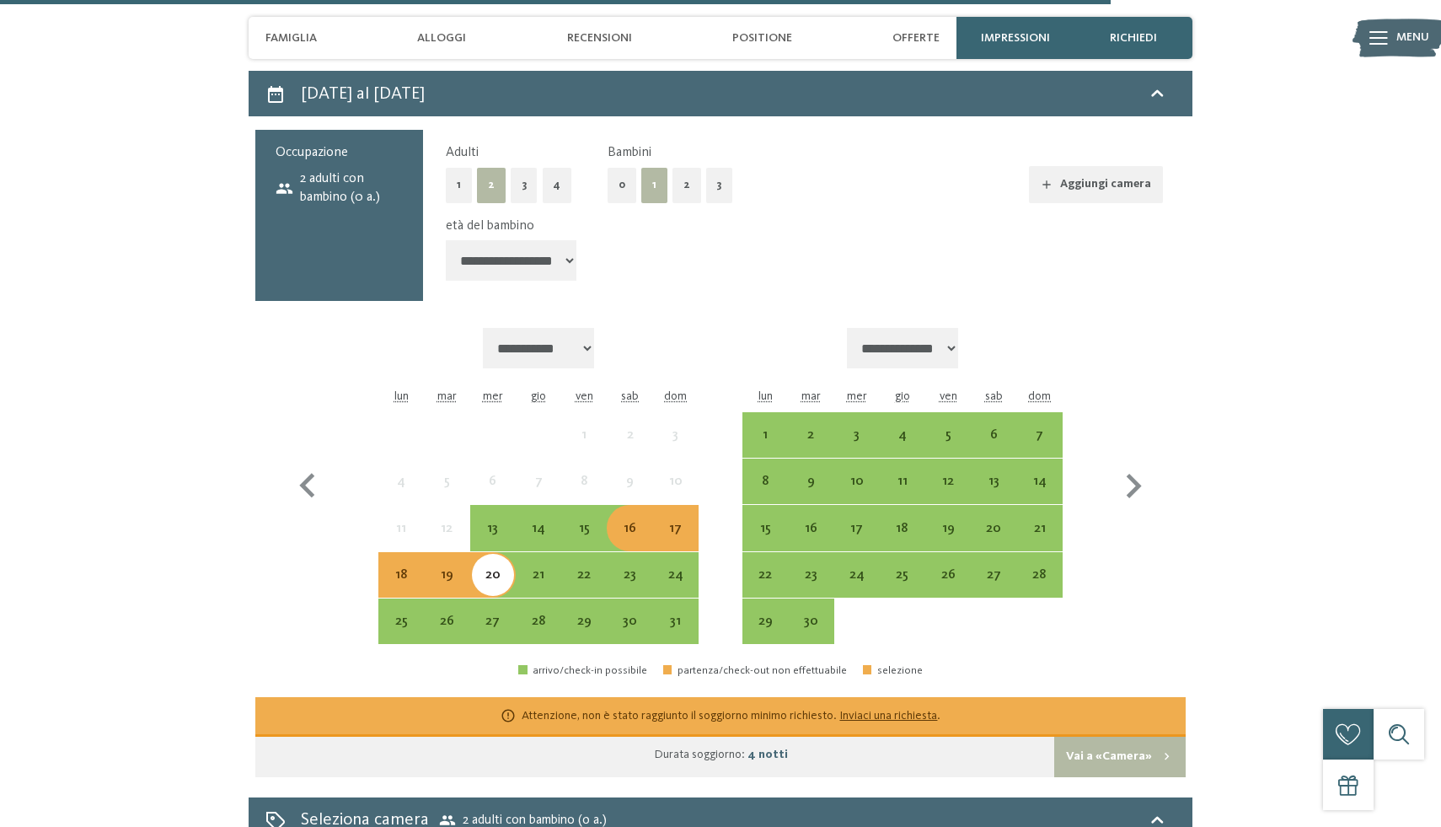
select select "*"
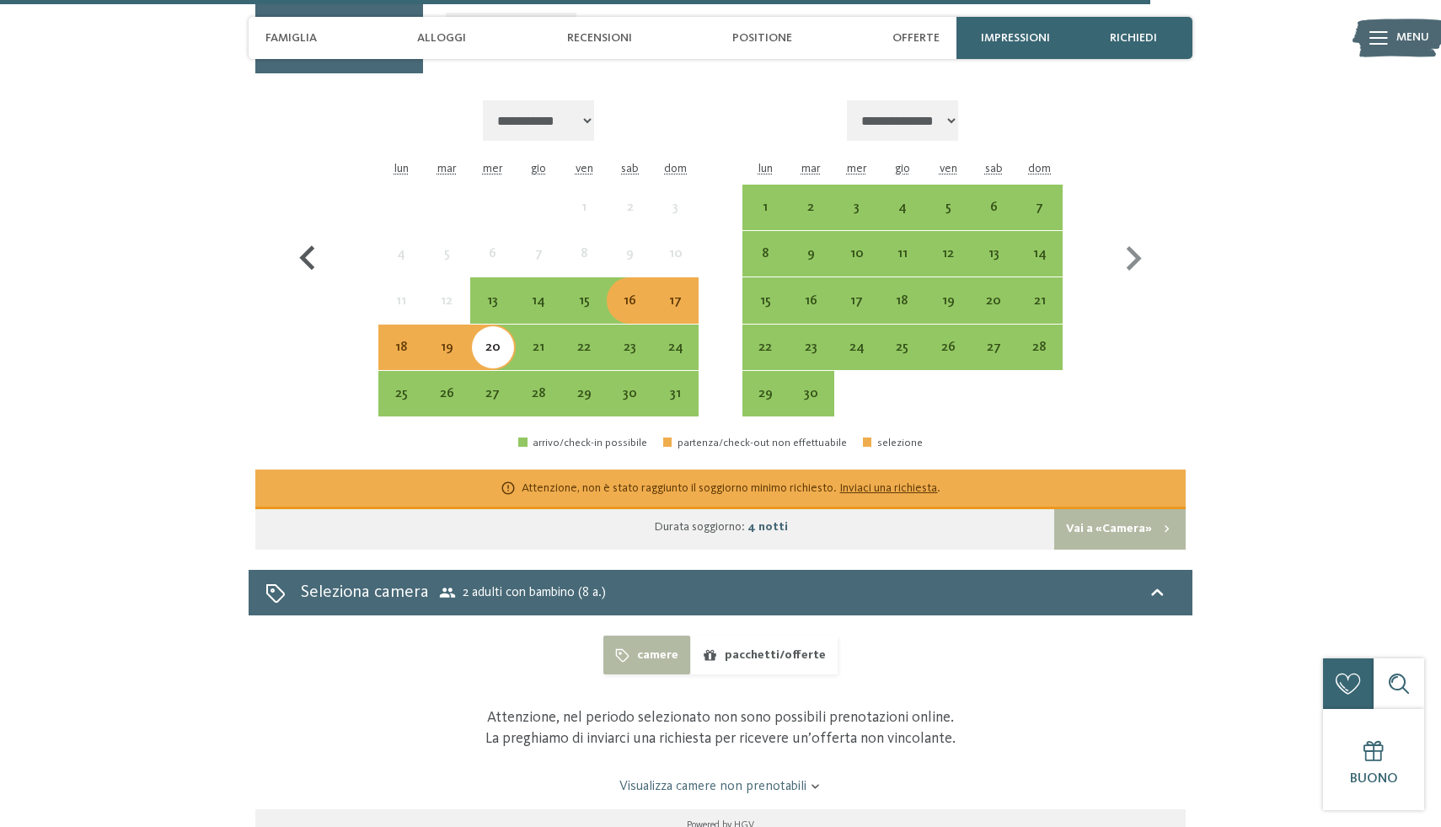
scroll to position [4624, 0]
click at [633, 308] on div "16" at bounding box center [629, 314] width 42 height 42
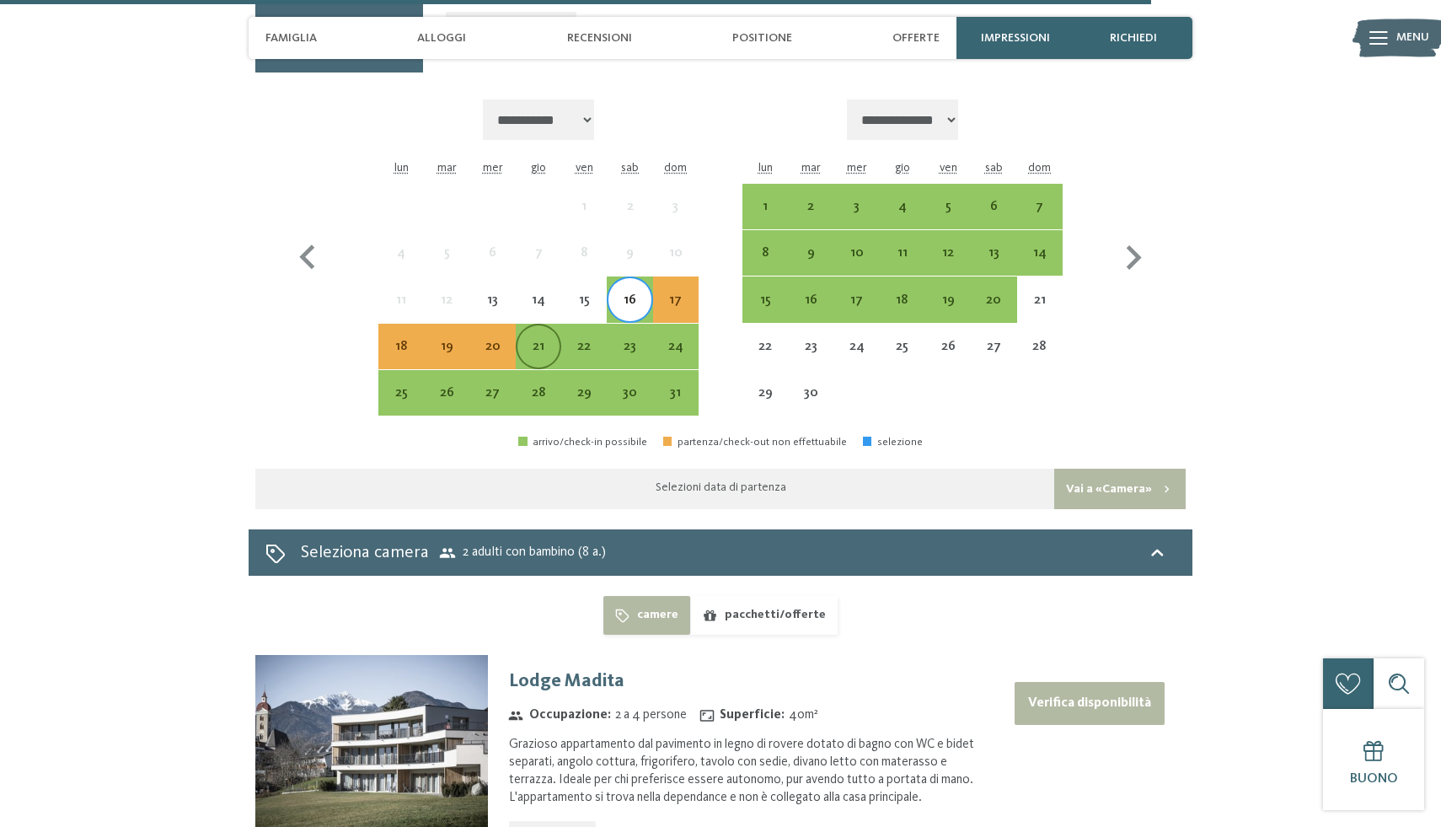
click at [544, 347] on div "21" at bounding box center [538, 361] width 42 height 42
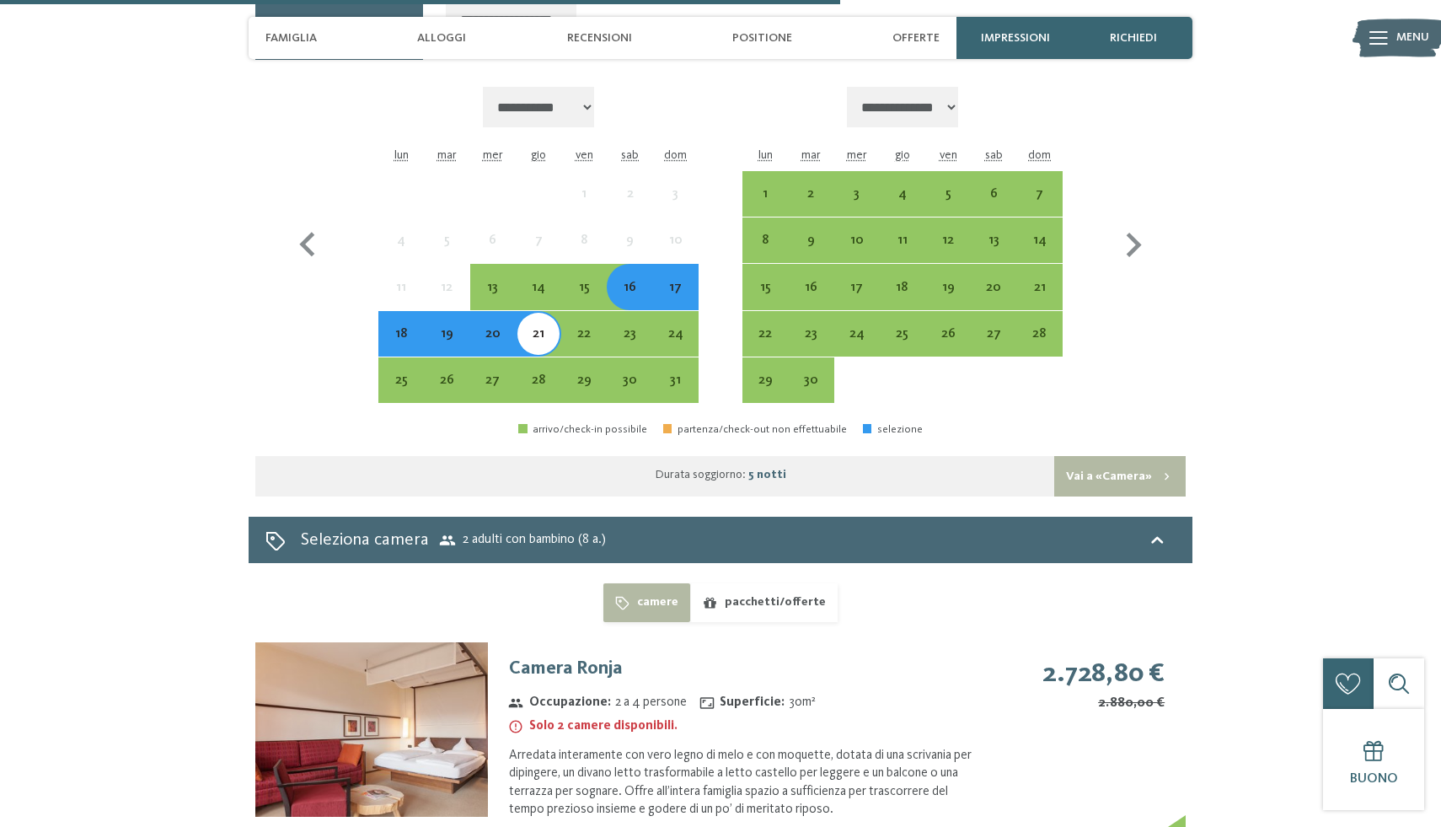
scroll to position [4609, 0]
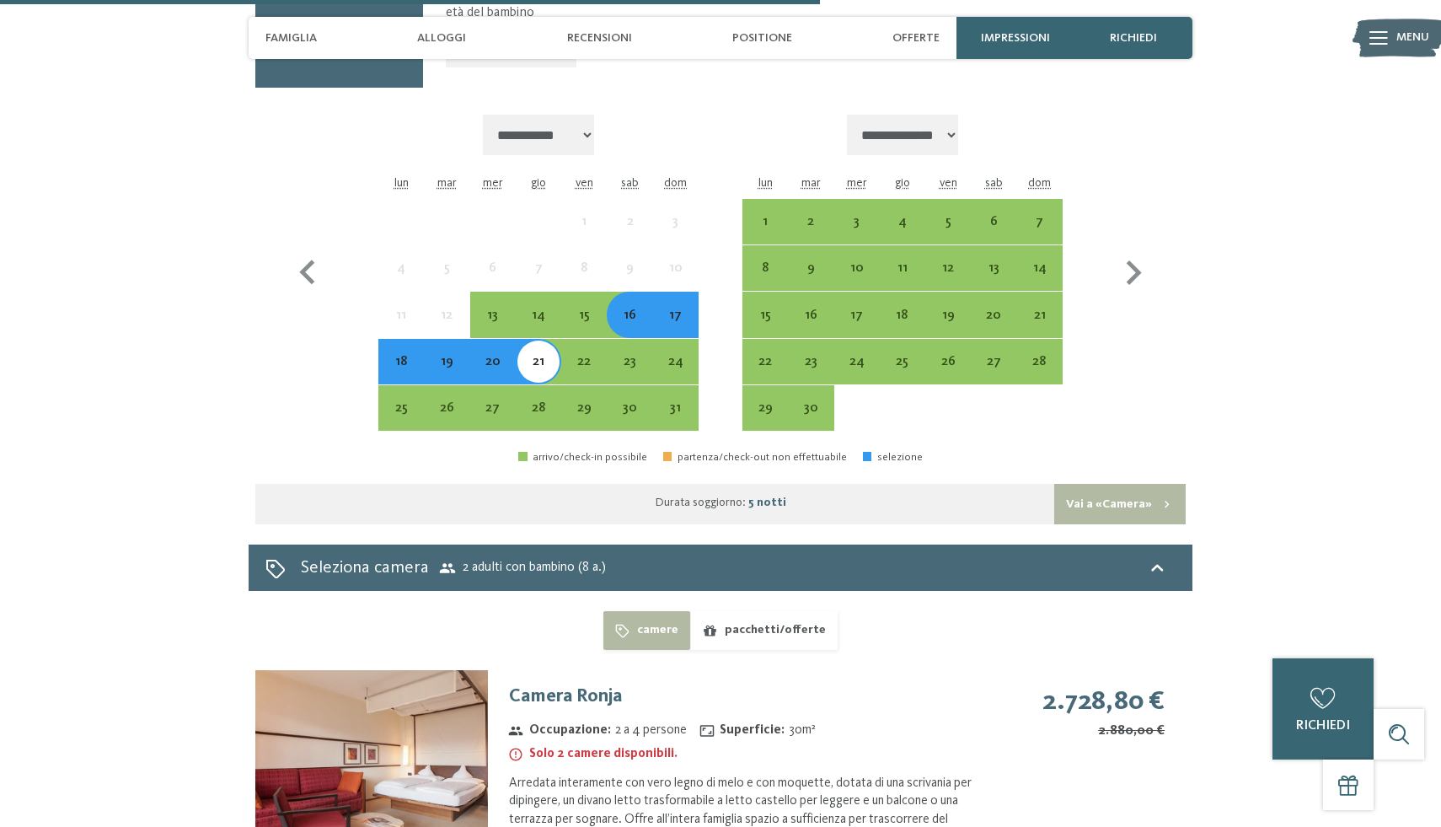
click at [751, 643] on button "pacchetti/offerte" at bounding box center [763, 630] width 147 height 39
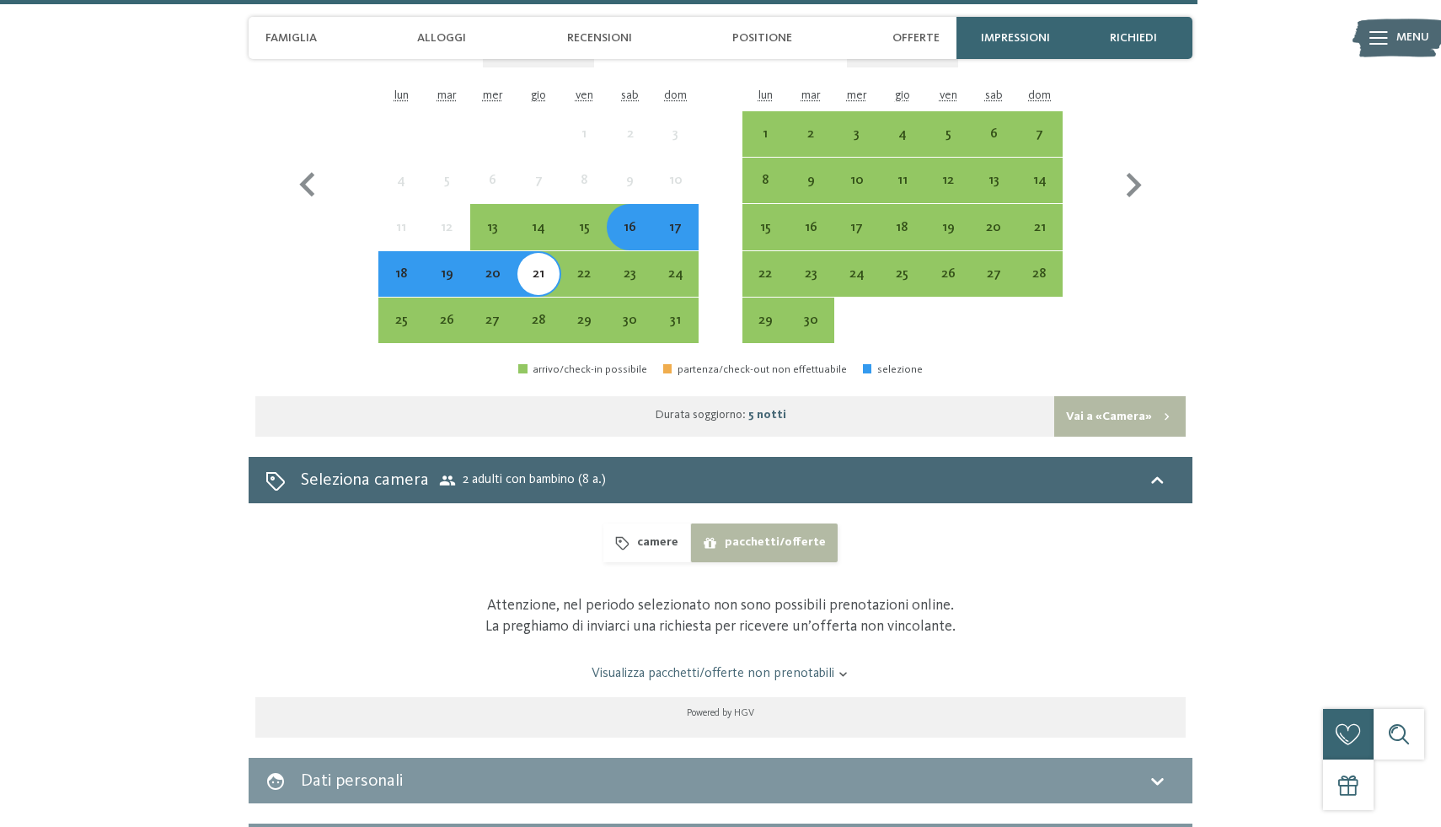
scroll to position [4653, 0]
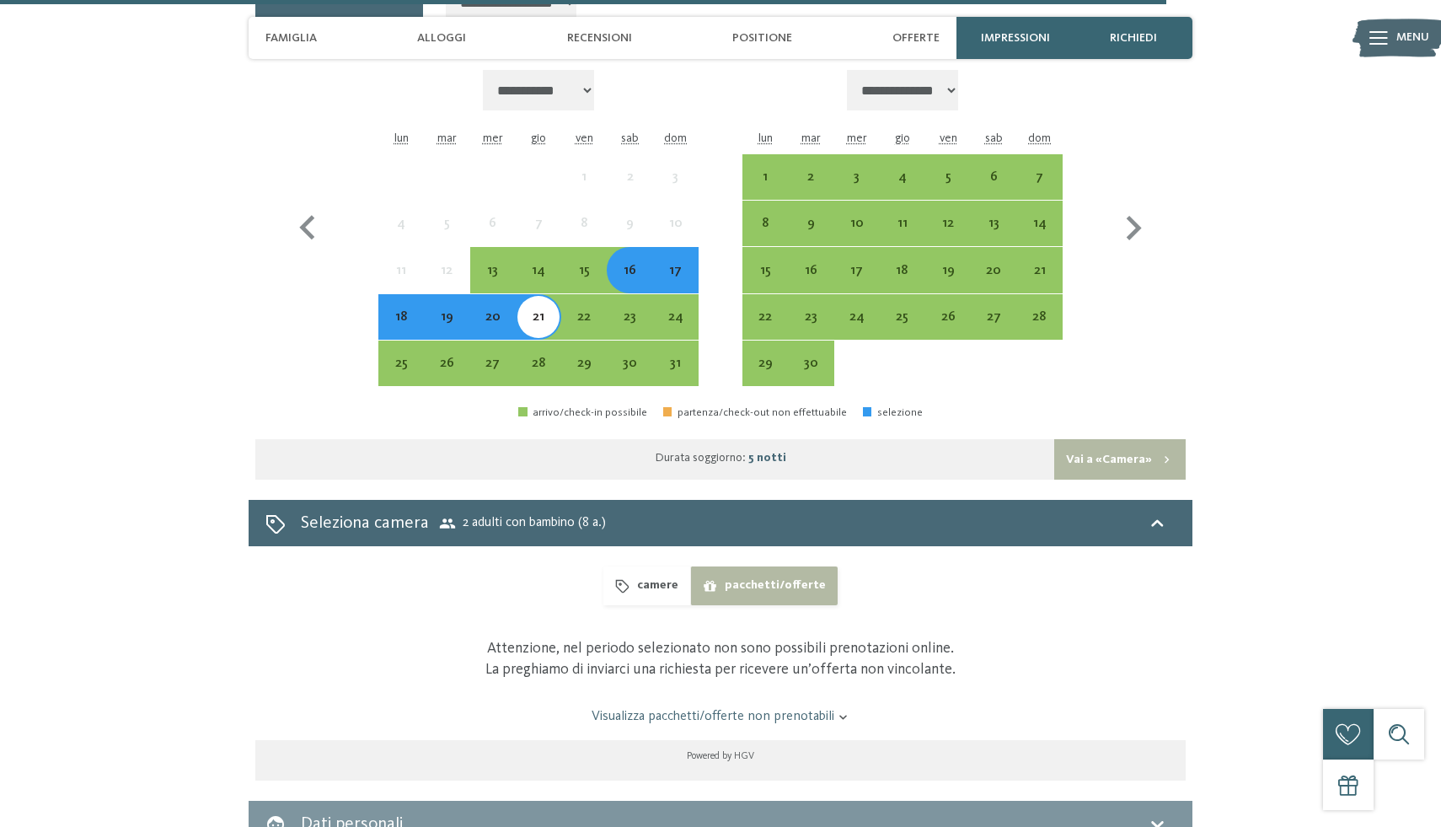
click at [664, 596] on button "camere" at bounding box center [646, 585] width 87 height 39
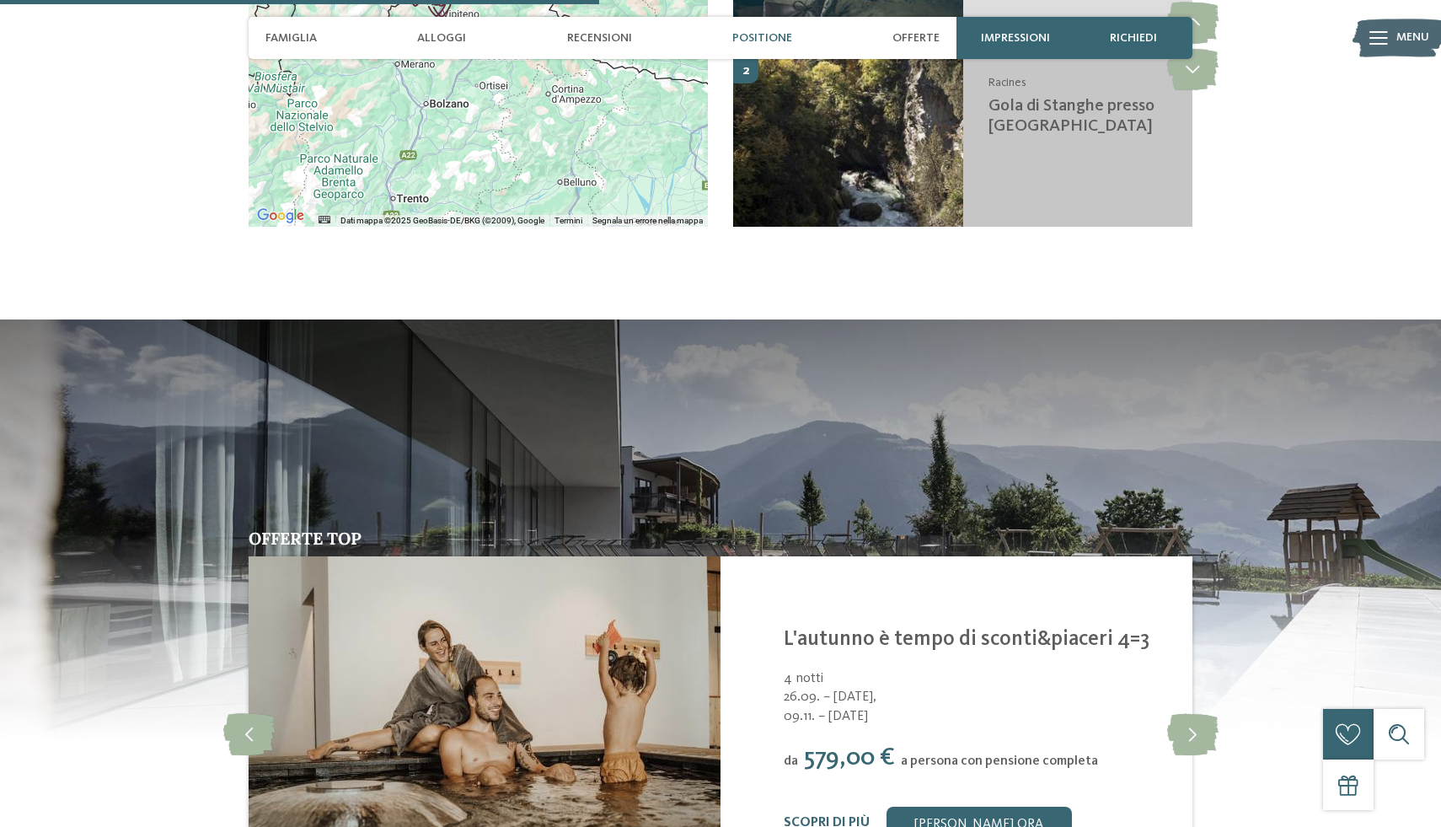
scroll to position [3330, 0]
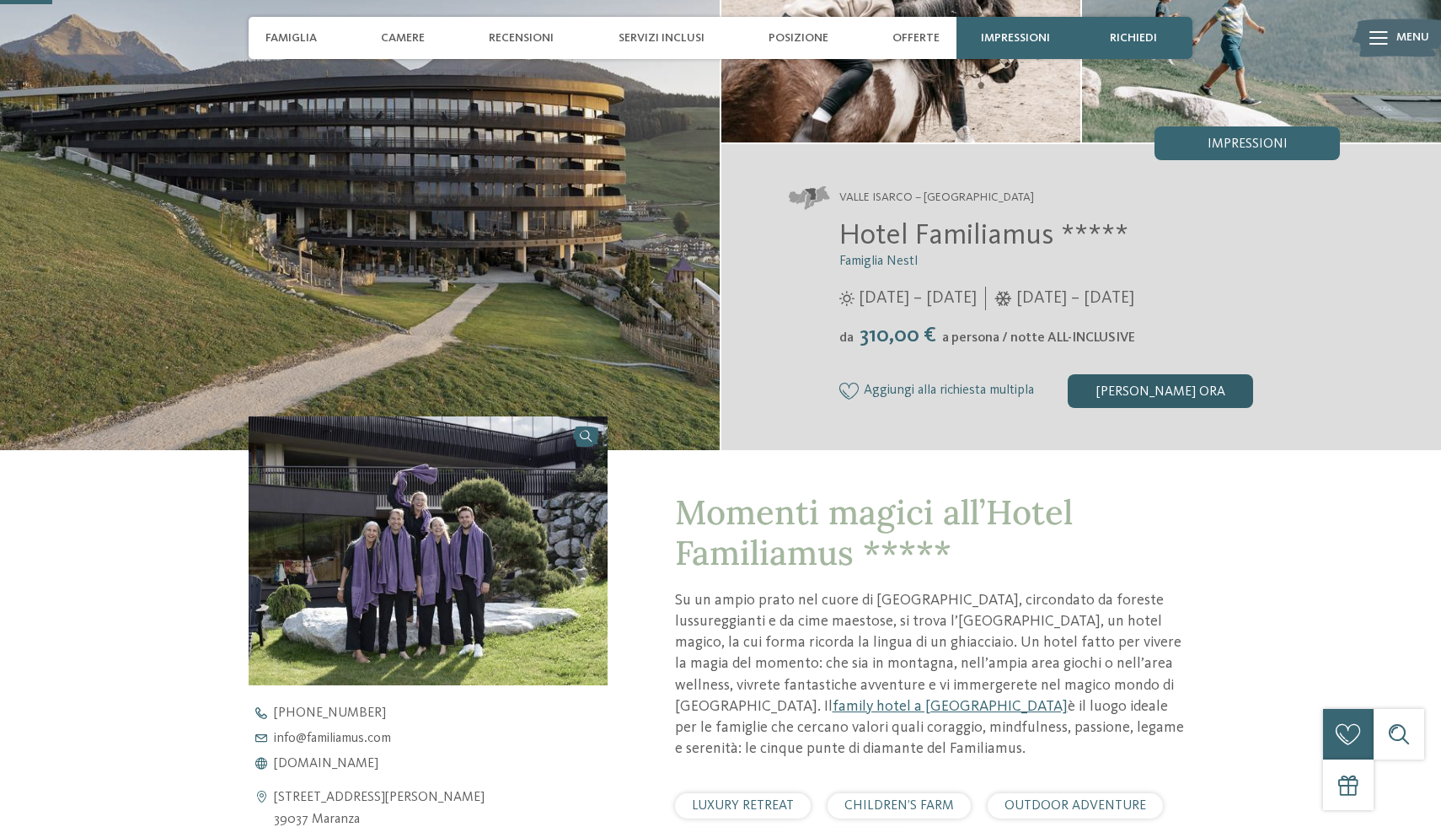
click at [1147, 394] on div "[PERSON_NAME] ora" at bounding box center [1160, 391] width 185 height 34
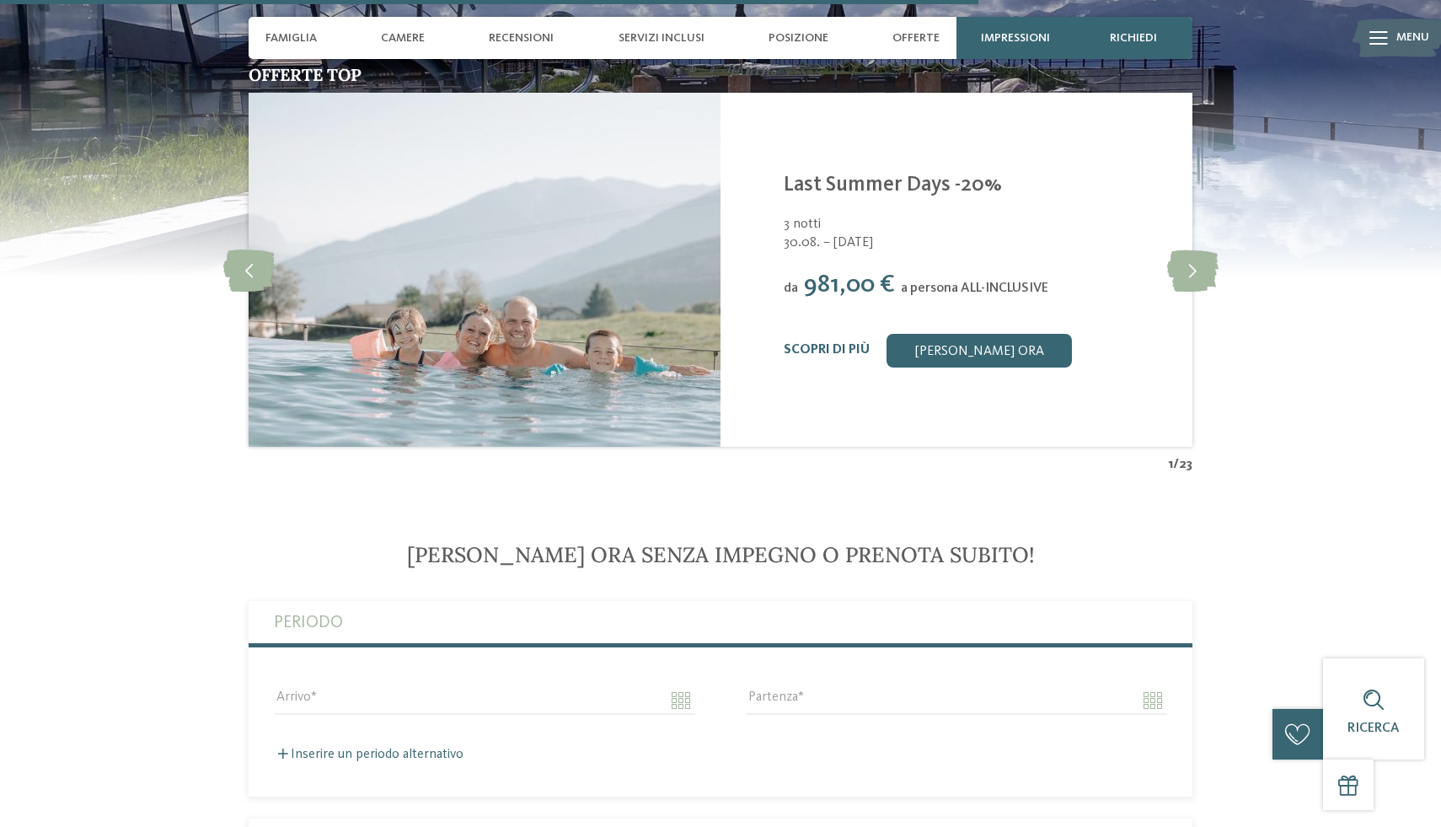
scroll to position [3983, 0]
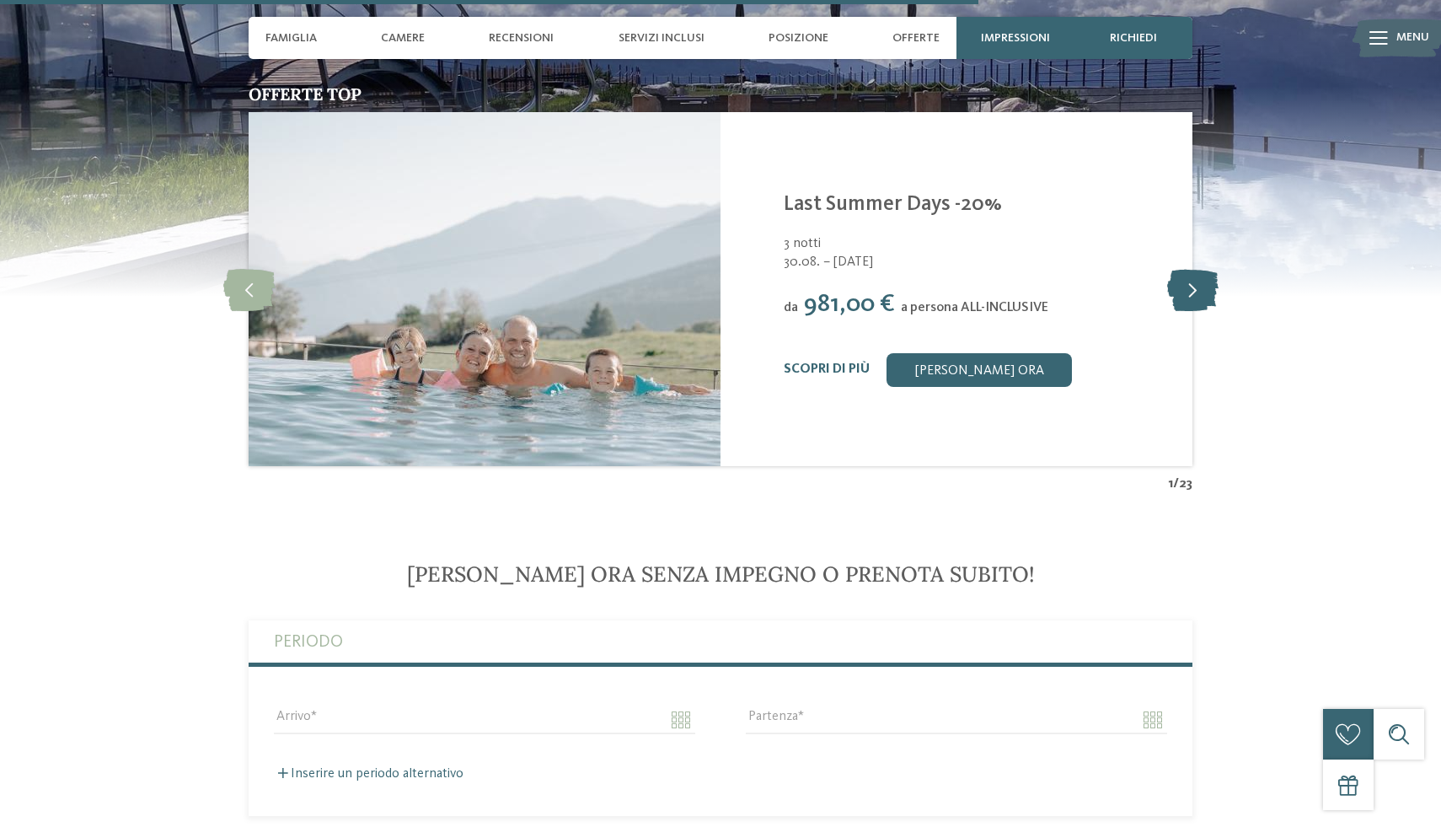
click at [1205, 292] on icon at bounding box center [1192, 289] width 51 height 42
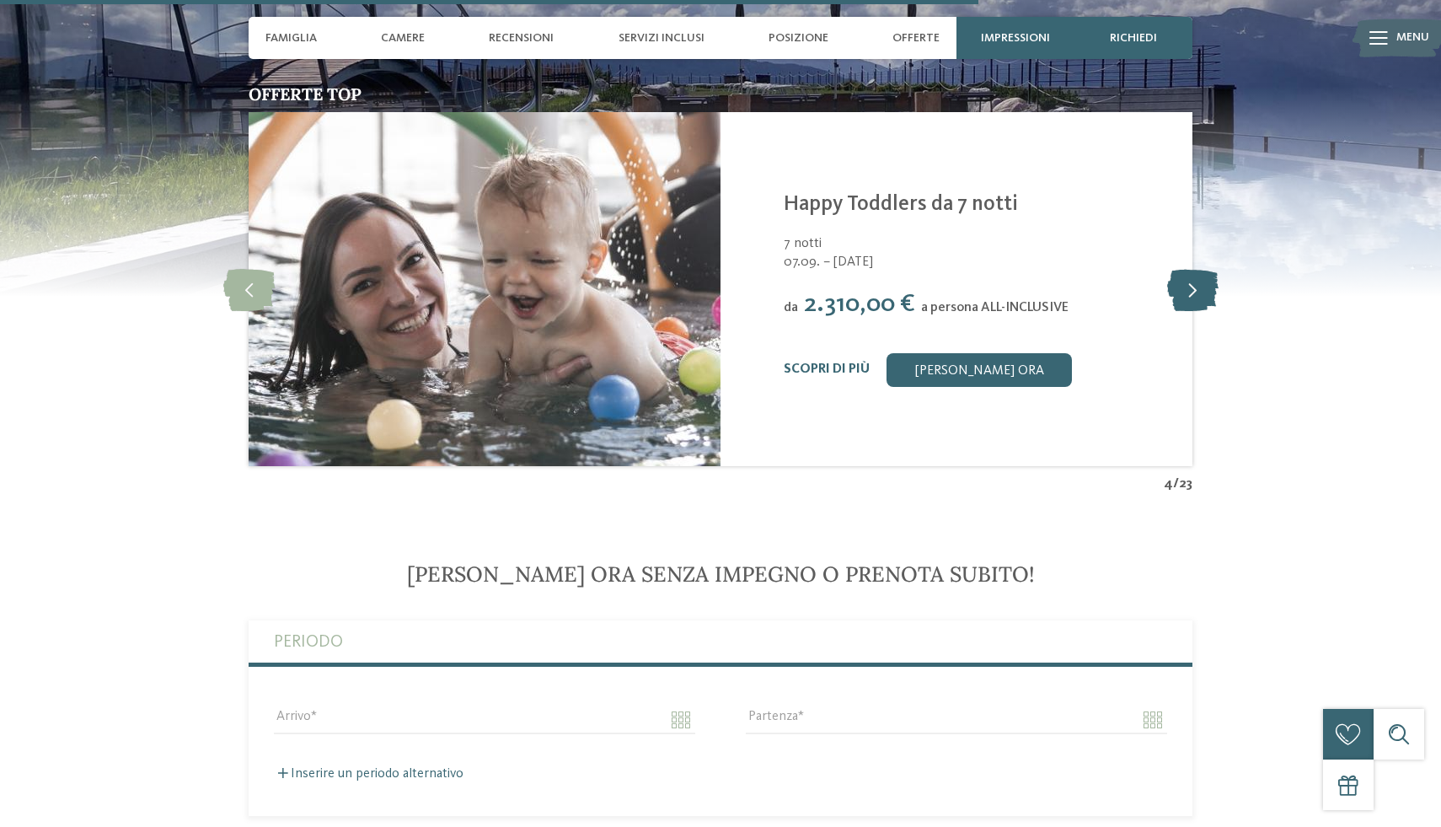
click at [1205, 292] on icon at bounding box center [1192, 289] width 51 height 42
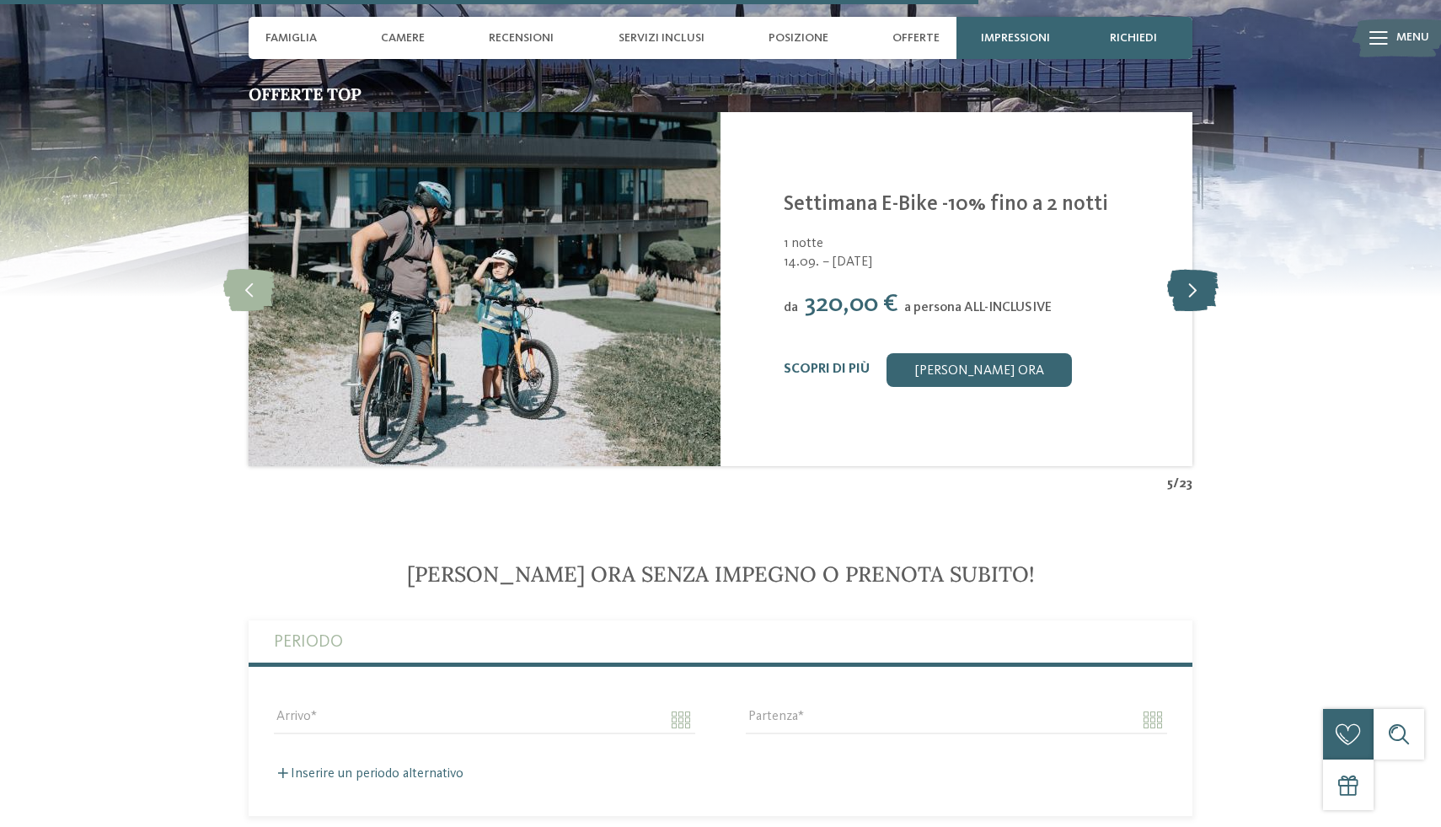
click at [1205, 292] on icon at bounding box center [1192, 289] width 51 height 42
click at [1204, 292] on icon at bounding box center [1192, 289] width 51 height 42
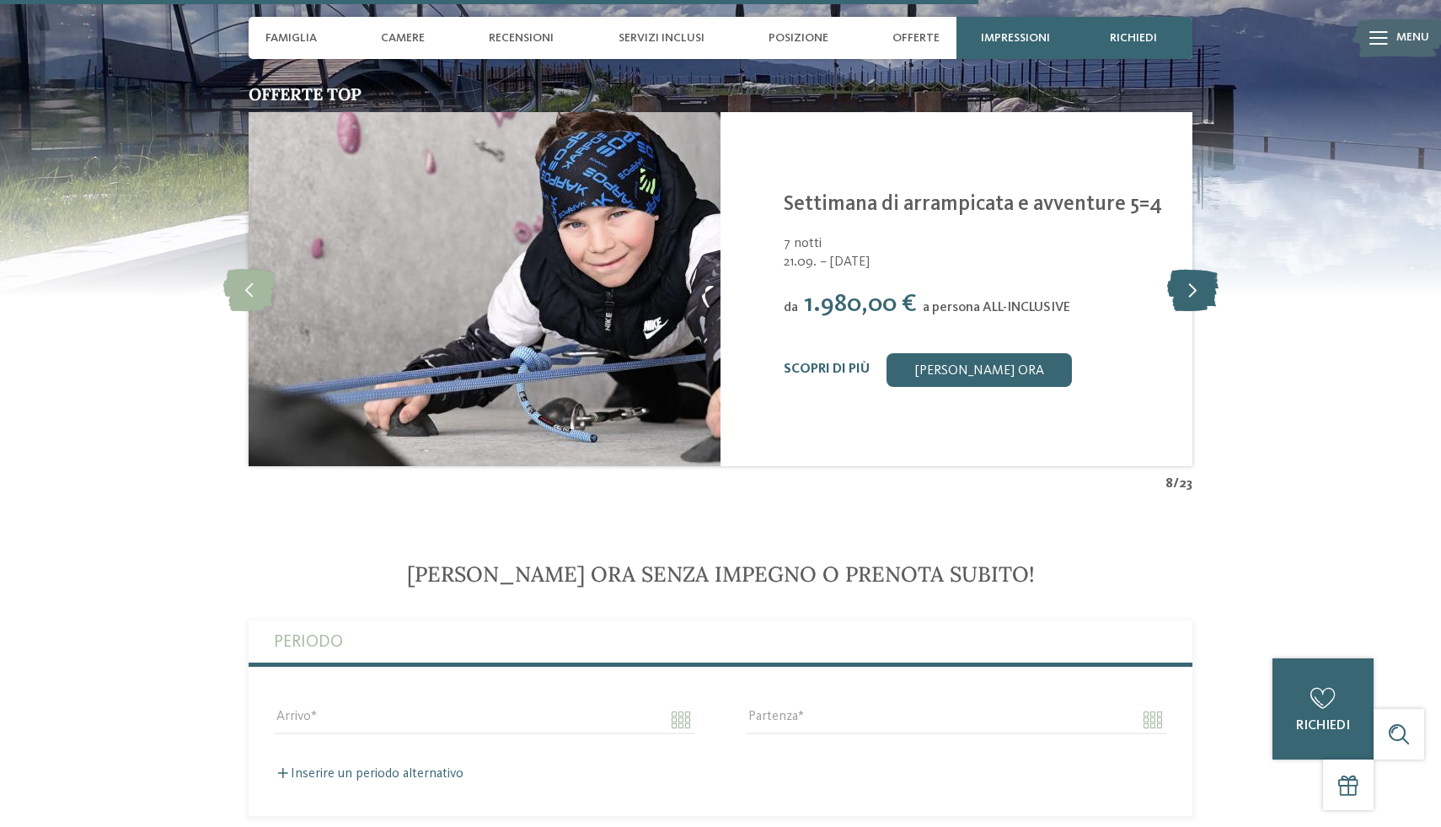
click at [1204, 292] on icon at bounding box center [1192, 289] width 51 height 42
click at [1203, 292] on icon at bounding box center [1192, 289] width 51 height 42
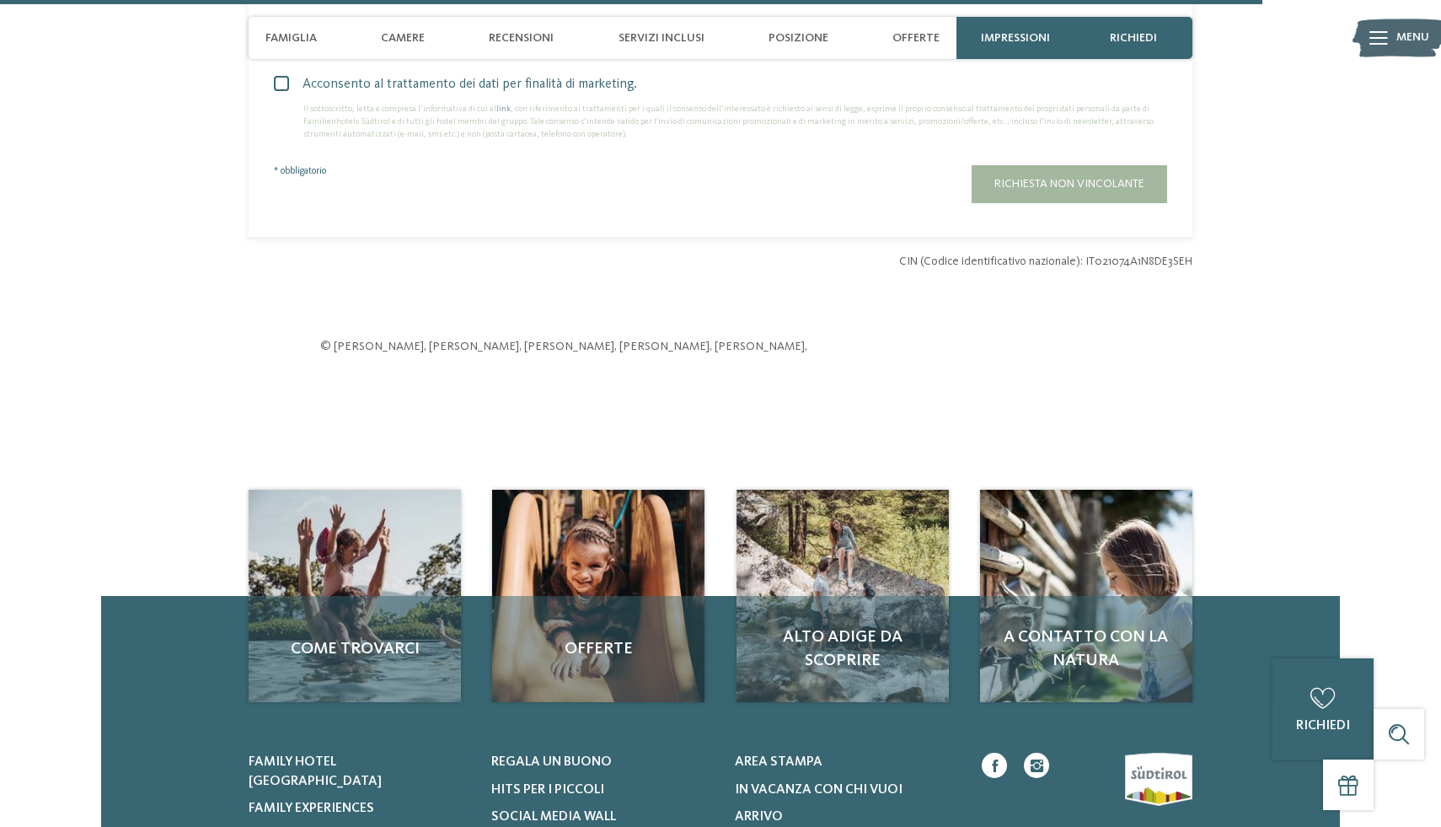
scroll to position [5526, 0]
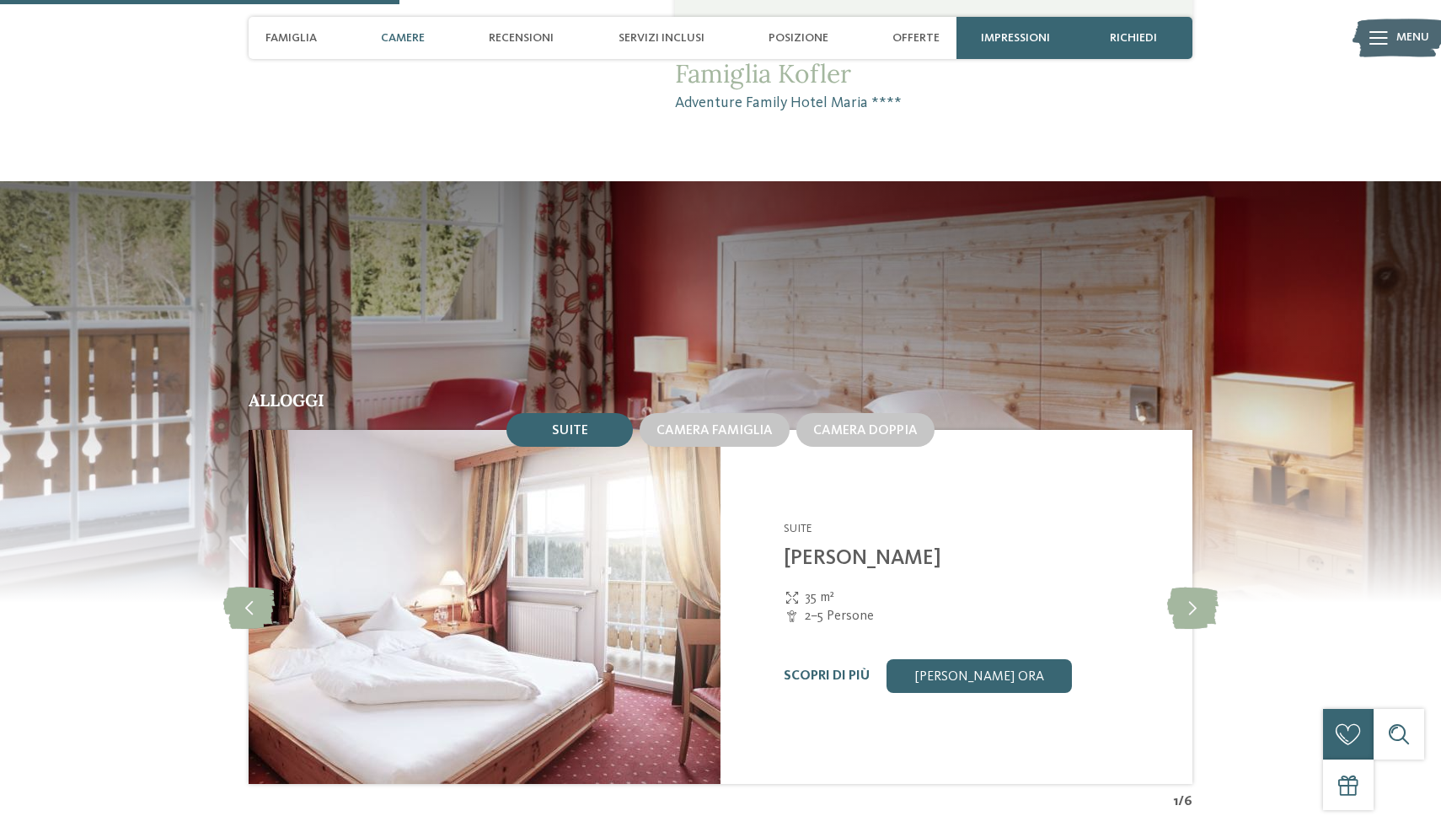
scroll to position [1663, 0]
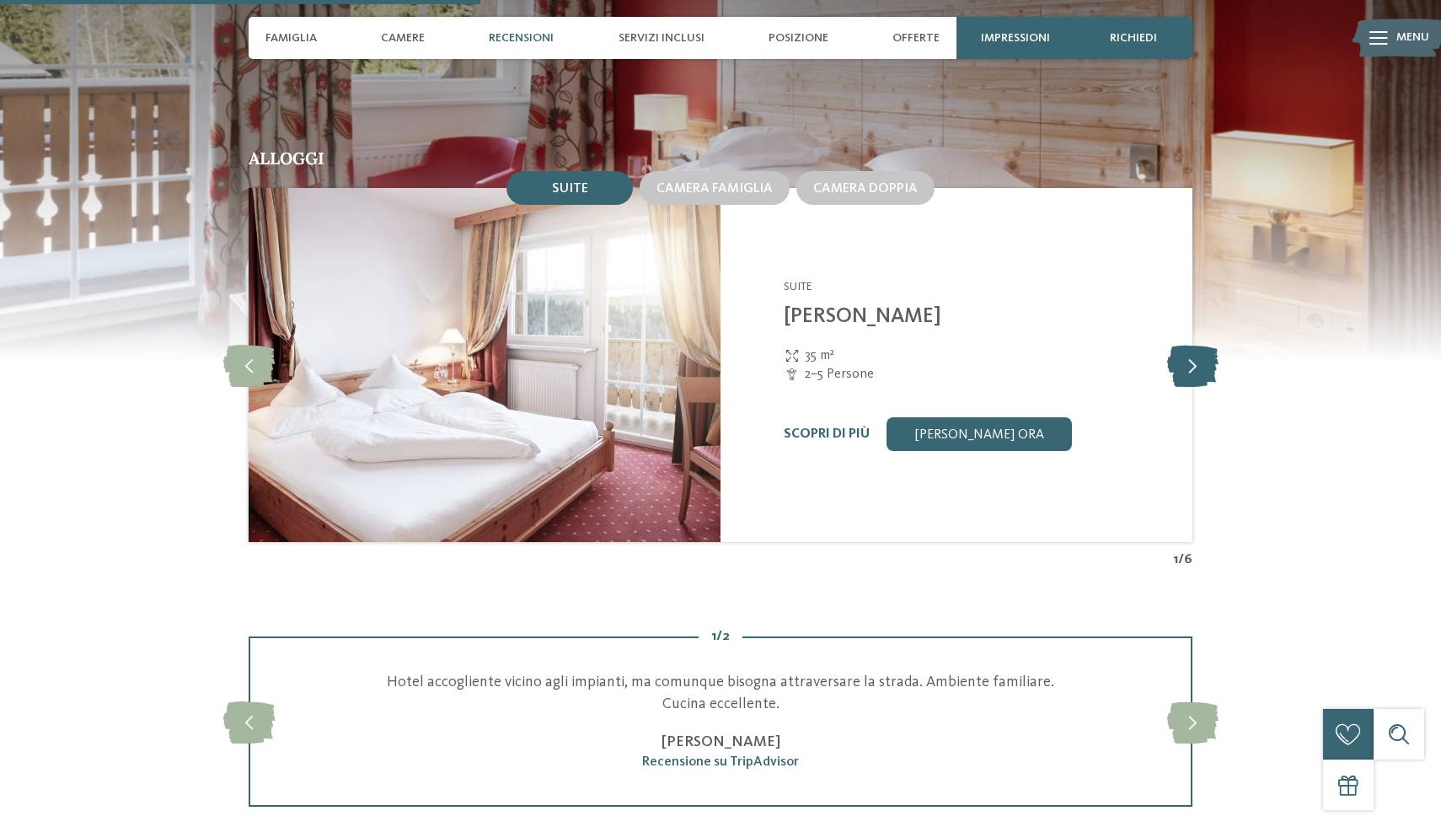
click at [1204, 344] on icon at bounding box center [1192, 365] width 51 height 42
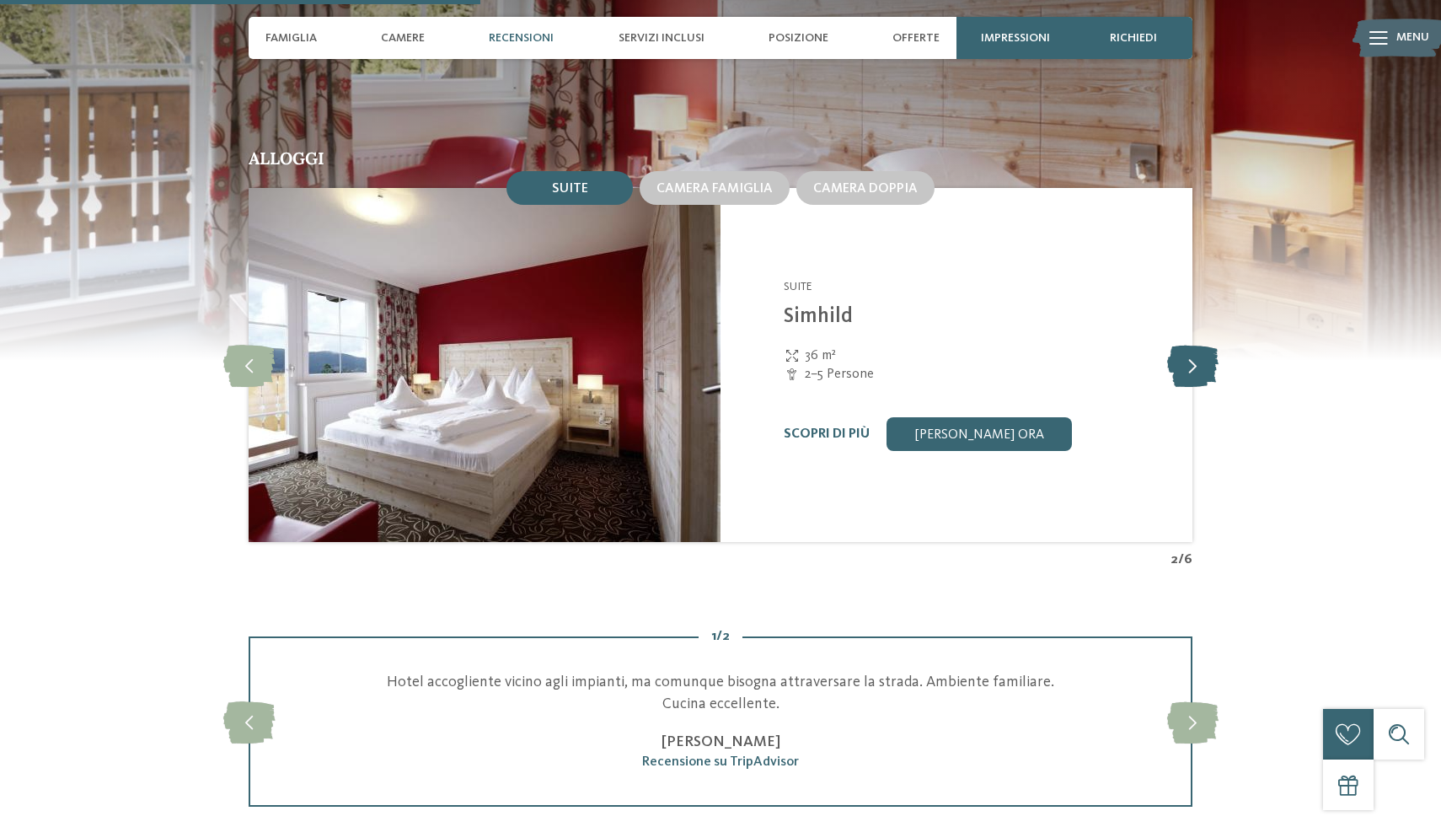
click at [1204, 344] on icon at bounding box center [1192, 365] width 51 height 42
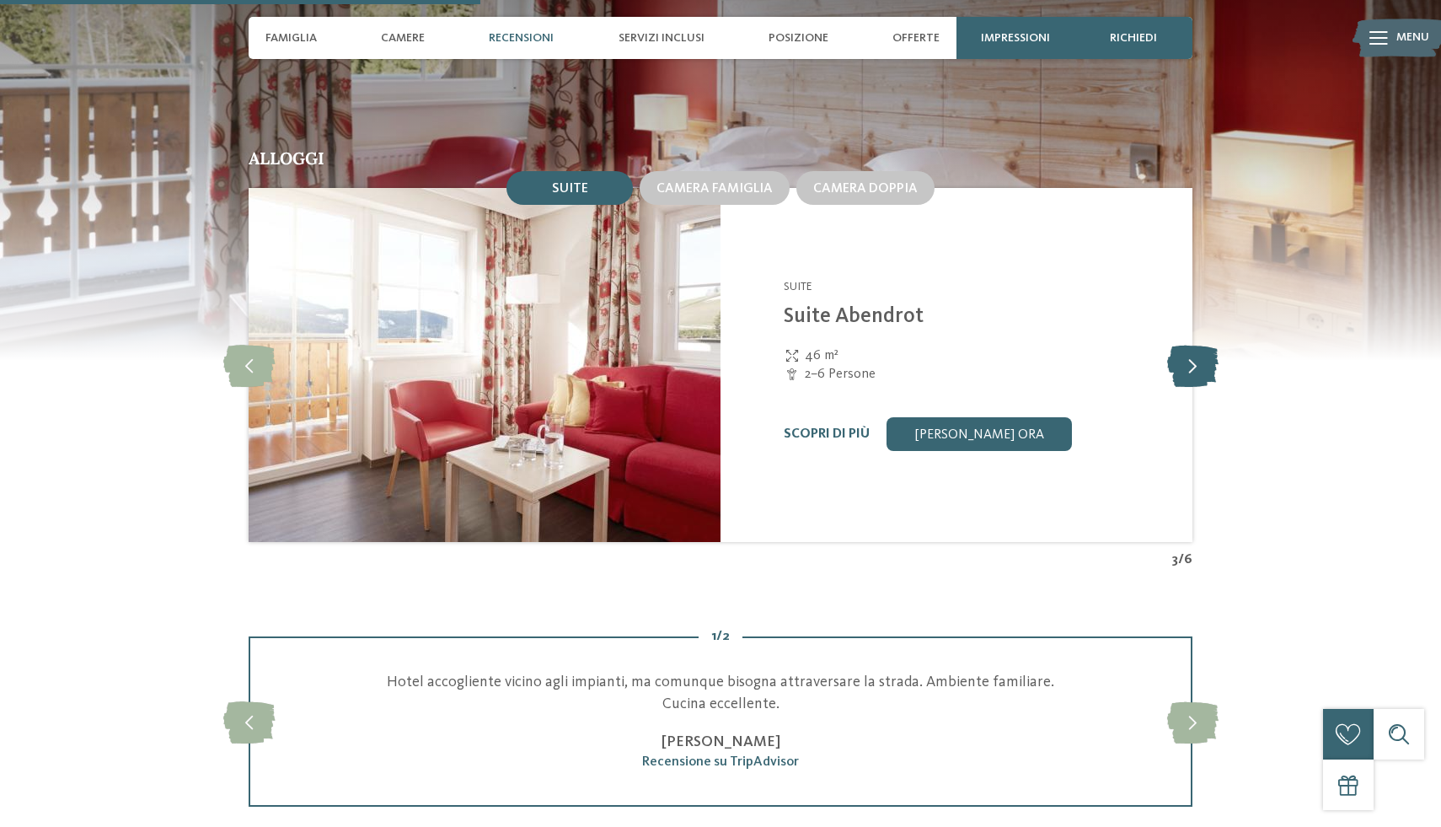
click at [1204, 344] on icon at bounding box center [1192, 365] width 51 height 42
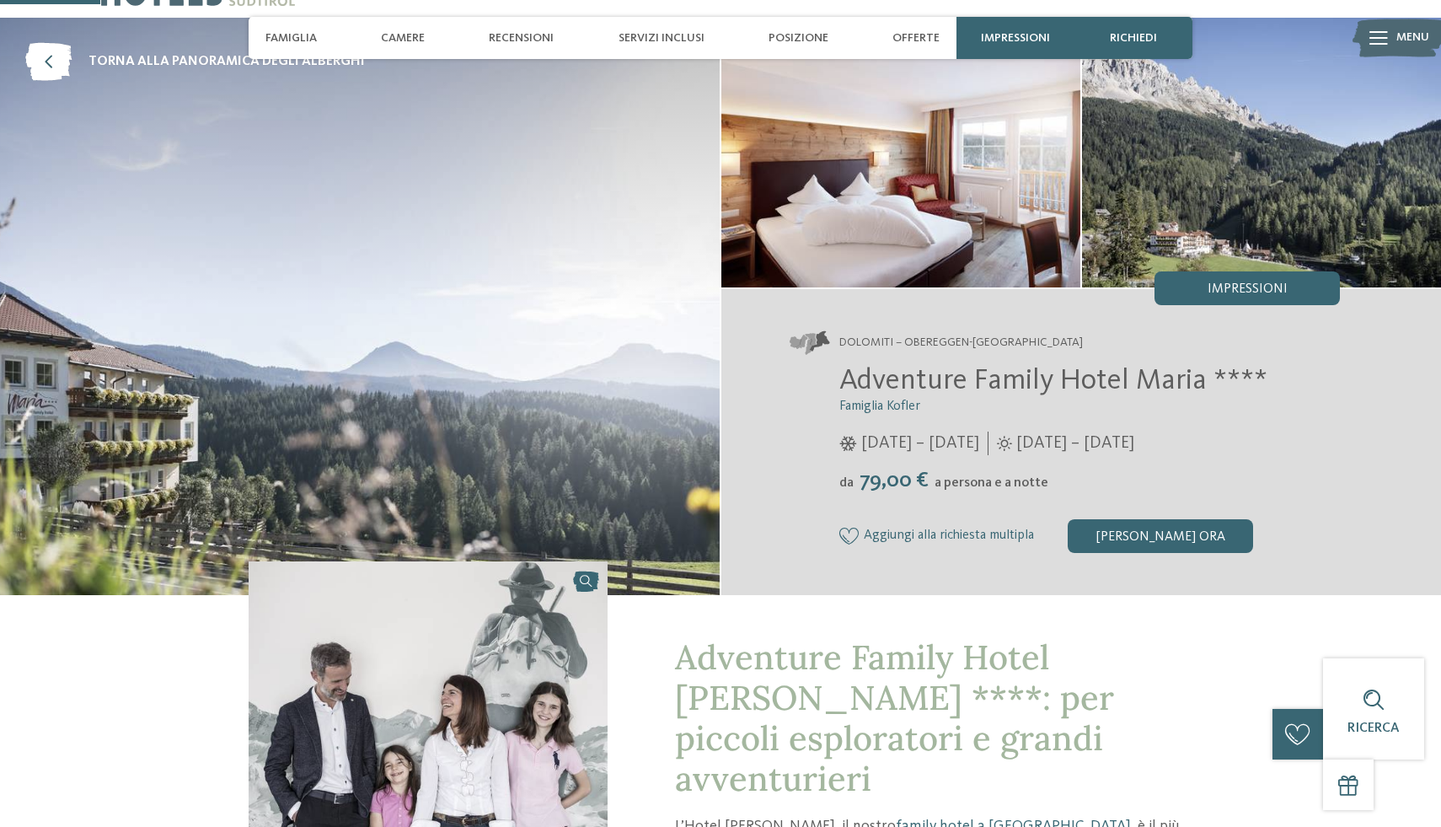
scroll to position [35, 0]
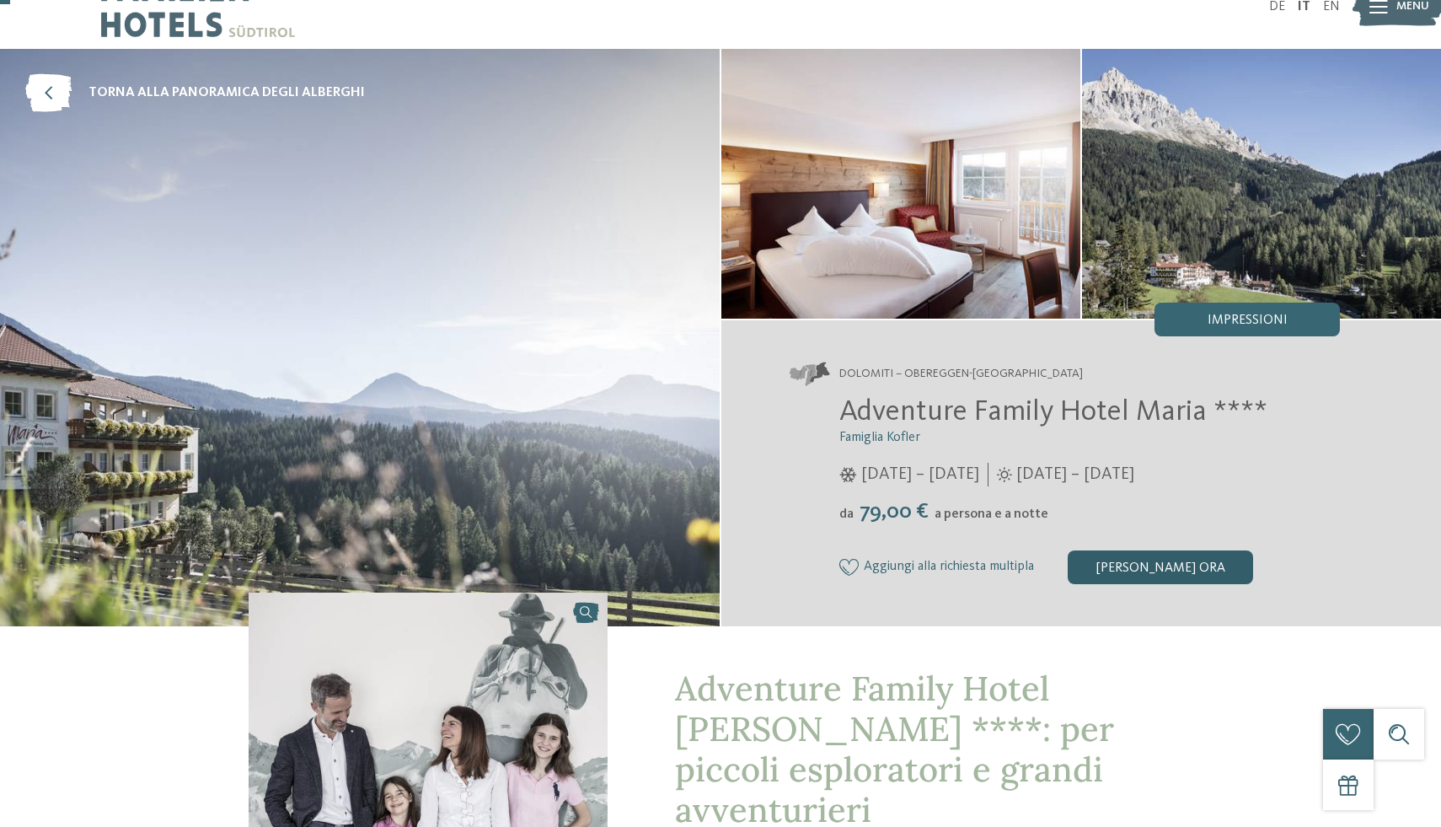
click at [1113, 572] on div "[PERSON_NAME] ora" at bounding box center [1160, 567] width 185 height 34
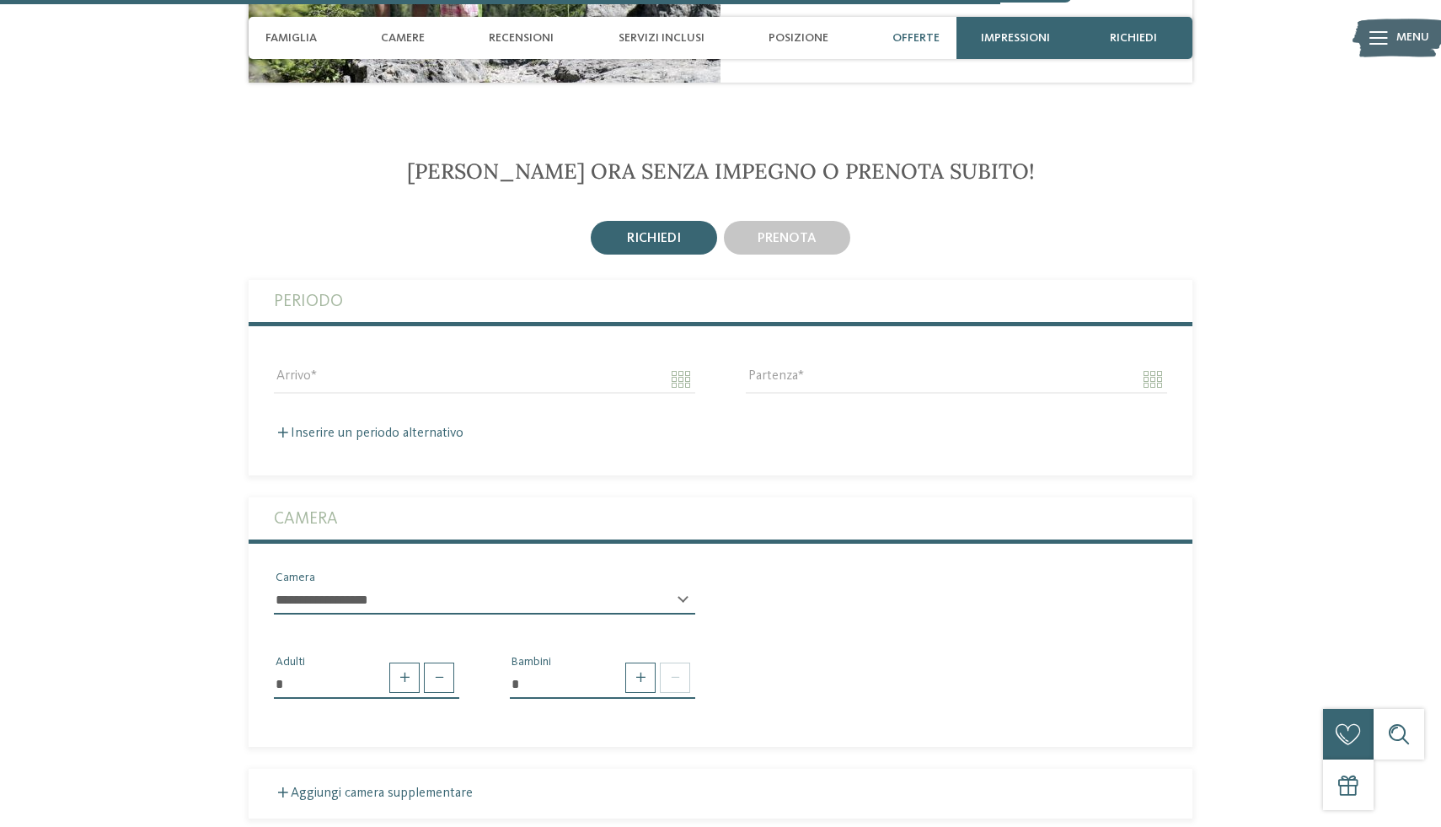
scroll to position [3509, 0]
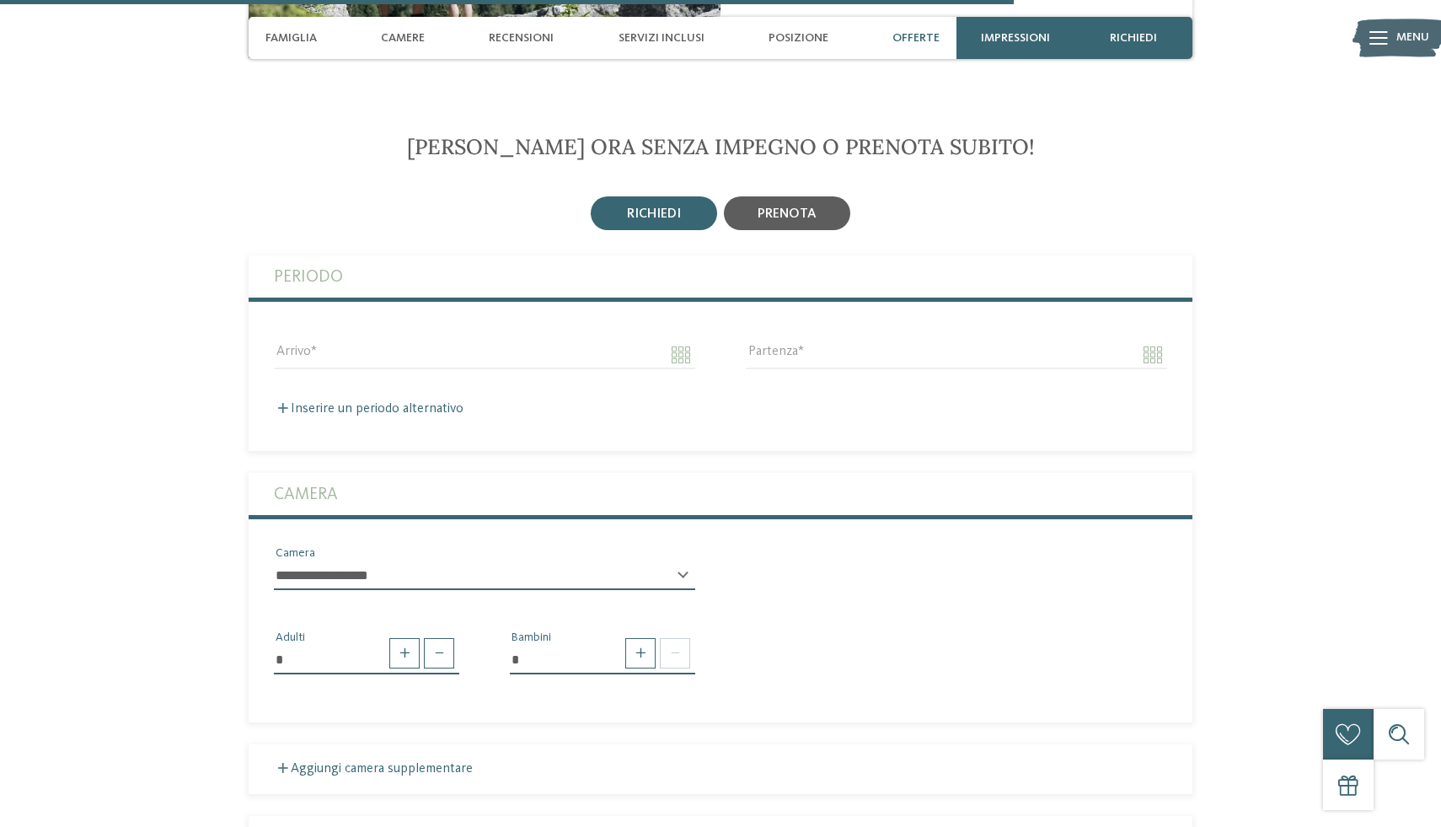
click at [763, 196] on div "prenota" at bounding box center [787, 213] width 126 height 34
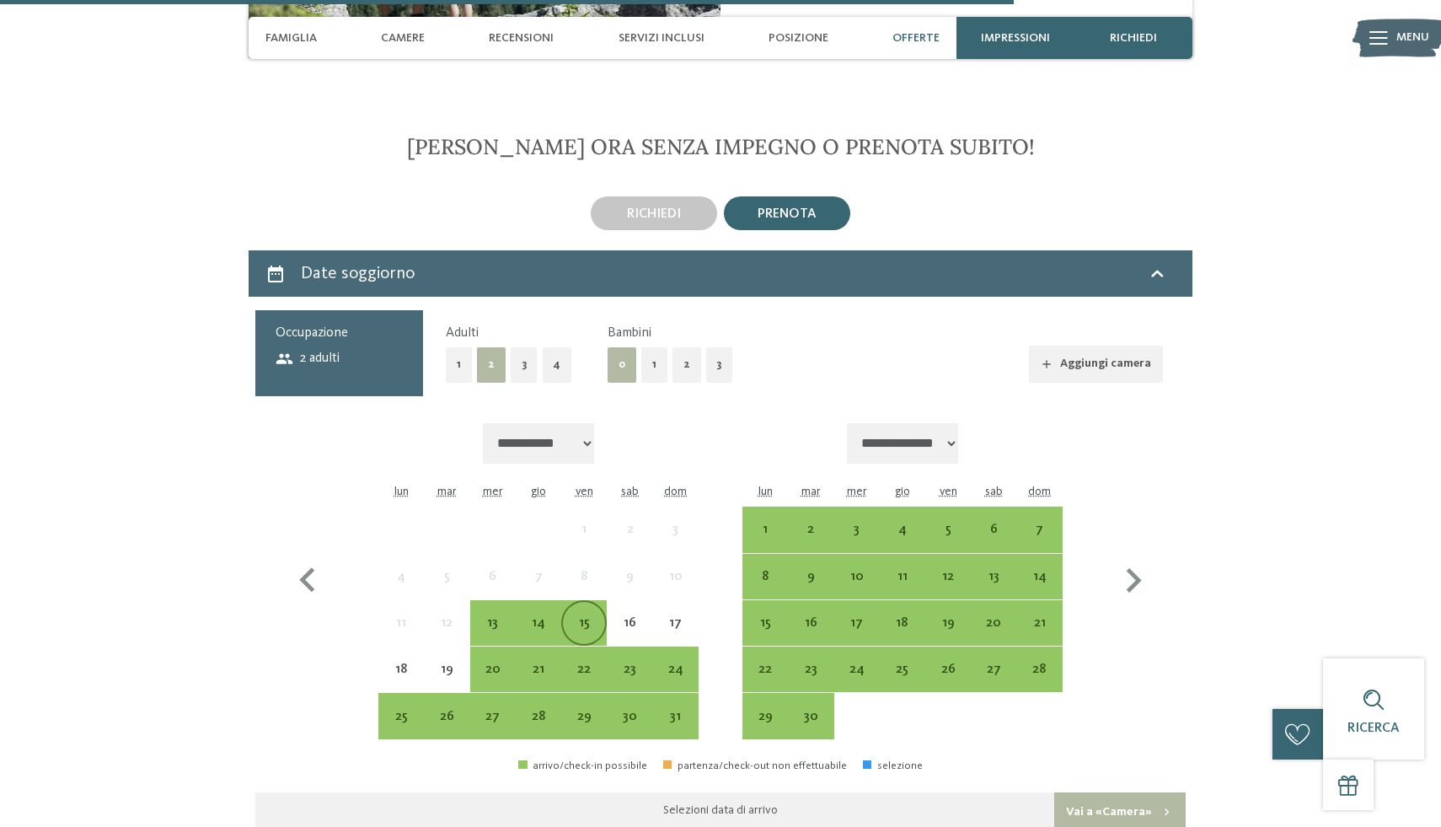
click at [592, 616] on div "15" at bounding box center [584, 637] width 42 height 42
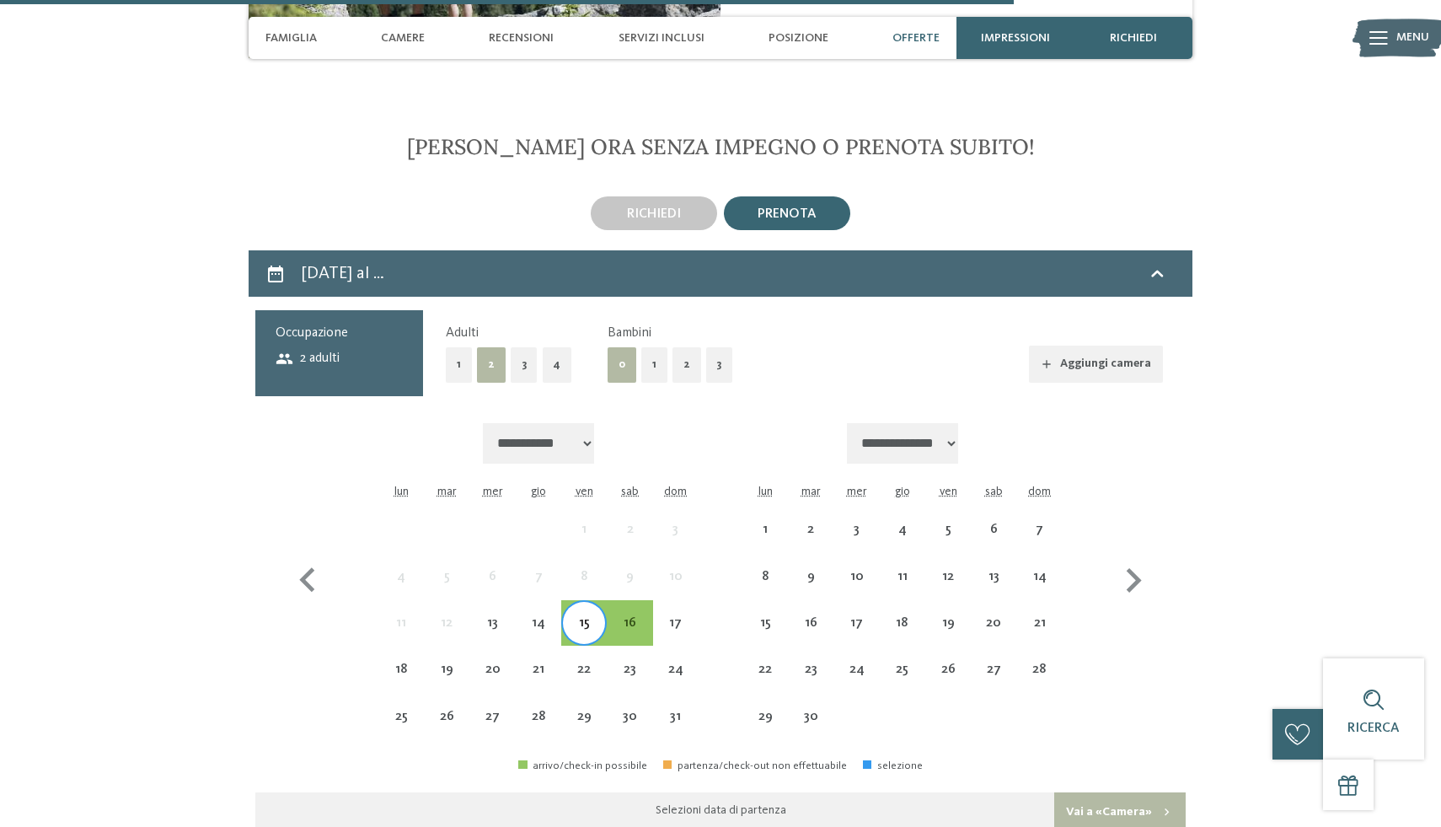
click at [586, 616] on div "15" at bounding box center [584, 637] width 42 height 42
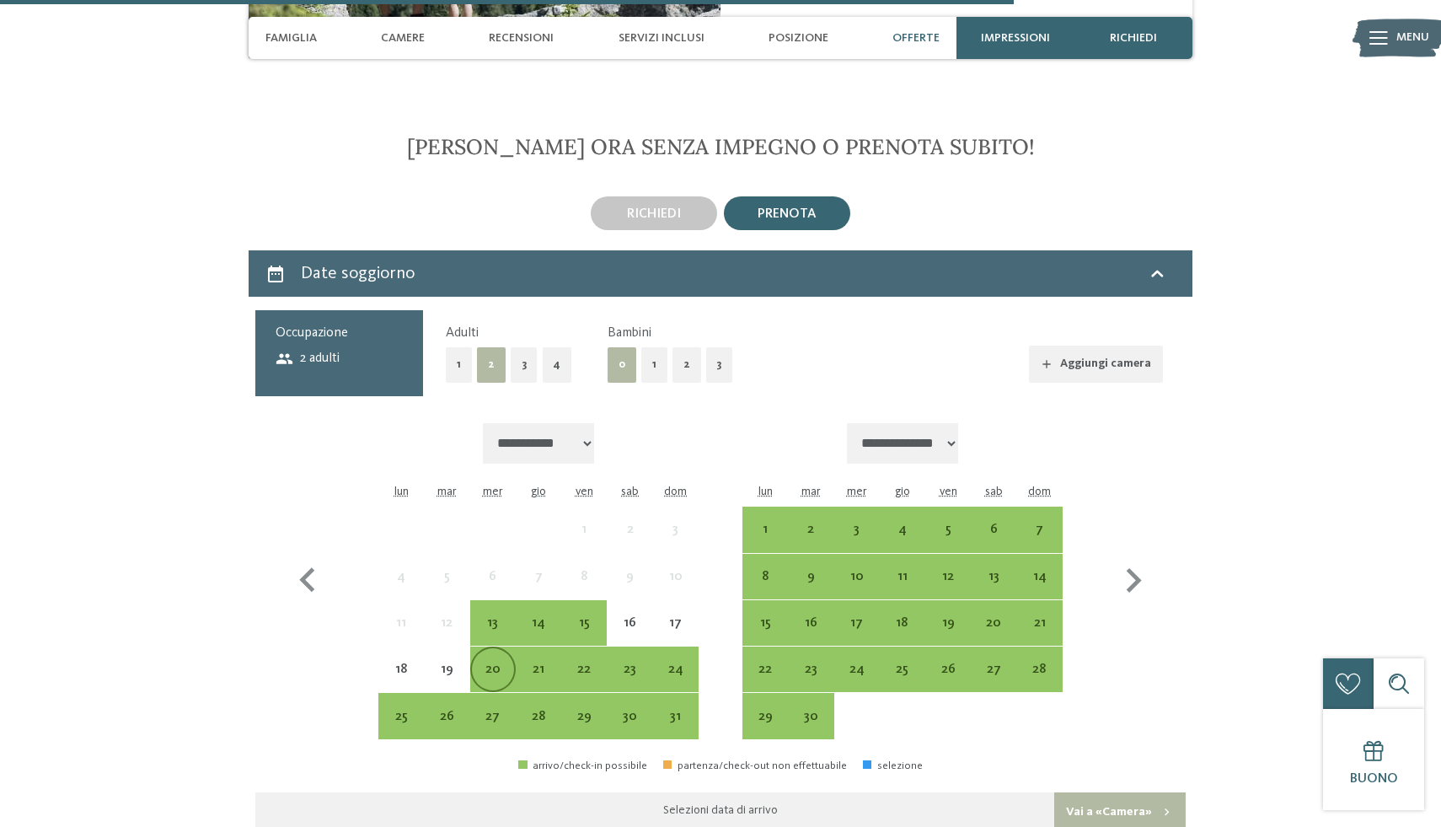
click at [482, 662] on div "20" at bounding box center [493, 683] width 42 height 42
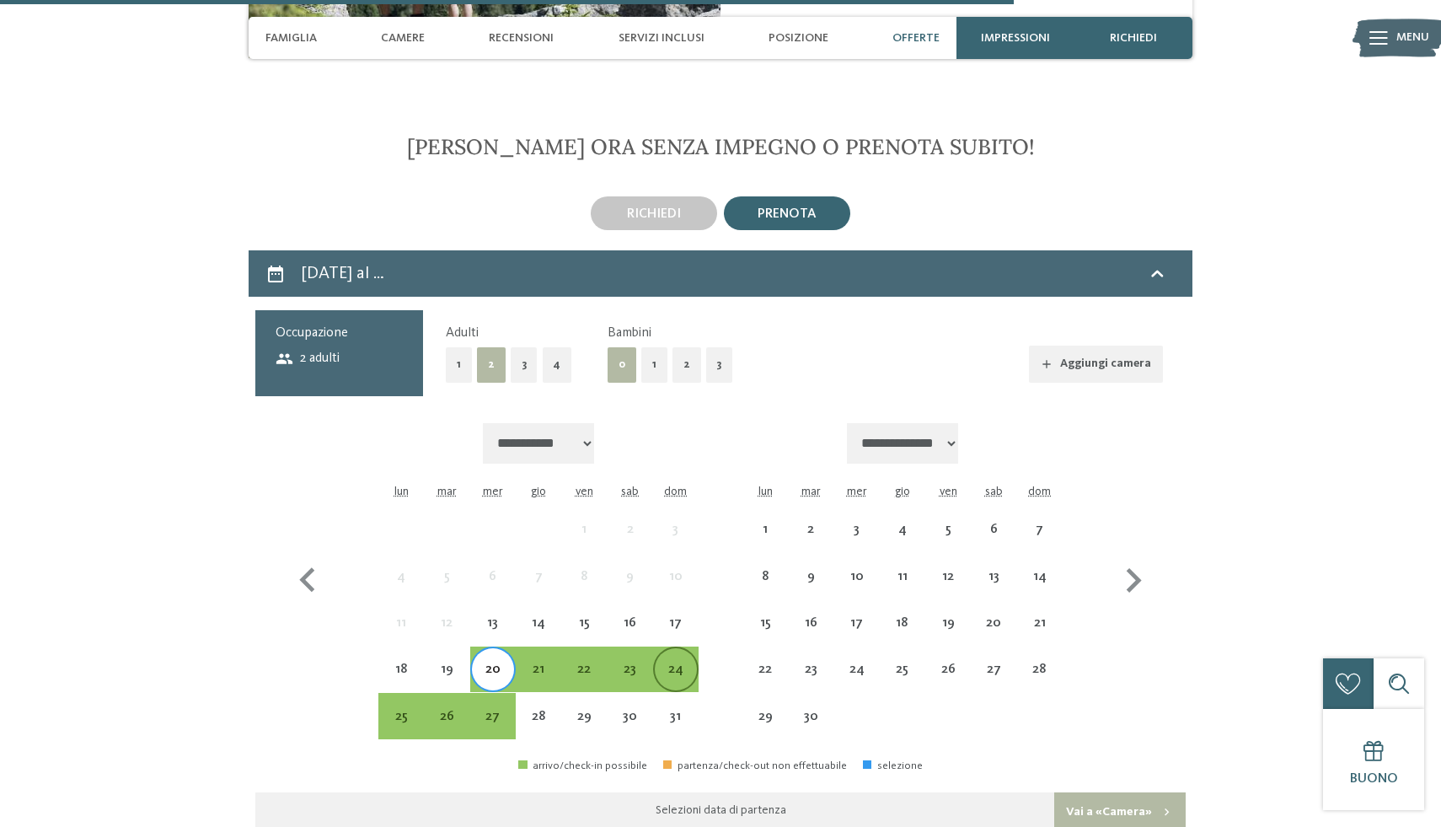
click at [688, 662] on div "24" at bounding box center [676, 683] width 42 height 42
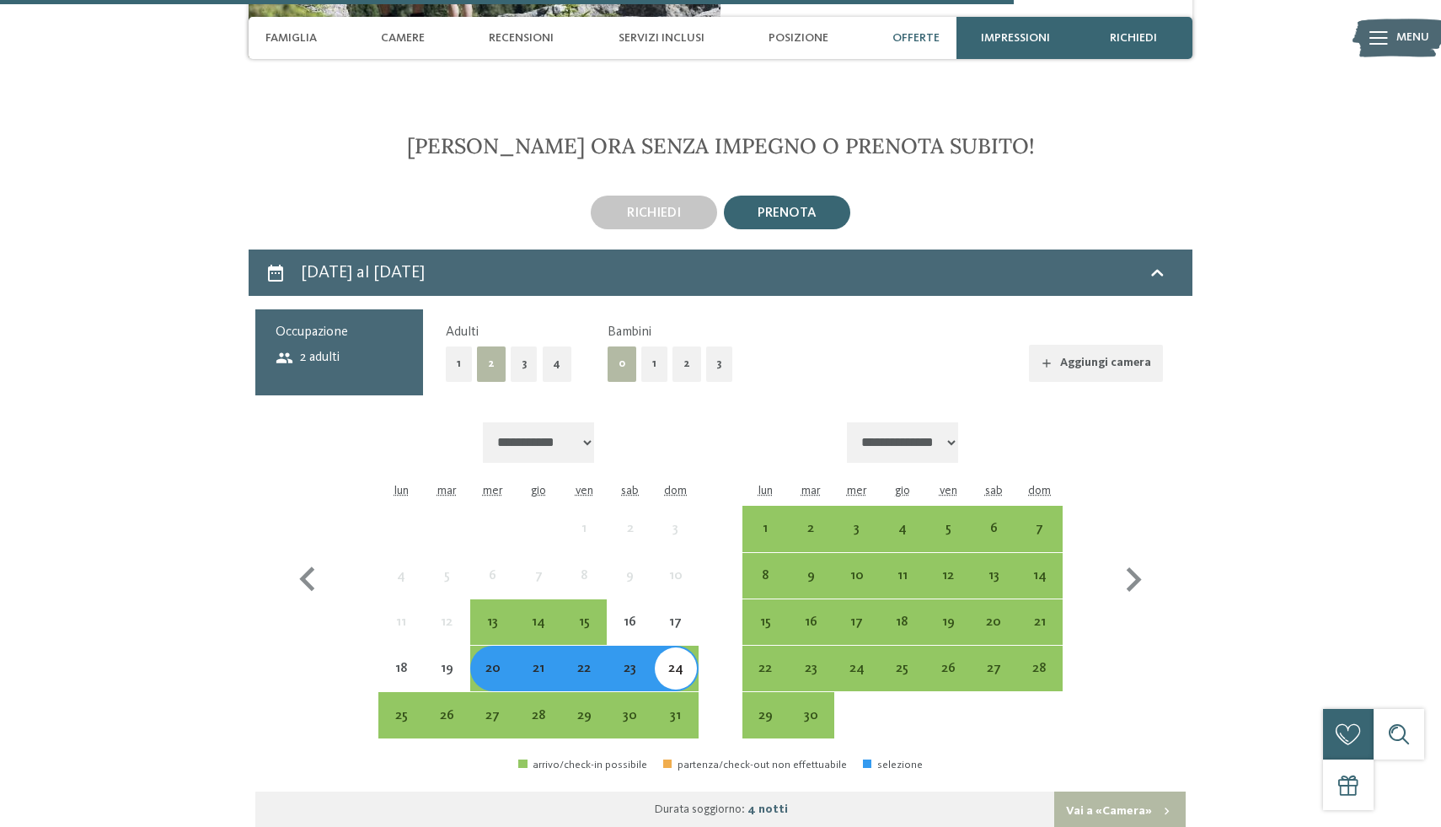
scroll to position [3512, 0]
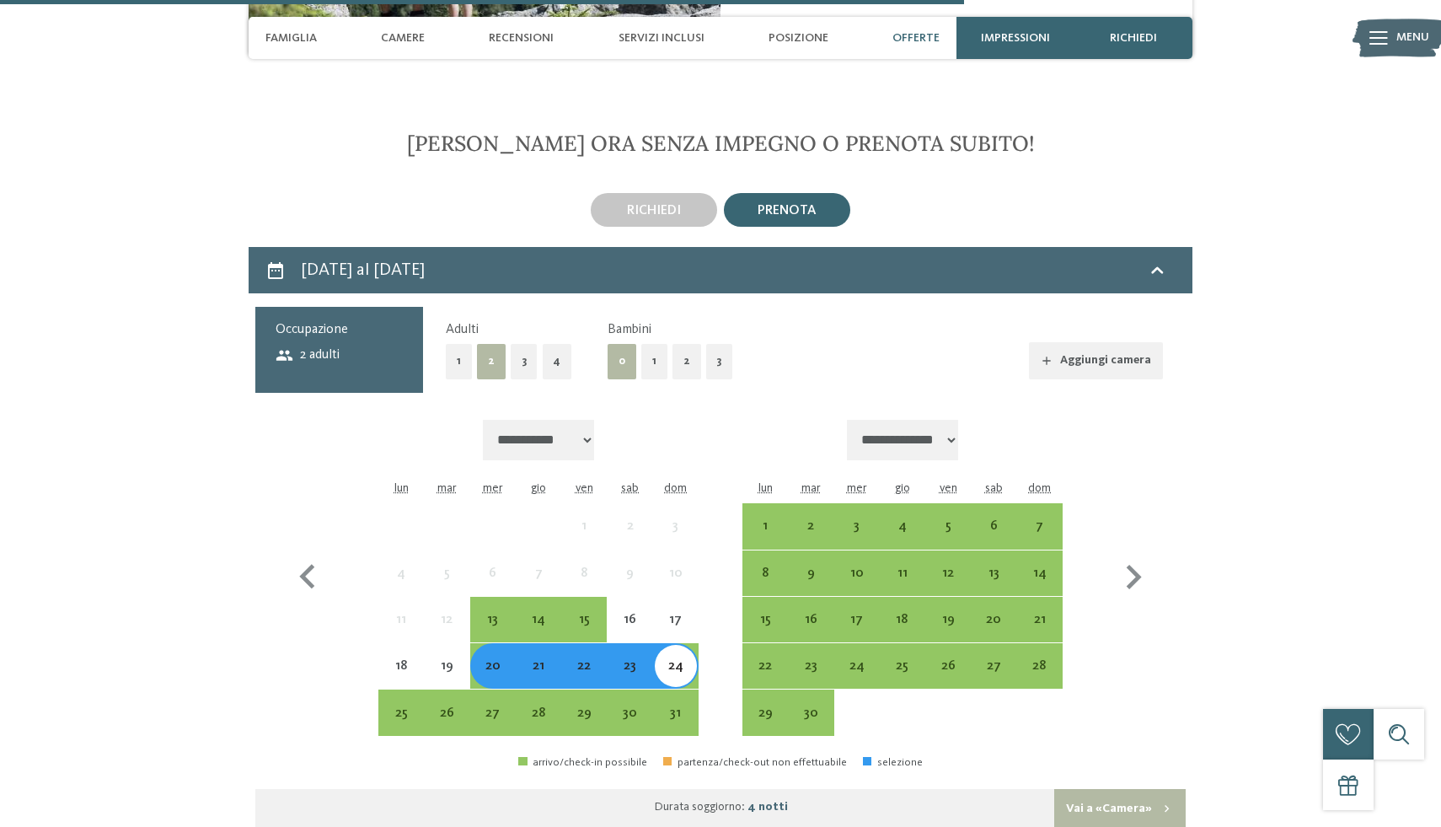
drag, startPoint x: 612, startPoint y: 311, endPoint x: 621, endPoint y: 312, distance: 9.3
click at [612, 344] on button "0" at bounding box center [622, 361] width 29 height 35
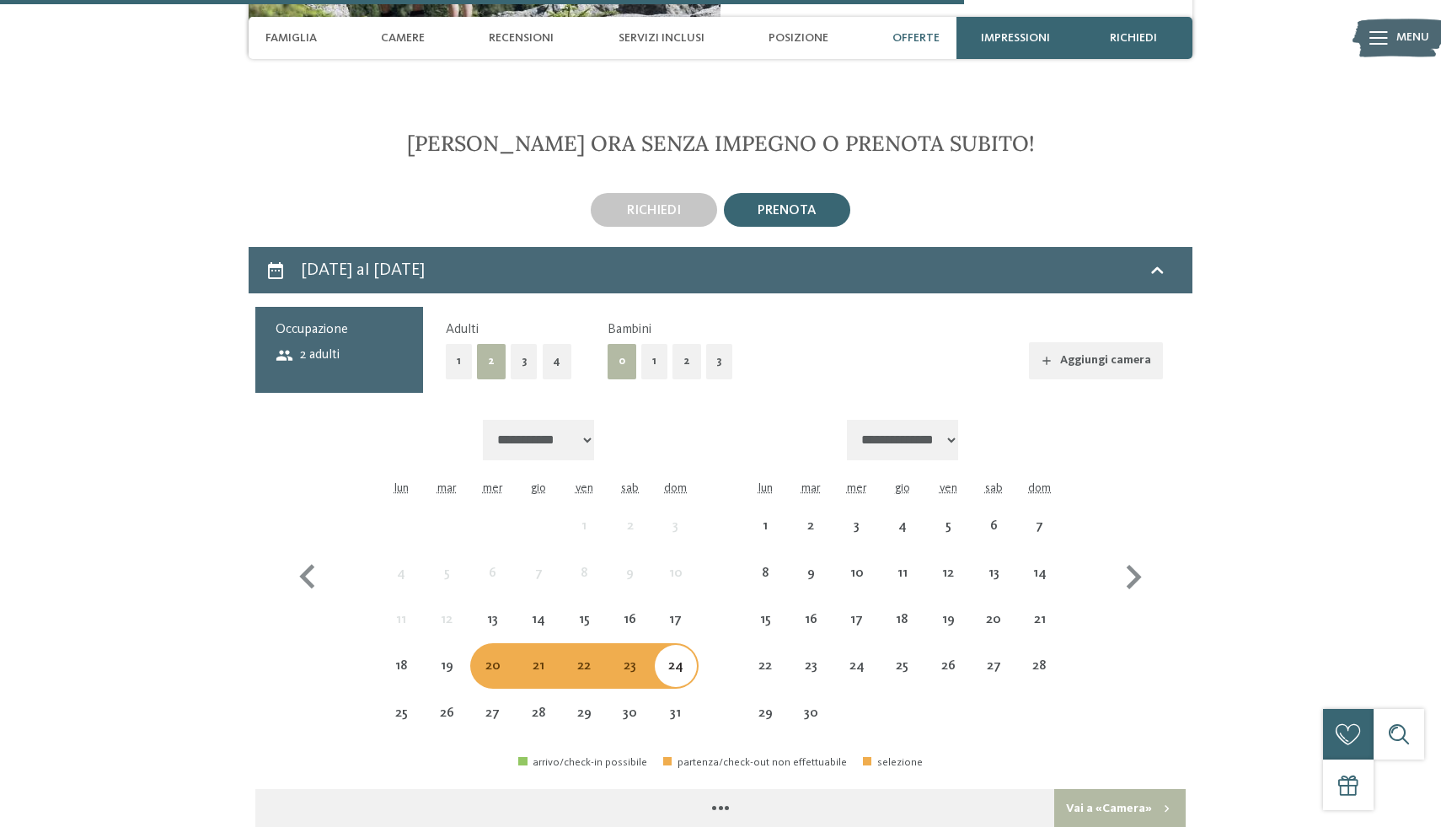
click at [647, 344] on button "1" at bounding box center [654, 361] width 26 height 35
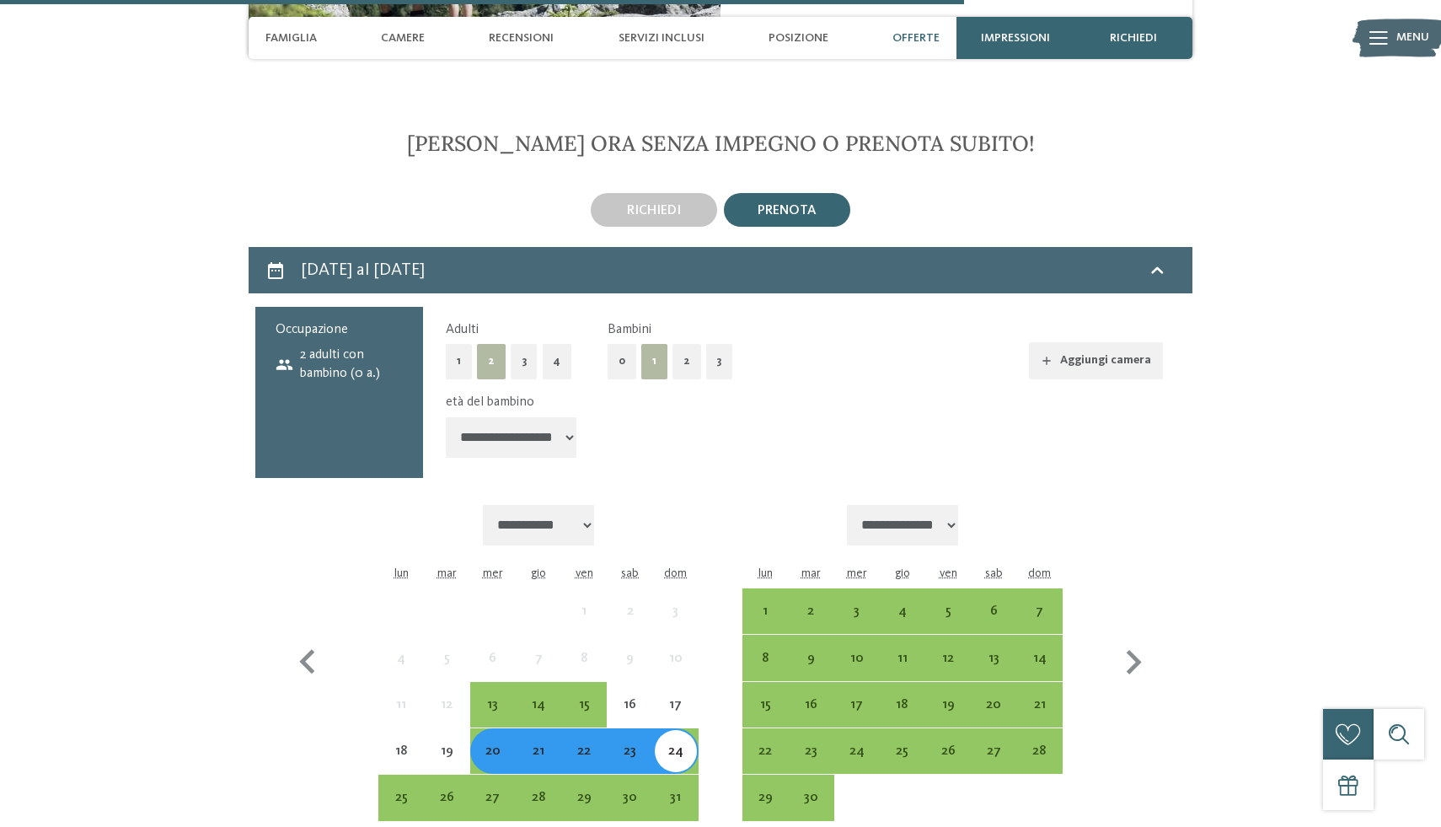
click at [528, 417] on select "**********" at bounding box center [511, 437] width 131 height 40
select select "*"
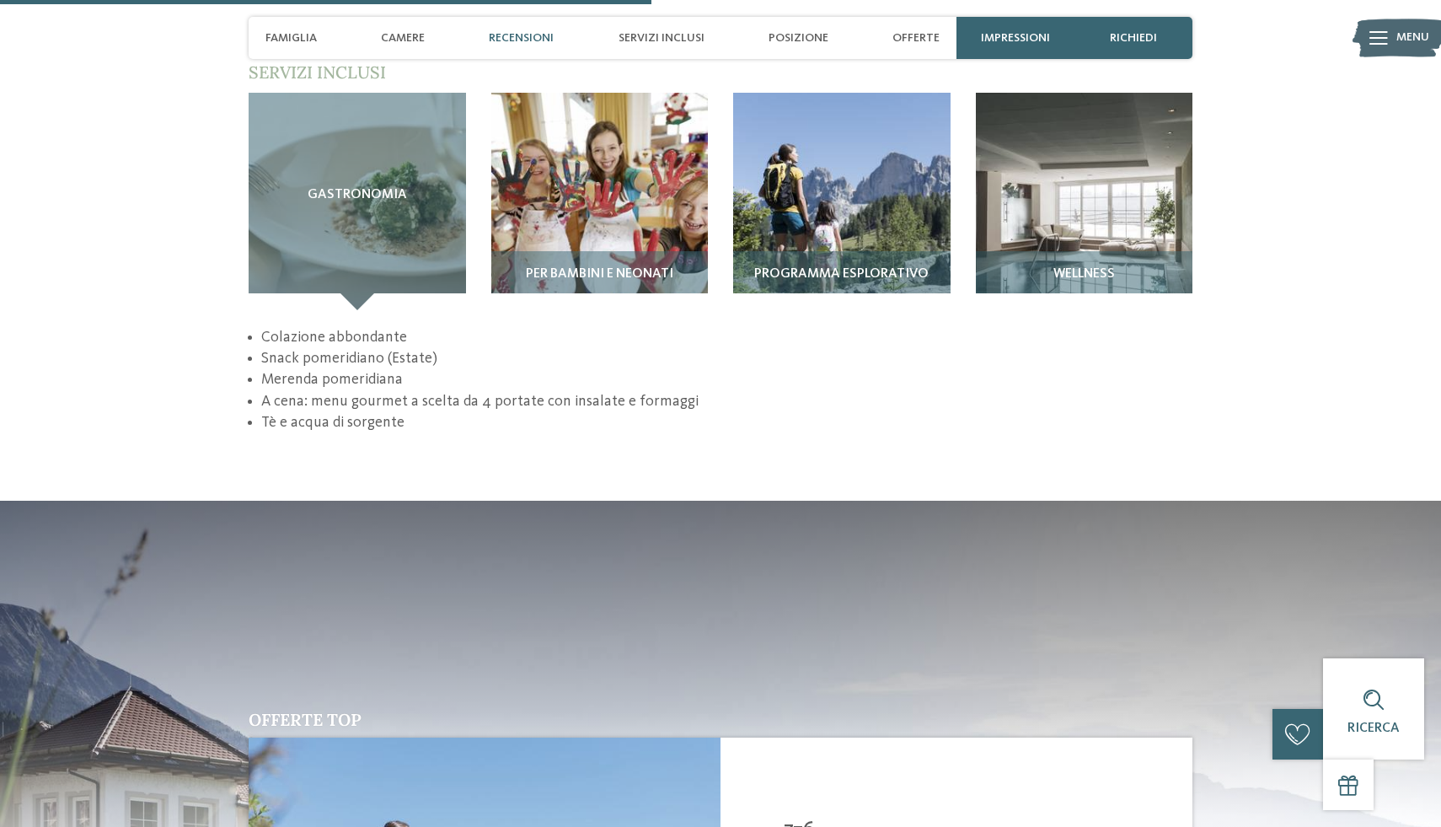
scroll to position [2370, 0]
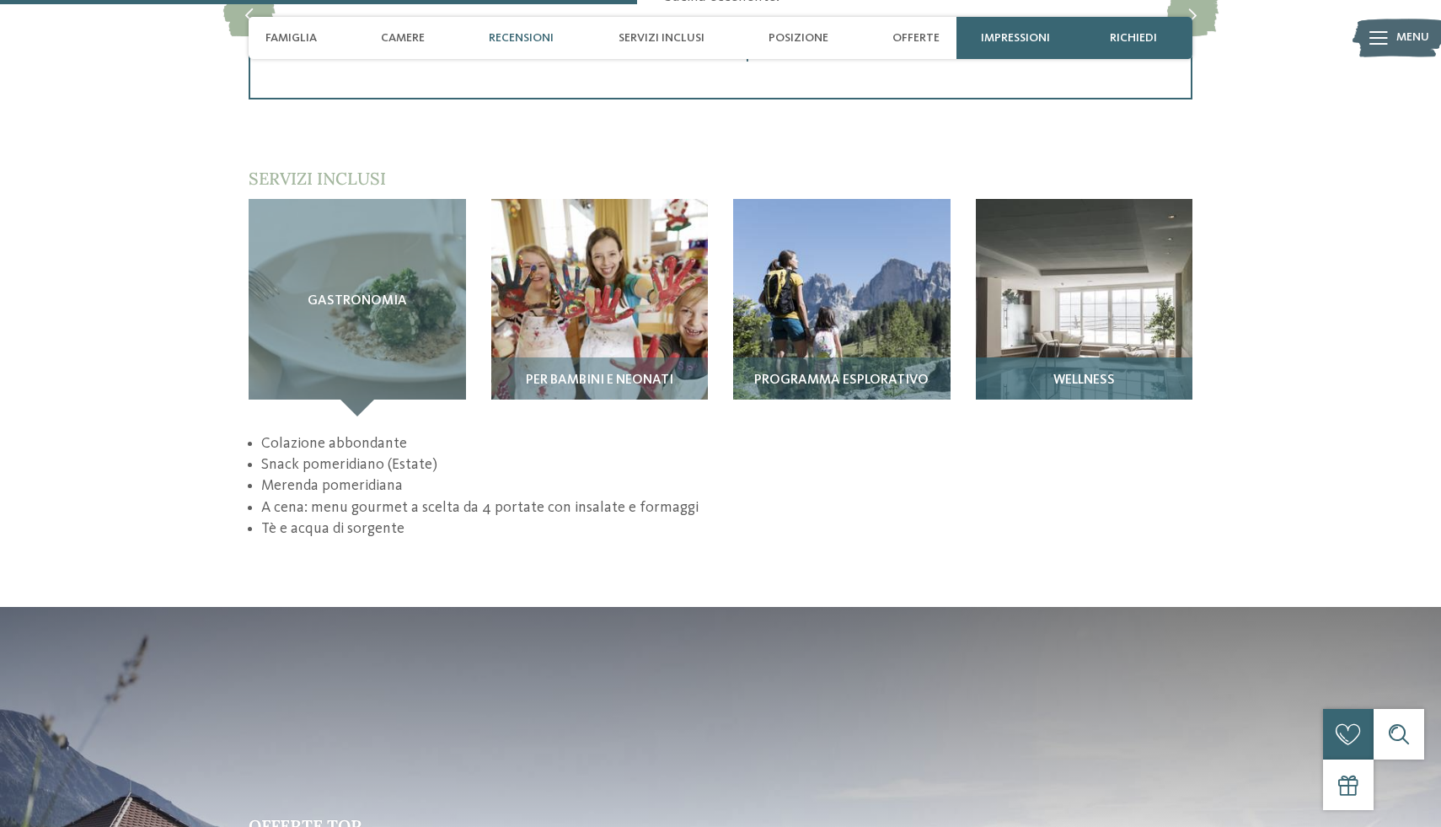
click at [1020, 298] on img at bounding box center [1084, 307] width 217 height 217
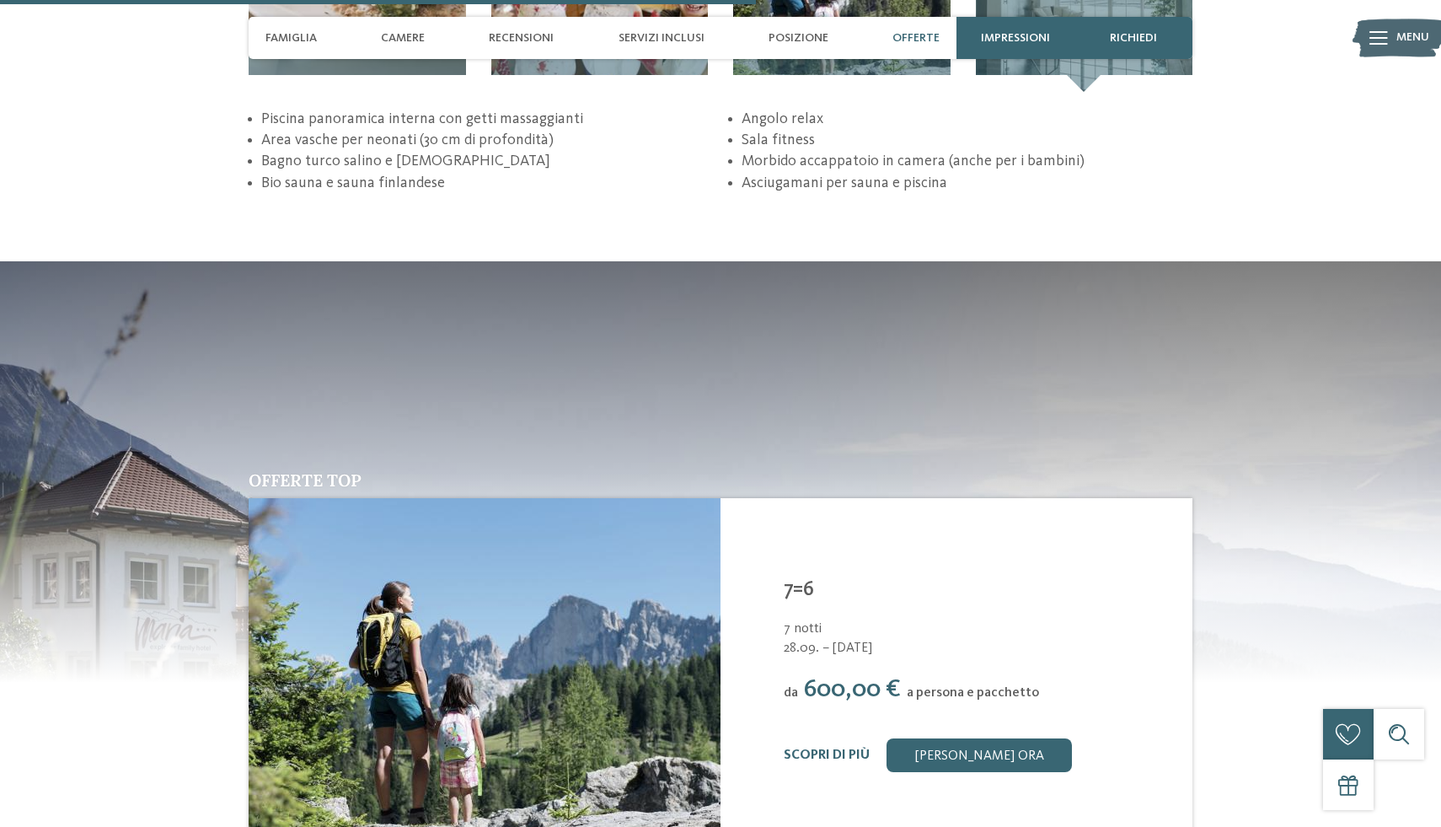
scroll to position [2553, 0]
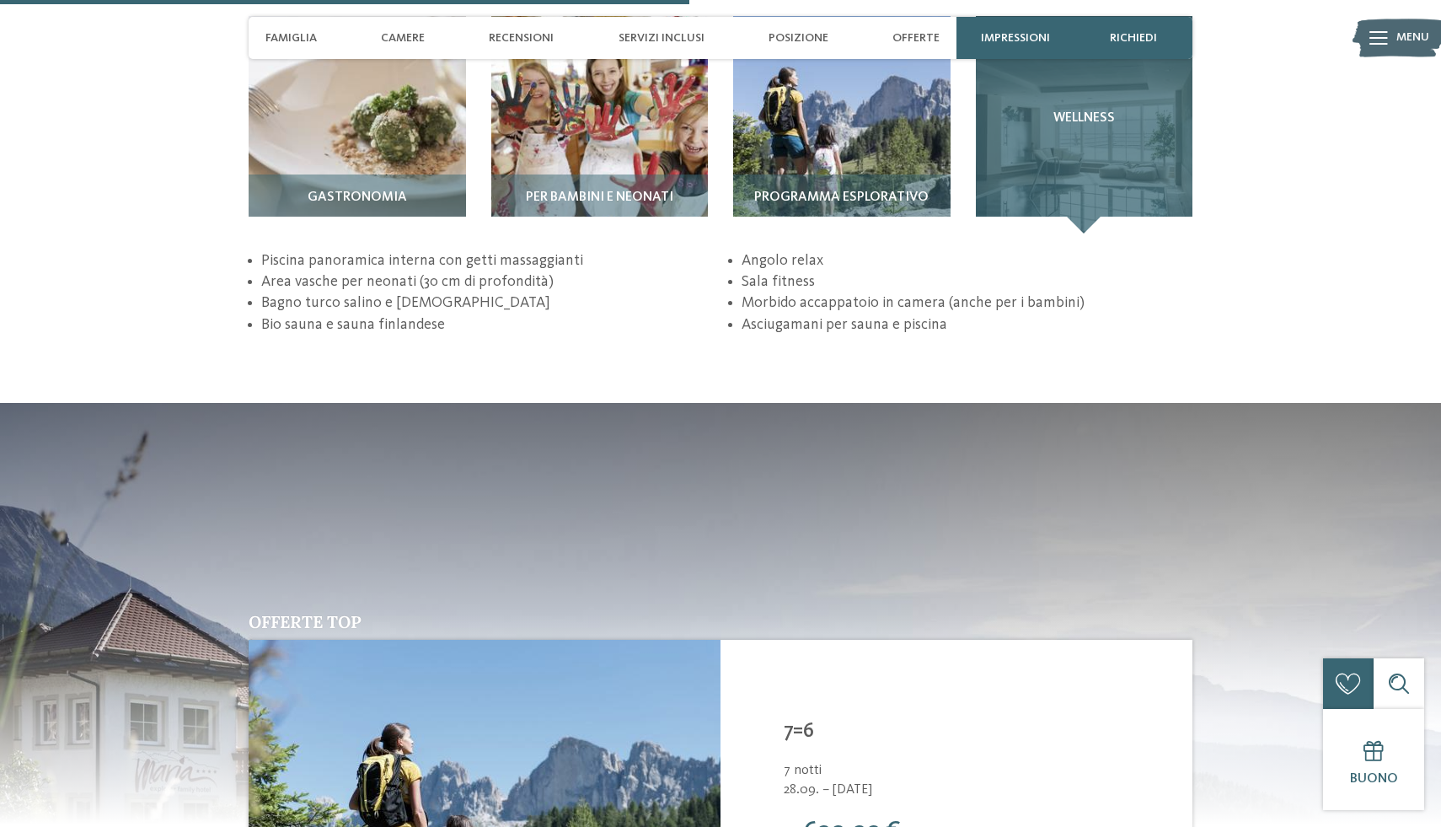
click at [1083, 186] on div "Wellness" at bounding box center [1084, 124] width 217 height 217
